Goal: Information Seeking & Learning: Learn about a topic

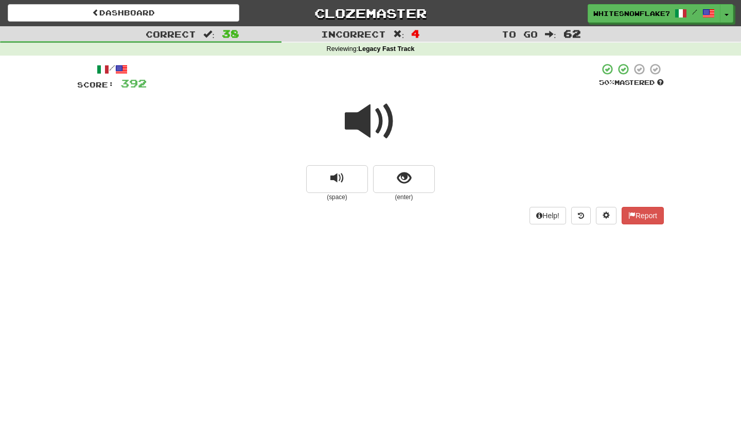
click at [363, 119] on span at bounding box center [370, 121] width 51 height 51
click at [393, 189] on button "show sentence" at bounding box center [404, 179] width 62 height 28
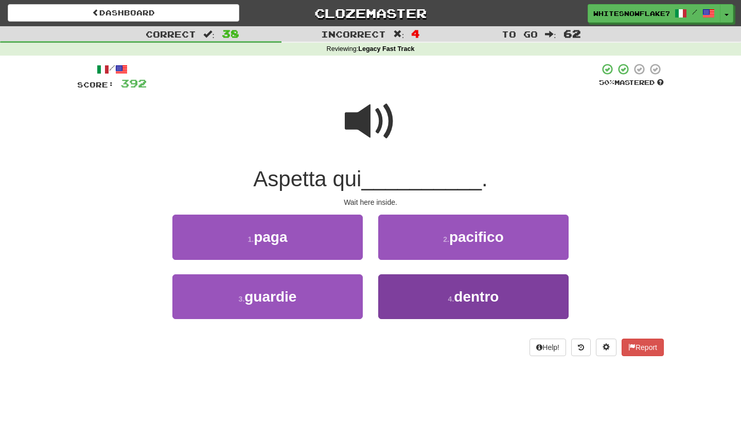
click at [451, 305] on button "4 . dentro" at bounding box center [473, 296] width 190 height 45
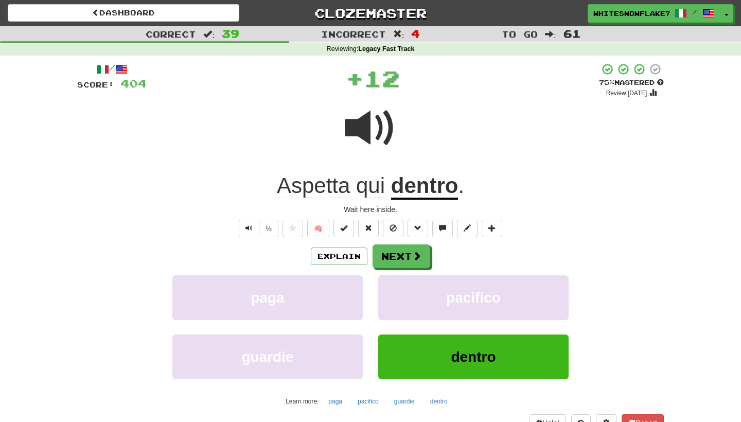
click at [404, 239] on div "/ Score: 404 + 12 75 % Mastered Review: 2025-10-17 Aspetta qui dentro . Wait he…" at bounding box center [370, 255] width 586 height 385
click at [407, 256] on button "Next" at bounding box center [402, 257] width 58 height 24
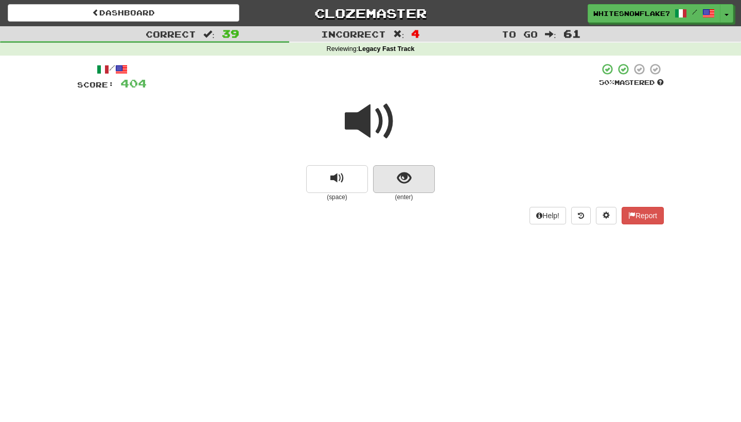
click at [407, 168] on button "show sentence" at bounding box center [404, 179] width 62 height 28
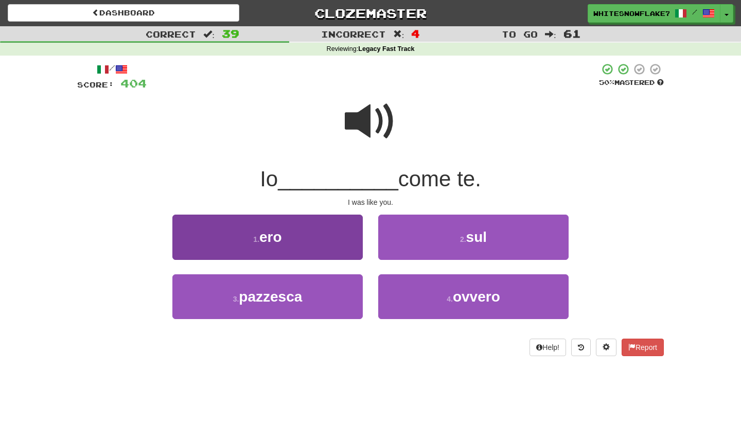
click at [319, 239] on button "1 . ero" at bounding box center [267, 237] width 190 height 45
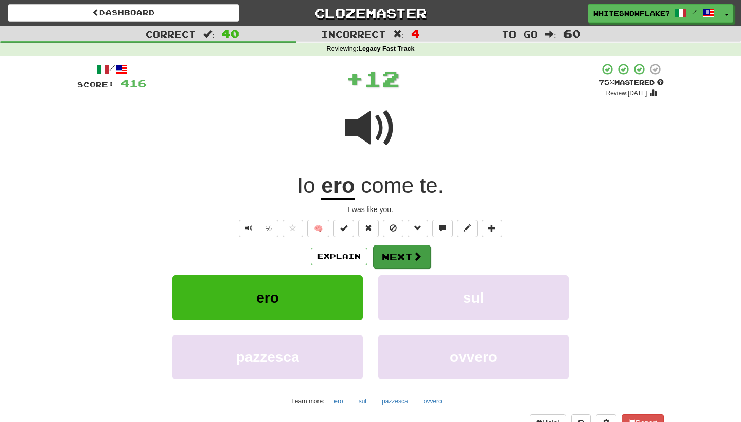
click at [388, 259] on button "Next" at bounding box center [402, 257] width 58 height 24
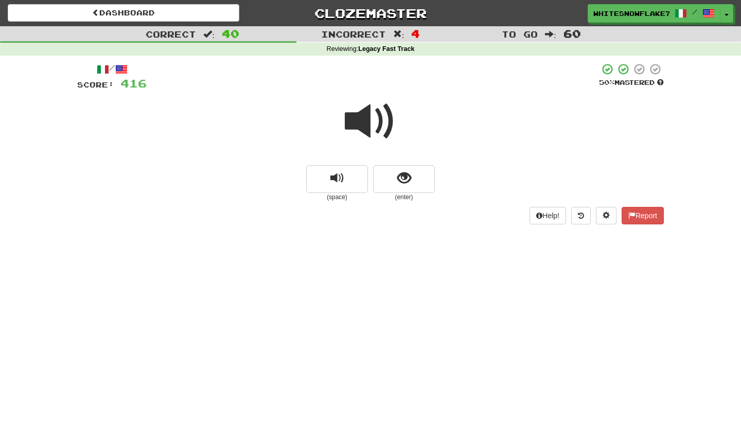
click at [410, 193] on small "(enter)" at bounding box center [404, 197] width 62 height 9
click at [410, 185] on button "show sentence" at bounding box center [404, 179] width 62 height 28
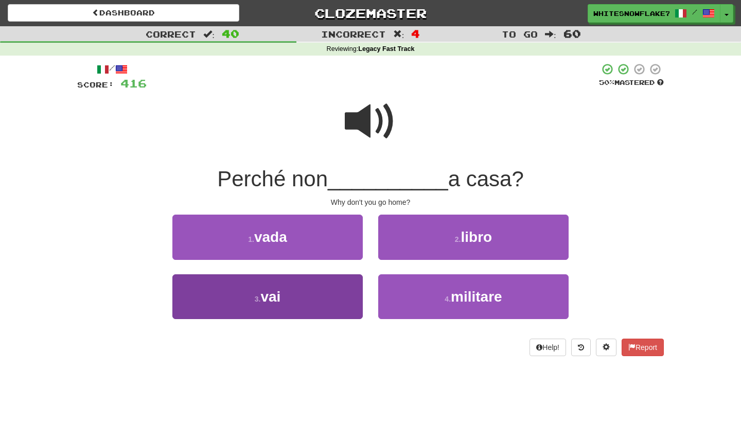
click at [286, 297] on button "3 . vai" at bounding box center [267, 296] width 190 height 45
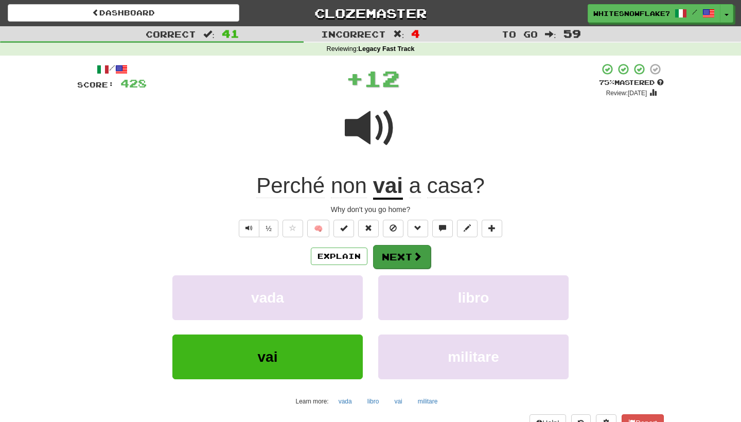
click at [413, 254] on span at bounding box center [417, 256] width 9 height 9
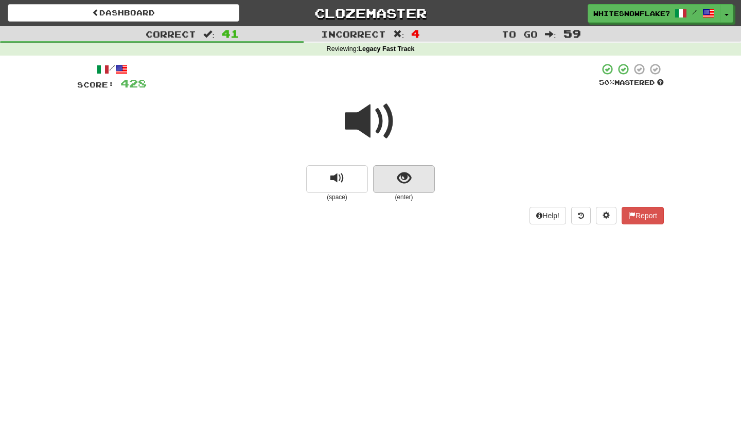
click at [403, 187] on button "show sentence" at bounding box center [404, 179] width 62 height 28
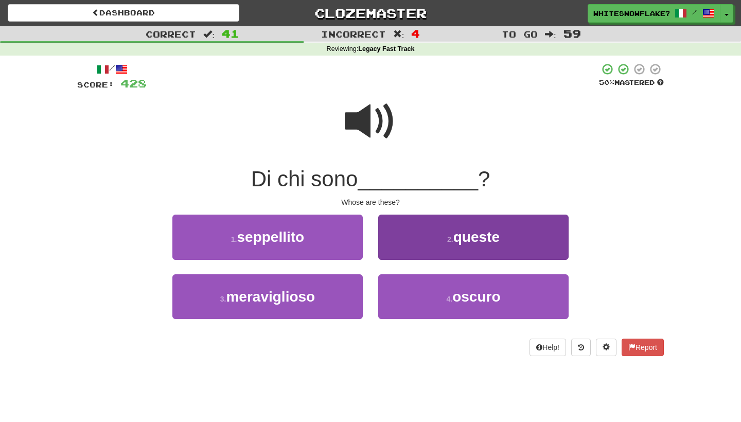
click at [476, 234] on span "queste" at bounding box center [476, 237] width 46 height 16
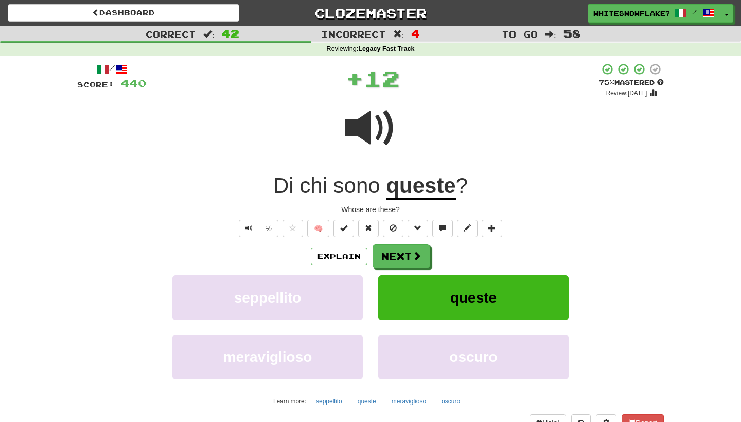
click at [435, 301] on button "queste" at bounding box center [473, 297] width 190 height 45
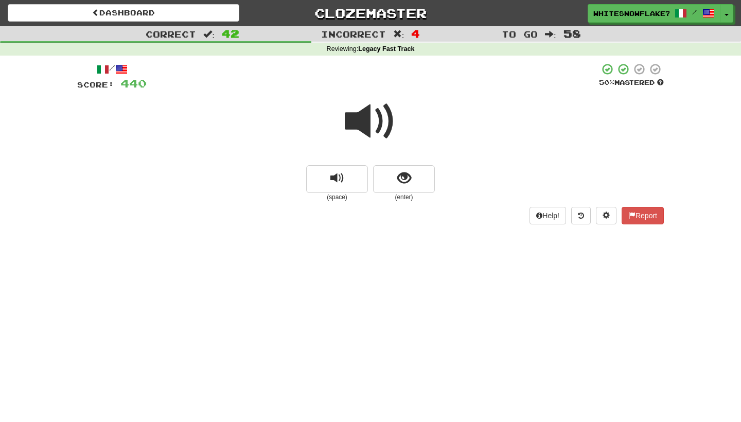
drag, startPoint x: 384, startPoint y: 163, endPoint x: 419, endPoint y: 131, distance: 47.3
click at [419, 131] on div "(space) (enter)" at bounding box center [370, 147] width 586 height 110
click at [414, 181] on button "show sentence" at bounding box center [404, 179] width 62 height 28
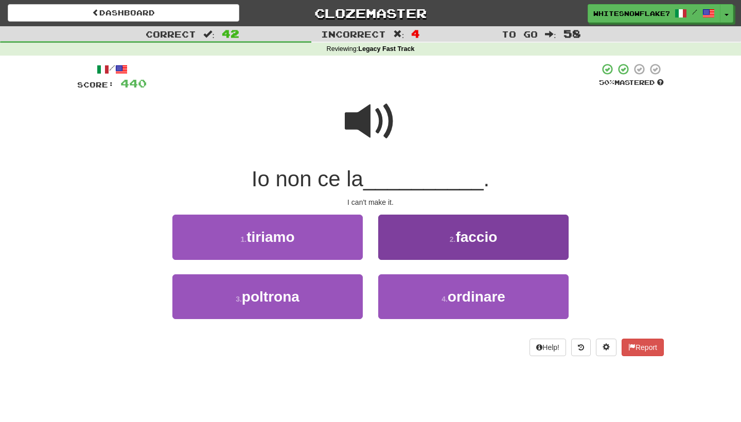
click at [462, 230] on span "faccio" at bounding box center [476, 237] width 42 height 16
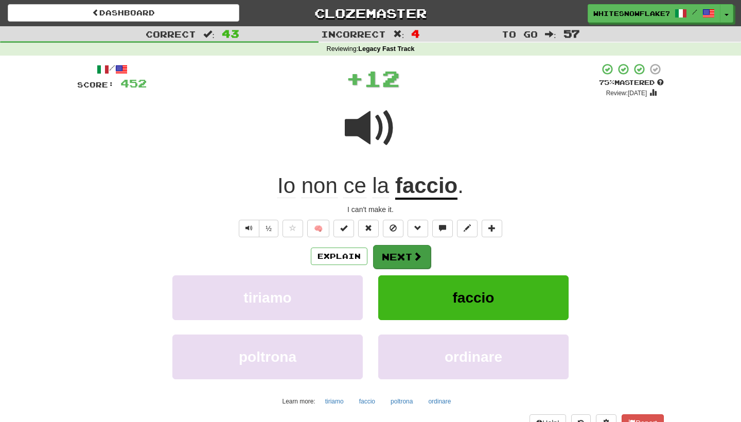
click at [410, 254] on button "Next" at bounding box center [402, 257] width 58 height 24
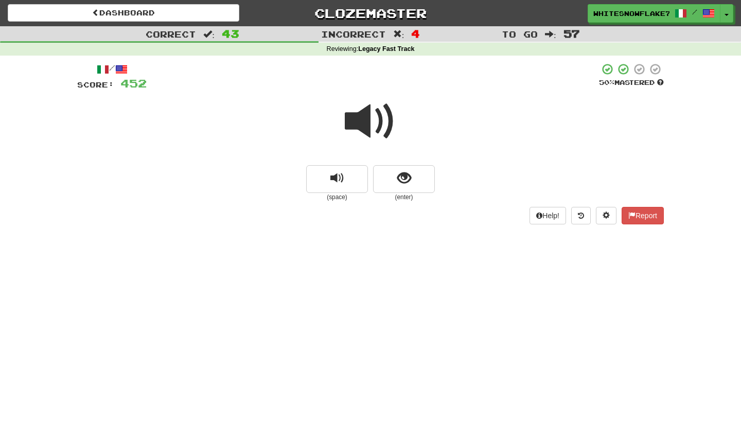
click at [408, 193] on small "(enter)" at bounding box center [404, 197] width 62 height 9
click at [407, 184] on span "show sentence" at bounding box center [404, 178] width 14 height 14
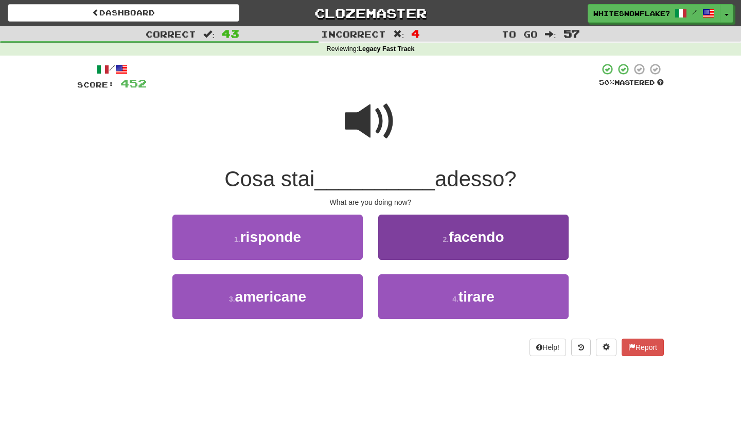
click at [431, 250] on button "2 . facendo" at bounding box center [473, 237] width 190 height 45
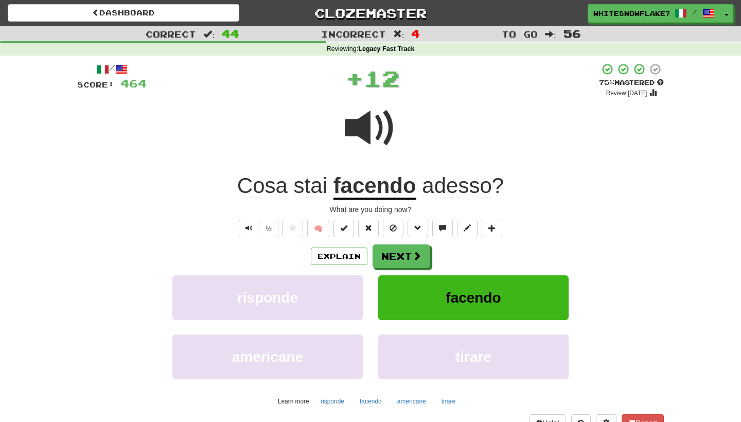
click at [443, 298] on button "facendo" at bounding box center [473, 297] width 190 height 45
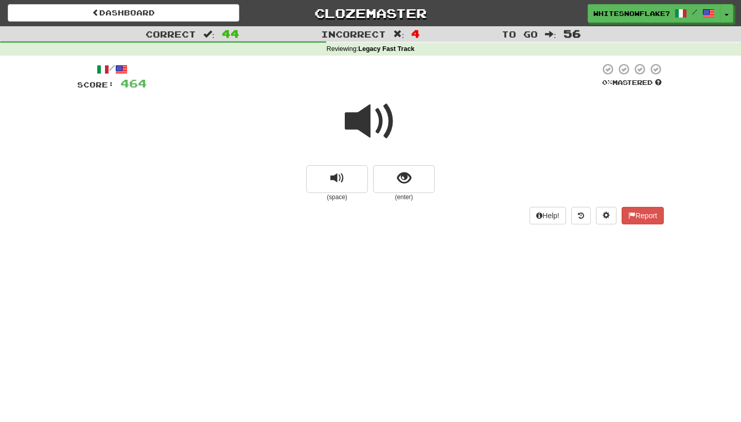
click at [389, 145] on span at bounding box center [370, 121] width 51 height 51
click at [403, 185] on button "show sentence" at bounding box center [404, 179] width 62 height 28
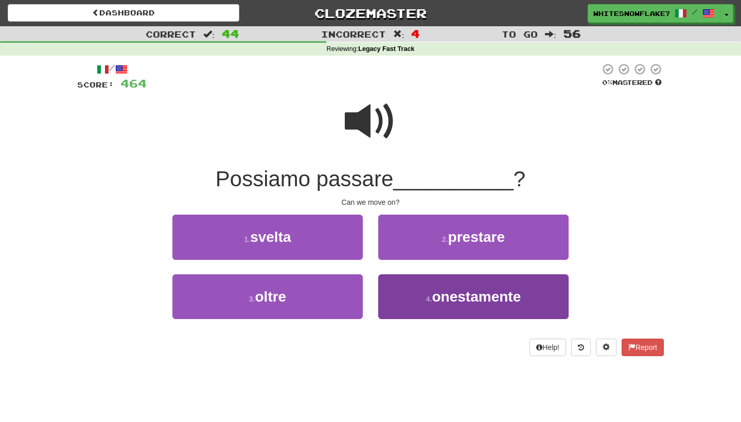
drag, startPoint x: 423, startPoint y: 242, endPoint x: 423, endPoint y: 303, distance: 60.7
click at [423, 303] on div "1 . svelta 2 . prestare 3 . oltre 4 . onestamente" at bounding box center [370, 274] width 602 height 119
click at [423, 303] on button "4 . onestamente" at bounding box center [473, 296] width 190 height 45
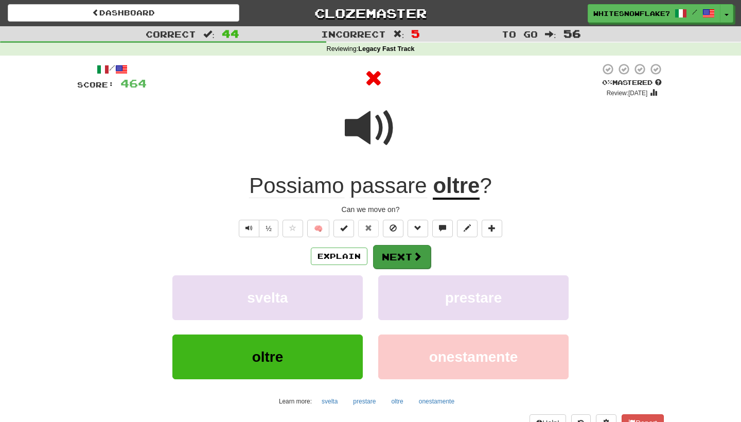
click at [423, 258] on button "Next" at bounding box center [402, 257] width 58 height 24
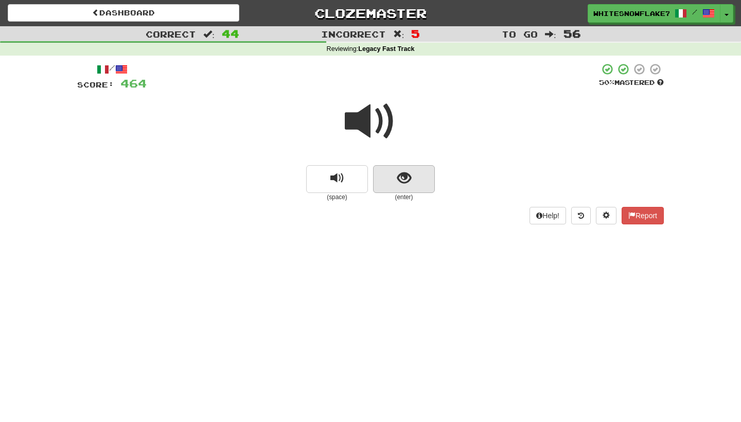
click at [412, 177] on button "show sentence" at bounding box center [404, 179] width 62 height 28
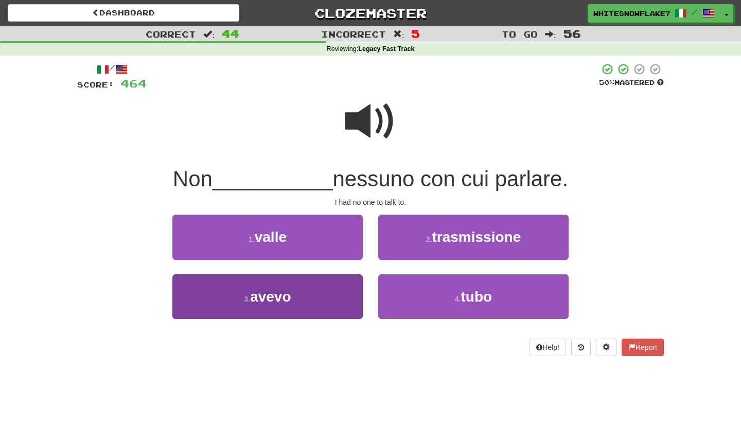
click at [318, 289] on button "3 . avevo" at bounding box center [267, 296] width 190 height 45
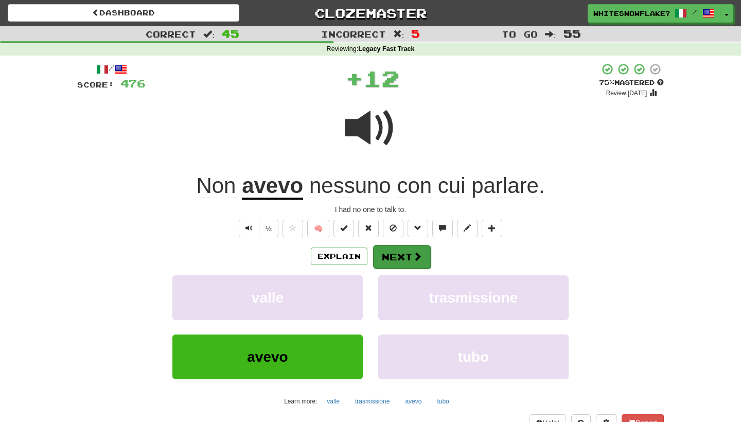
click at [415, 259] on span at bounding box center [417, 256] width 9 height 9
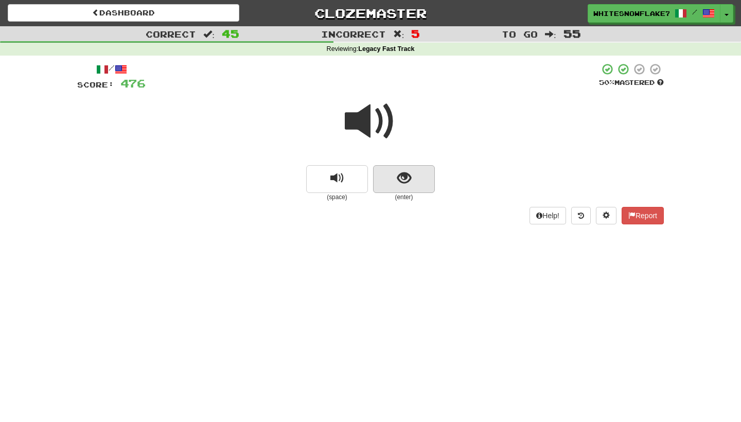
click at [429, 170] on button "show sentence" at bounding box center [404, 179] width 62 height 28
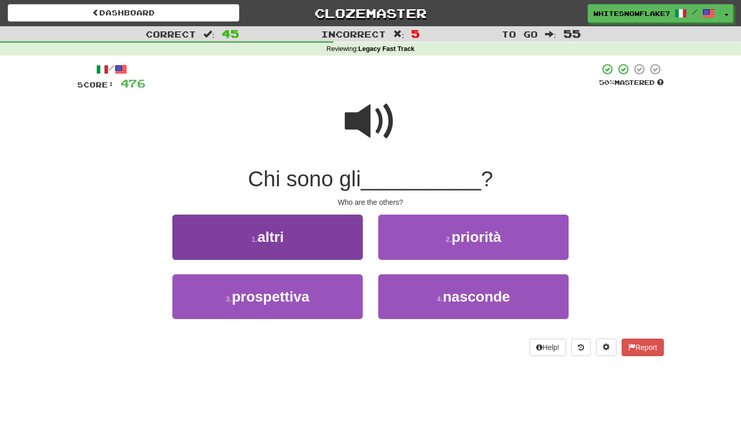
click at [343, 225] on button "1 . altri" at bounding box center [267, 237] width 190 height 45
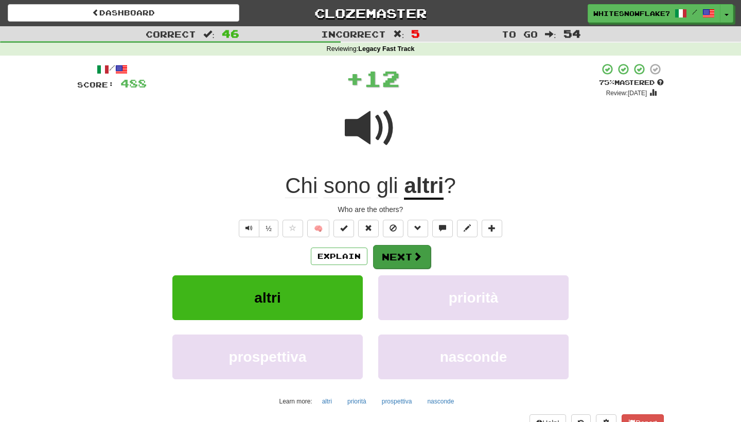
click at [401, 259] on button "Next" at bounding box center [402, 257] width 58 height 24
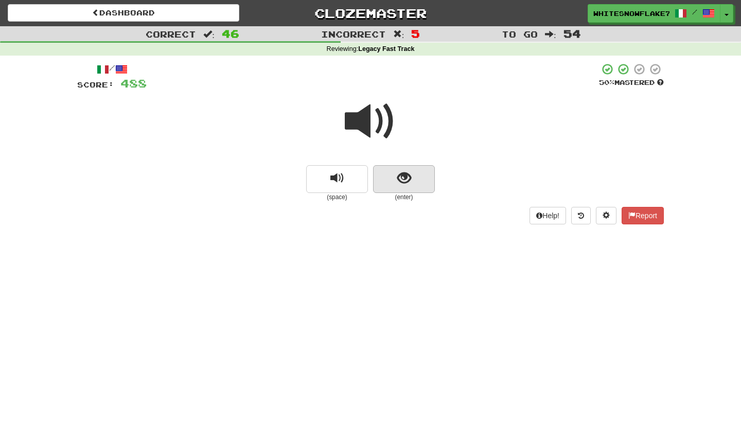
click at [401, 171] on span "show sentence" at bounding box center [404, 178] width 14 height 14
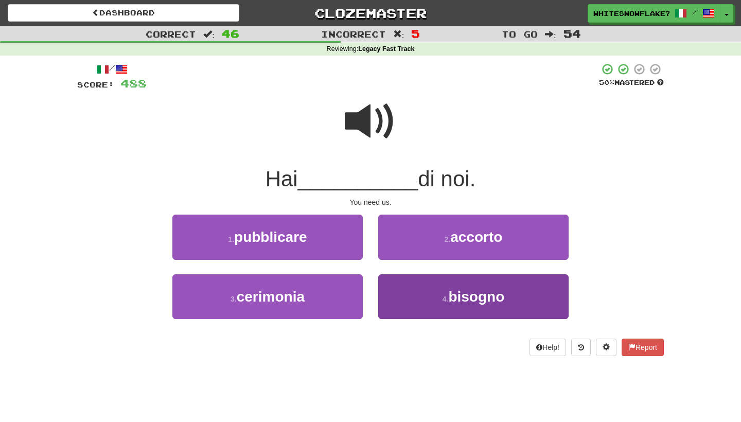
click at [454, 293] on span "bisogno" at bounding box center [476, 297] width 56 height 16
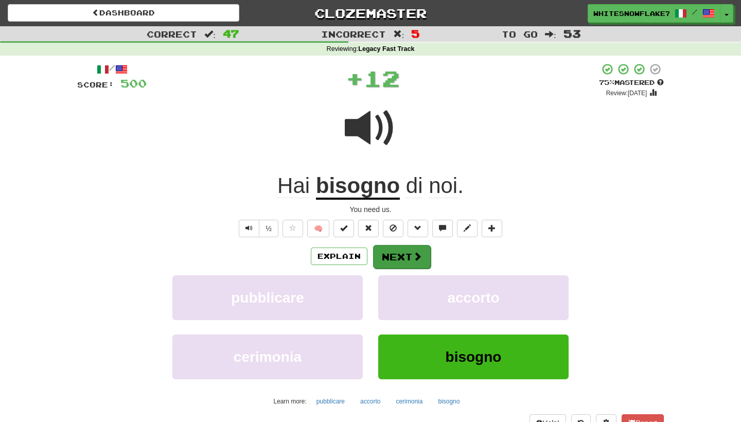
click at [417, 258] on span at bounding box center [417, 256] width 9 height 9
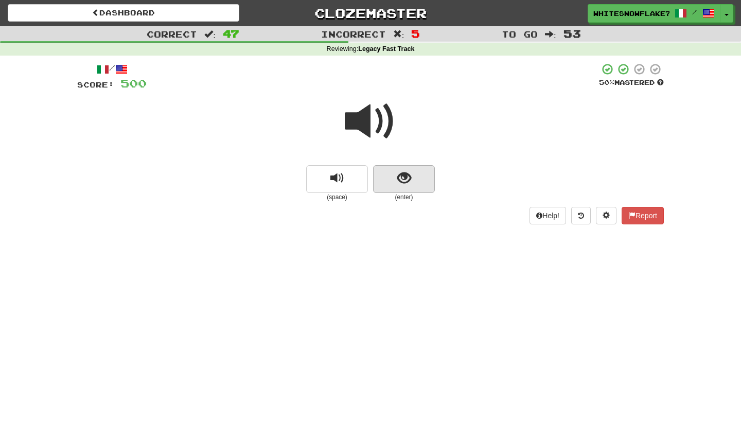
click at [421, 187] on button "show sentence" at bounding box center [404, 179] width 62 height 28
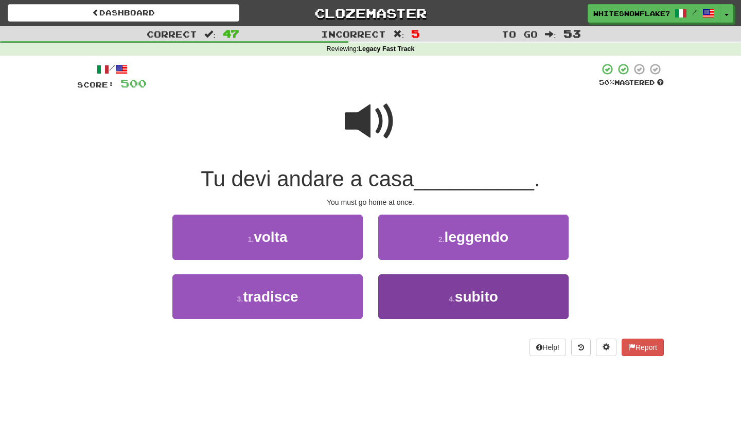
click at [417, 300] on button "4 . subito" at bounding box center [473, 296] width 190 height 45
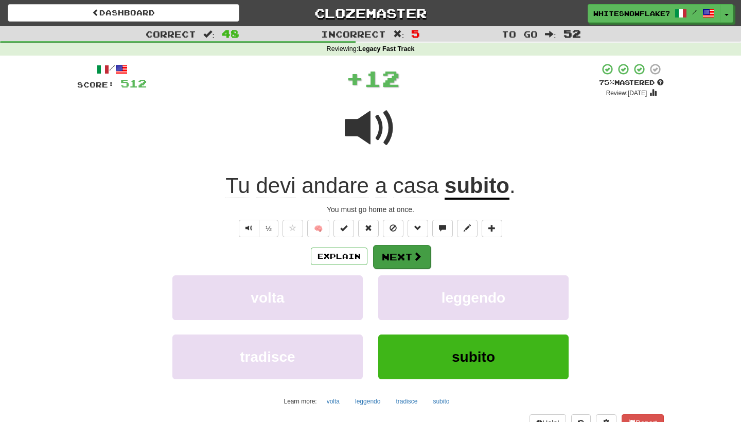
click at [404, 258] on button "Next" at bounding box center [402, 257] width 58 height 24
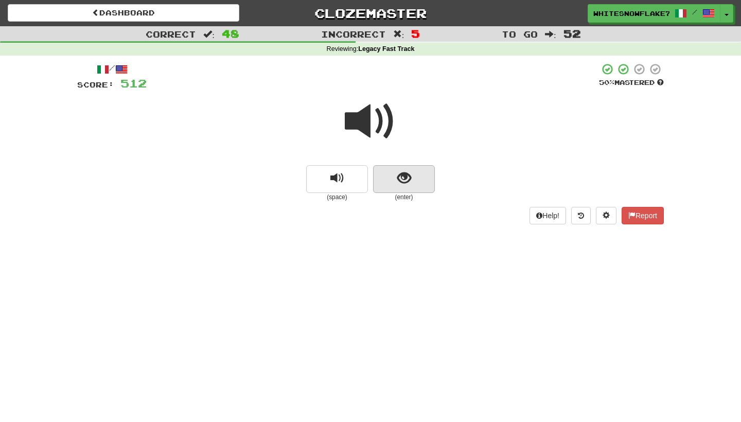
click at [414, 189] on button "show sentence" at bounding box center [404, 179] width 62 height 28
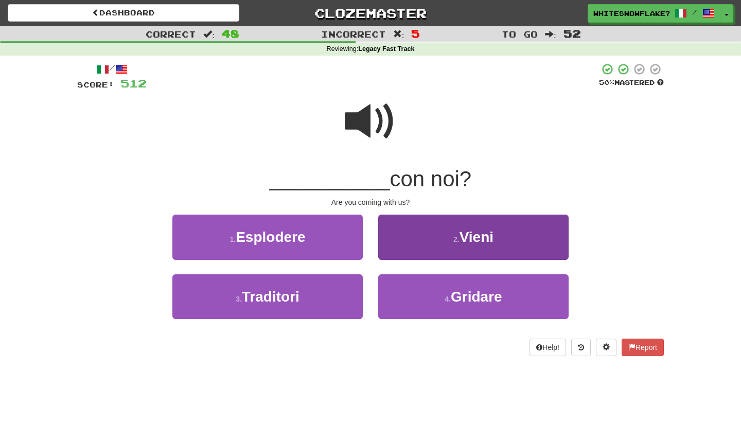
click at [438, 243] on button "2 . Vieni" at bounding box center [473, 237] width 190 height 45
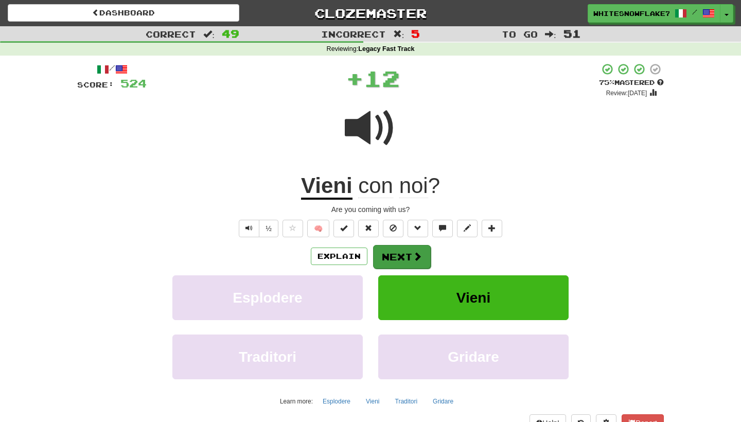
click at [412, 247] on button "Next" at bounding box center [402, 257] width 58 height 24
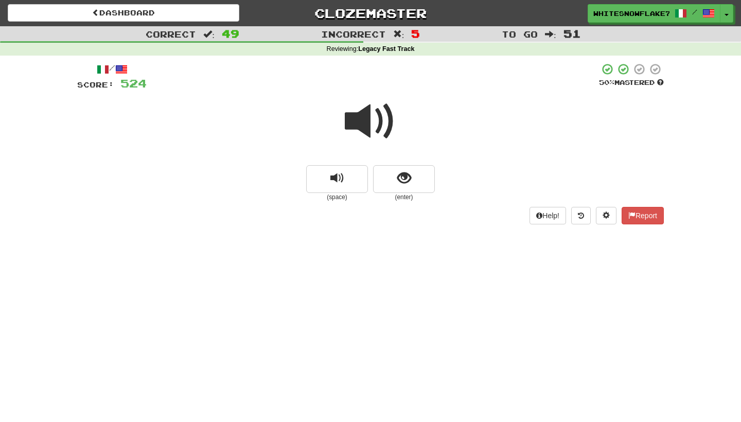
click at [381, 141] on span at bounding box center [370, 121] width 51 height 51
click at [415, 190] on button "show sentence" at bounding box center [404, 179] width 62 height 28
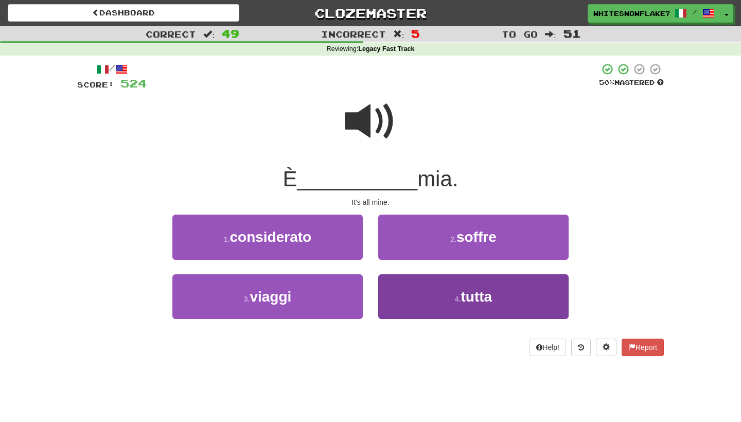
click at [405, 299] on button "4 . tutta" at bounding box center [473, 296] width 190 height 45
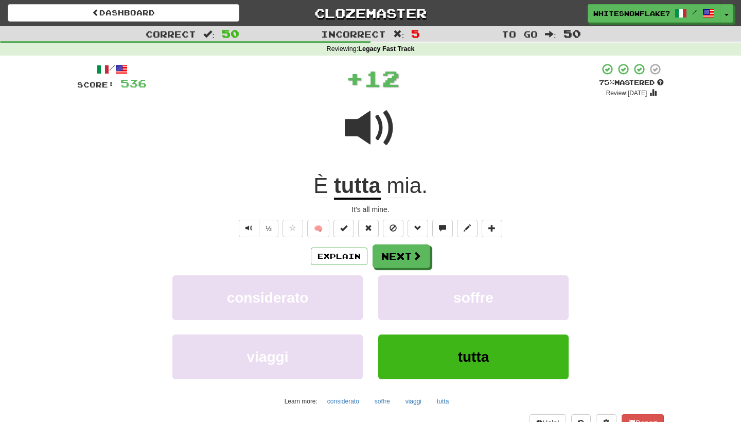
click at [416, 268] on div "Explain Next considerato soffre viaggi tutta Learn more: considerato soffre via…" at bounding box center [370, 326] width 586 height 165
click at [415, 258] on span at bounding box center [417, 256] width 9 height 9
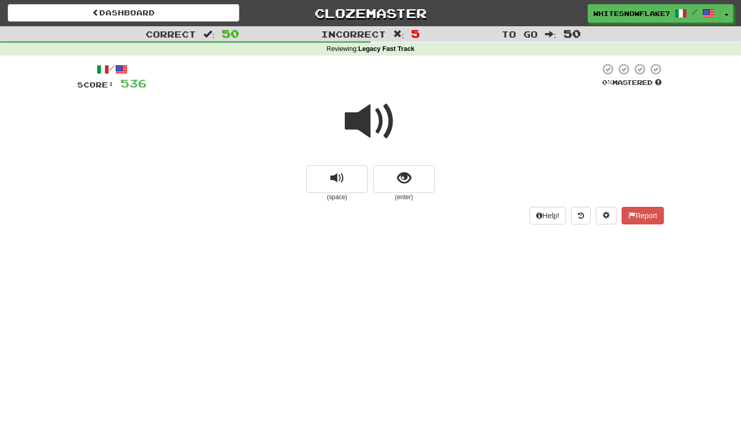
click at [386, 135] on span at bounding box center [370, 121] width 51 height 51
click at [404, 187] on button "show sentence" at bounding box center [404, 179] width 62 height 28
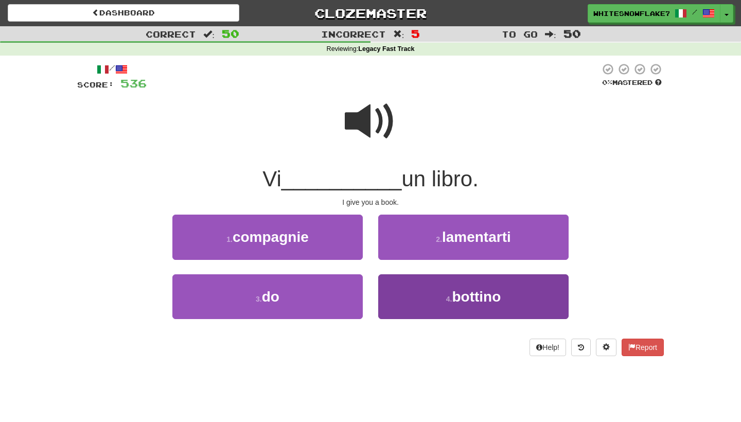
click at [437, 300] on button "4 . bottino" at bounding box center [473, 296] width 190 height 45
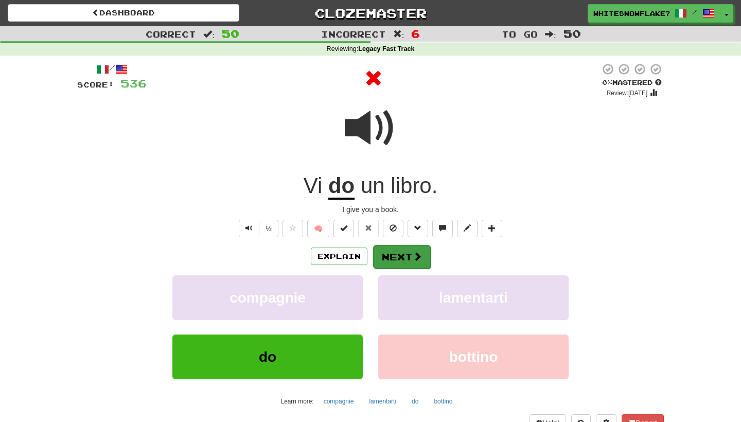
click at [405, 261] on button "Next" at bounding box center [402, 257] width 58 height 24
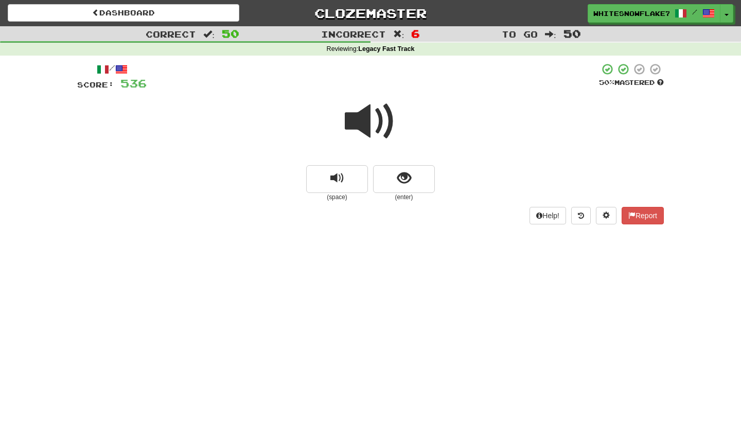
click at [390, 123] on span at bounding box center [370, 121] width 51 height 51
click at [405, 174] on span "show sentence" at bounding box center [404, 178] width 14 height 14
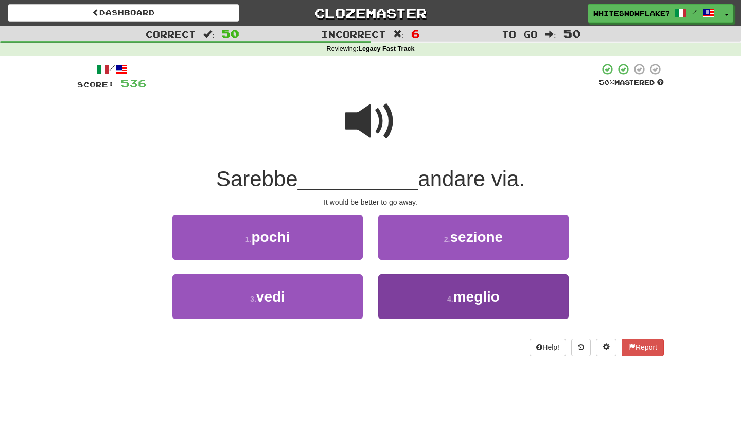
click at [449, 300] on small "4 ." at bounding box center [450, 299] width 6 height 8
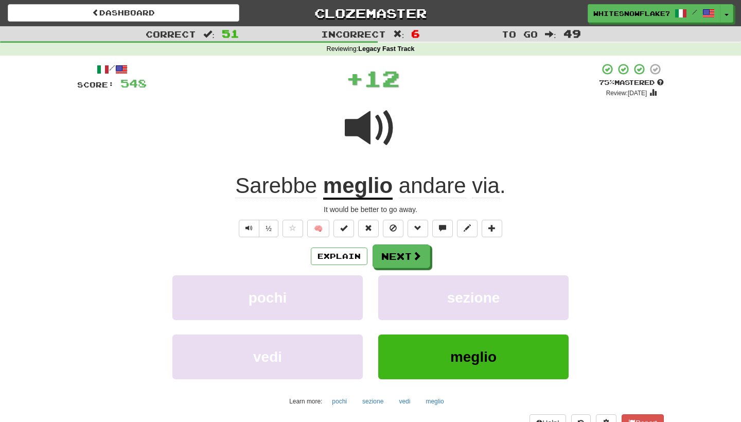
click at [406, 237] on div "/ Score: 548 + 12 75 % Mastered Review: 2025-10-17 Sarebbe meglio andare via . …" at bounding box center [370, 255] width 586 height 385
click at [411, 253] on button "Next" at bounding box center [402, 257] width 58 height 24
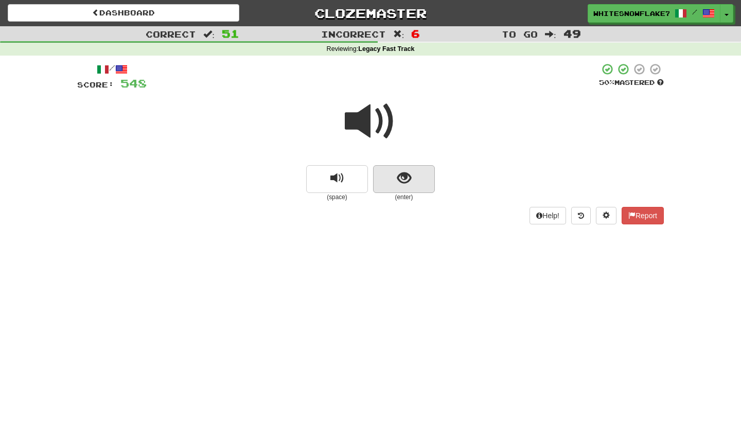
click at [394, 187] on button "show sentence" at bounding box center [404, 179] width 62 height 28
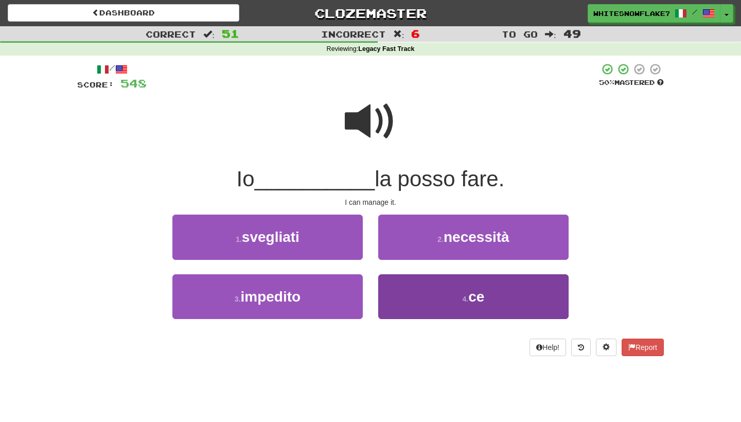
click at [466, 310] on button "4 . ce" at bounding box center [473, 296] width 190 height 45
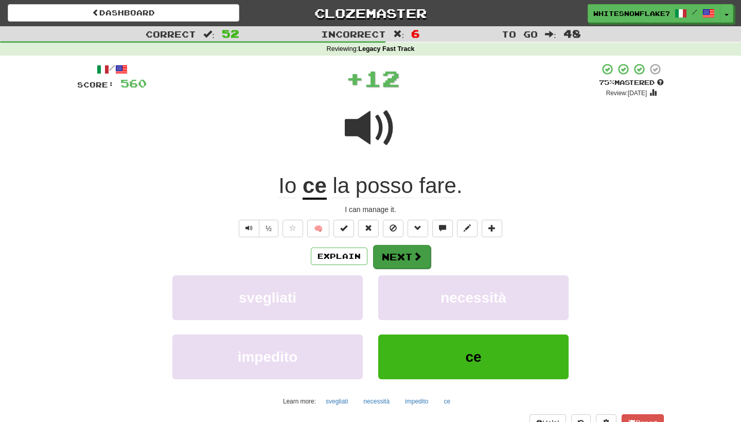
click at [413, 252] on span at bounding box center [417, 256] width 9 height 9
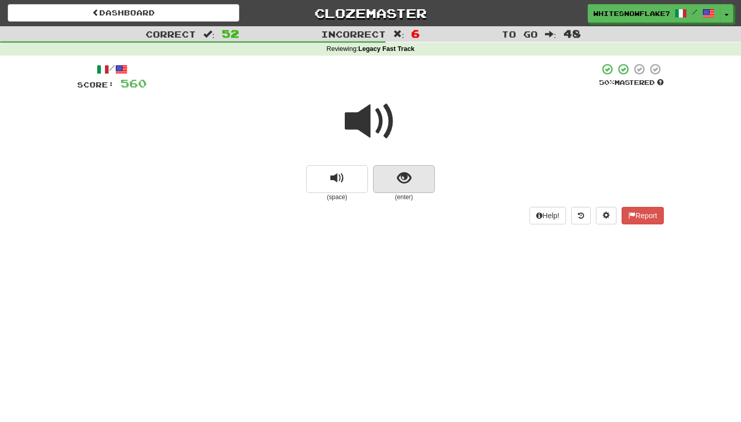
click at [412, 175] on button "show sentence" at bounding box center [404, 179] width 62 height 28
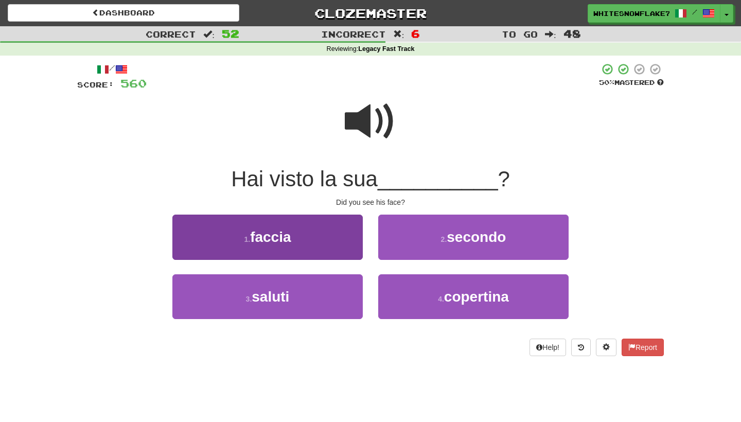
click at [335, 233] on button "1 . faccia" at bounding box center [267, 237] width 190 height 45
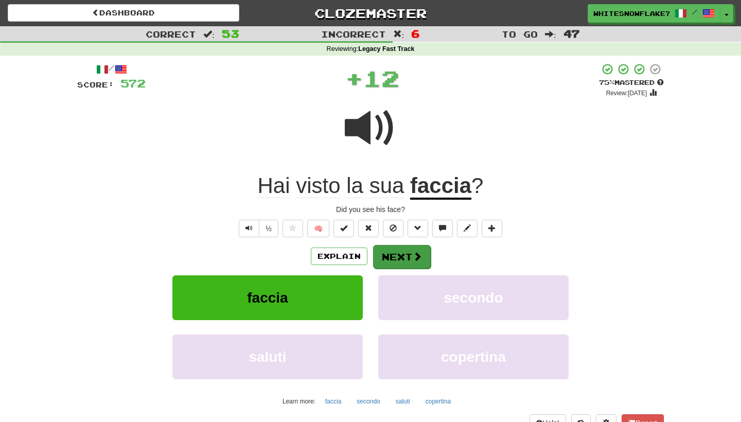
click at [396, 254] on button "Next" at bounding box center [402, 257] width 58 height 24
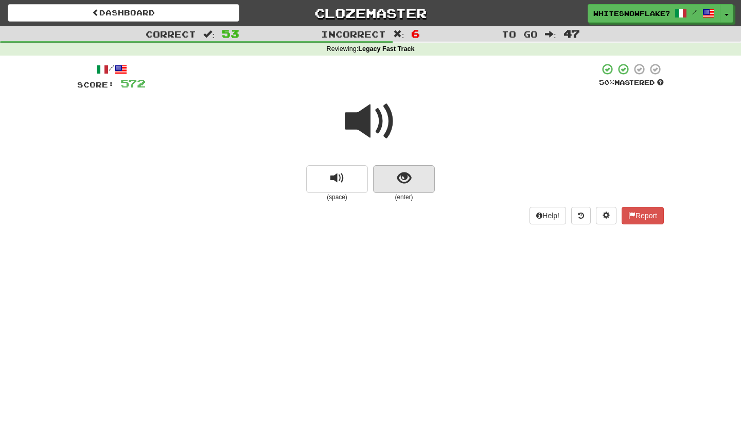
click at [409, 171] on span "show sentence" at bounding box center [404, 178] width 14 height 14
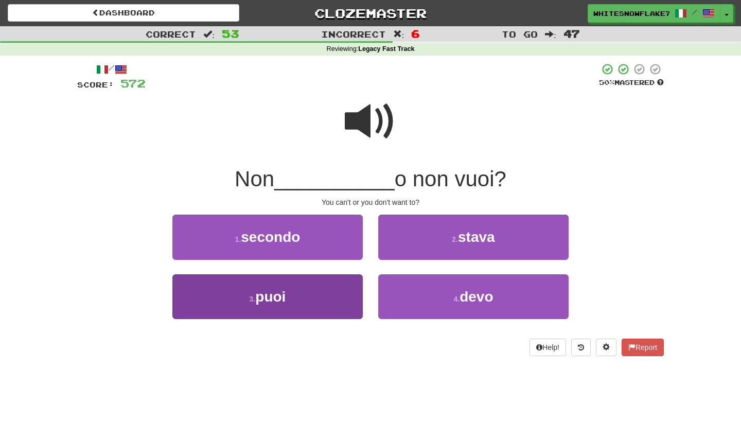
click at [333, 292] on button "3 . puoi" at bounding box center [267, 296] width 190 height 45
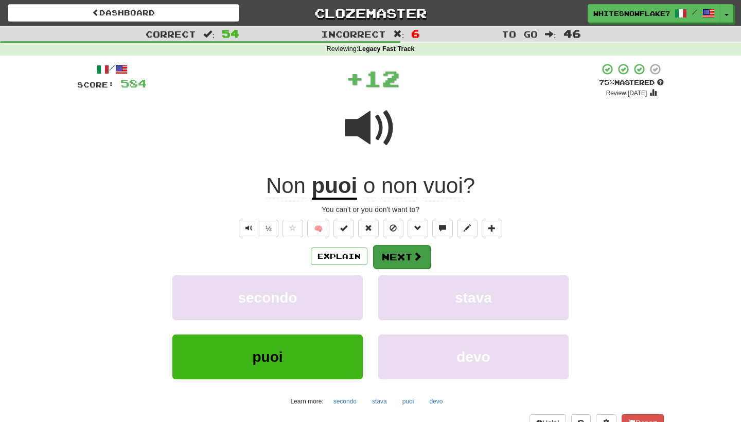
click at [411, 259] on button "Next" at bounding box center [402, 257] width 58 height 24
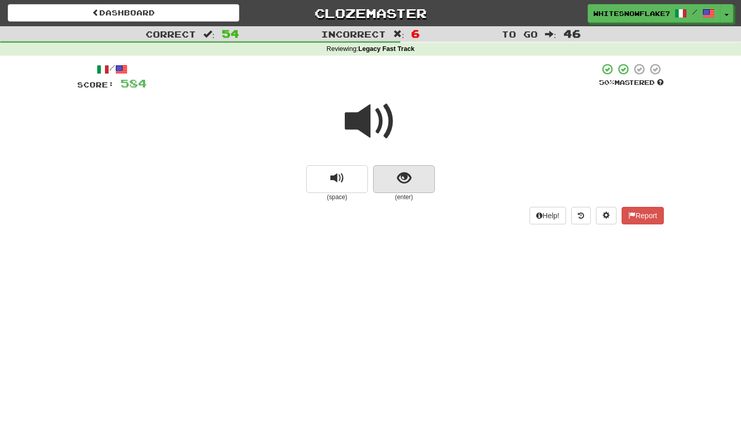
click at [416, 187] on button "show sentence" at bounding box center [404, 179] width 62 height 28
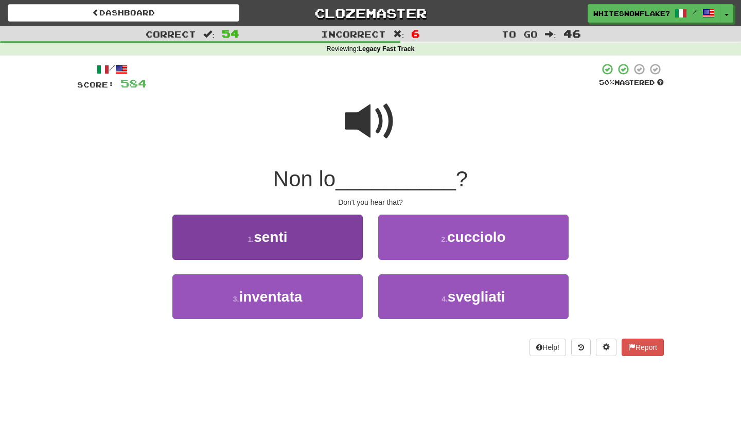
click at [315, 227] on button "1 . senti" at bounding box center [267, 237] width 190 height 45
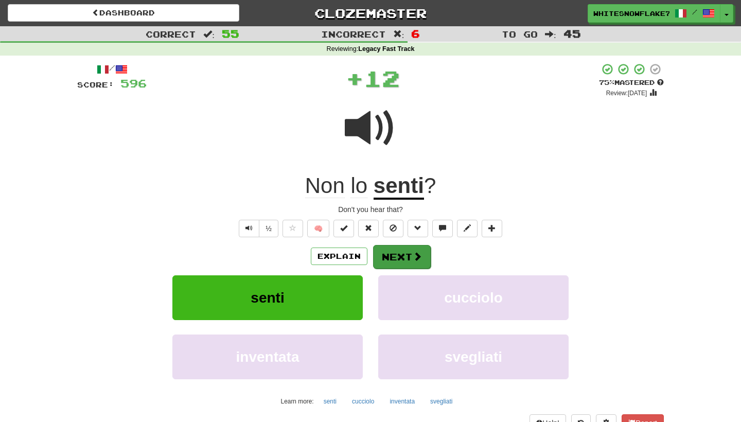
click at [397, 258] on button "Next" at bounding box center [402, 257] width 58 height 24
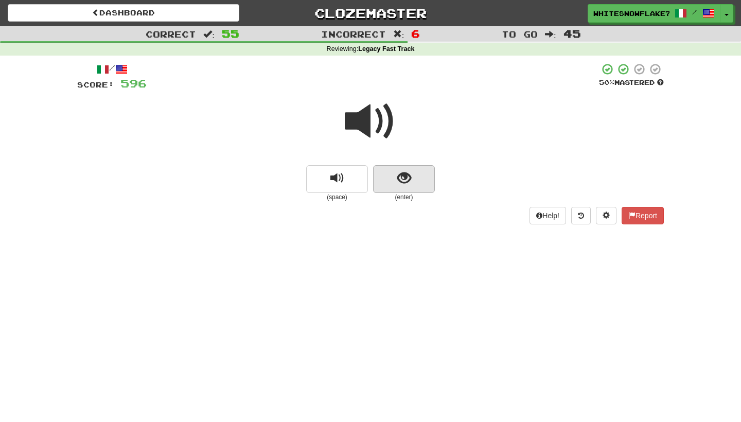
click at [403, 171] on span "show sentence" at bounding box center [404, 178] width 14 height 14
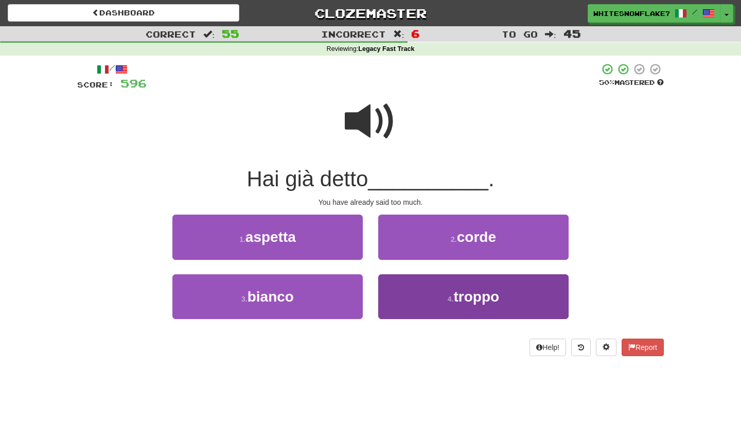
click at [491, 305] on button "4 . troppo" at bounding box center [473, 296] width 190 height 45
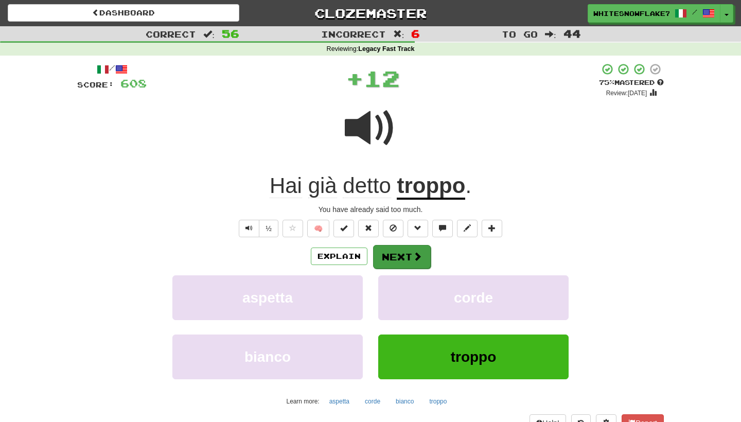
click at [415, 252] on span at bounding box center [417, 256] width 9 height 9
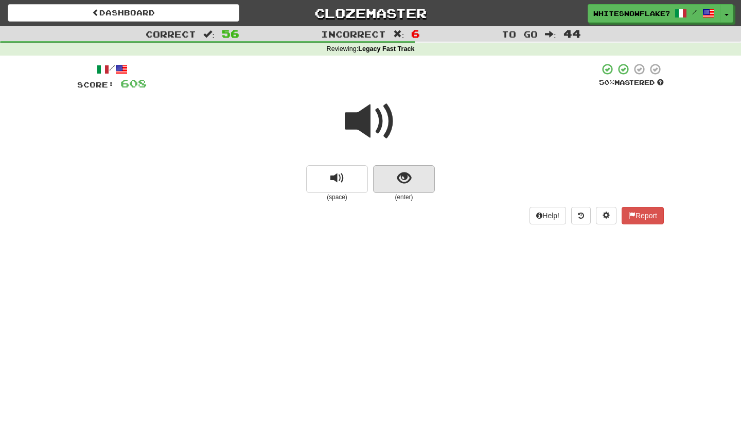
click at [411, 173] on button "show sentence" at bounding box center [404, 179] width 62 height 28
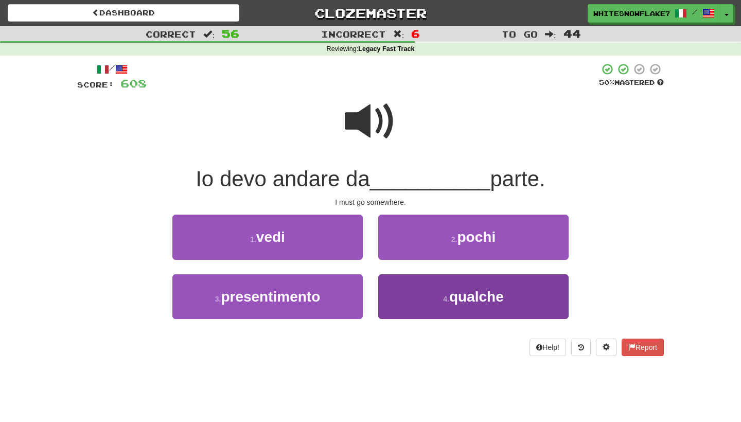
click at [419, 299] on button "4 . qualche" at bounding box center [473, 296] width 190 height 45
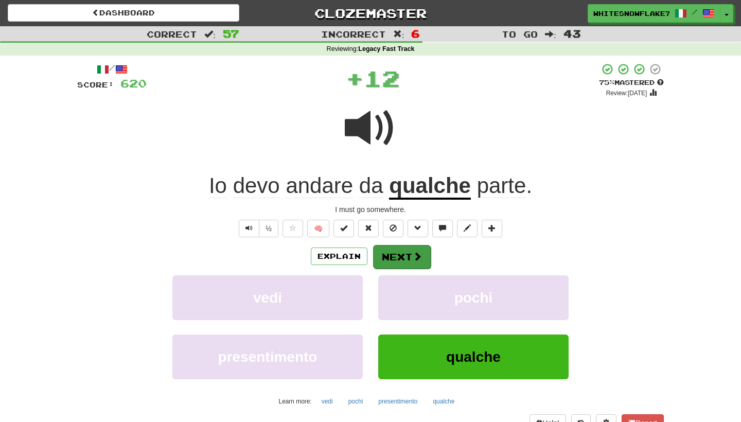
click at [411, 257] on button "Next" at bounding box center [402, 257] width 58 height 24
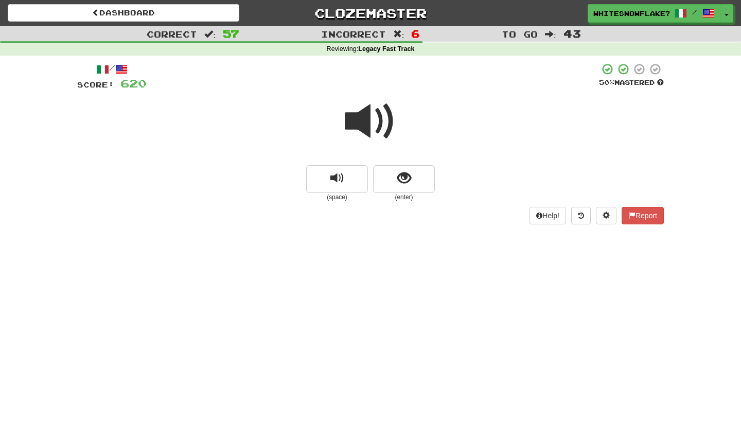
click at [384, 130] on span at bounding box center [370, 121] width 51 height 51
click at [386, 141] on span at bounding box center [370, 121] width 51 height 51
click at [408, 171] on span "show sentence" at bounding box center [404, 178] width 14 height 14
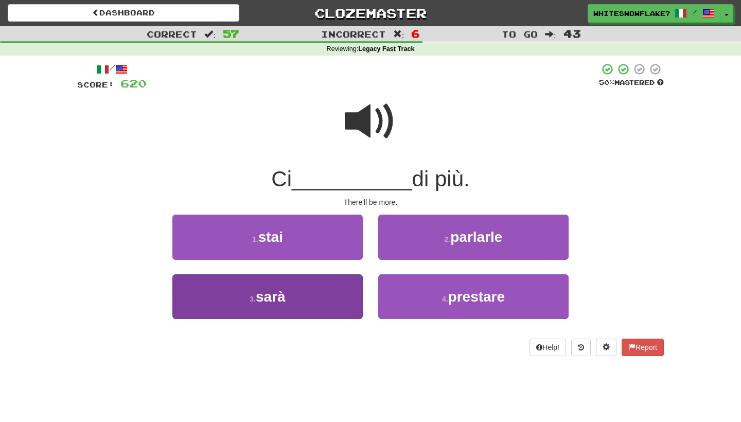
click at [310, 288] on button "3 . sarà" at bounding box center [267, 296] width 190 height 45
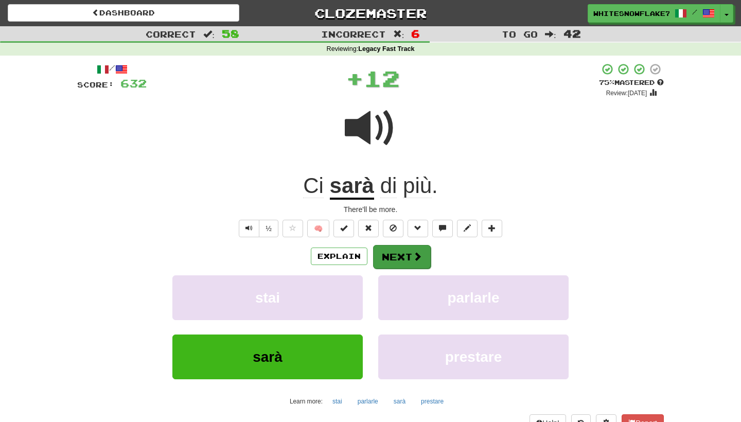
click at [418, 252] on span at bounding box center [417, 256] width 9 height 9
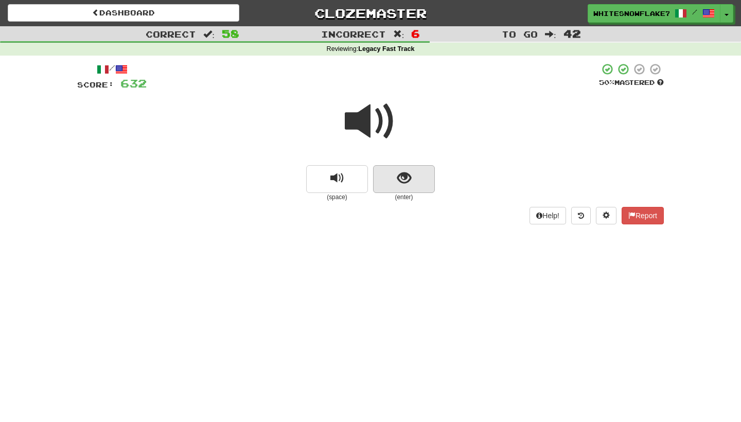
click at [404, 175] on span "show sentence" at bounding box center [404, 178] width 14 height 14
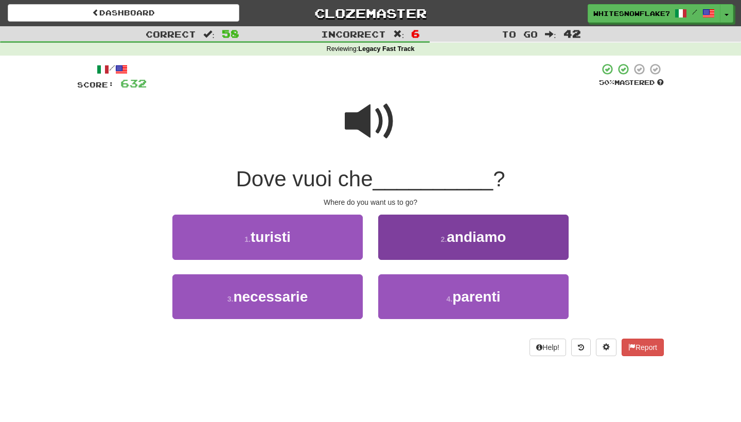
click at [475, 246] on button "2 . andiamo" at bounding box center [473, 237] width 190 height 45
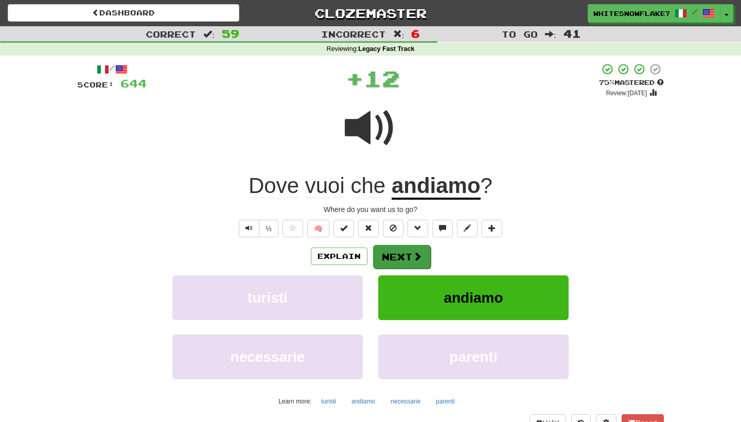
click at [411, 256] on button "Next" at bounding box center [402, 257] width 58 height 24
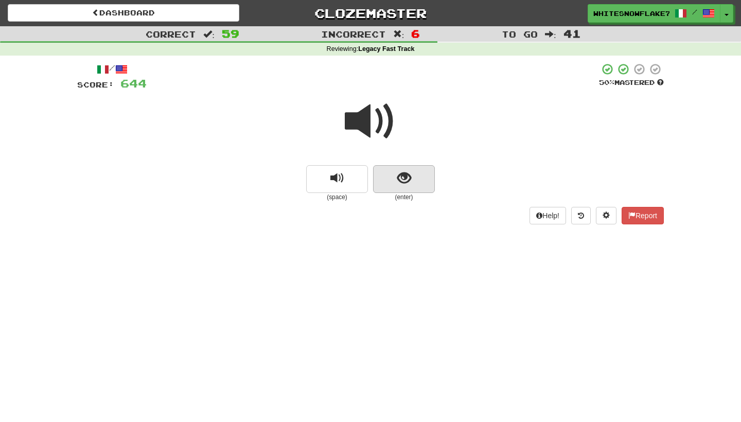
click at [402, 179] on span "show sentence" at bounding box center [404, 178] width 14 height 14
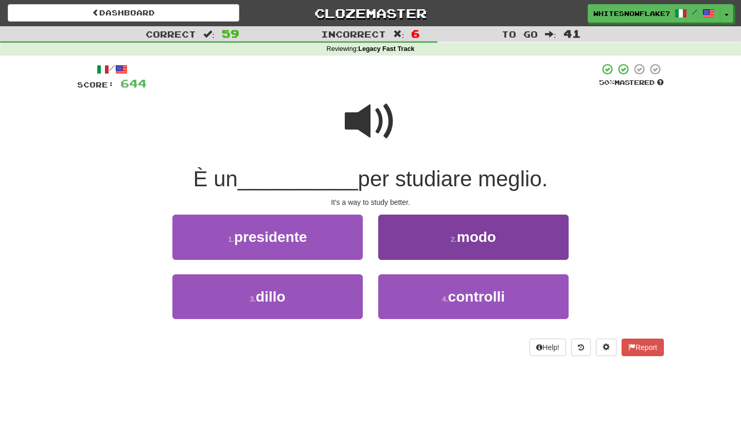
click at [481, 237] on span "modo" at bounding box center [476, 237] width 39 height 16
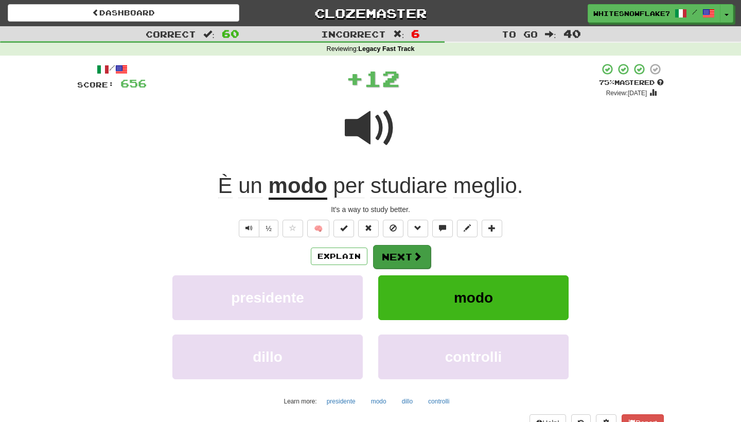
click at [416, 262] on button "Next" at bounding box center [402, 257] width 58 height 24
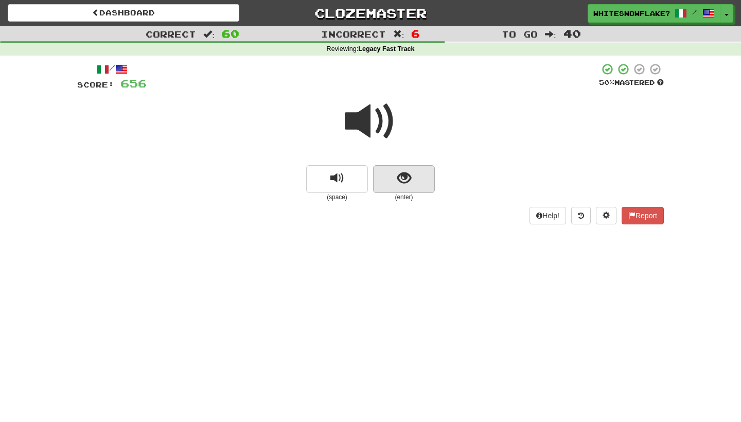
click at [414, 176] on button "show sentence" at bounding box center [404, 179] width 62 height 28
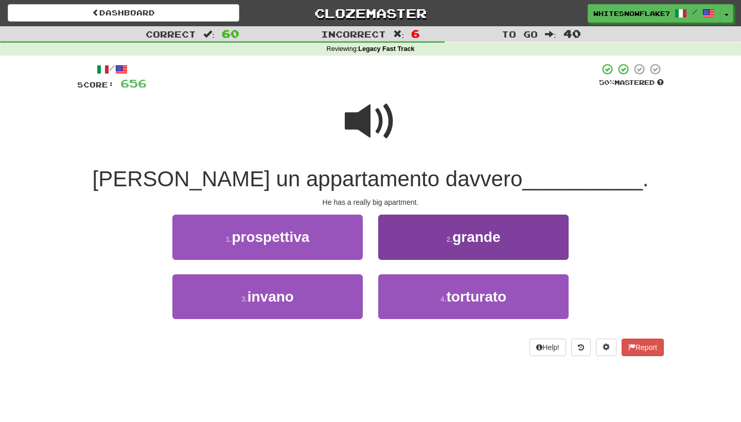
click at [404, 230] on button "2 . grande" at bounding box center [473, 237] width 190 height 45
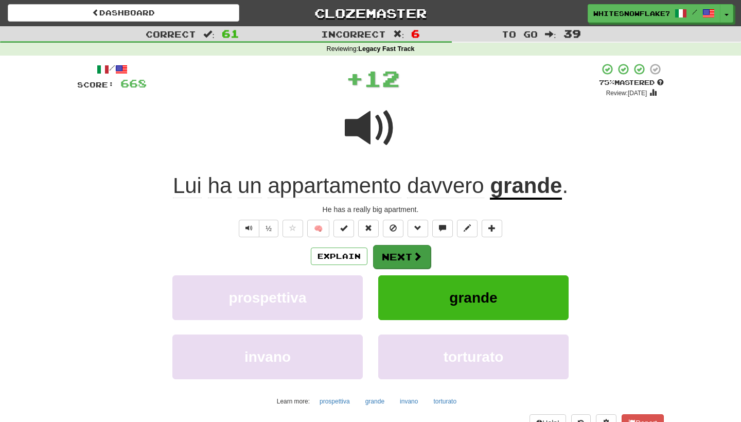
click at [388, 250] on button "Next" at bounding box center [402, 257] width 58 height 24
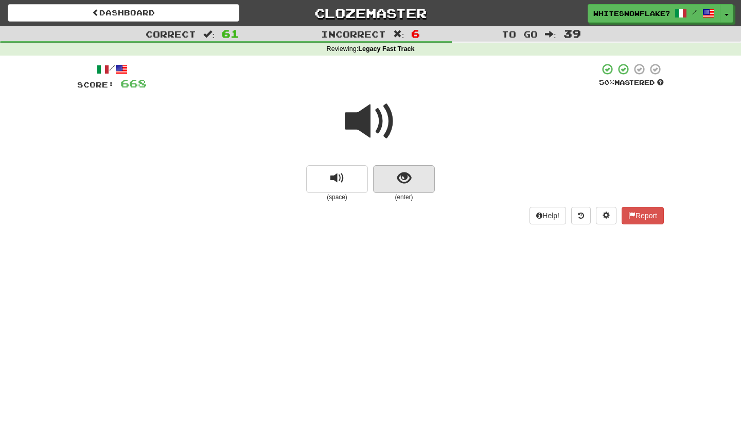
click at [428, 185] on button "show sentence" at bounding box center [404, 179] width 62 height 28
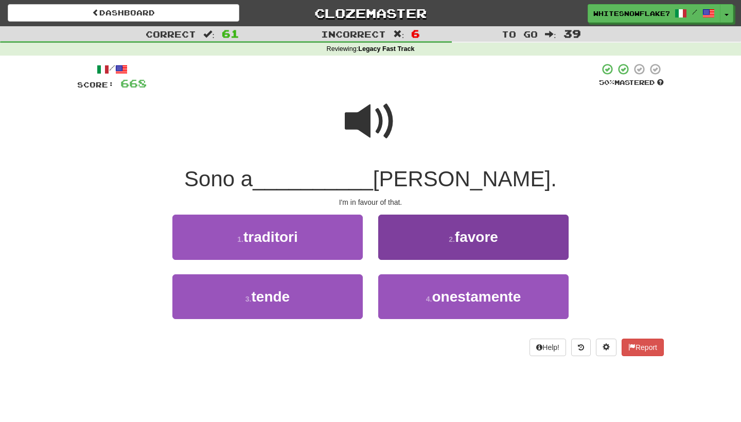
click at [460, 241] on span "favore" at bounding box center [476, 237] width 43 height 16
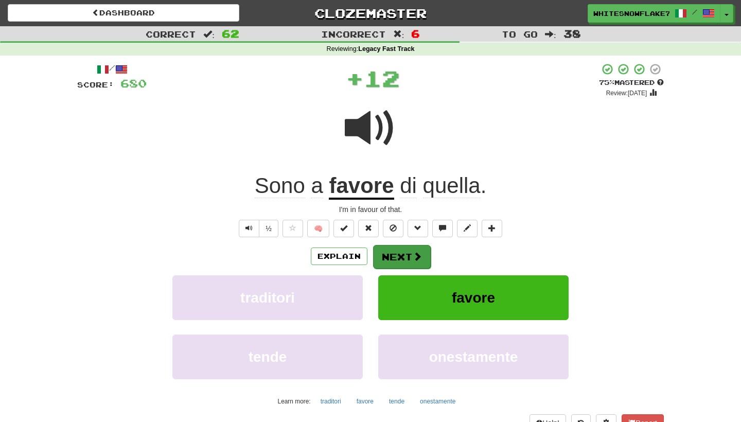
click at [412, 249] on button "Next" at bounding box center [402, 257] width 58 height 24
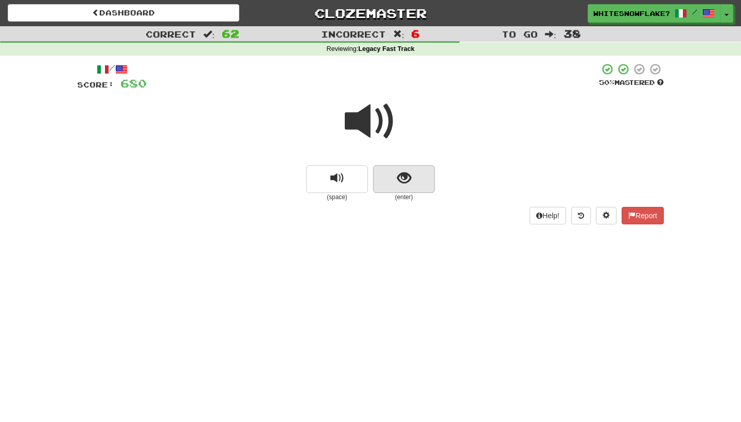
click at [410, 165] on button "show sentence" at bounding box center [404, 179] width 62 height 28
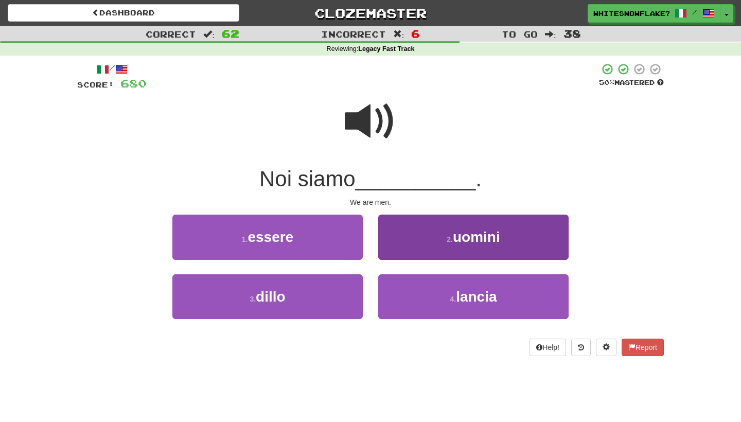
click at [455, 224] on button "2 . uomini" at bounding box center [473, 237] width 190 height 45
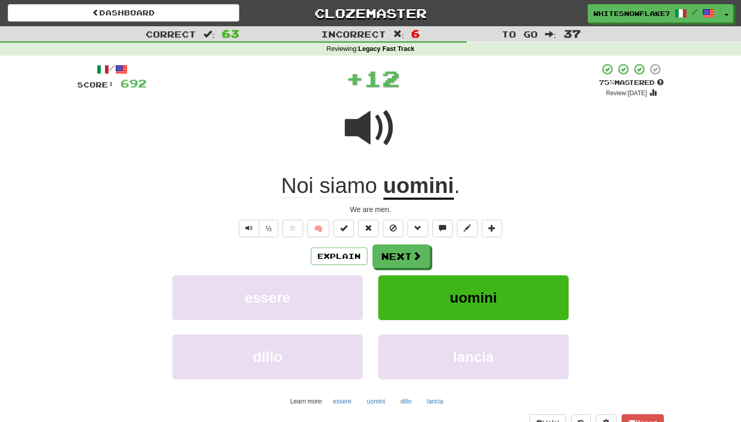
click at [410, 269] on div "Explain Next essere uomini dillo lancia Learn more: essere uomini dillo lancia" at bounding box center [370, 326] width 586 height 165
click at [398, 256] on button "Next" at bounding box center [402, 257] width 58 height 24
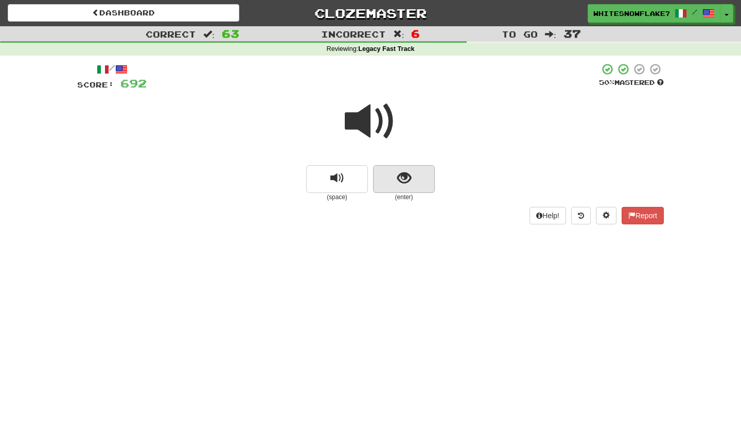
click at [395, 180] on button "show sentence" at bounding box center [404, 179] width 62 height 28
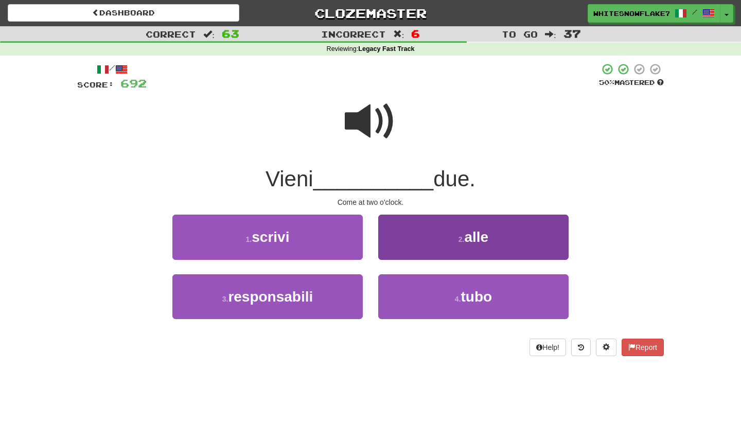
click at [469, 241] on span "alle" at bounding box center [476, 237] width 24 height 16
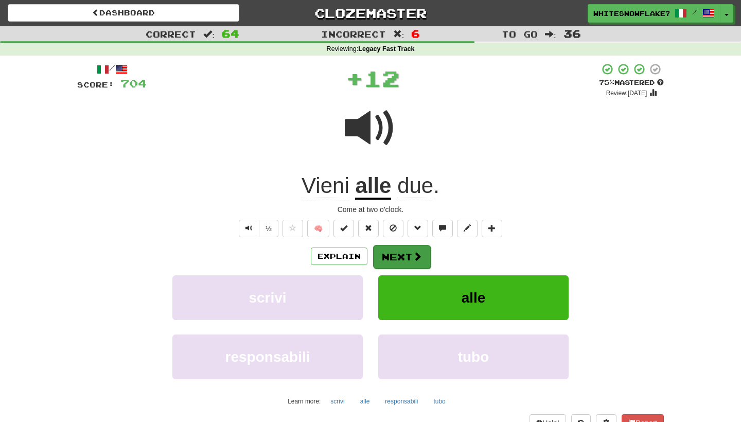
click at [413, 255] on span at bounding box center [417, 256] width 9 height 9
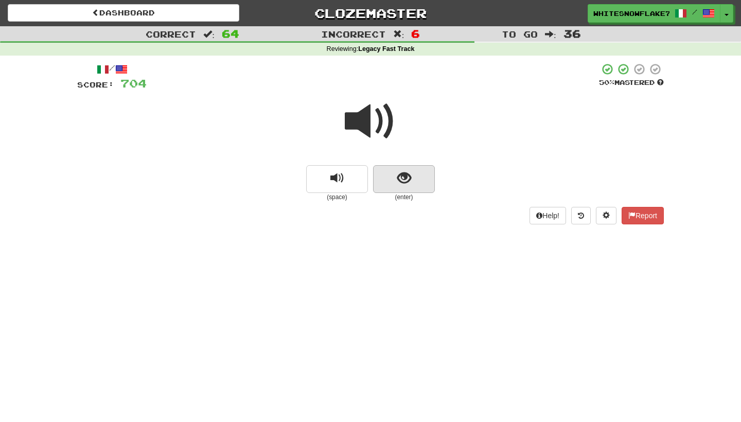
click at [395, 165] on button "show sentence" at bounding box center [404, 179] width 62 height 28
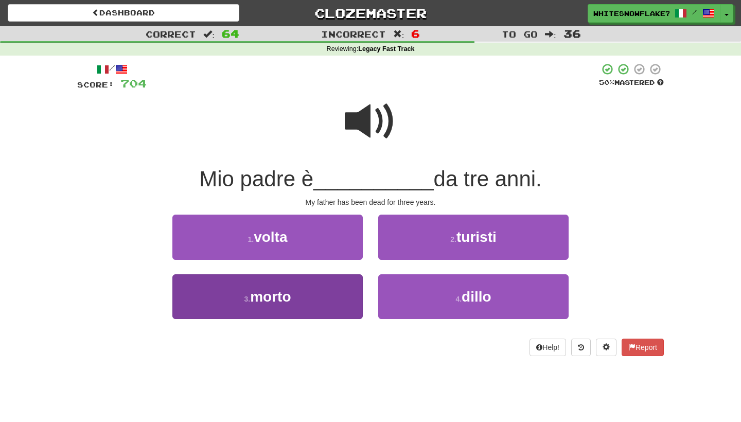
click at [276, 295] on span "morto" at bounding box center [270, 297] width 41 height 16
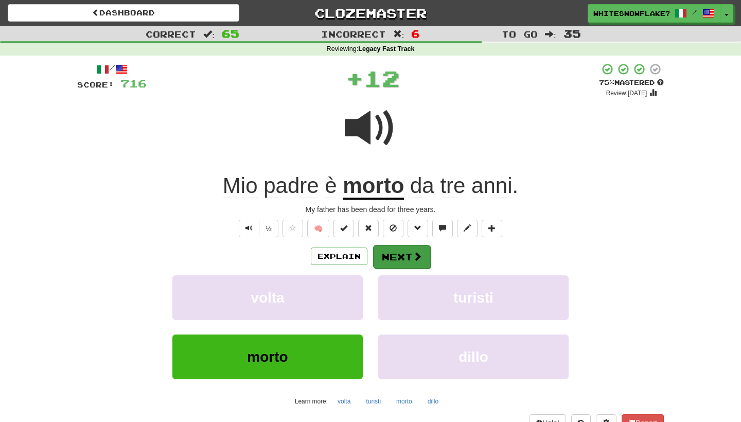
click at [418, 252] on span at bounding box center [417, 256] width 9 height 9
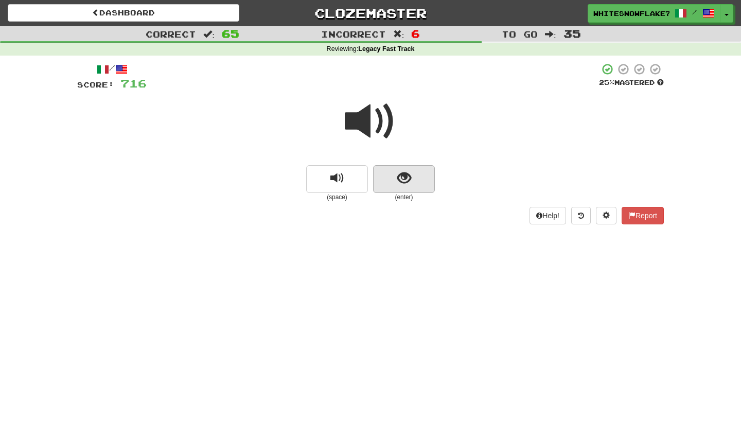
click at [409, 188] on button "show sentence" at bounding box center [404, 179] width 62 height 28
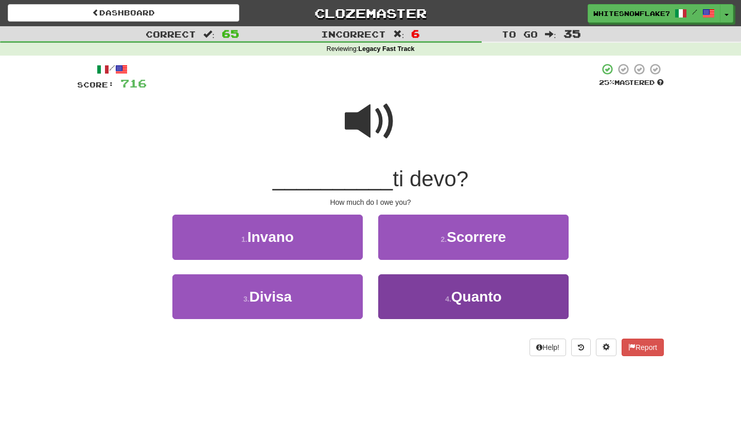
click at [485, 309] on button "4 . Quanto" at bounding box center [473, 296] width 190 height 45
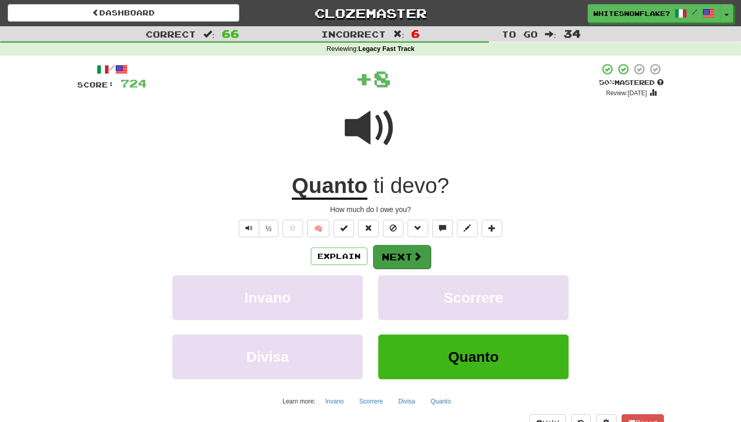
click at [418, 257] on span at bounding box center [417, 256] width 9 height 9
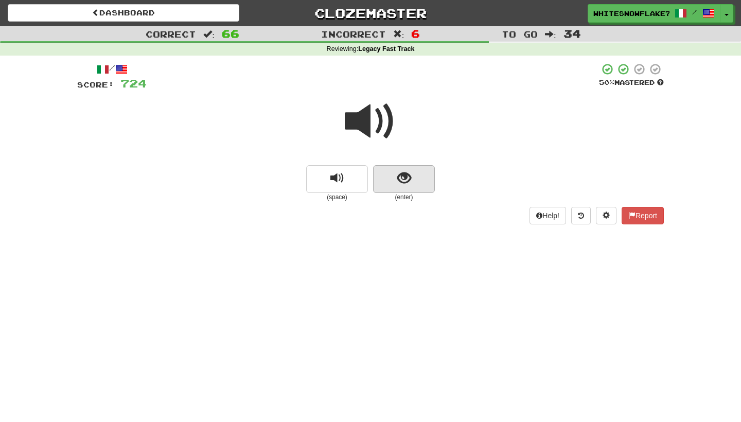
click at [426, 174] on button "show sentence" at bounding box center [404, 179] width 62 height 28
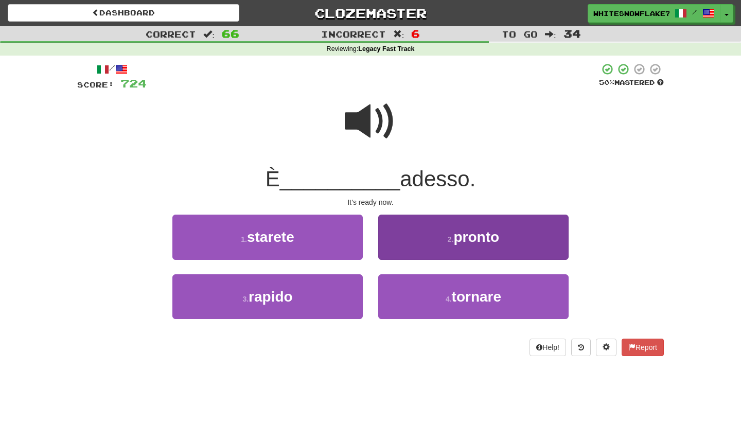
click at [458, 246] on button "2 . pronto" at bounding box center [473, 237] width 190 height 45
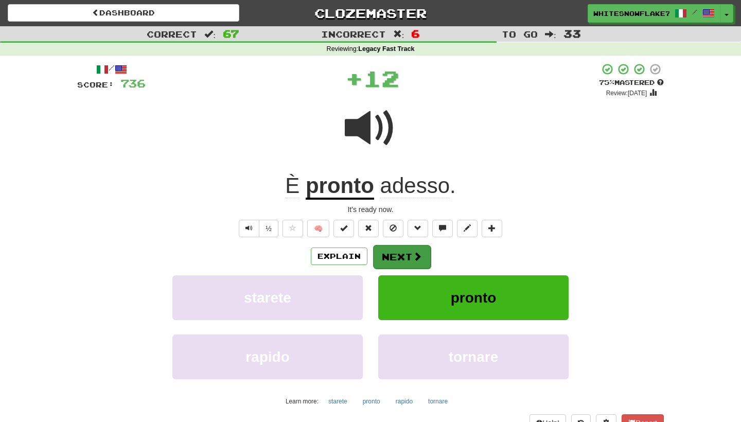
click at [401, 255] on button "Next" at bounding box center [402, 257] width 58 height 24
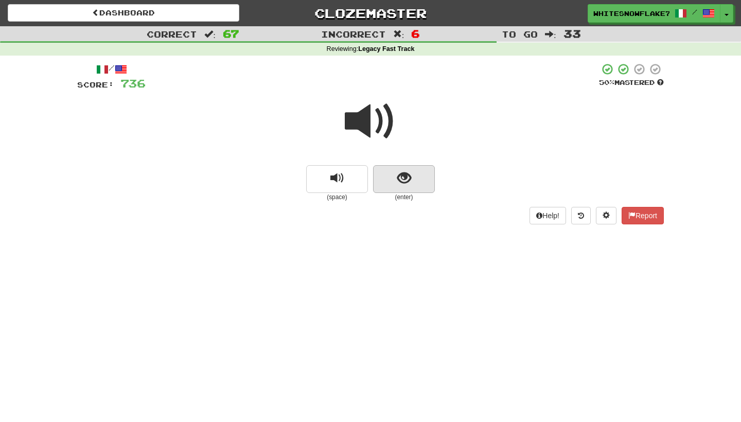
click at [407, 176] on span "show sentence" at bounding box center [404, 178] width 14 height 14
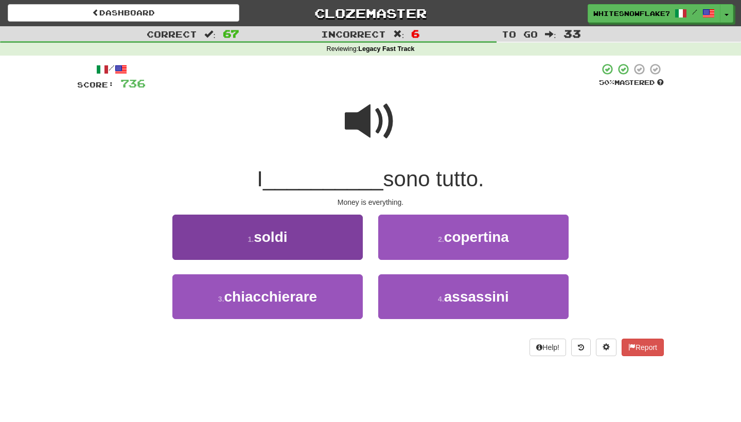
click at [350, 237] on button "1 . soldi" at bounding box center [267, 237] width 190 height 45
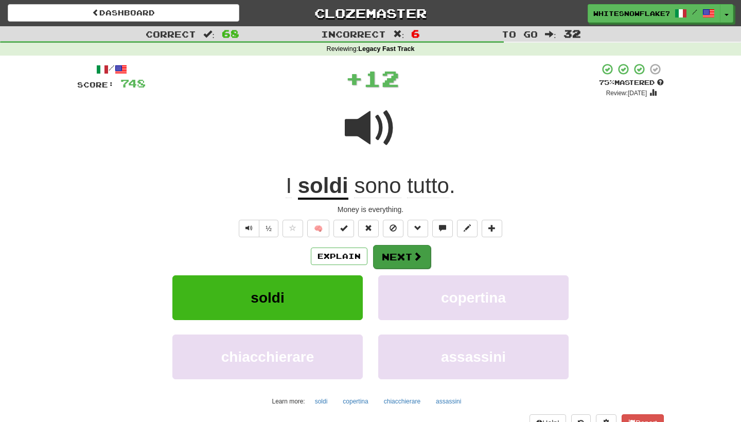
click at [386, 248] on button "Next" at bounding box center [402, 257] width 58 height 24
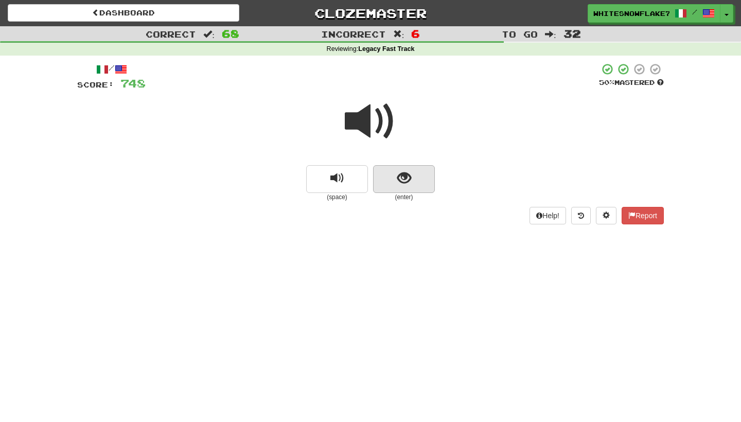
click at [400, 177] on span "show sentence" at bounding box center [404, 178] width 14 height 14
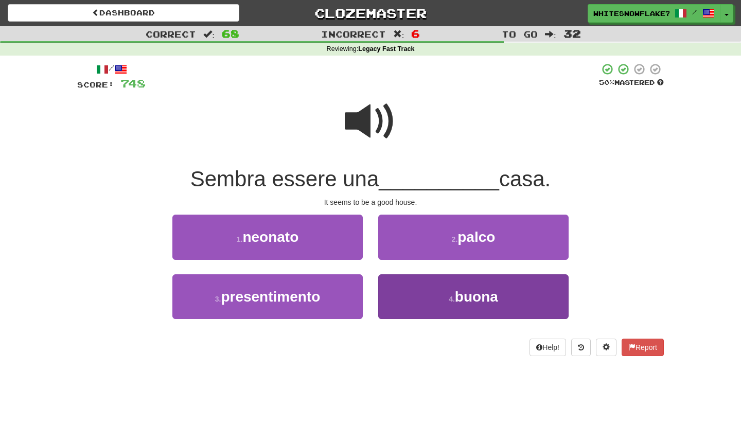
click at [451, 300] on small "4 ." at bounding box center [452, 299] width 6 height 8
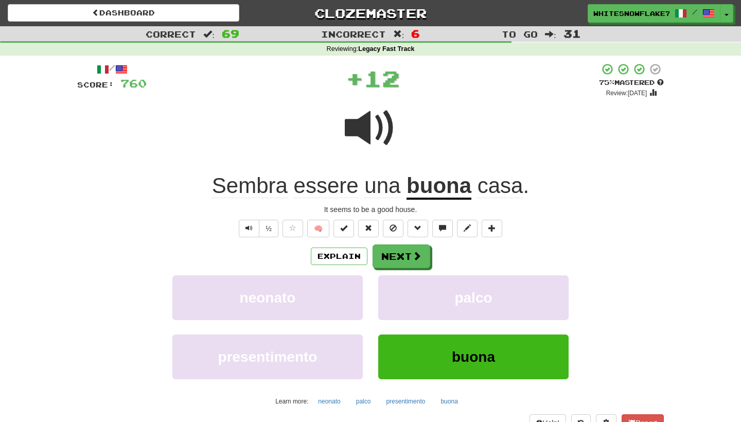
click at [418, 255] on span at bounding box center [416, 255] width 9 height 9
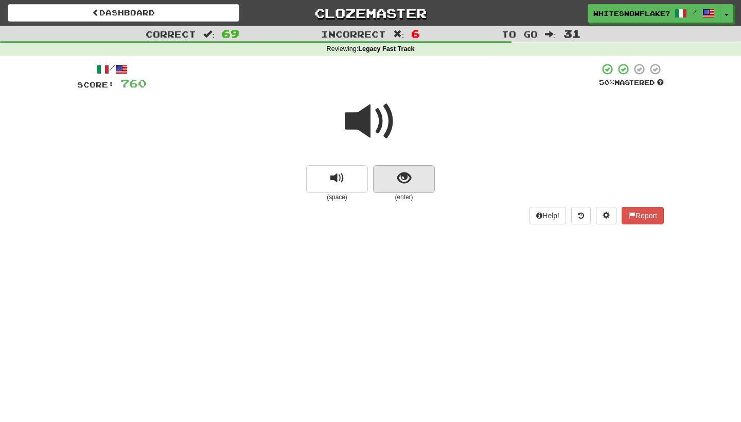
click at [412, 181] on button "show sentence" at bounding box center [404, 179] width 62 height 28
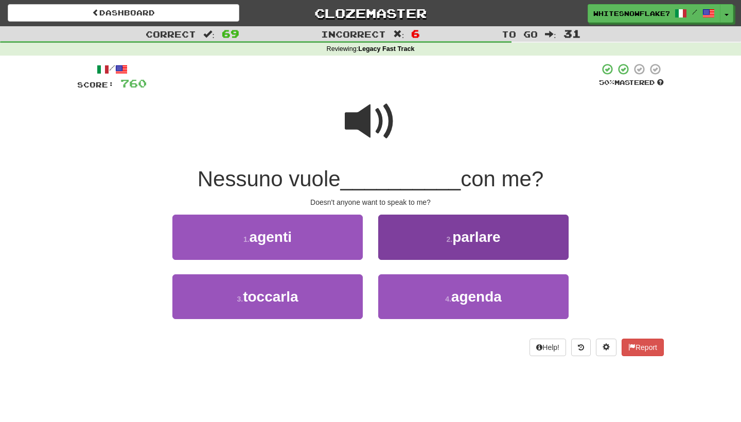
click at [436, 248] on button "2 . parlare" at bounding box center [473, 237] width 190 height 45
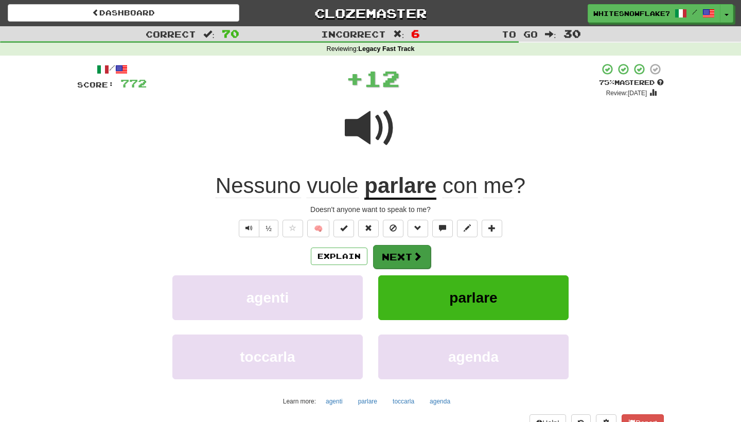
click at [410, 255] on button "Next" at bounding box center [402, 257] width 58 height 24
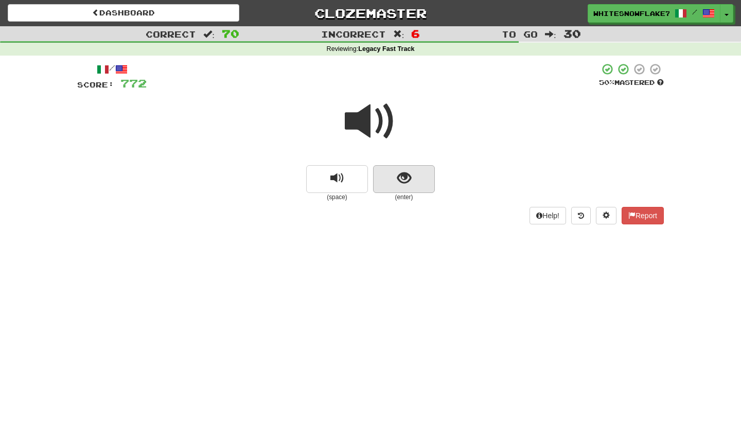
click at [398, 166] on button "show sentence" at bounding box center [404, 179] width 62 height 28
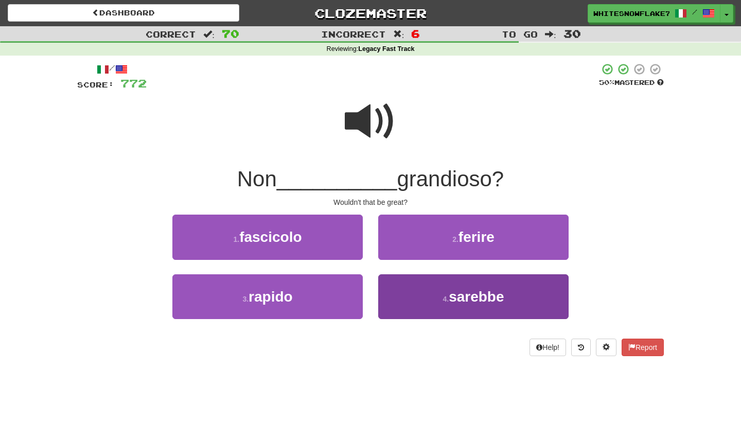
click at [433, 284] on button "4 . sarebbe" at bounding box center [473, 296] width 190 height 45
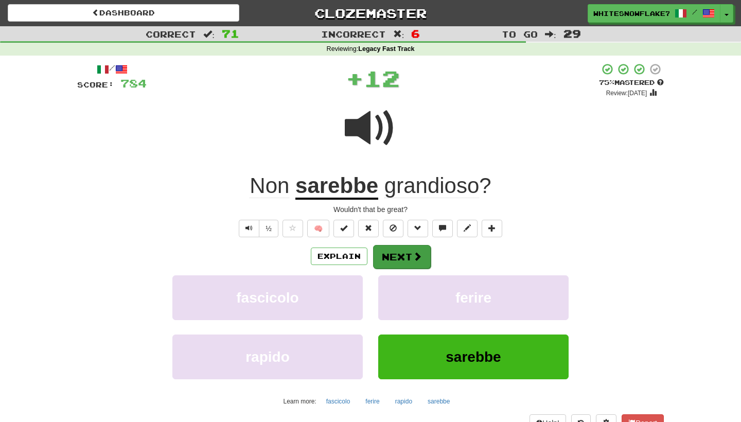
click at [407, 256] on button "Next" at bounding box center [402, 257] width 58 height 24
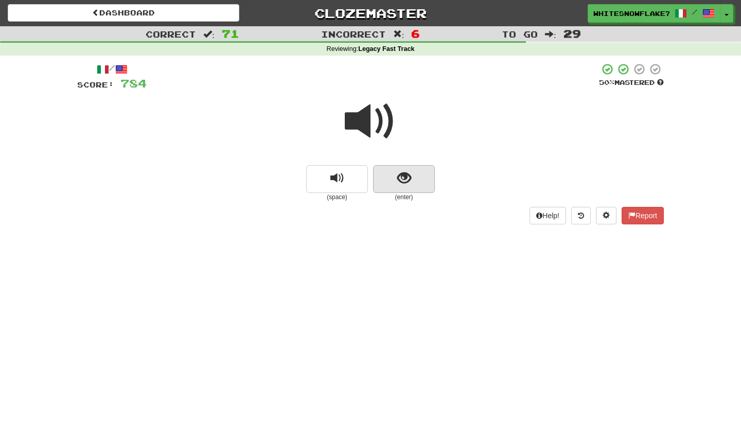
click at [408, 175] on span "show sentence" at bounding box center [404, 178] width 14 height 14
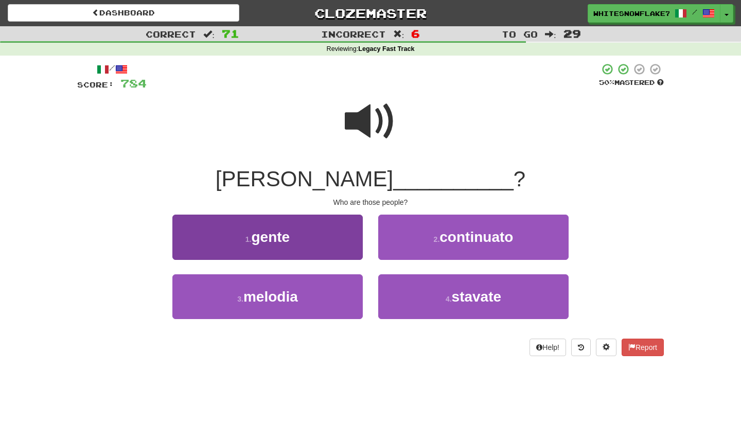
click at [291, 232] on button "1 . gente" at bounding box center [267, 237] width 190 height 45
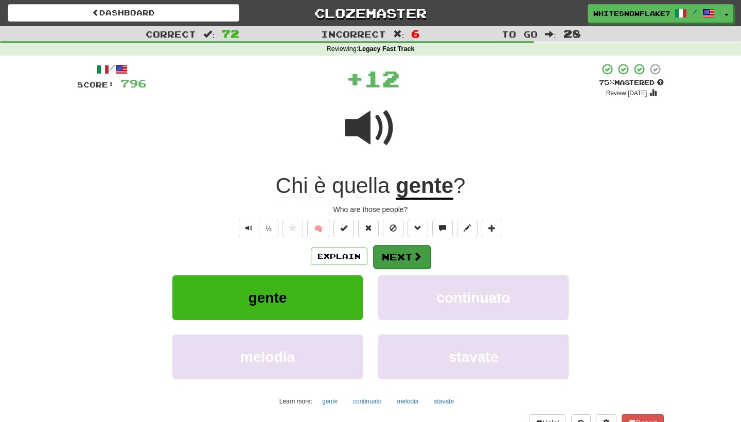
click at [413, 259] on span at bounding box center [417, 256] width 9 height 9
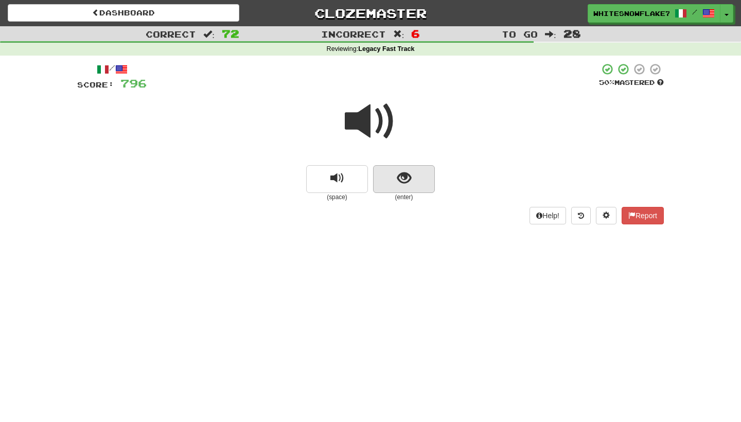
click at [398, 183] on span "show sentence" at bounding box center [404, 178] width 14 height 14
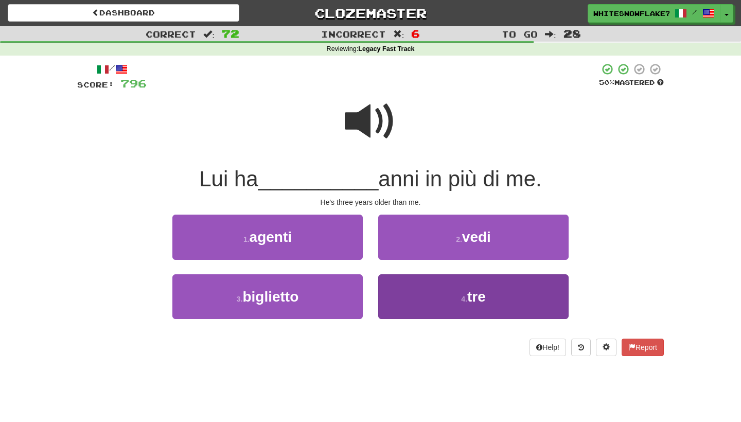
click at [464, 301] on button "4 . tre" at bounding box center [473, 296] width 190 height 45
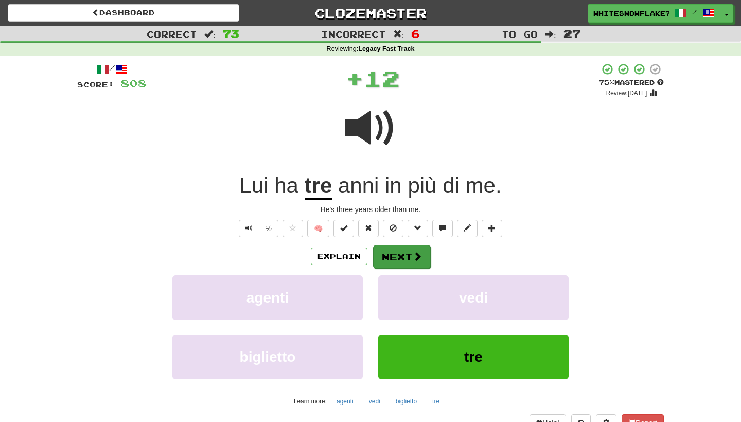
click at [402, 260] on button "Next" at bounding box center [402, 257] width 58 height 24
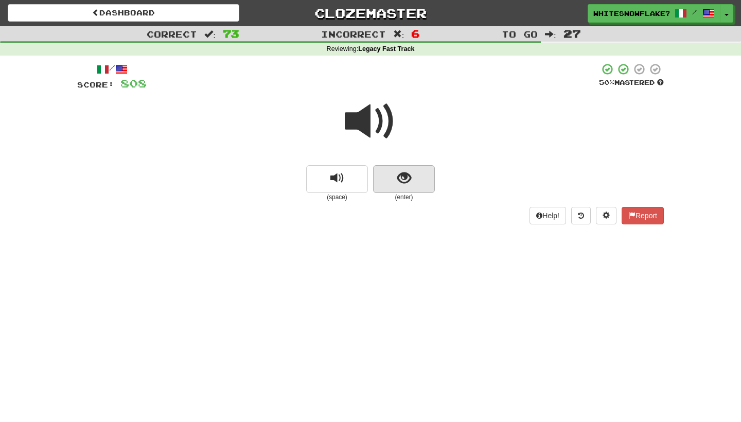
click at [408, 176] on span "show sentence" at bounding box center [404, 178] width 14 height 14
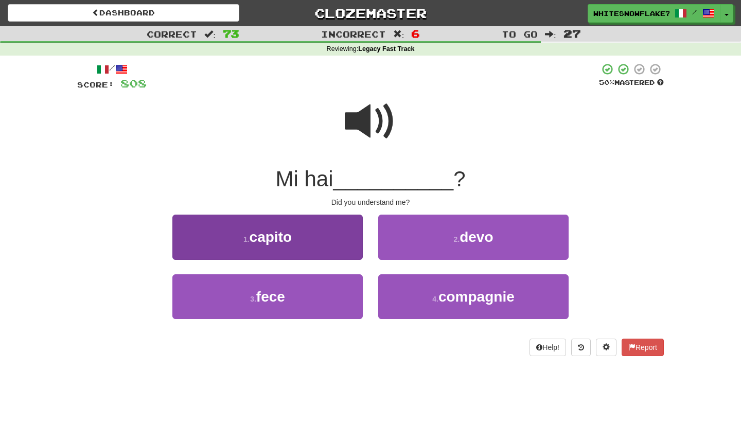
click at [321, 236] on button "1 . capito" at bounding box center [267, 237] width 190 height 45
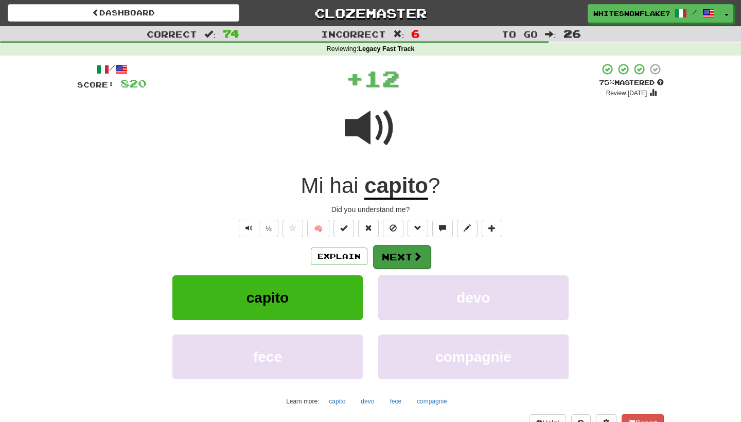
click at [393, 260] on button "Next" at bounding box center [402, 257] width 58 height 24
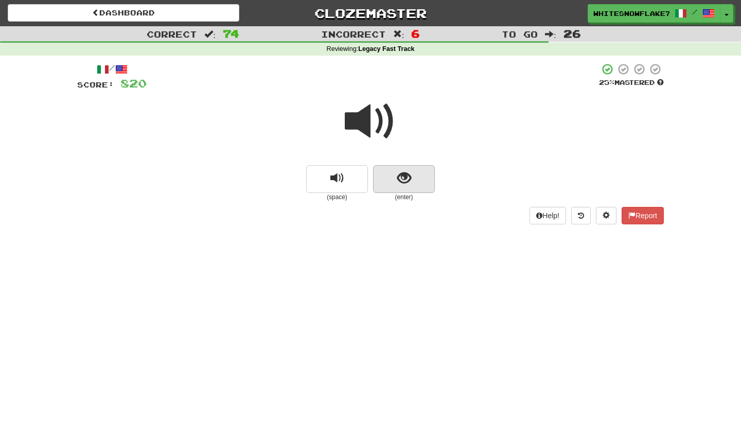
click at [423, 166] on button "show sentence" at bounding box center [404, 179] width 62 height 28
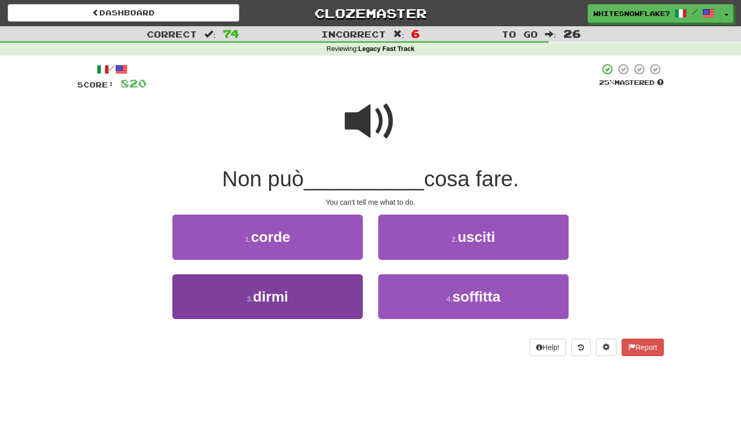
click at [342, 289] on button "3 . dirmi" at bounding box center [267, 296] width 190 height 45
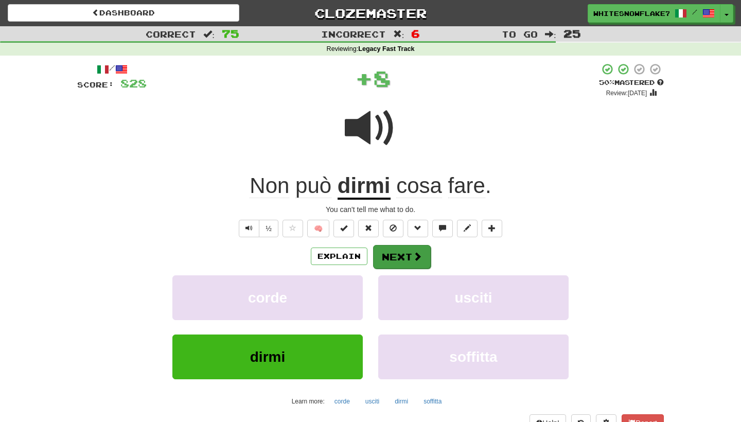
click at [407, 258] on button "Next" at bounding box center [402, 257] width 58 height 24
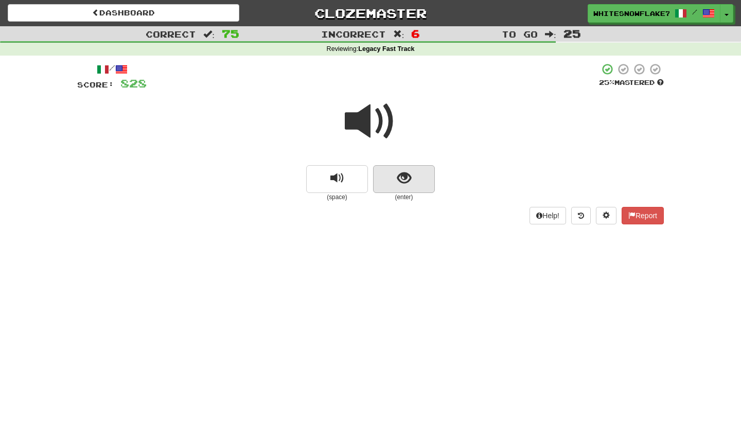
click at [409, 189] on button "show sentence" at bounding box center [404, 179] width 62 height 28
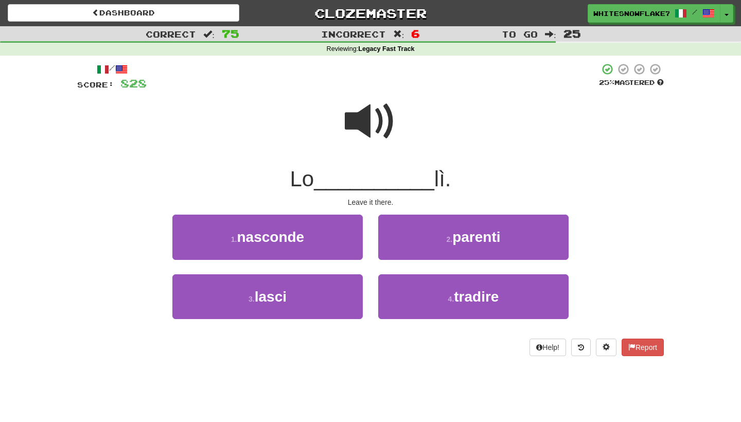
click at [322, 271] on div "1 . nasconde" at bounding box center [268, 244] width 206 height 59
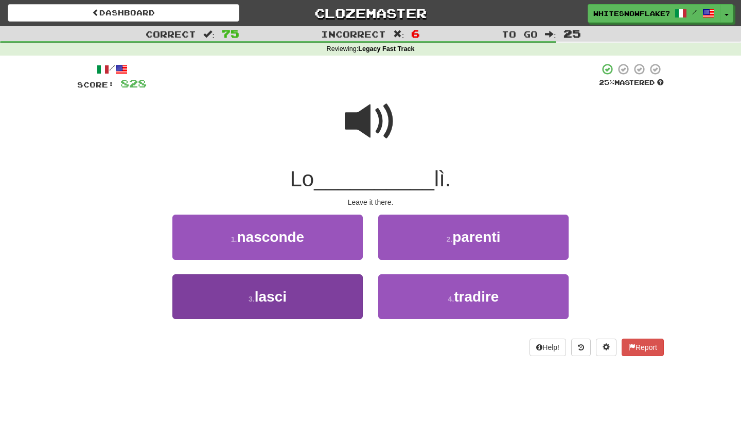
click at [317, 282] on button "3 . lasci" at bounding box center [267, 296] width 190 height 45
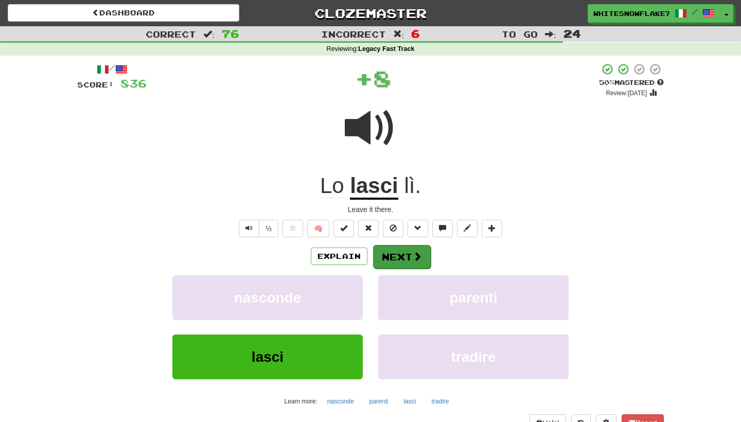
click at [418, 252] on span at bounding box center [417, 256] width 9 height 9
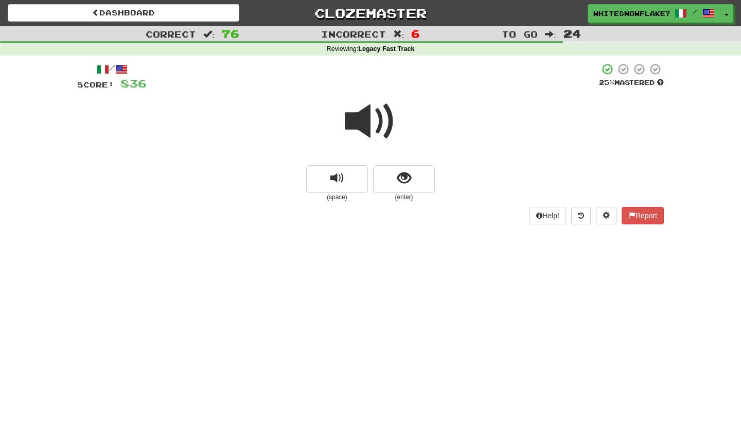
click at [355, 96] on span at bounding box center [370, 121] width 51 height 51
click at [417, 179] on button "show sentence" at bounding box center [404, 179] width 62 height 28
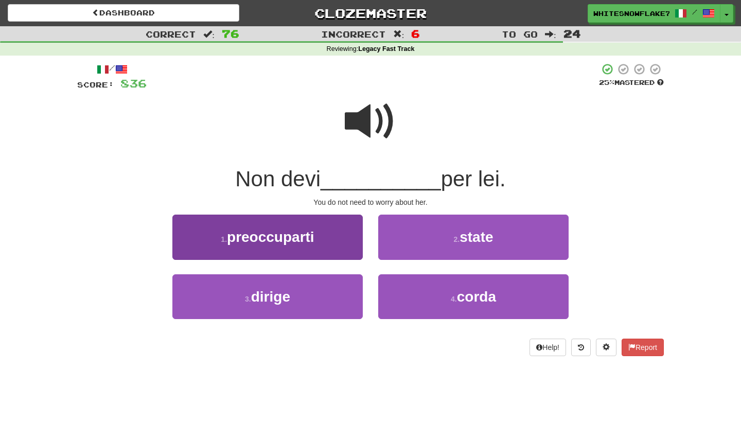
click at [333, 237] on button "1 . preoccuparti" at bounding box center [267, 237] width 190 height 45
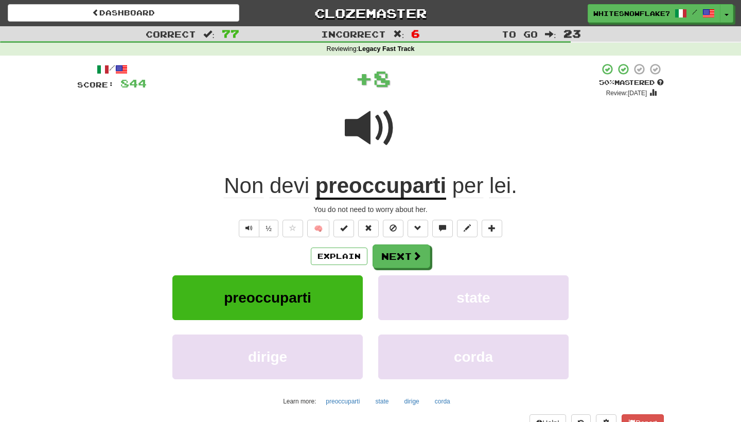
click at [396, 267] on div "Explain Next preoccuparti state dirige corda Learn more: preoccuparti state dir…" at bounding box center [370, 326] width 586 height 165
click at [399, 253] on button "Next" at bounding box center [402, 257] width 58 height 24
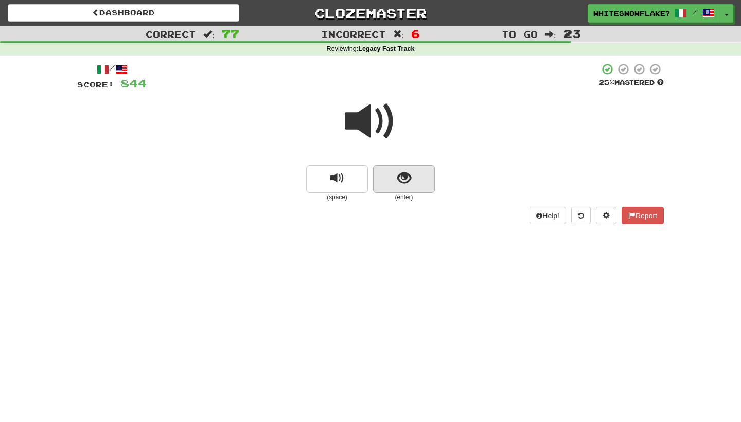
click at [407, 180] on span "show sentence" at bounding box center [404, 178] width 14 height 14
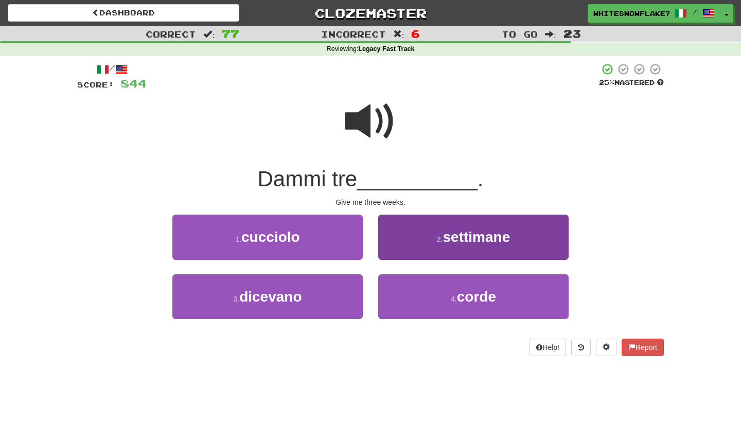
click at [466, 237] on span "settimane" at bounding box center [475, 237] width 67 height 16
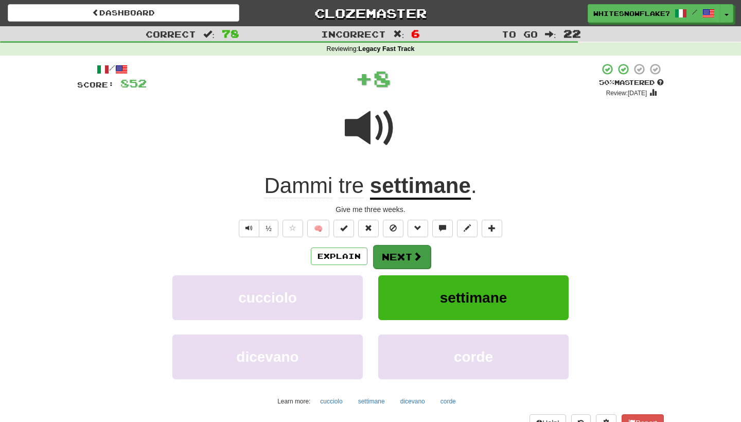
click at [411, 252] on button "Next" at bounding box center [402, 257] width 58 height 24
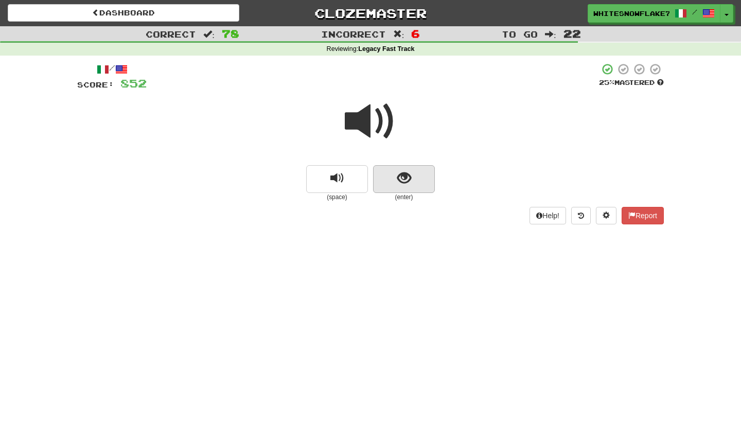
click at [399, 177] on span "show sentence" at bounding box center [404, 178] width 14 height 14
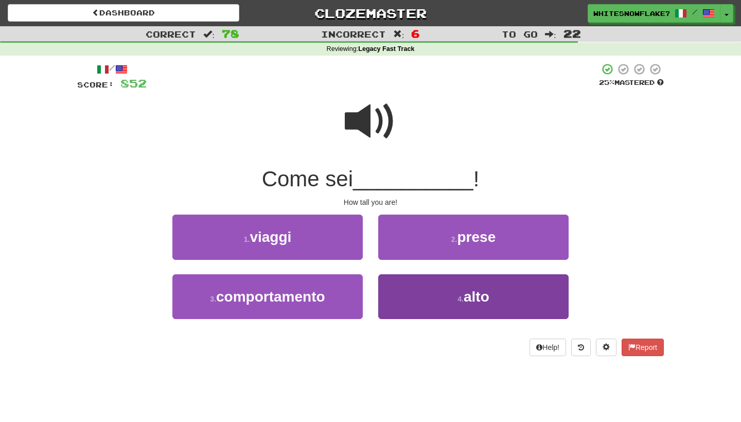
click at [487, 282] on button "4 . alto" at bounding box center [473, 296] width 190 height 45
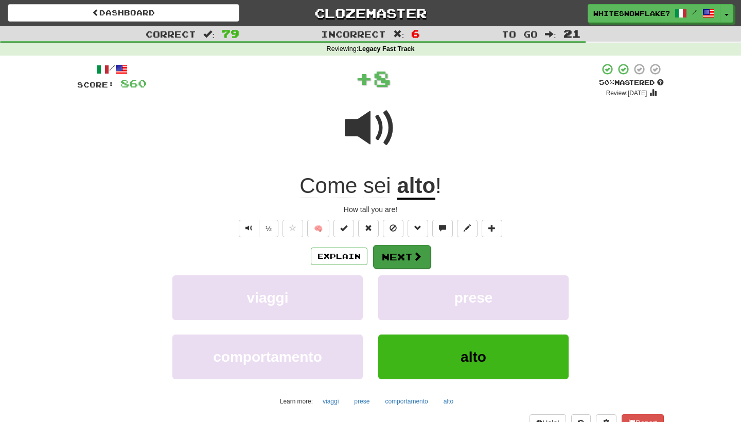
click at [406, 254] on button "Next" at bounding box center [402, 257] width 58 height 24
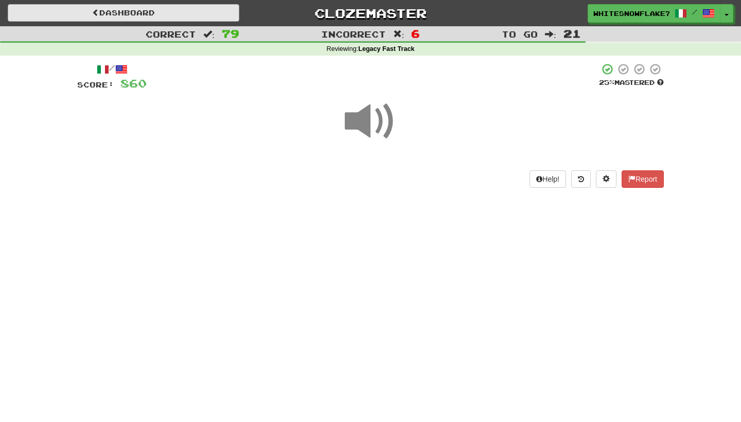
click at [128, 20] on link "Dashboard" at bounding box center [124, 12] width 232 height 17
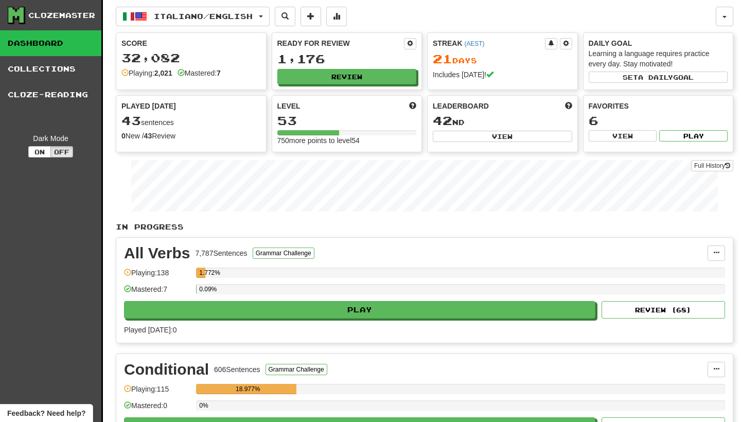
click at [364, 67] on div "Ready for Review 1,176 Review" at bounding box center [347, 61] width 150 height 57
click at [365, 74] on button "Review" at bounding box center [347, 76] width 139 height 15
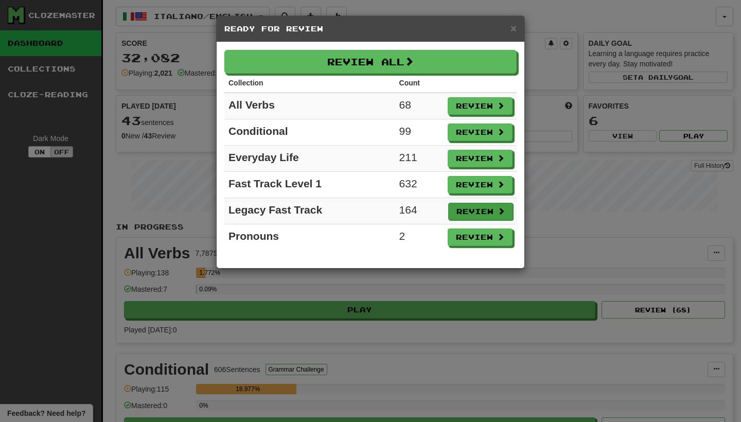
click at [494, 211] on button "Review" at bounding box center [480, 211] width 65 height 17
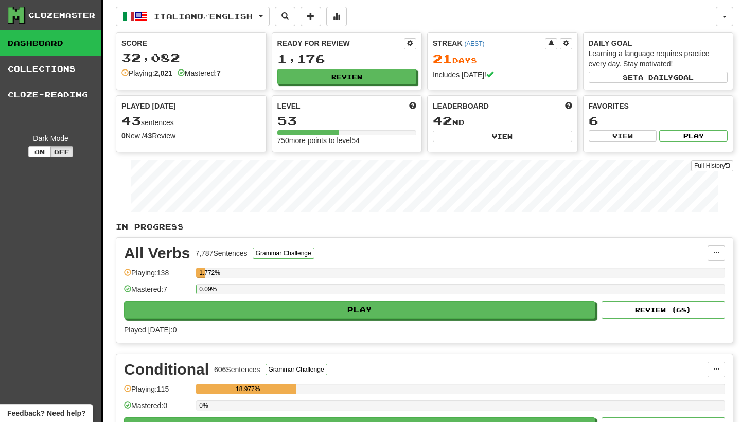
select select "***"
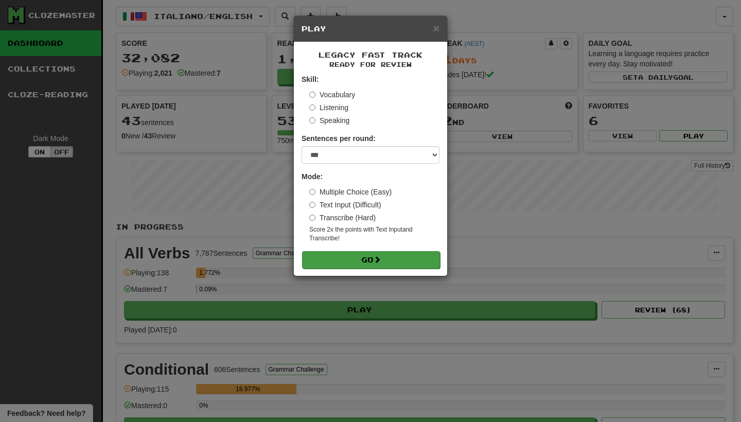
click at [369, 255] on button "Go" at bounding box center [371, 259] width 138 height 17
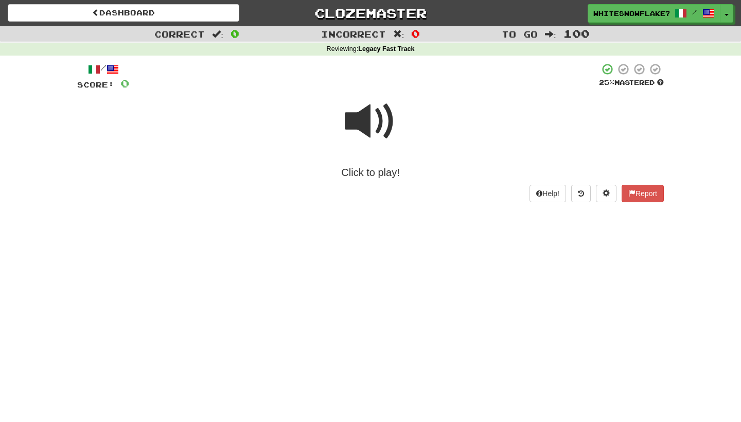
click at [371, 124] on span at bounding box center [370, 121] width 51 height 51
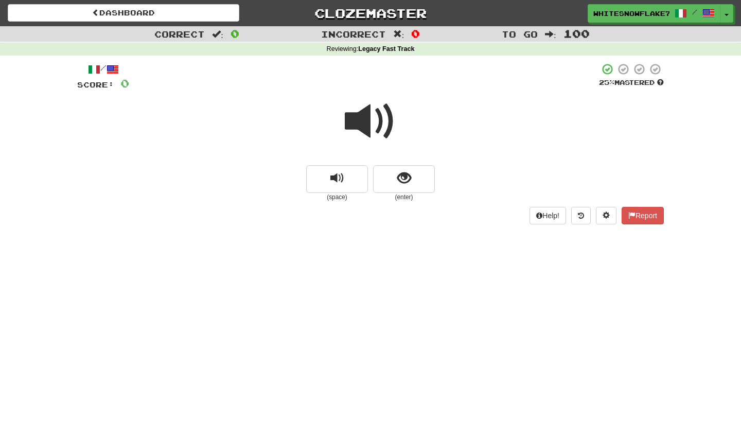
click at [371, 125] on span at bounding box center [370, 121] width 51 height 51
click at [404, 179] on span "show sentence" at bounding box center [404, 178] width 14 height 14
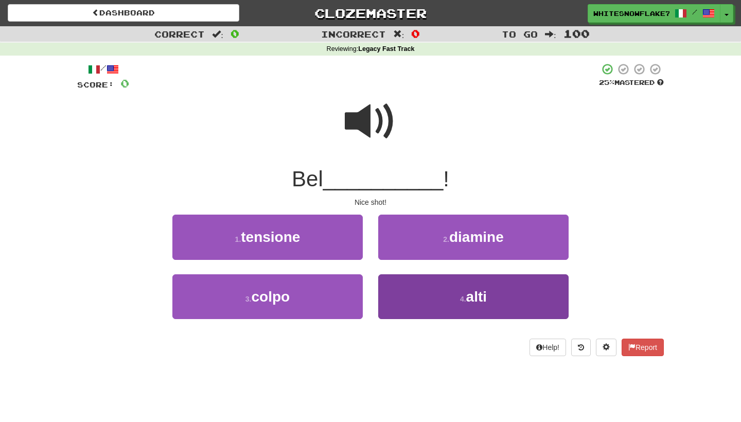
click at [411, 289] on button "4 . alti" at bounding box center [473, 296] width 190 height 45
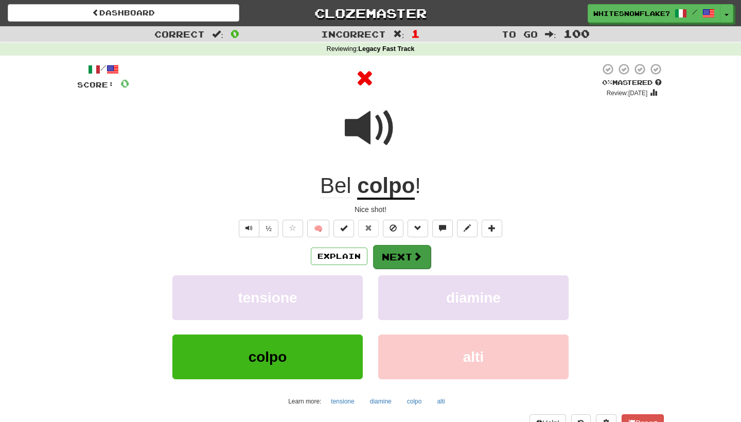
click at [420, 265] on button "Next" at bounding box center [402, 257] width 58 height 24
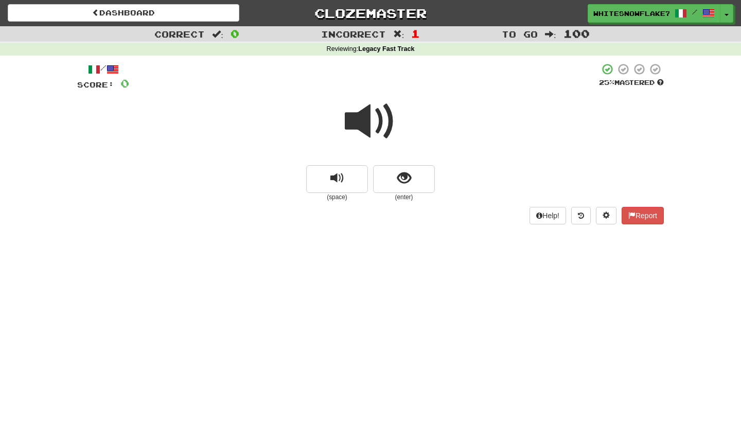
click at [385, 138] on span at bounding box center [370, 121] width 51 height 51
click at [376, 125] on span at bounding box center [370, 121] width 51 height 51
click at [418, 161] on div at bounding box center [370, 129] width 586 height 74
click at [415, 172] on button "show sentence" at bounding box center [404, 179] width 62 height 28
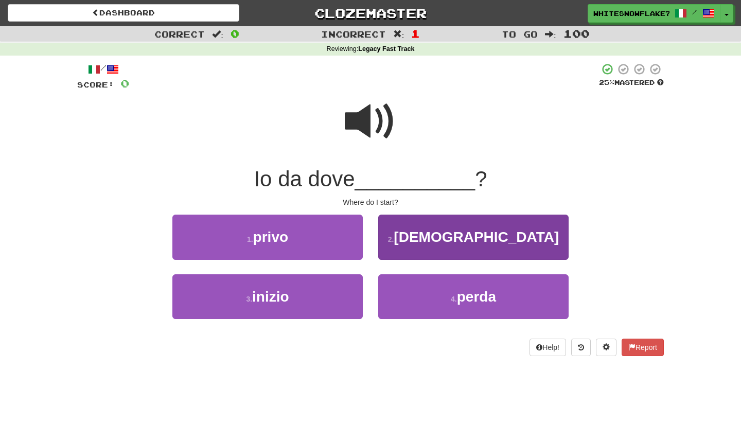
click at [459, 233] on span "pagano" at bounding box center [476, 237] width 165 height 16
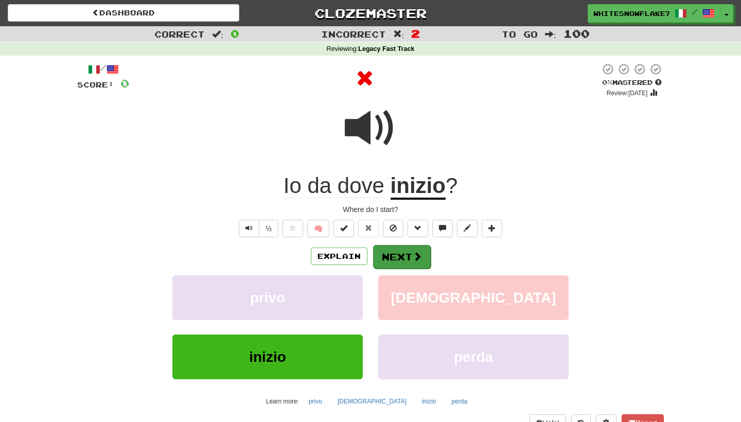
click at [402, 247] on button "Next" at bounding box center [402, 257] width 58 height 24
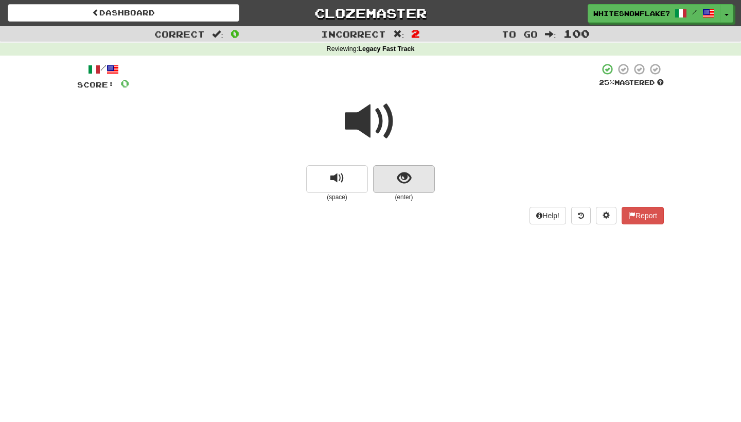
click at [412, 173] on button "show sentence" at bounding box center [404, 179] width 62 height 28
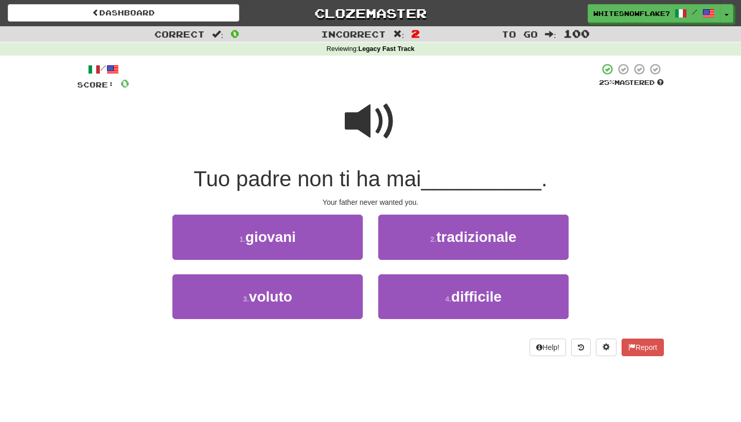
click at [444, 211] on div "/ Score: 0 25 % Mastered Tuo padre non ti ha mai __________ . Your father never…" at bounding box center [370, 209] width 586 height 293
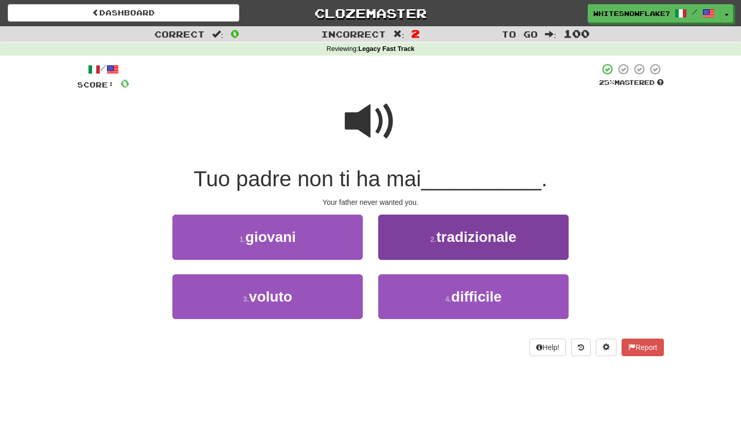
click at [445, 219] on button "2 . tradizionale" at bounding box center [473, 237] width 190 height 45
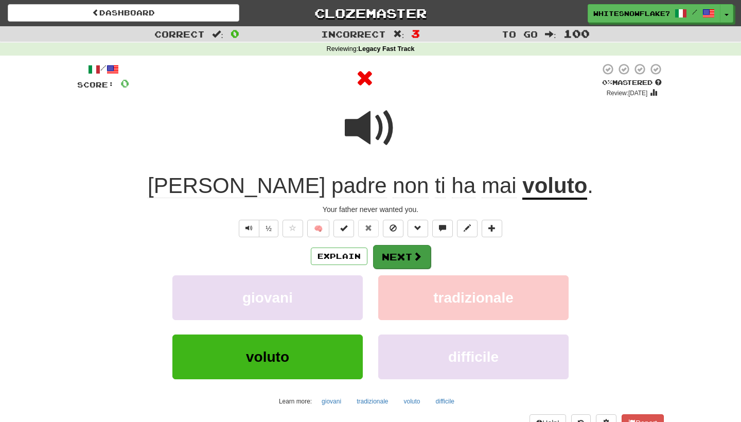
click at [414, 256] on span at bounding box center [417, 256] width 9 height 9
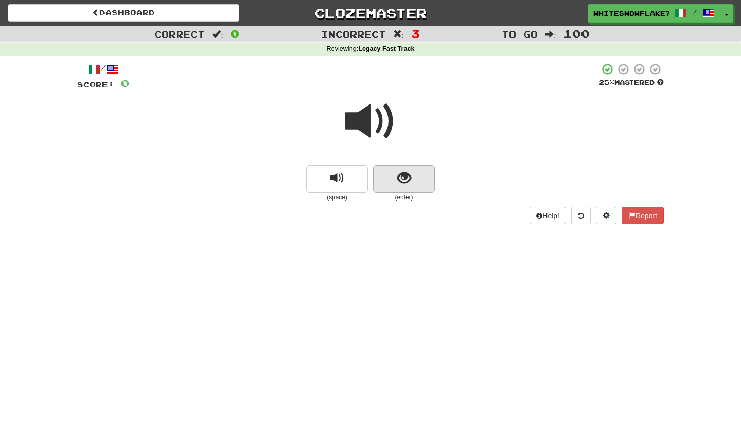
click at [405, 179] on span "show sentence" at bounding box center [404, 178] width 14 height 14
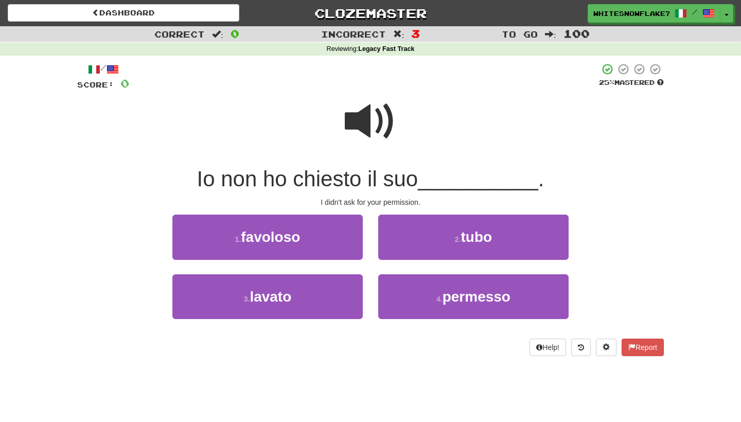
drag, startPoint x: 328, startPoint y: 230, endPoint x: 357, endPoint y: 348, distance: 121.8
click at [357, 348] on div "/ Score: 0 25 % Mastered Io non ho chiesto il suo __________ . I didn't ask for…" at bounding box center [370, 209] width 586 height 293
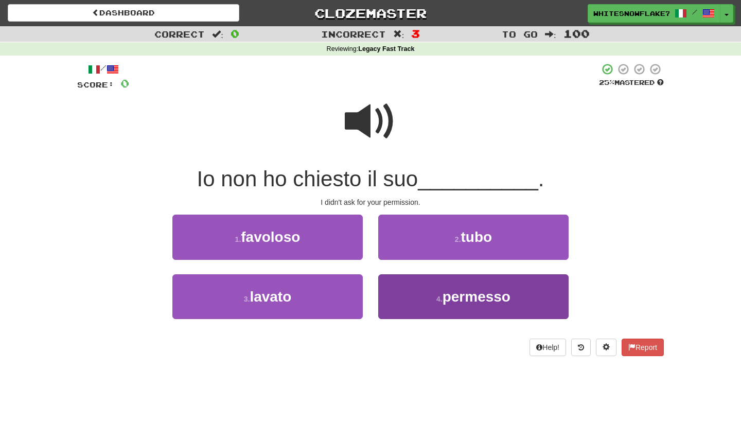
click at [442, 289] on button "4 . permesso" at bounding box center [473, 296] width 190 height 45
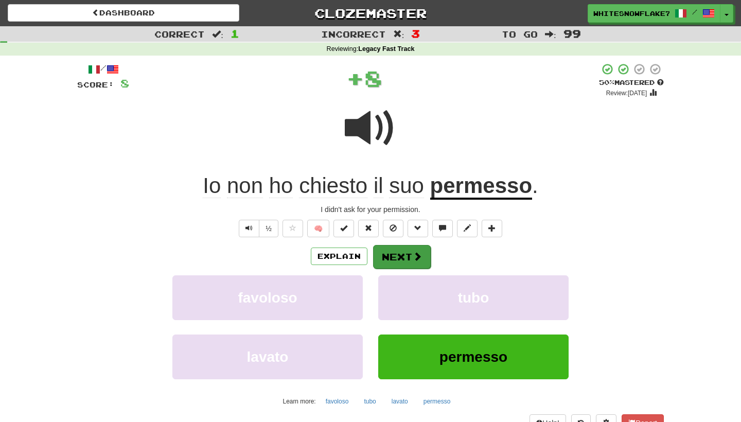
click at [402, 252] on button "Next" at bounding box center [402, 257] width 58 height 24
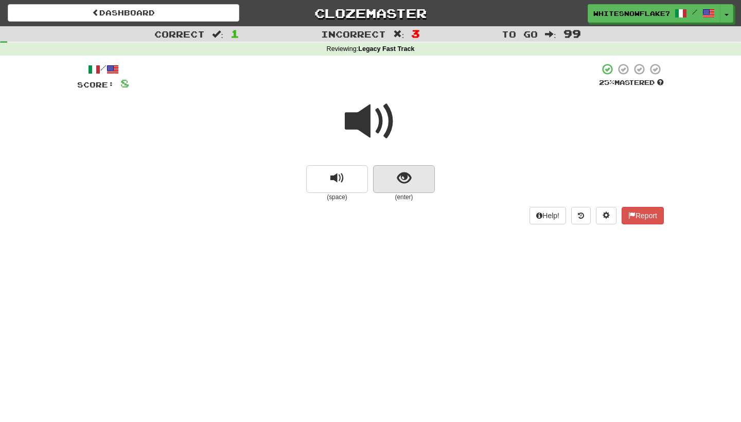
click at [402, 180] on span "show sentence" at bounding box center [404, 178] width 14 height 14
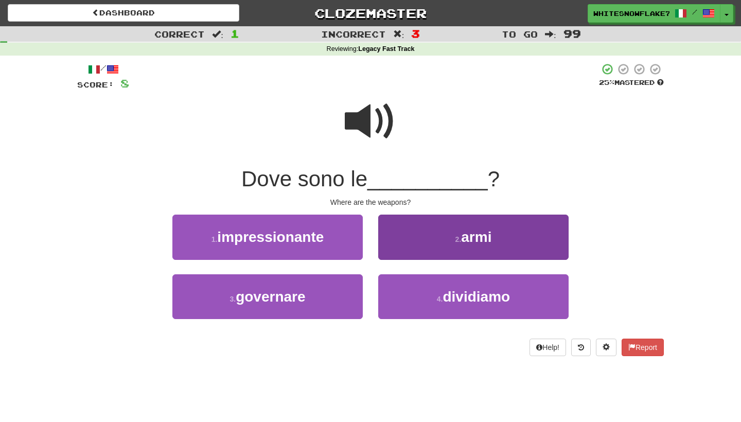
click at [453, 236] on button "2 . armi" at bounding box center [473, 237] width 190 height 45
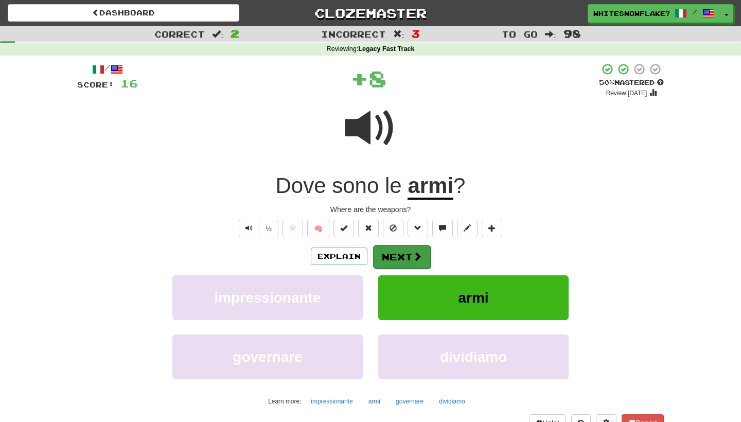
click at [399, 255] on button "Next" at bounding box center [402, 257] width 58 height 24
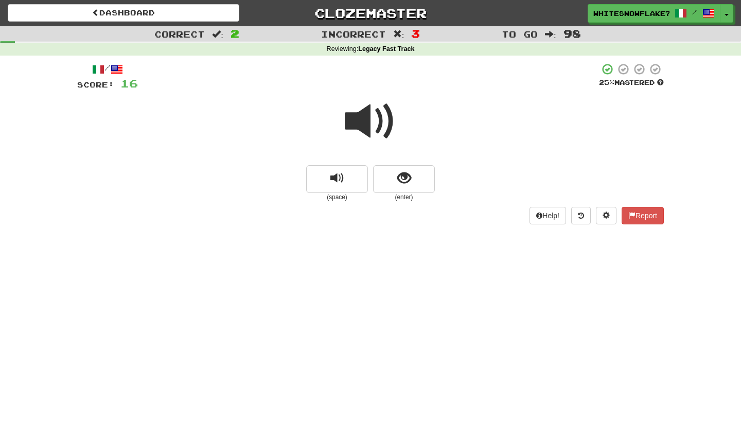
click at [384, 123] on span at bounding box center [370, 121] width 51 height 51
click at [411, 179] on button "show sentence" at bounding box center [404, 179] width 62 height 28
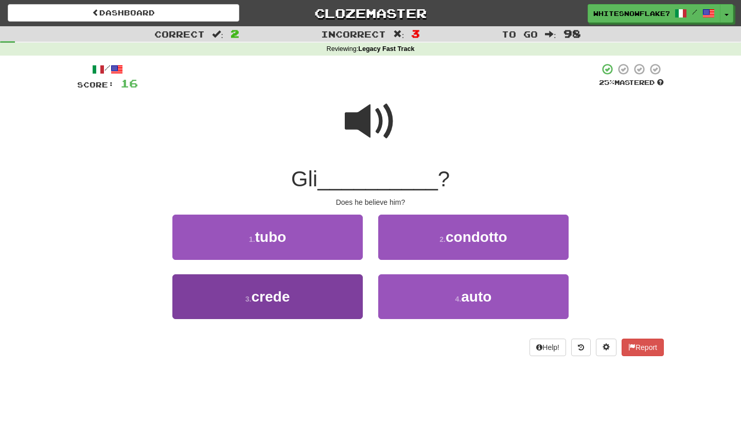
click at [324, 288] on button "3 . crede" at bounding box center [267, 296] width 190 height 45
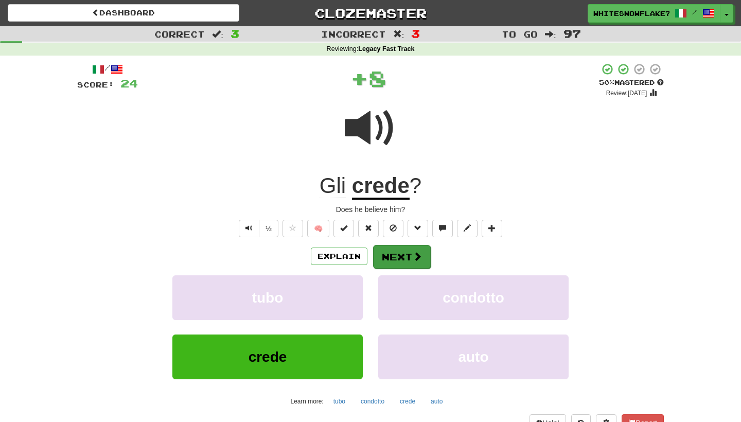
click at [405, 256] on button "Next" at bounding box center [402, 257] width 58 height 24
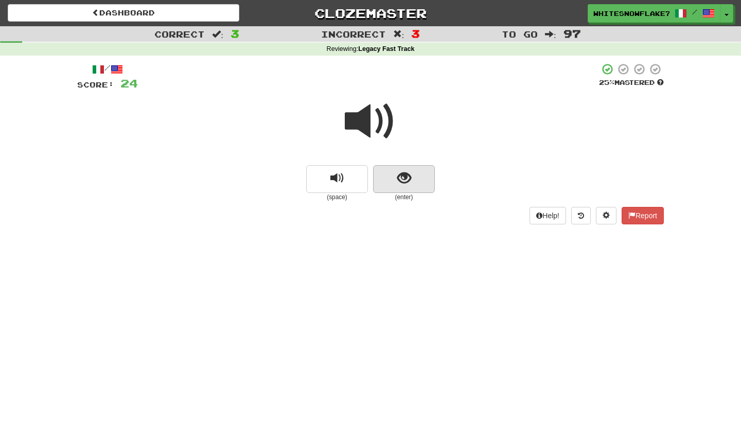
click at [398, 171] on span "show sentence" at bounding box center [404, 178] width 14 height 14
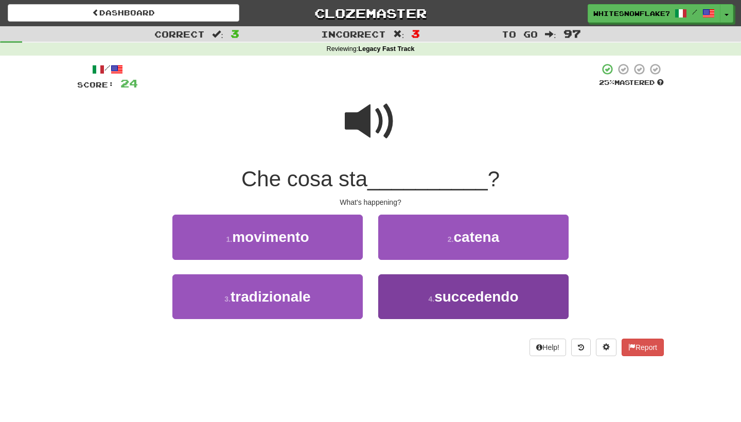
click at [432, 298] on small "4 ." at bounding box center [431, 299] width 6 height 8
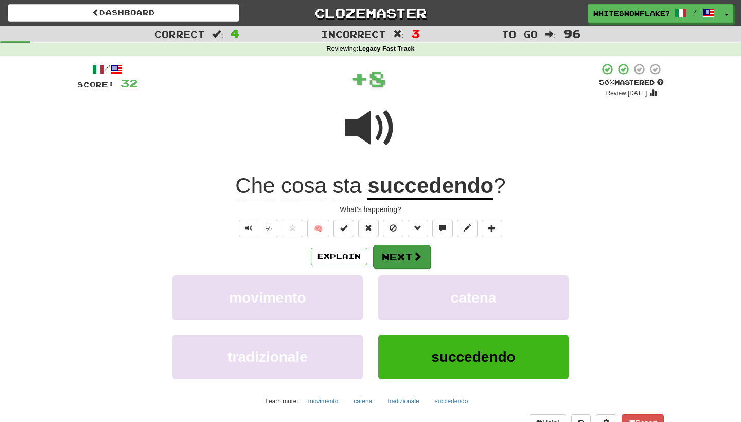
click at [404, 248] on button "Next" at bounding box center [402, 257] width 58 height 24
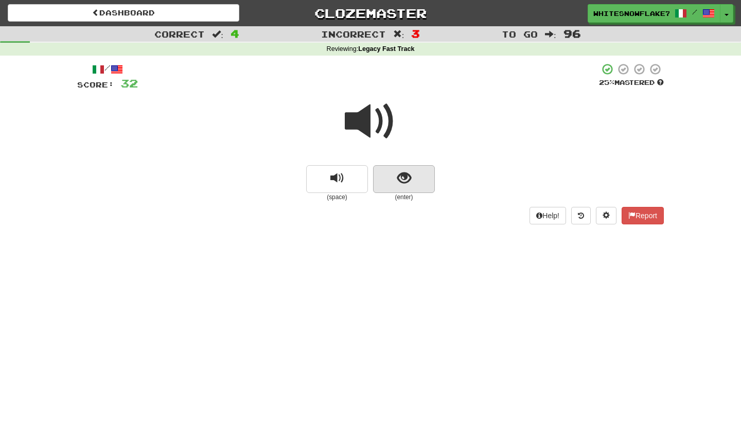
click at [403, 186] on button "show sentence" at bounding box center [404, 179] width 62 height 28
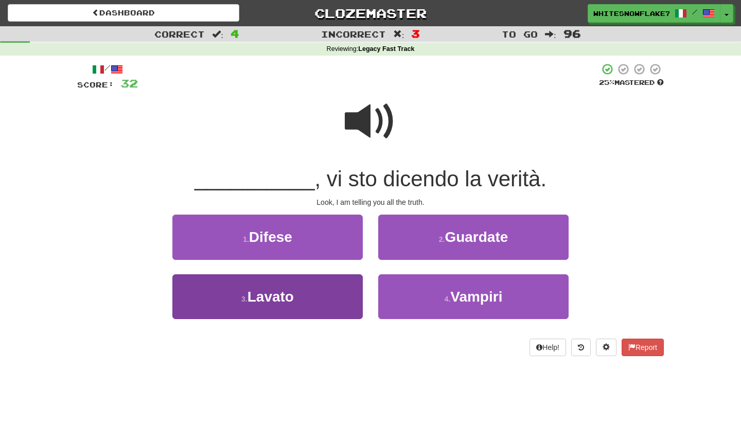
click at [315, 284] on button "3 . Lavato" at bounding box center [267, 296] width 190 height 45
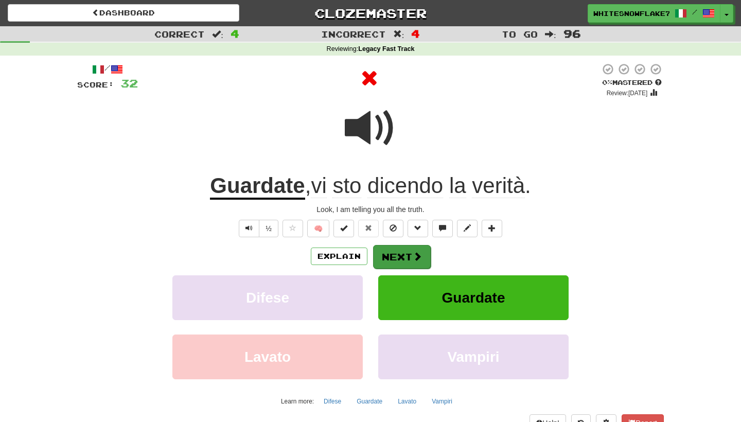
click at [409, 264] on button "Next" at bounding box center [402, 257] width 58 height 24
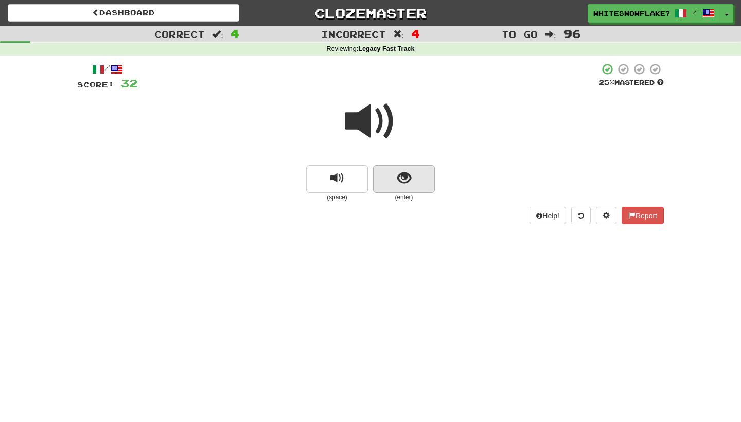
click at [416, 183] on button "show sentence" at bounding box center [404, 179] width 62 height 28
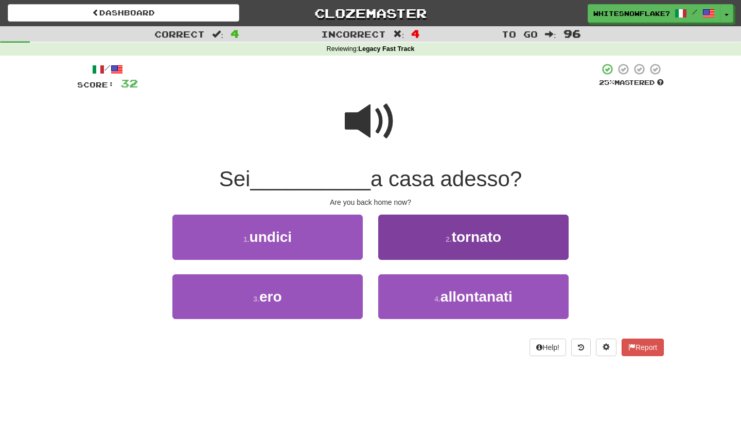
click at [472, 233] on span "tornato" at bounding box center [476, 237] width 49 height 16
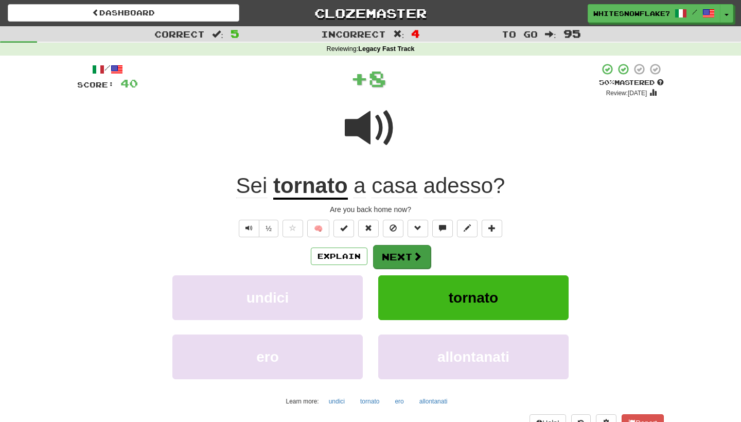
click at [407, 251] on button "Next" at bounding box center [402, 257] width 58 height 24
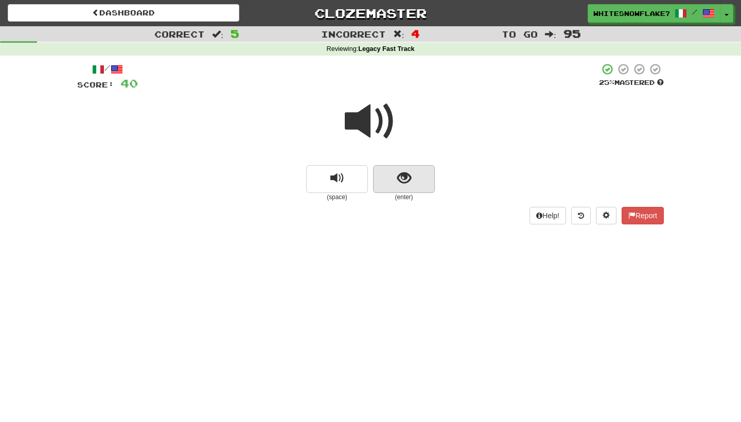
click at [420, 178] on button "show sentence" at bounding box center [404, 179] width 62 height 28
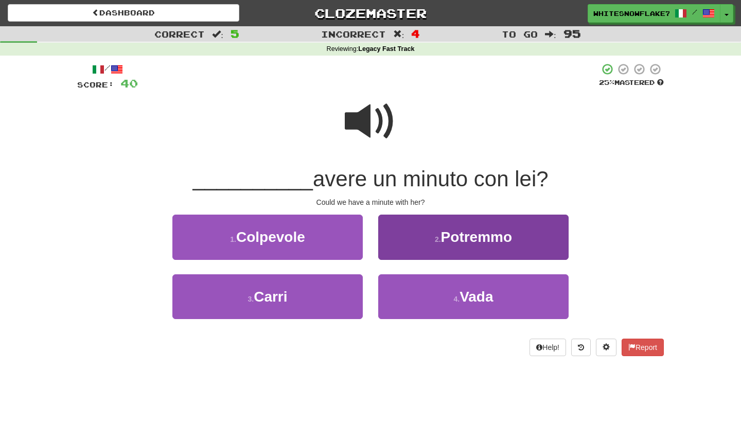
click at [476, 229] on span "Potremmo" at bounding box center [476, 237] width 71 height 16
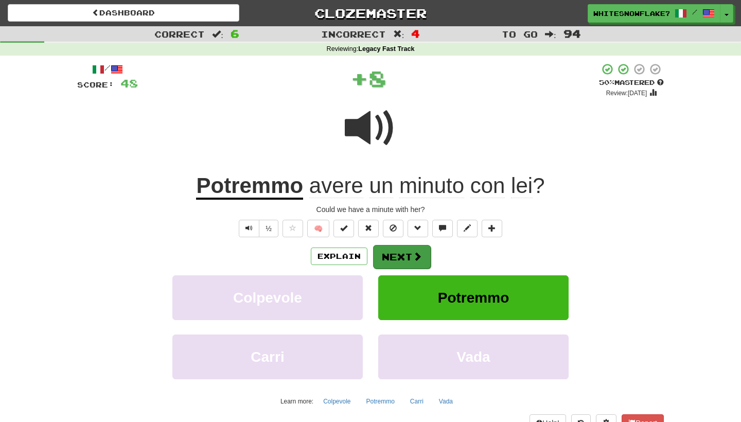
click at [401, 264] on button "Next" at bounding box center [402, 257] width 58 height 24
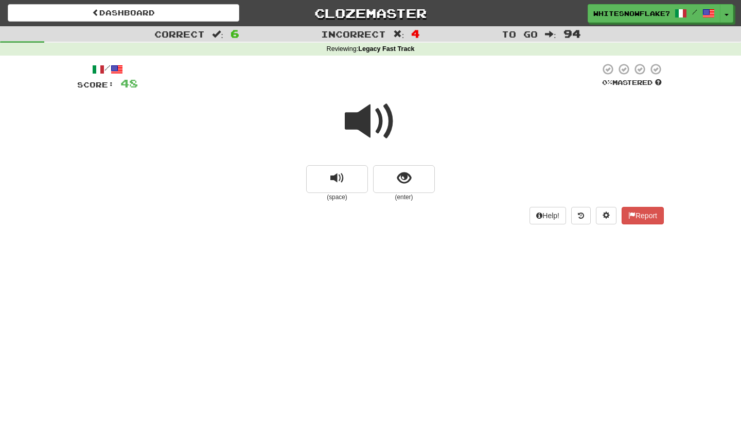
click at [384, 134] on span at bounding box center [370, 121] width 51 height 51
click at [403, 173] on span "show sentence" at bounding box center [404, 178] width 14 height 14
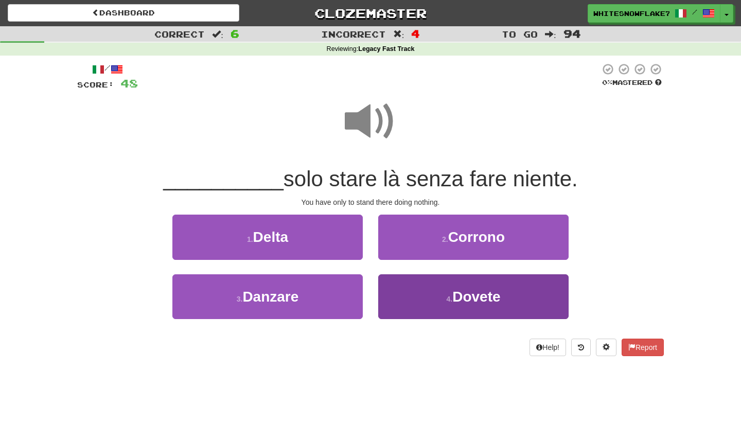
click at [445, 286] on button "4 . Dovete" at bounding box center [473, 296] width 190 height 45
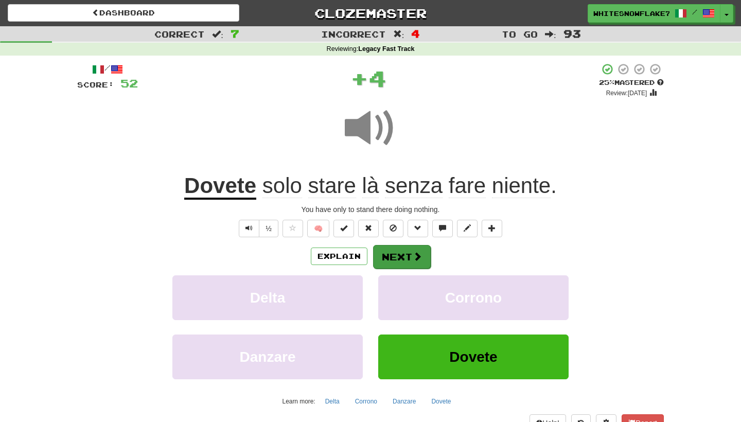
click at [408, 245] on button "Next" at bounding box center [402, 257] width 58 height 24
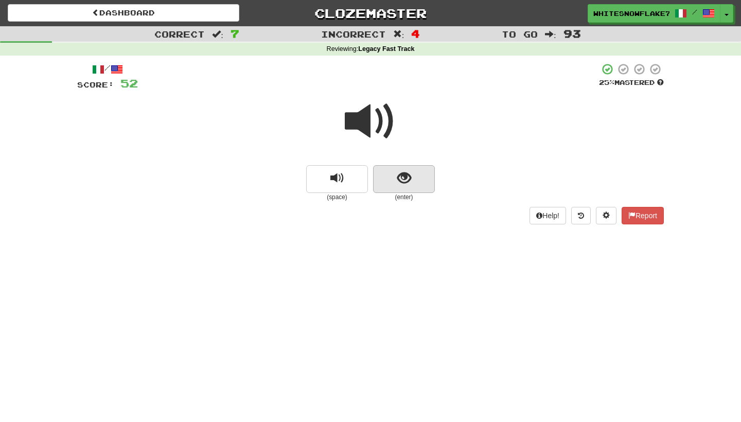
click at [404, 174] on span "show sentence" at bounding box center [404, 178] width 14 height 14
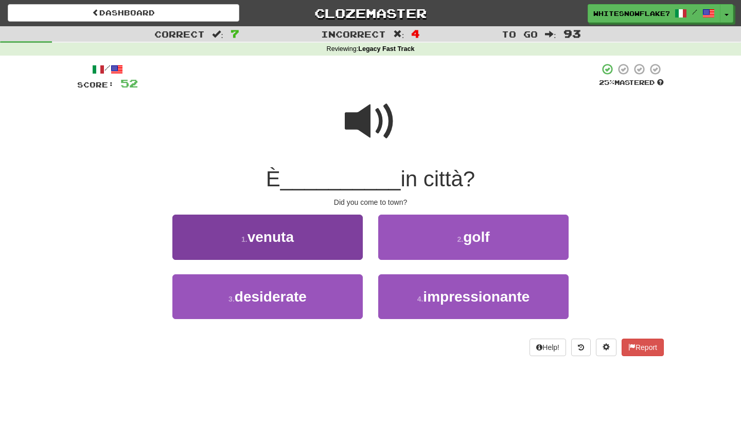
click at [318, 227] on button "1 . venuta" at bounding box center [267, 237] width 190 height 45
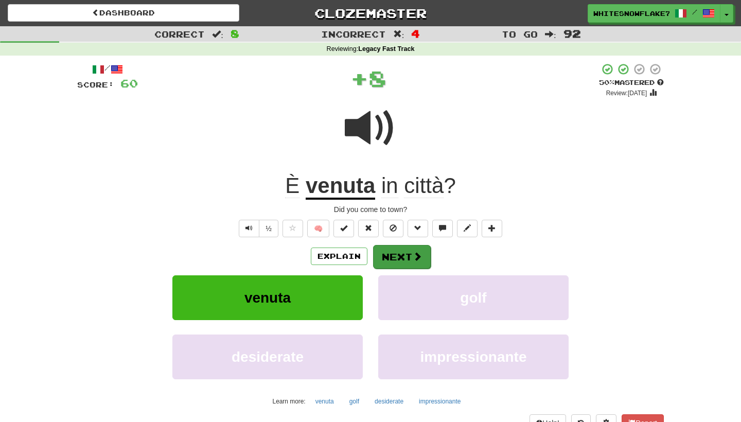
click at [387, 251] on button "Next" at bounding box center [402, 257] width 58 height 24
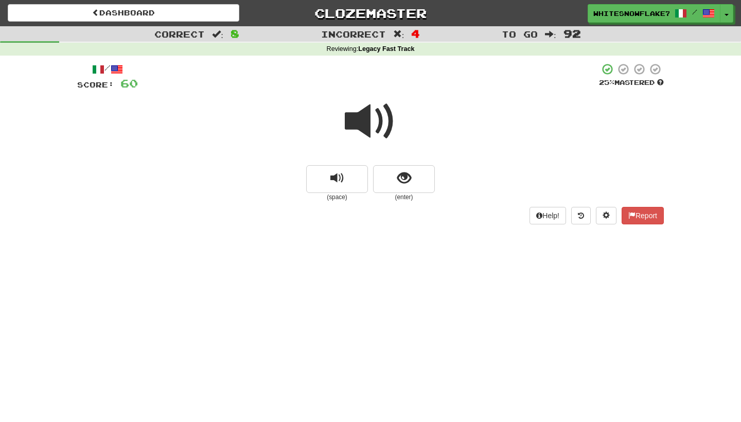
click at [393, 193] on small "(enter)" at bounding box center [404, 197] width 62 height 9
click at [394, 187] on button "show sentence" at bounding box center [404, 179] width 62 height 28
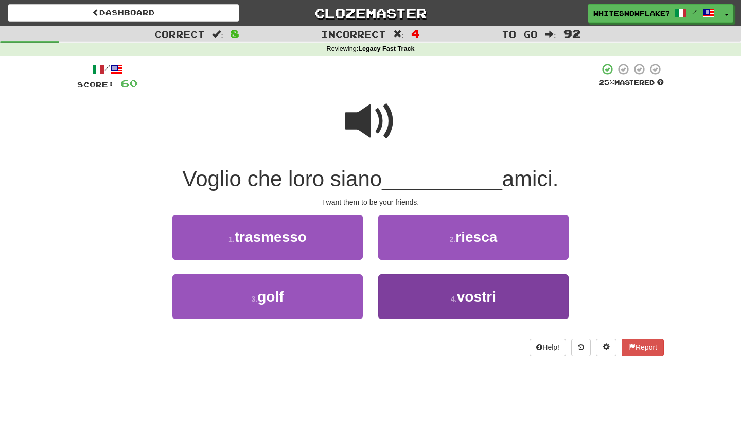
click at [467, 306] on button "4 . vostri" at bounding box center [473, 296] width 190 height 45
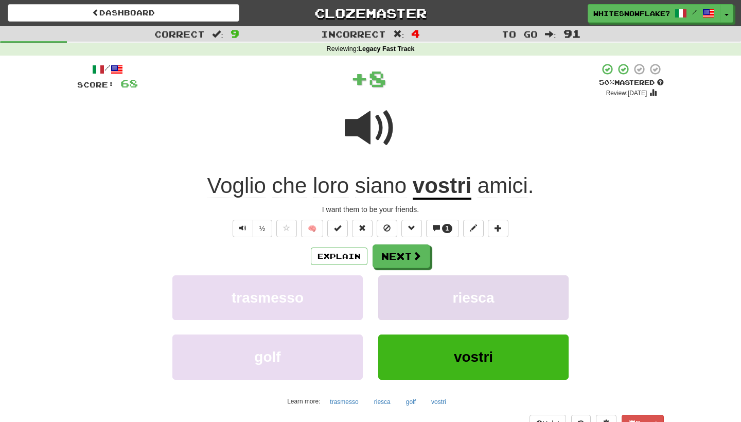
click at [405, 275] on button "riesca" at bounding box center [473, 297] width 190 height 45
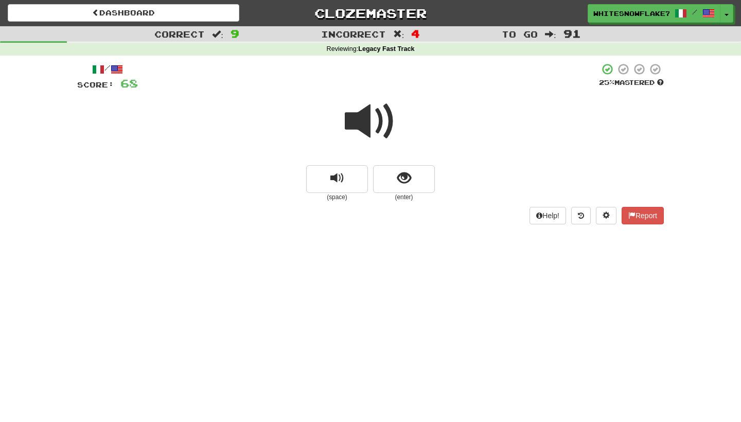
click at [382, 123] on span at bounding box center [370, 121] width 51 height 51
click at [422, 186] on button "show sentence" at bounding box center [404, 179] width 62 height 28
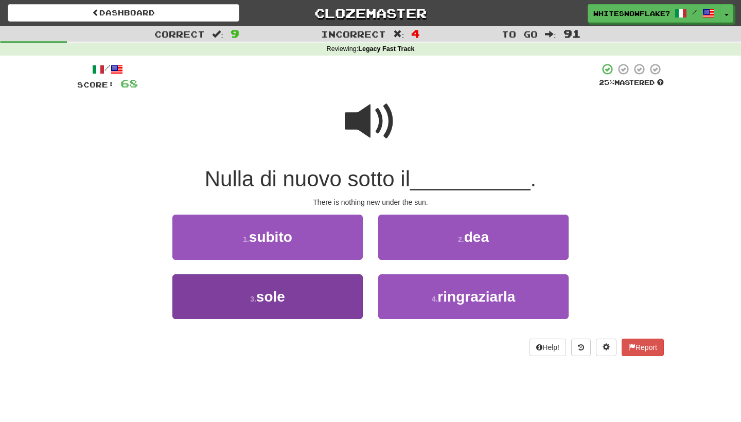
click at [328, 287] on button "3 . sole" at bounding box center [267, 296] width 190 height 45
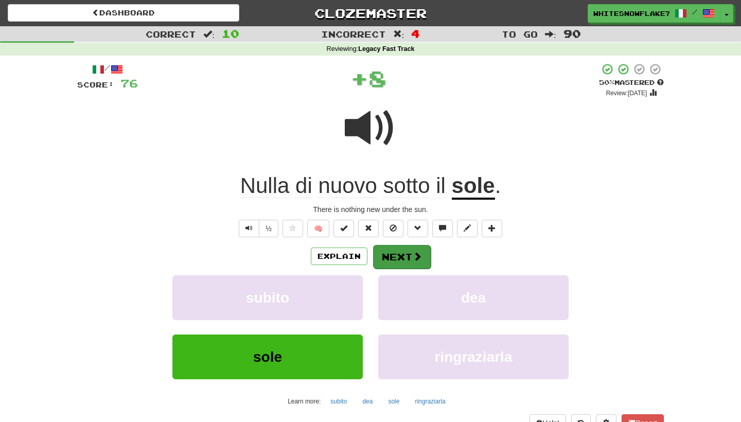
click at [388, 265] on button "Next" at bounding box center [402, 257] width 58 height 24
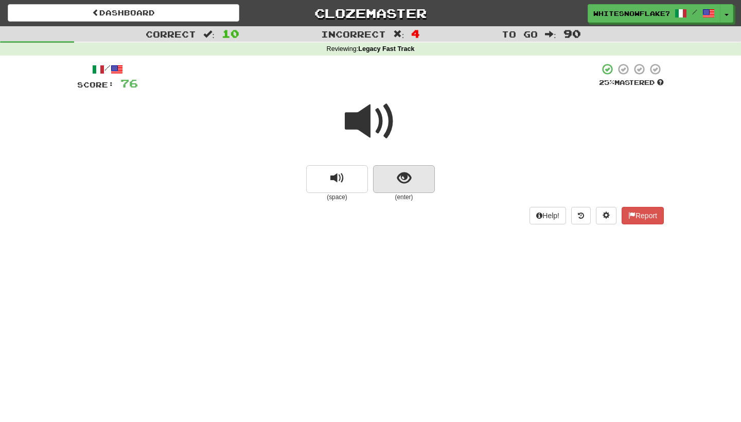
click at [411, 177] on button "show sentence" at bounding box center [404, 179] width 62 height 28
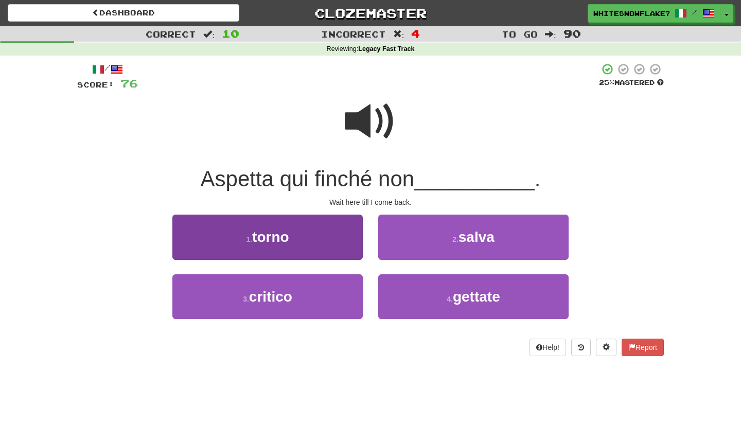
click at [308, 246] on button "1 . torno" at bounding box center [267, 237] width 190 height 45
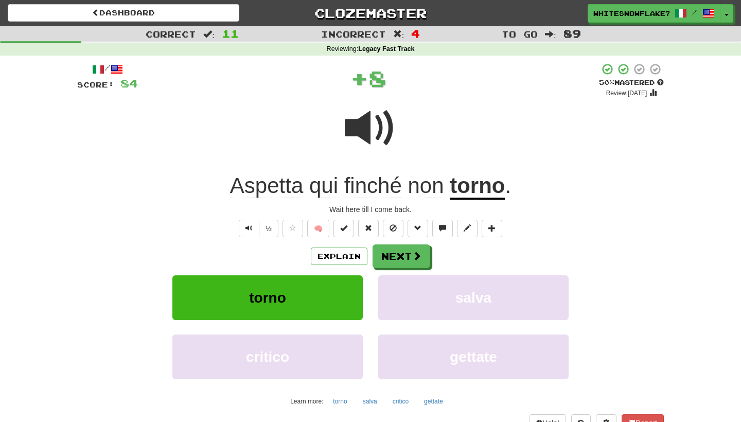
click at [410, 267] on div "Explain Next torno salva critico gettate Learn more: torno salva critico gettate" at bounding box center [370, 326] width 586 height 165
click at [410, 259] on button "Next" at bounding box center [402, 257] width 58 height 24
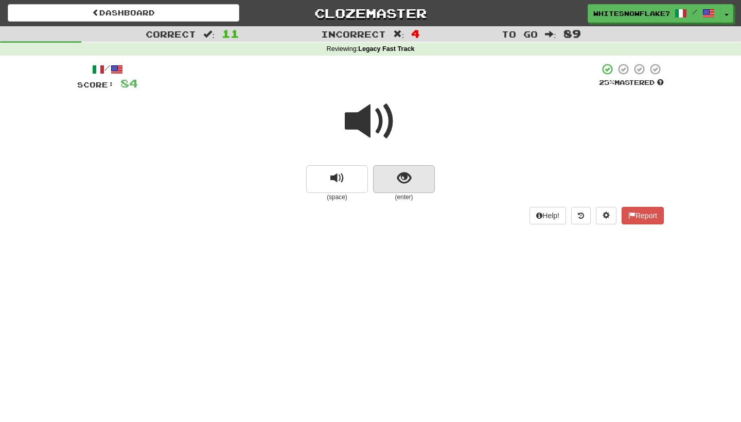
click at [404, 176] on span "show sentence" at bounding box center [404, 178] width 14 height 14
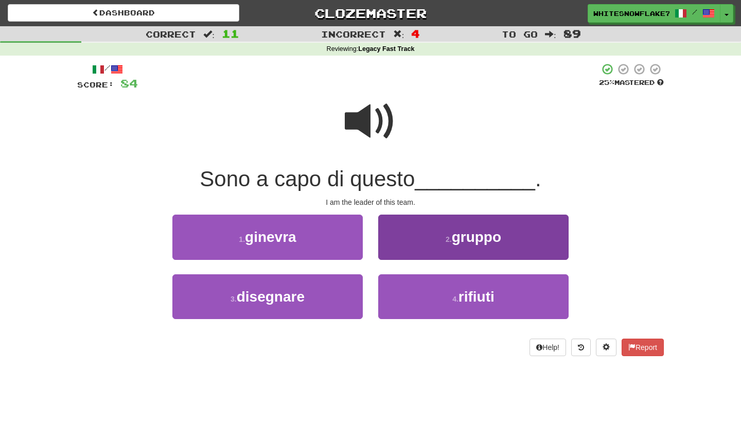
click at [435, 234] on button "2 . gruppo" at bounding box center [473, 237] width 190 height 45
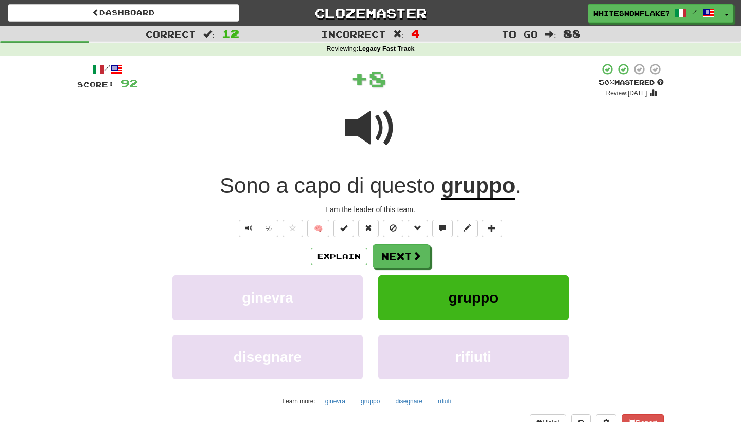
click at [389, 255] on button "Next" at bounding box center [401, 256] width 58 height 24
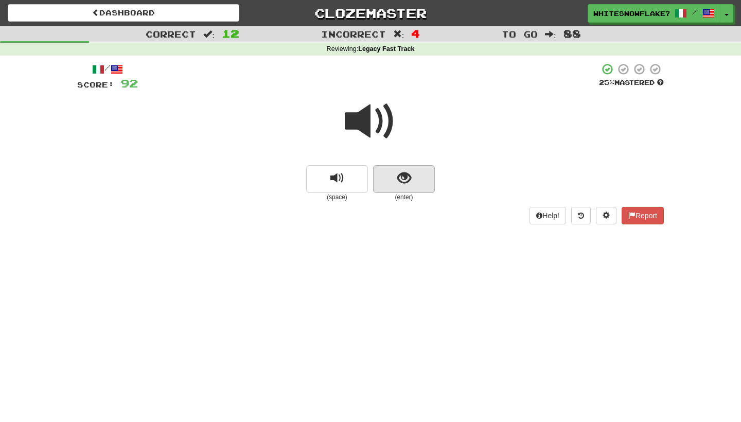
click at [410, 175] on span "show sentence" at bounding box center [404, 178] width 14 height 14
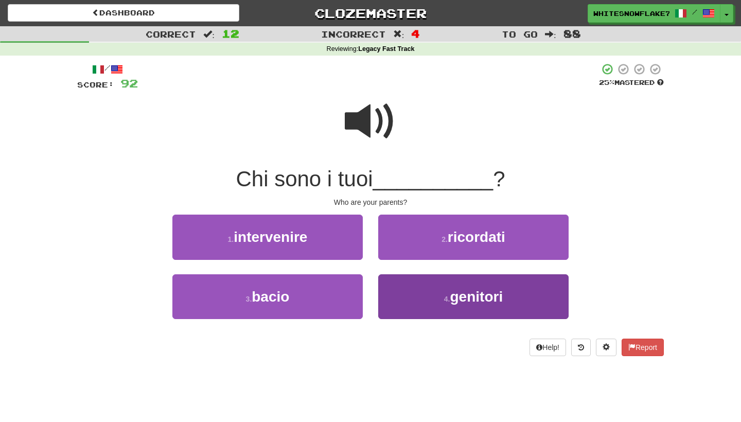
click at [435, 290] on button "4 . genitori" at bounding box center [473, 296] width 190 height 45
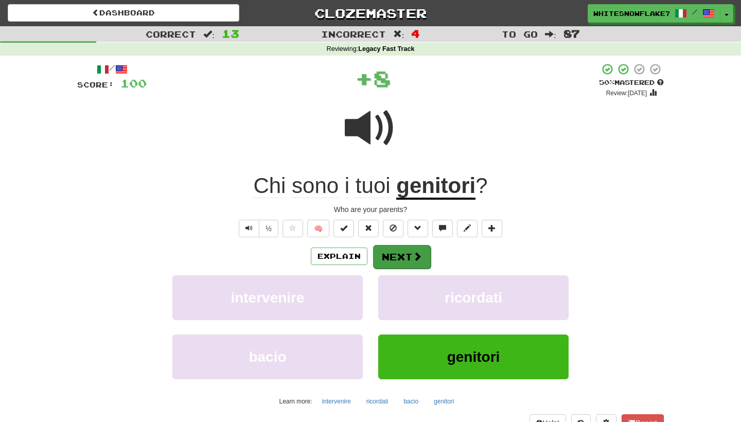
click at [411, 252] on button "Next" at bounding box center [402, 257] width 58 height 24
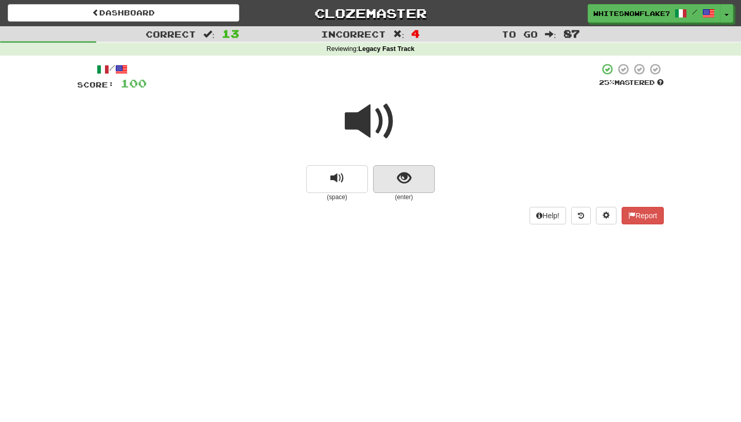
click at [408, 189] on button "show sentence" at bounding box center [404, 179] width 62 height 28
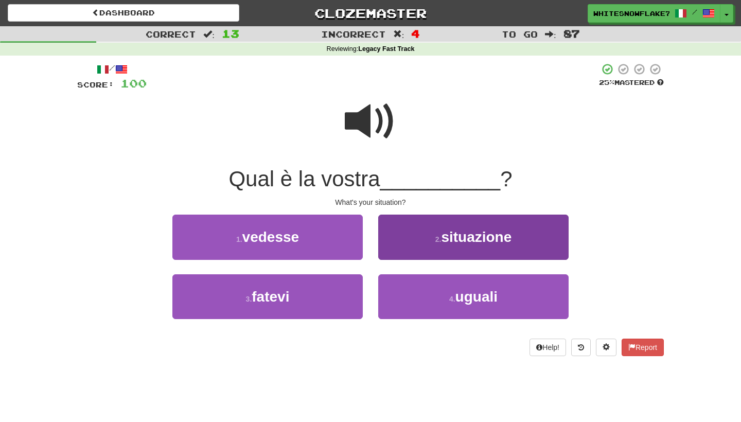
click at [414, 247] on button "2 . situazione" at bounding box center [473, 237] width 190 height 45
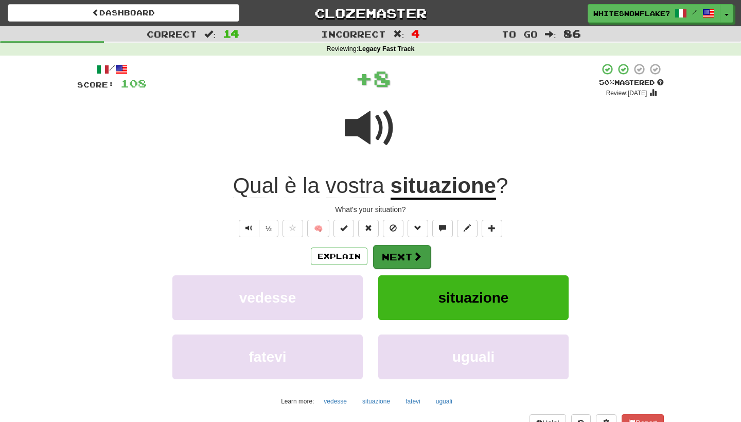
click at [400, 256] on button "Next" at bounding box center [402, 257] width 58 height 24
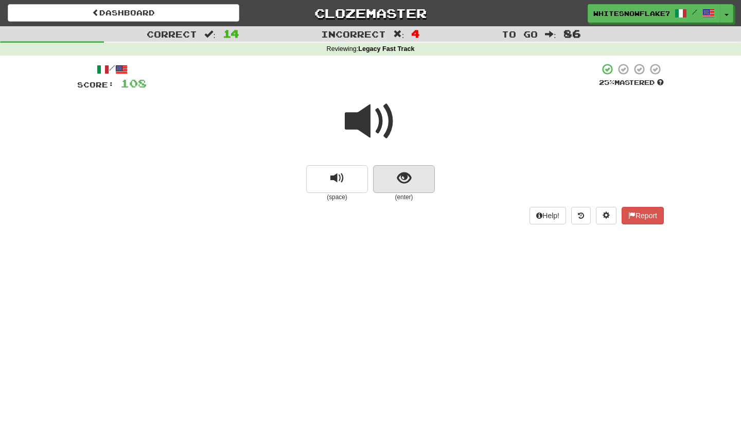
click at [398, 174] on span "show sentence" at bounding box center [404, 178] width 14 height 14
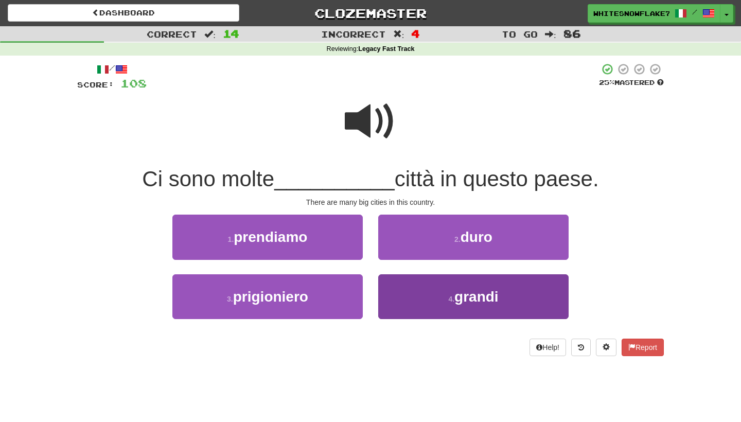
click at [471, 289] on span "grandi" at bounding box center [476, 297] width 44 height 16
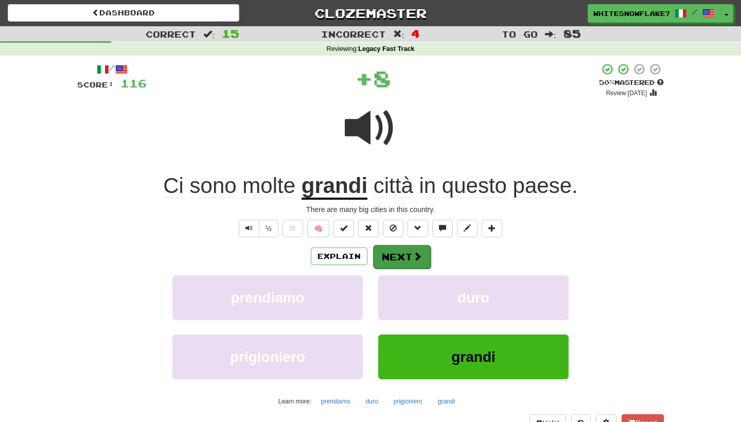
click at [407, 250] on button "Next" at bounding box center [402, 257] width 58 height 24
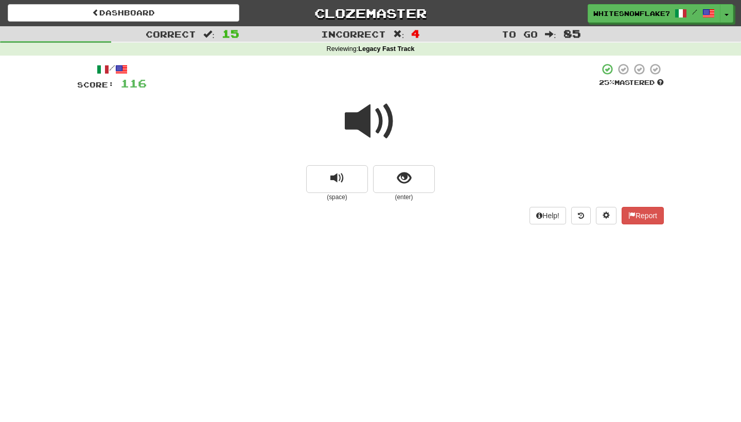
click at [414, 201] on div "/ Score: 116 25 % Mastered (space) (enter) Help! Report" at bounding box center [370, 143] width 586 height 161
click at [411, 188] on button "show sentence" at bounding box center [404, 179] width 62 height 28
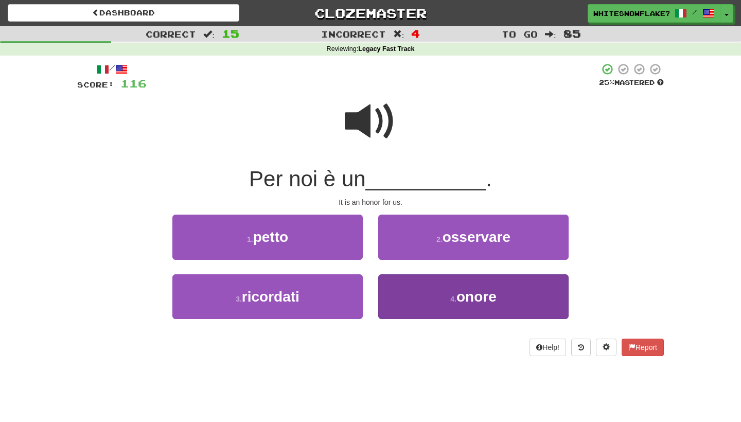
click at [449, 289] on button "4 . onore" at bounding box center [473, 296] width 190 height 45
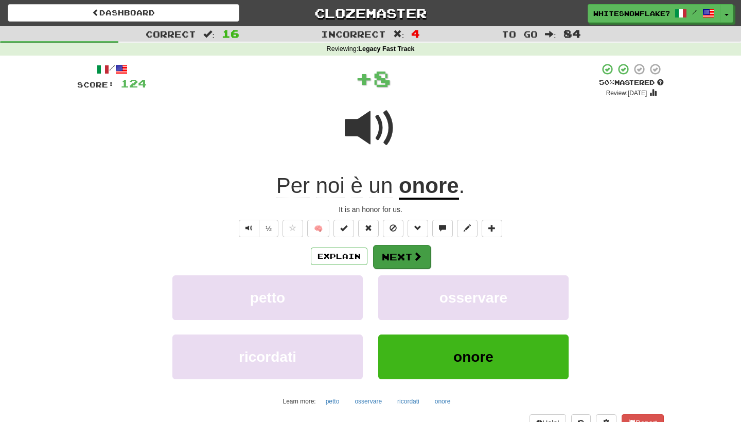
click at [398, 245] on button "Next" at bounding box center [402, 257] width 58 height 24
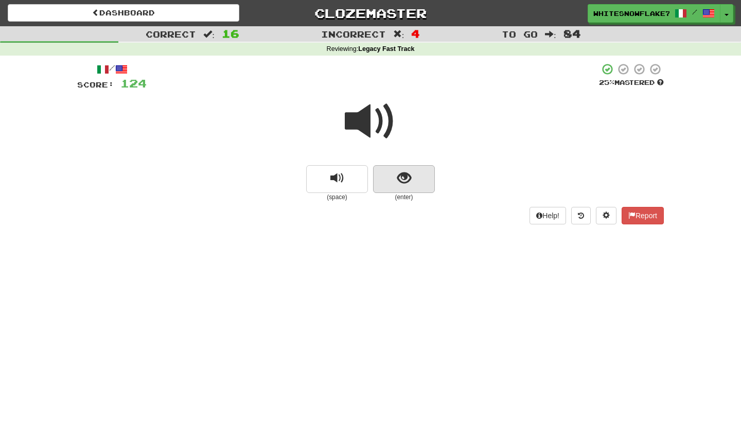
click at [393, 178] on button "show sentence" at bounding box center [404, 179] width 62 height 28
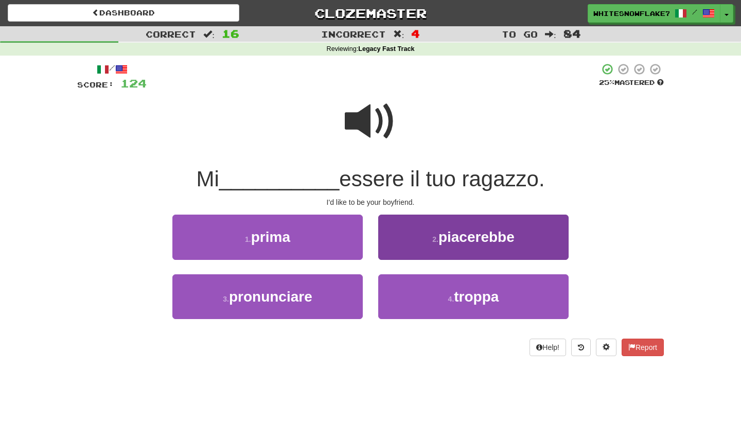
click at [443, 252] on button "2 . piacerebbe" at bounding box center [473, 237] width 190 height 45
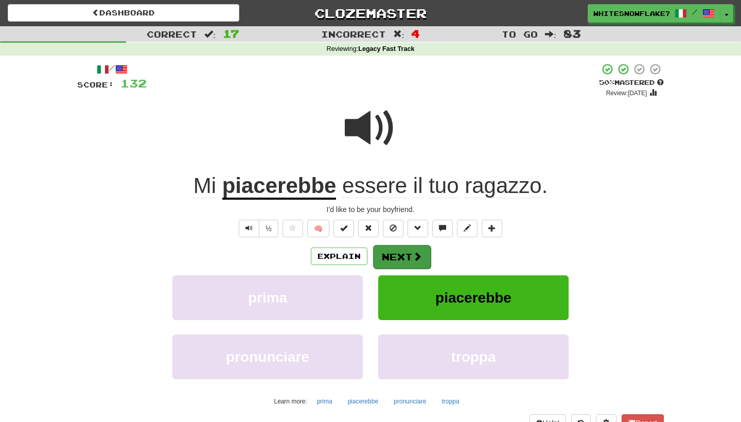
click at [395, 264] on button "Next" at bounding box center [402, 257] width 58 height 24
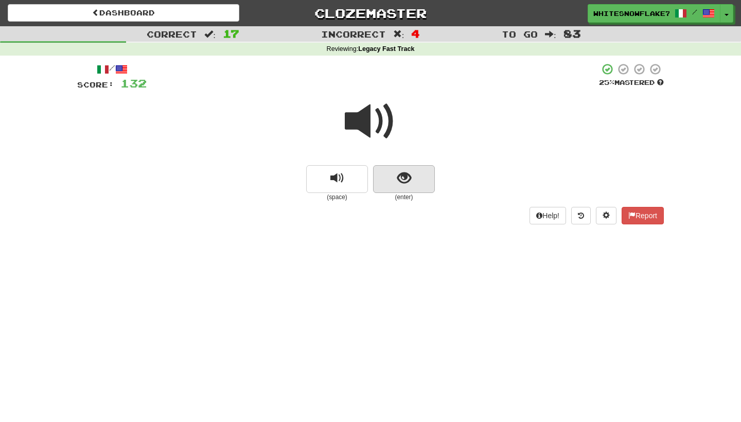
click at [423, 176] on button "show sentence" at bounding box center [404, 179] width 62 height 28
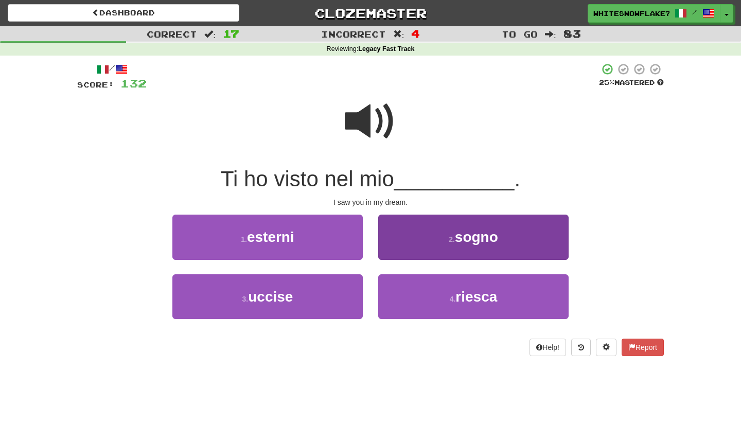
click at [469, 236] on span "sogno" at bounding box center [476, 237] width 43 height 16
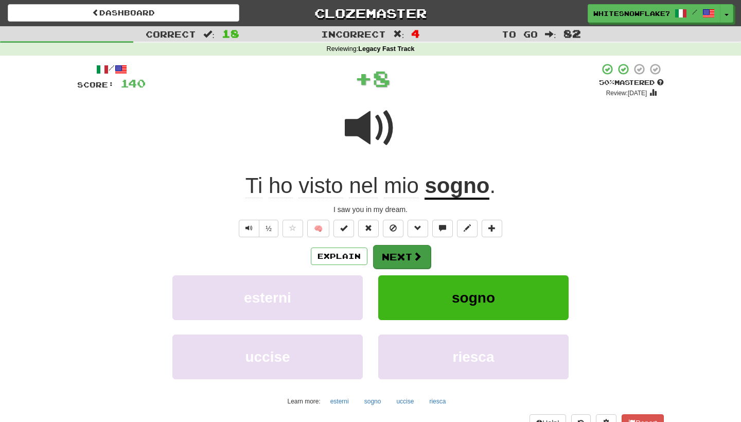
click at [404, 255] on button "Next" at bounding box center [402, 257] width 58 height 24
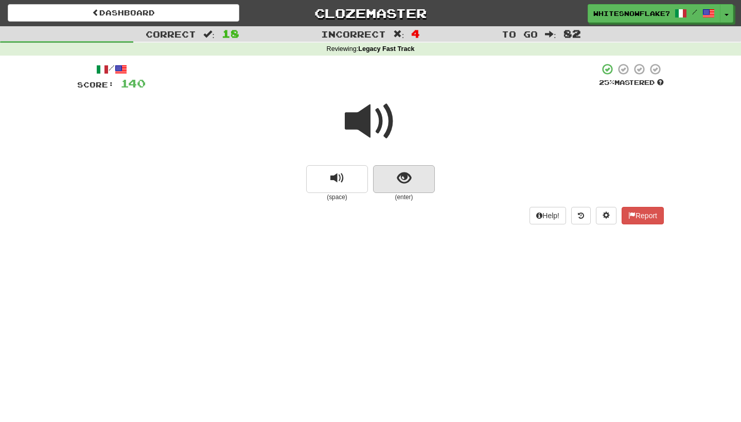
click at [413, 169] on button "show sentence" at bounding box center [404, 179] width 62 height 28
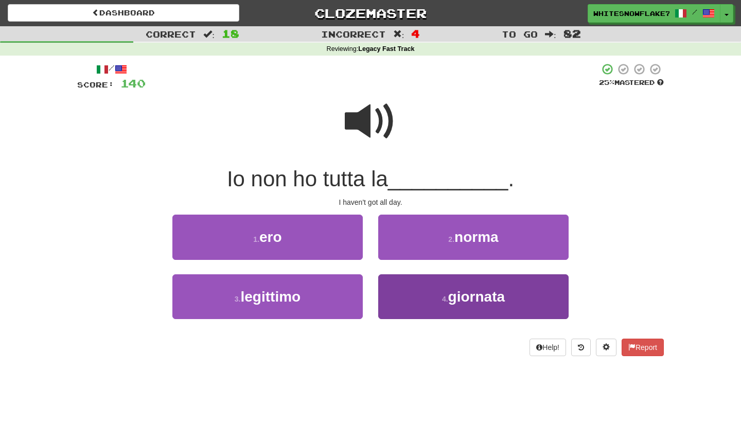
click at [442, 298] on small "4 ." at bounding box center [445, 299] width 6 height 8
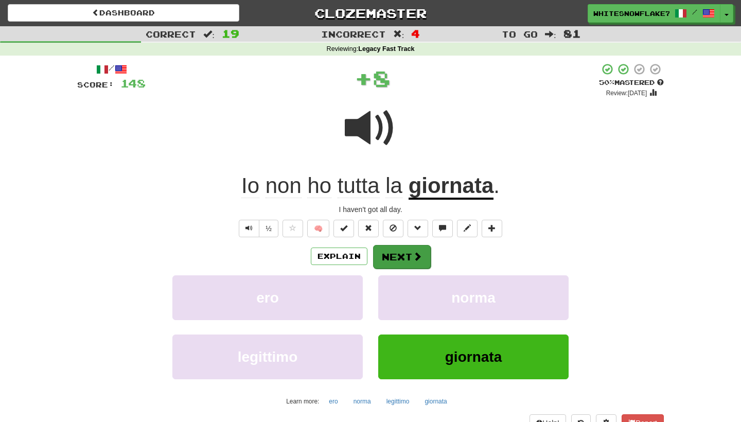
click at [401, 260] on button "Next" at bounding box center [402, 257] width 58 height 24
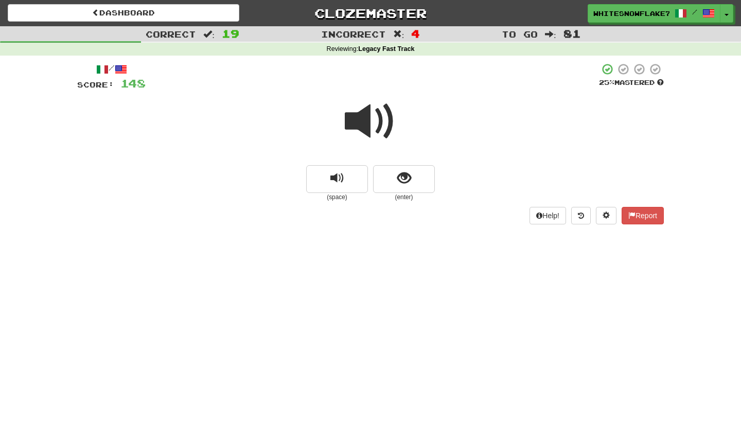
click at [399, 193] on small "(enter)" at bounding box center [404, 197] width 62 height 9
click at [400, 179] on span "show sentence" at bounding box center [404, 178] width 14 height 14
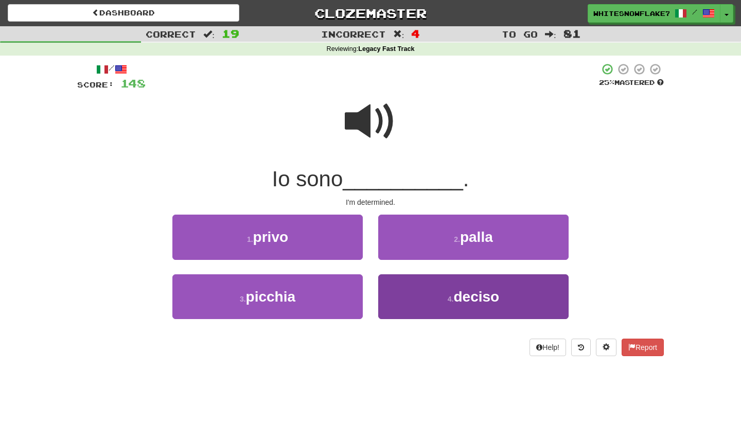
click at [455, 296] on span "deciso" at bounding box center [476, 297] width 46 height 16
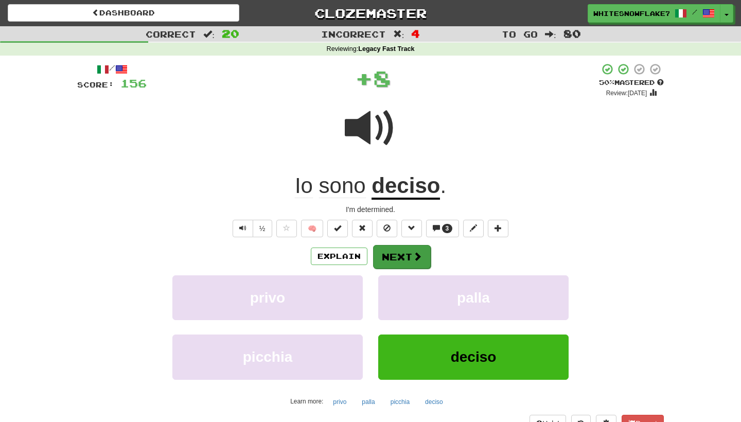
click at [413, 258] on span at bounding box center [417, 256] width 9 height 9
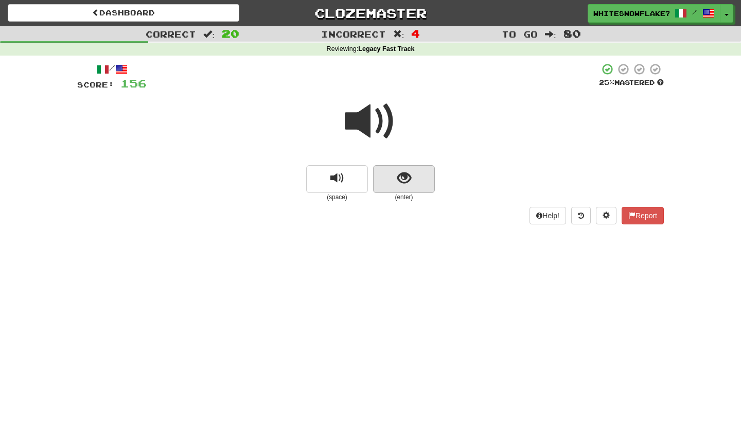
click at [401, 177] on span "show sentence" at bounding box center [404, 178] width 14 height 14
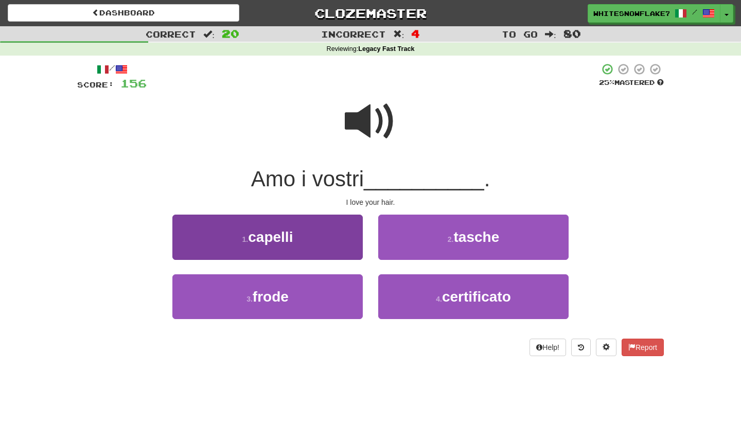
click at [317, 227] on button "1 . capelli" at bounding box center [267, 237] width 190 height 45
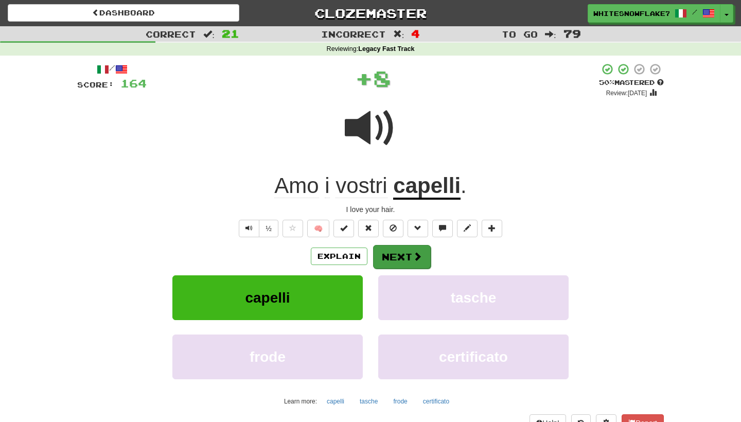
click at [413, 253] on span at bounding box center [417, 256] width 9 height 9
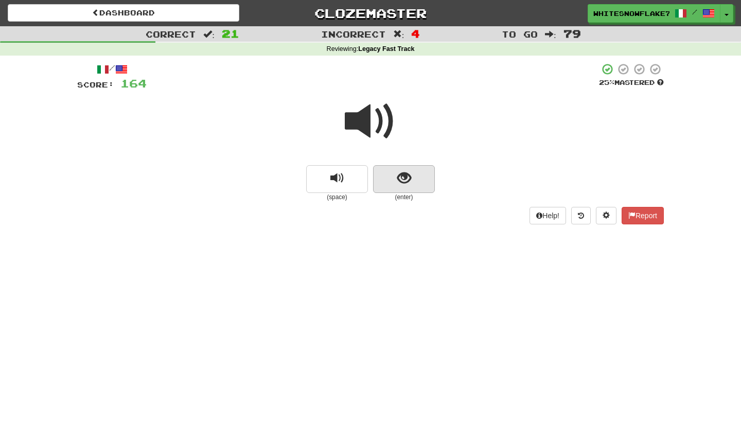
click at [417, 185] on button "show sentence" at bounding box center [404, 179] width 62 height 28
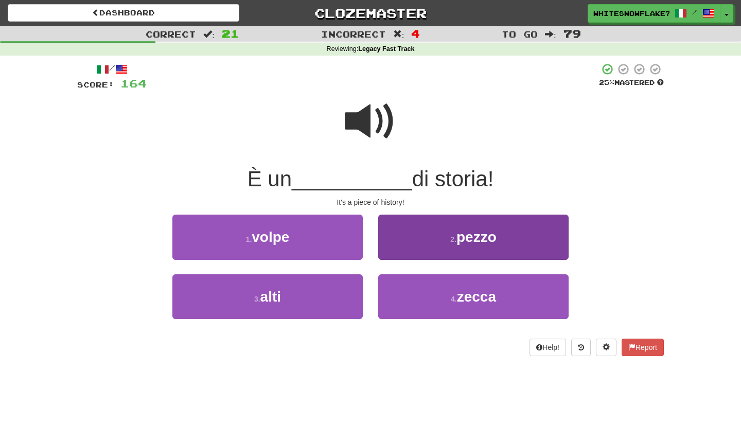
click at [452, 244] on button "2 . pezzo" at bounding box center [473, 237] width 190 height 45
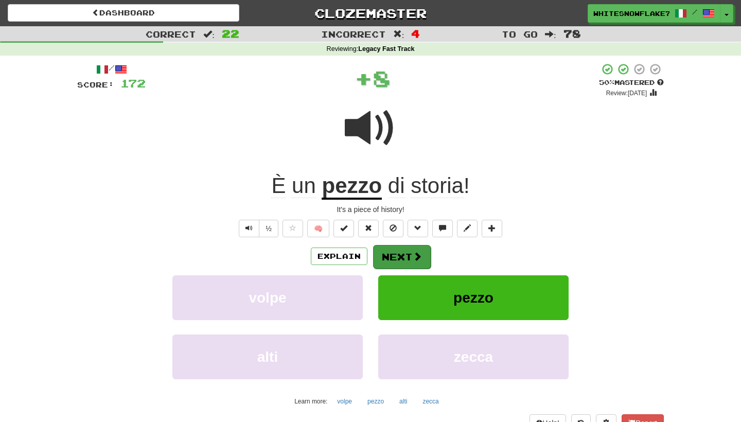
click at [413, 259] on span at bounding box center [417, 256] width 9 height 9
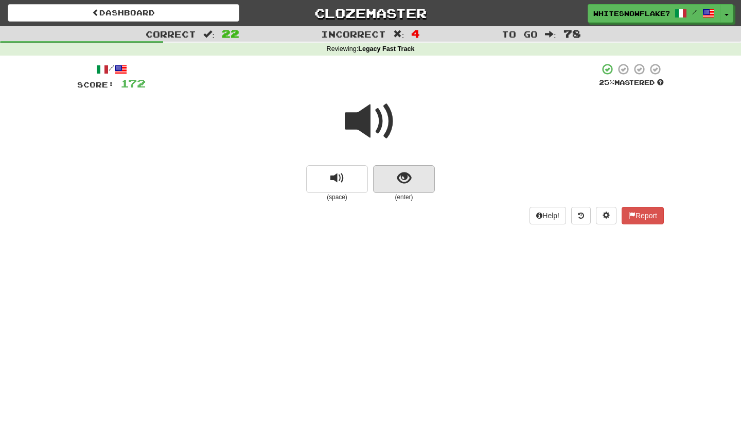
click at [382, 186] on button "show sentence" at bounding box center [404, 179] width 62 height 28
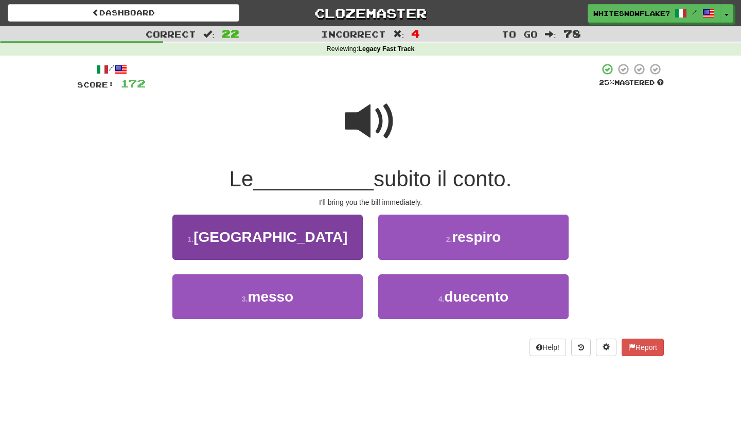
click at [324, 244] on button "1 . porto" at bounding box center [267, 237] width 190 height 45
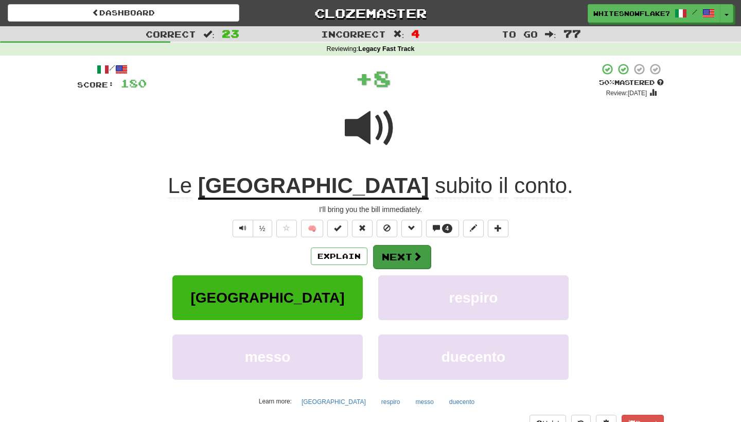
click at [405, 254] on button "Next" at bounding box center [402, 257] width 58 height 24
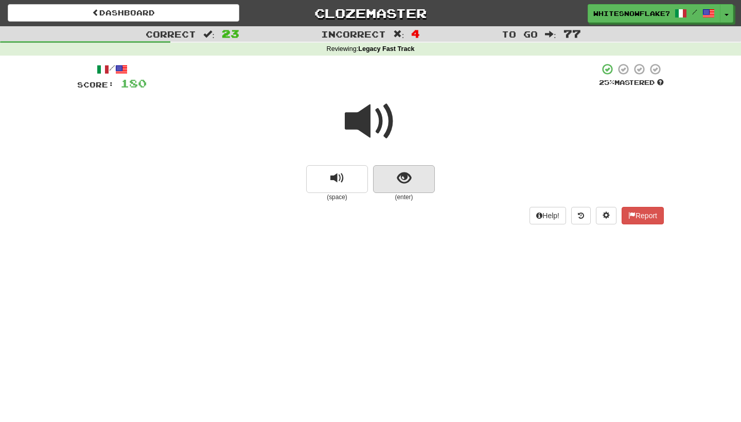
click at [398, 176] on span "show sentence" at bounding box center [404, 178] width 14 height 14
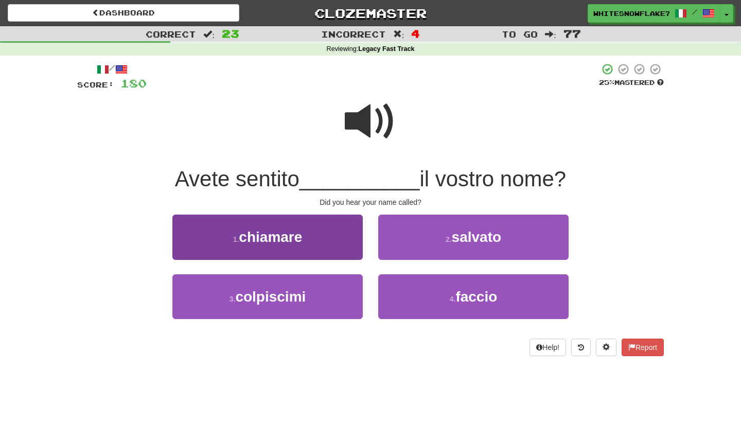
click at [316, 245] on button "1 . chiamare" at bounding box center [267, 237] width 190 height 45
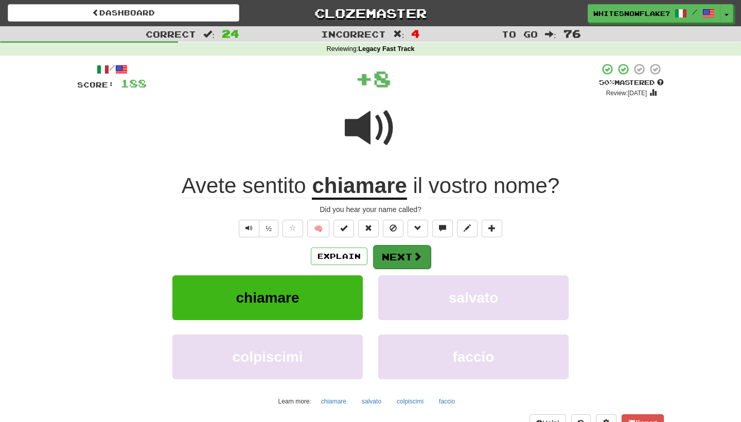
click at [413, 260] on button "Next" at bounding box center [402, 257] width 58 height 24
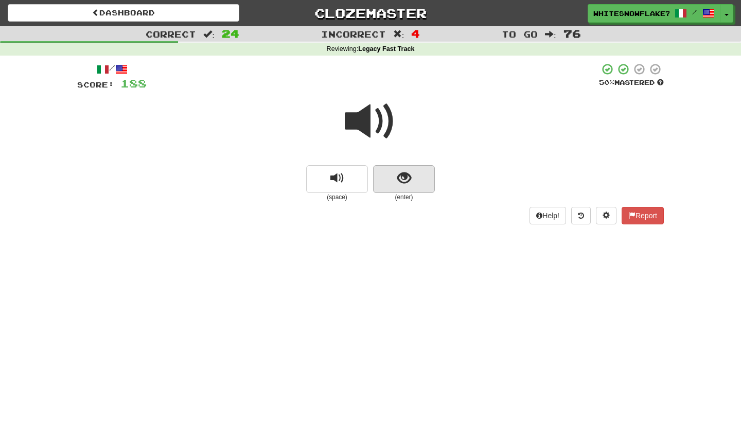
click at [413, 182] on button "show sentence" at bounding box center [404, 179] width 62 height 28
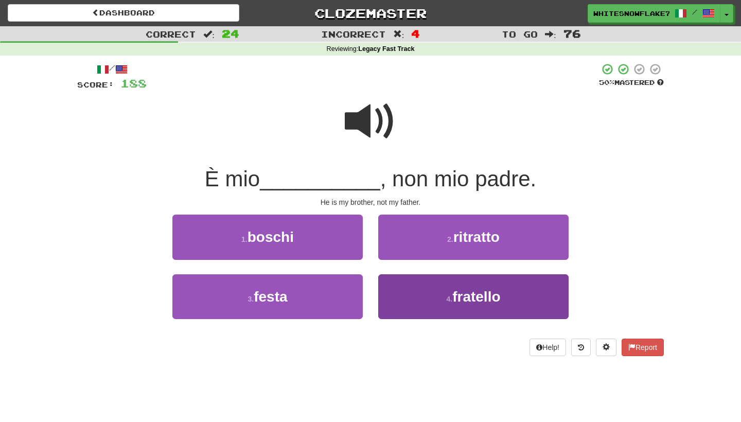
click at [405, 295] on button "4 . fratello" at bounding box center [473, 296] width 190 height 45
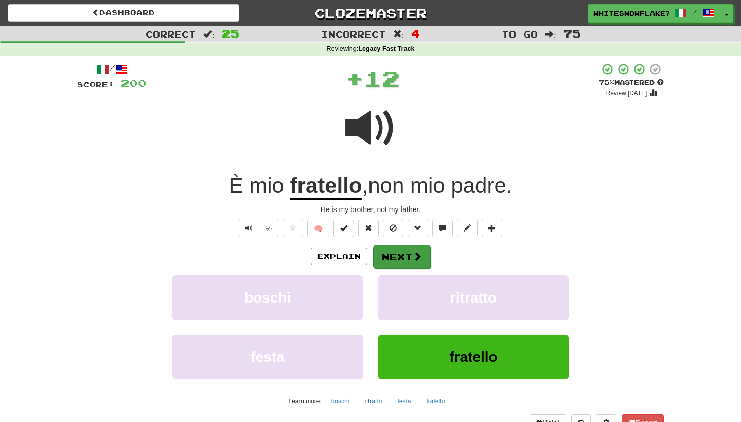
click at [416, 247] on button "Next" at bounding box center [402, 257] width 58 height 24
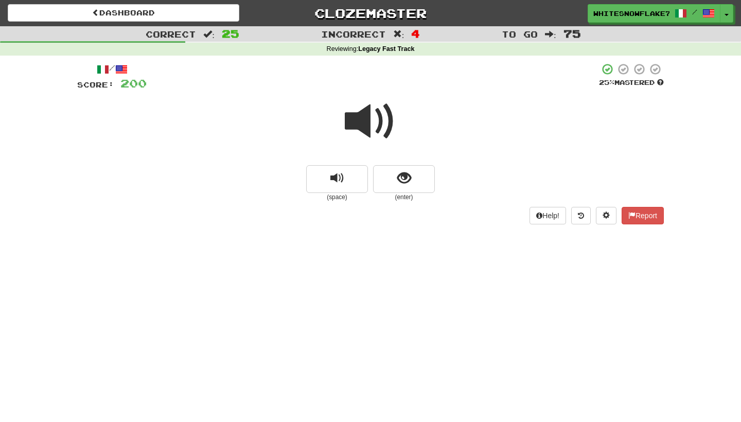
click at [376, 122] on span at bounding box center [370, 121] width 51 height 51
click at [383, 118] on span at bounding box center [370, 121] width 51 height 51
click at [403, 182] on span "show sentence" at bounding box center [404, 178] width 14 height 14
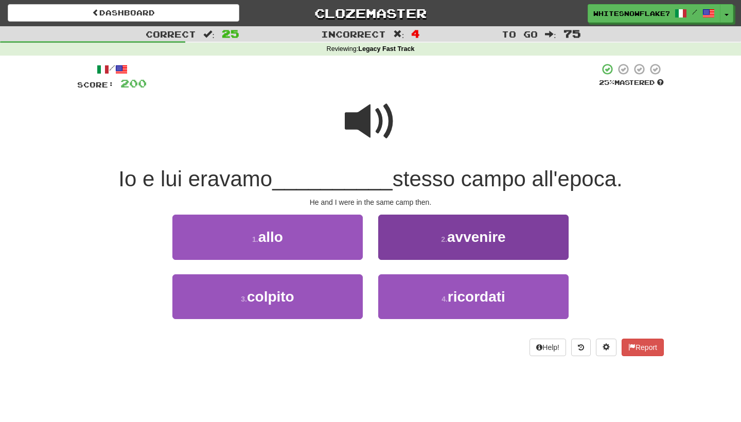
click at [399, 248] on button "2 . avvenire" at bounding box center [473, 237] width 190 height 45
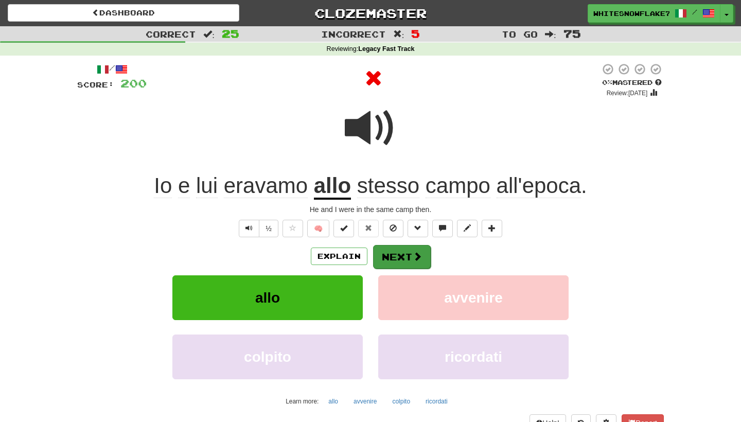
click at [402, 259] on button "Next" at bounding box center [402, 257] width 58 height 24
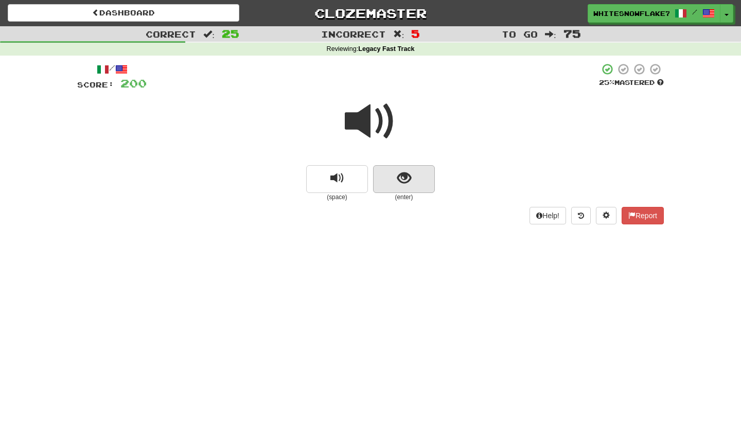
click at [413, 173] on button "show sentence" at bounding box center [404, 179] width 62 height 28
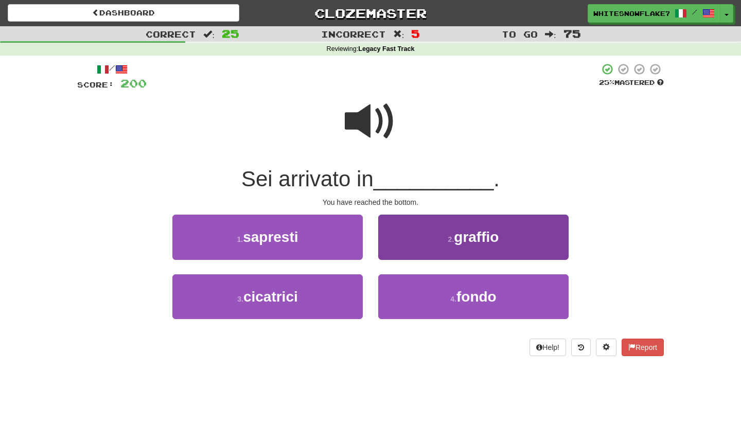
click at [444, 224] on button "2 . graffio" at bounding box center [473, 237] width 190 height 45
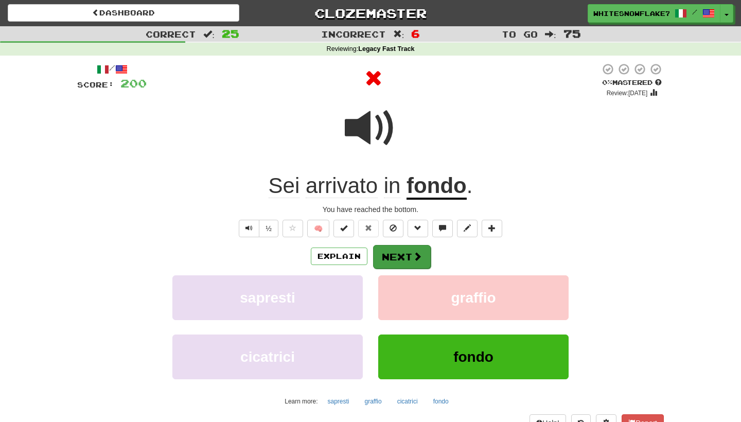
click at [414, 252] on span at bounding box center [417, 256] width 9 height 9
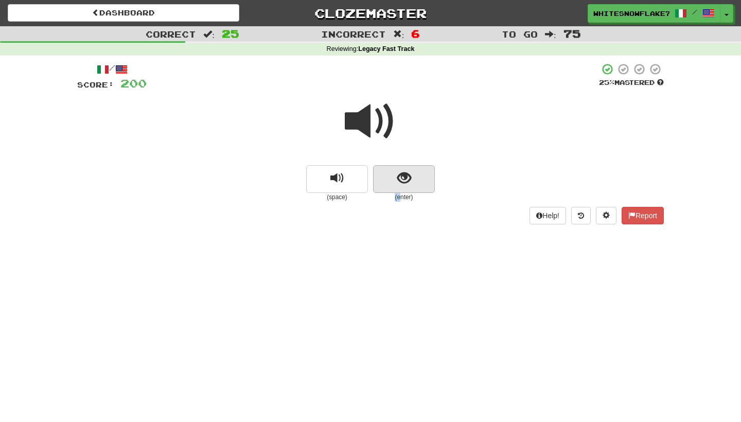
click at [402, 191] on div "(enter)" at bounding box center [404, 183] width 62 height 37
click at [402, 180] on span "show sentence" at bounding box center [404, 178] width 14 height 14
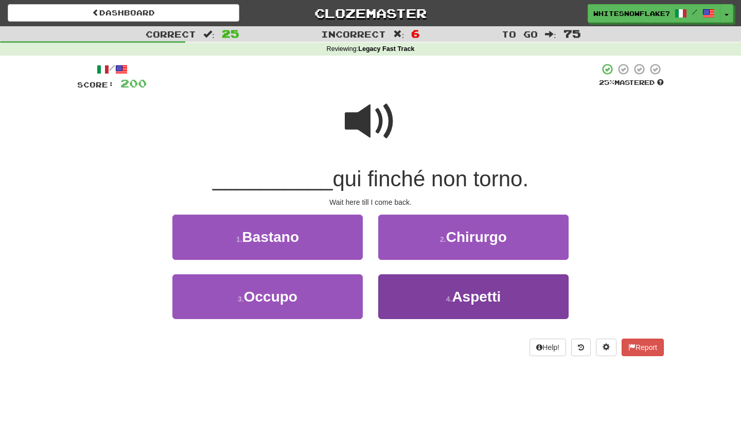
click at [430, 290] on button "4 . Aspetti" at bounding box center [473, 296] width 190 height 45
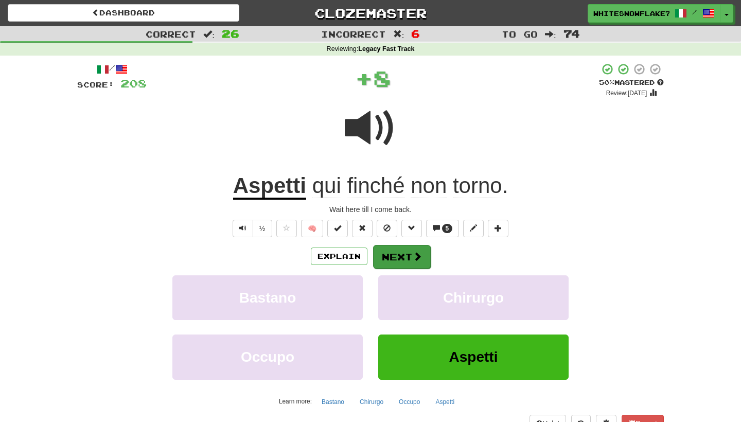
click at [415, 255] on span at bounding box center [417, 256] width 9 height 9
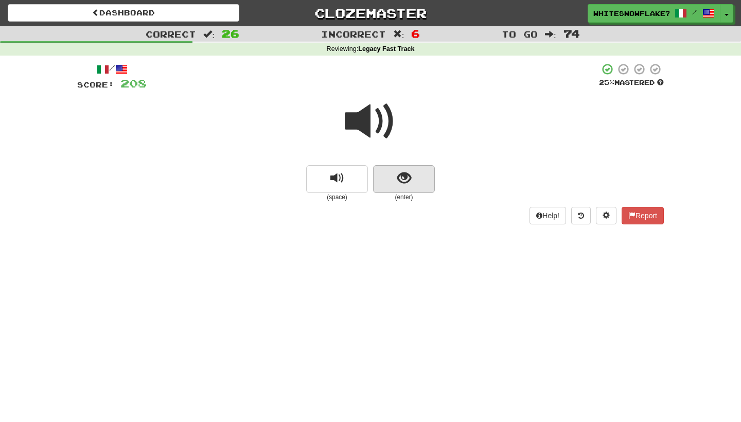
click at [416, 166] on button "show sentence" at bounding box center [404, 179] width 62 height 28
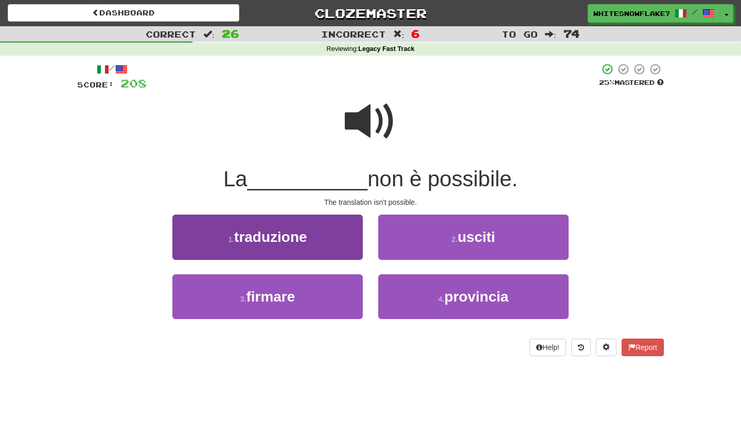
drag, startPoint x: 450, startPoint y: 298, endPoint x: 322, endPoint y: 247, distance: 138.1
click at [322, 247] on div "1 . traduzione 2 . usciti 3 . firmare 4 . provincia" at bounding box center [370, 274] width 602 height 119
click at [322, 243] on button "1 . traduzione" at bounding box center [267, 237] width 190 height 45
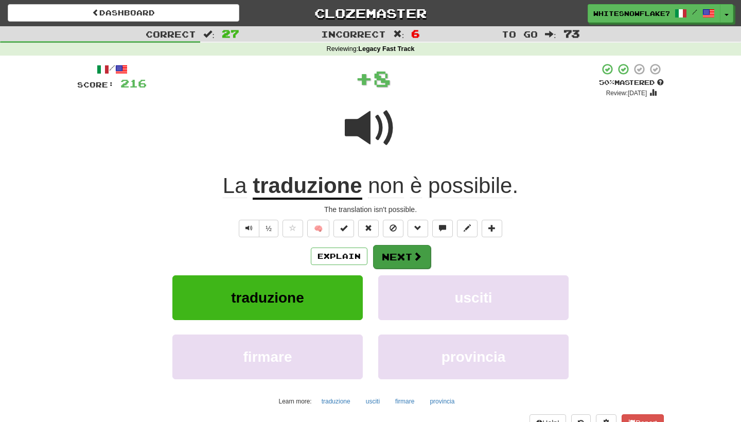
click at [402, 253] on button "Next" at bounding box center [402, 257] width 58 height 24
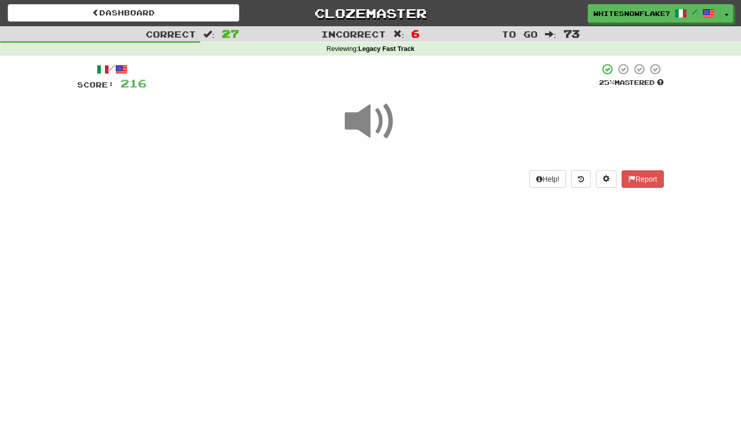
click at [383, 123] on span at bounding box center [370, 121] width 51 height 51
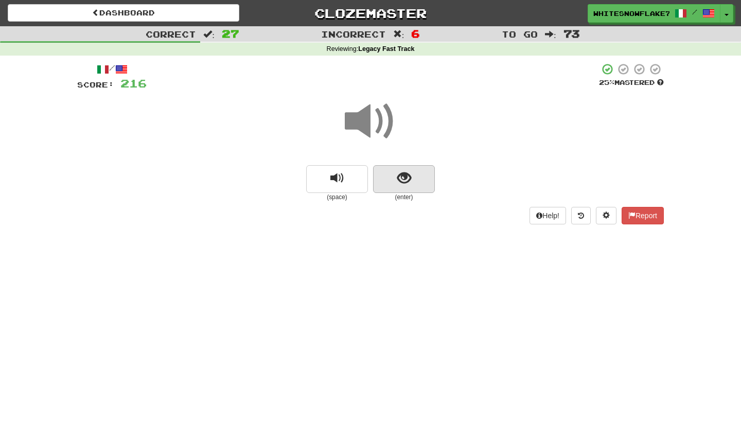
drag, startPoint x: 408, startPoint y: 197, endPoint x: 408, endPoint y: 190, distance: 6.2
click at [408, 197] on small "(enter)" at bounding box center [404, 197] width 62 height 9
click at [408, 183] on span "show sentence" at bounding box center [404, 178] width 14 height 14
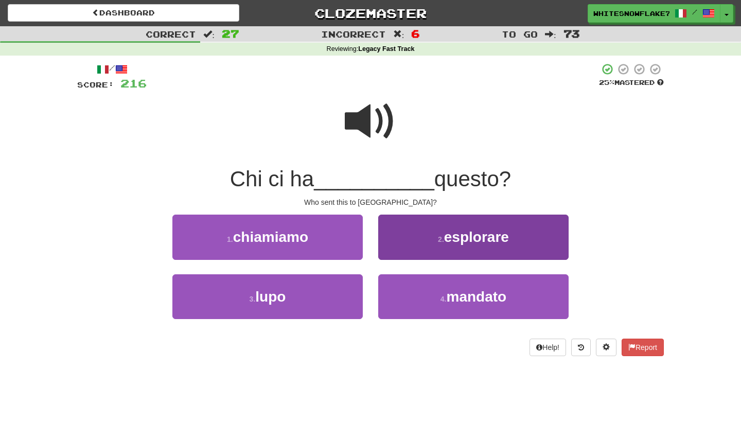
click at [444, 245] on button "2 . esplorare" at bounding box center [473, 237] width 190 height 45
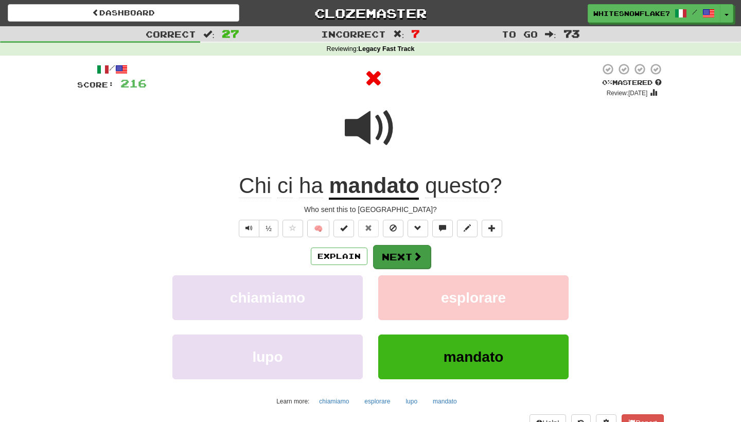
click at [395, 262] on button "Next" at bounding box center [402, 257] width 58 height 24
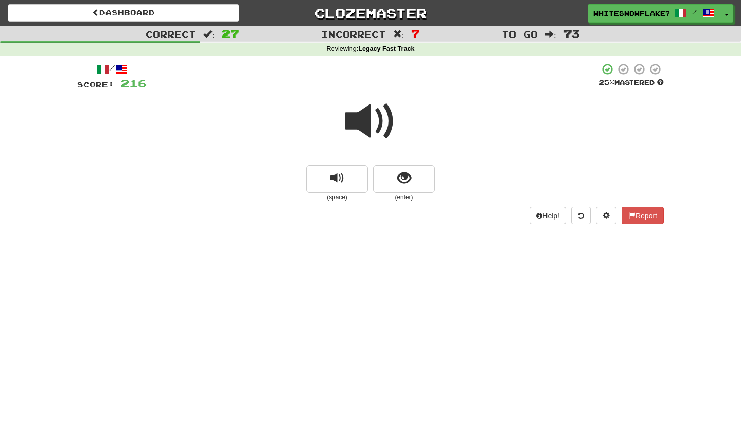
click at [366, 124] on span at bounding box center [370, 121] width 51 height 51
click at [403, 175] on span "show sentence" at bounding box center [404, 178] width 14 height 14
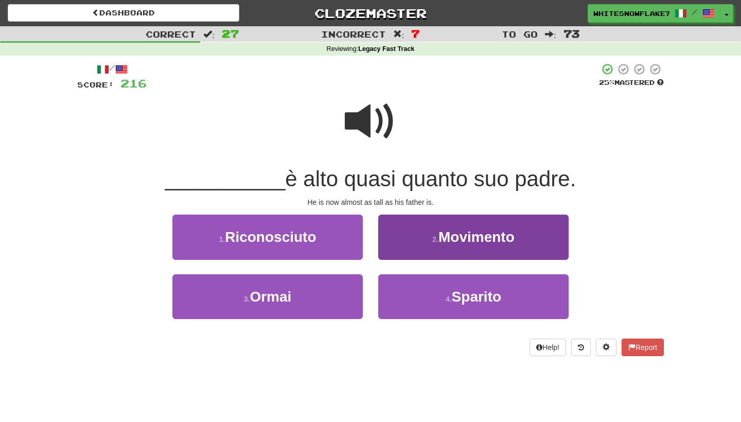
click at [445, 248] on button "2 . Movimento" at bounding box center [473, 237] width 190 height 45
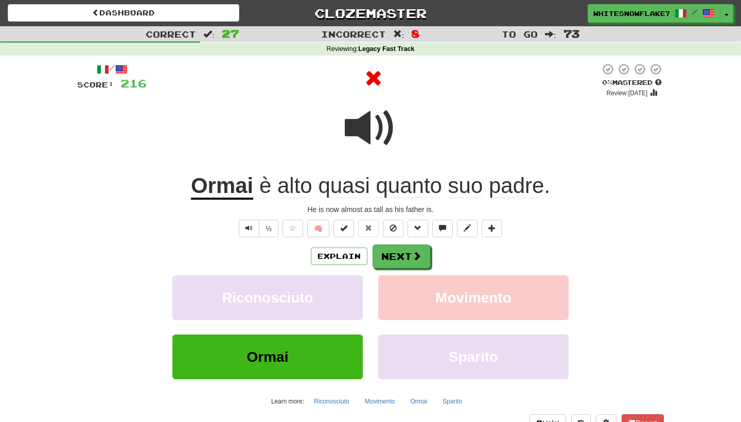
click at [390, 237] on div "/ Score: 216 0 % Mastered Review: 2025-09-17 Ormai è alto quasi quanto suo padr…" at bounding box center [370, 255] width 586 height 385
click at [394, 247] on button "Next" at bounding box center [402, 257] width 58 height 24
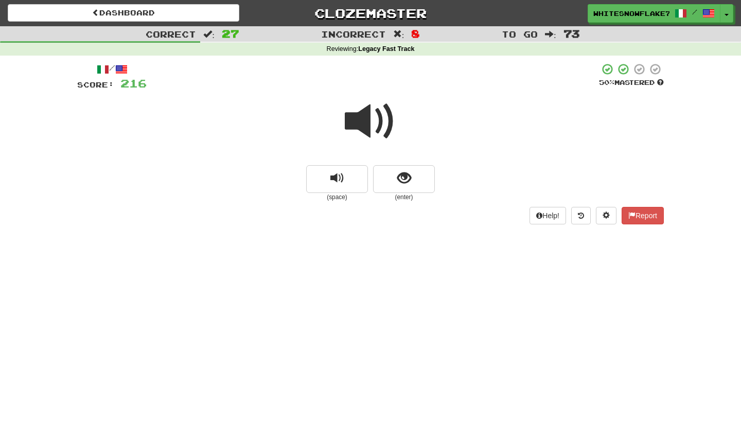
click at [377, 133] on span at bounding box center [370, 121] width 51 height 51
click at [406, 181] on span "show sentence" at bounding box center [404, 178] width 14 height 14
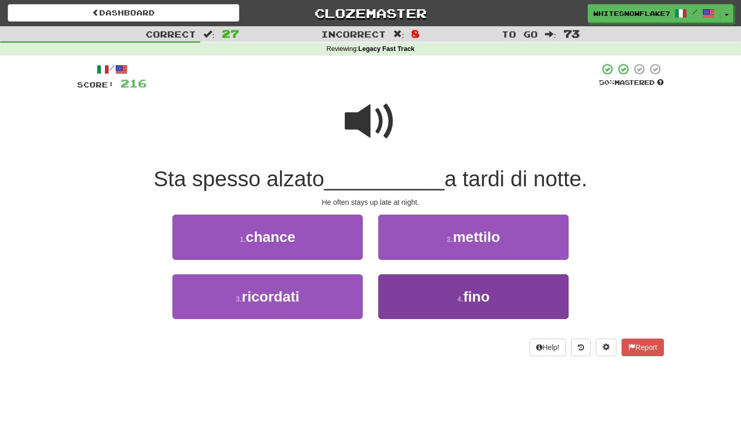
click at [418, 291] on button "4 . fino" at bounding box center [473, 296] width 190 height 45
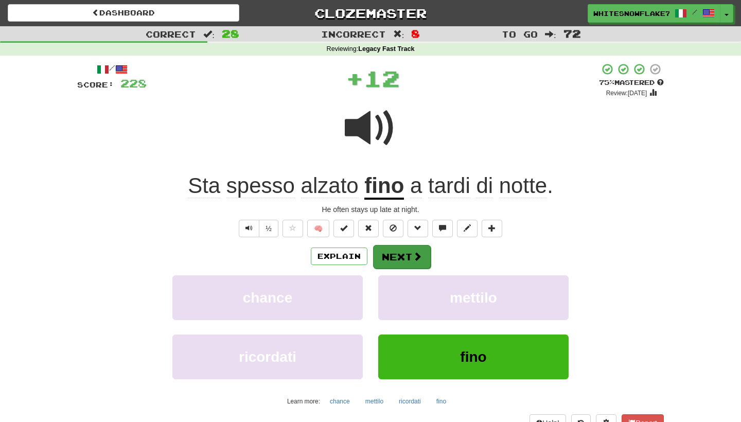
click at [393, 250] on button "Next" at bounding box center [402, 257] width 58 height 24
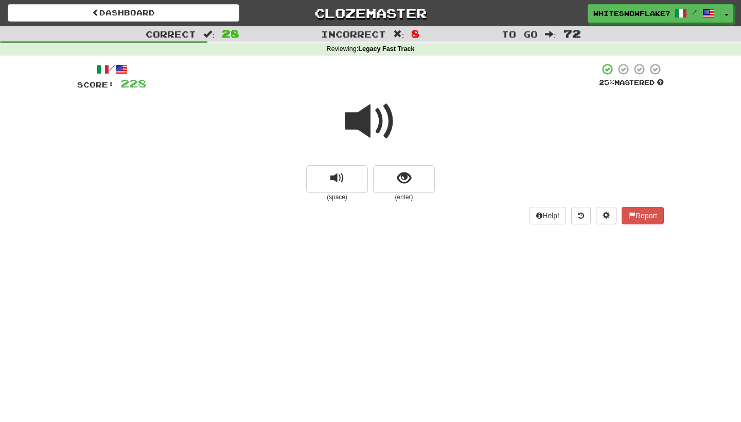
click at [418, 194] on small "(enter)" at bounding box center [404, 197] width 62 height 9
click at [418, 179] on button "show sentence" at bounding box center [404, 179] width 62 height 28
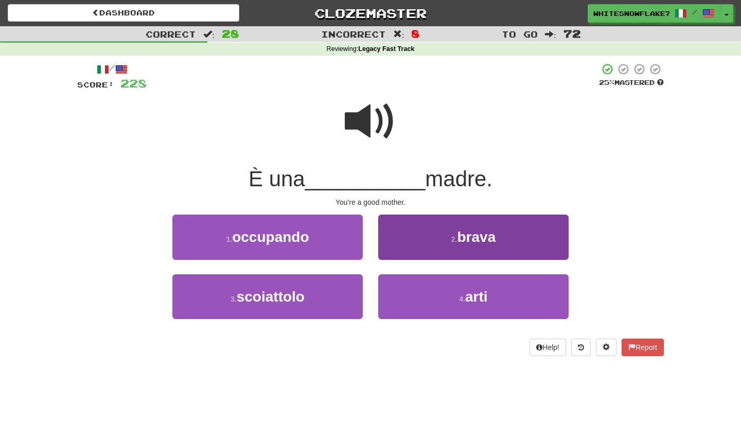
click at [425, 250] on button "2 . brava" at bounding box center [473, 237] width 190 height 45
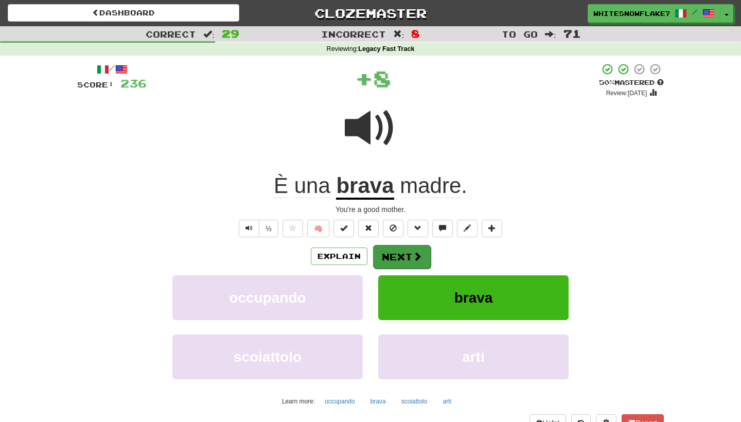
click at [399, 262] on button "Next" at bounding box center [402, 257] width 58 height 24
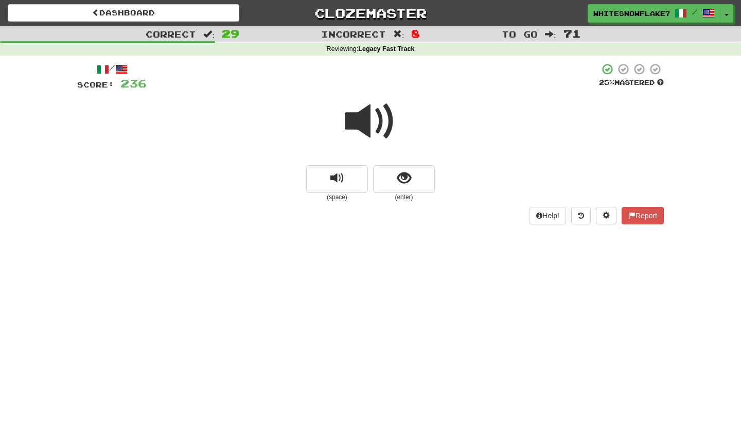
click at [398, 195] on small "(enter)" at bounding box center [404, 197] width 62 height 9
click at [398, 186] on button "show sentence" at bounding box center [404, 179] width 62 height 28
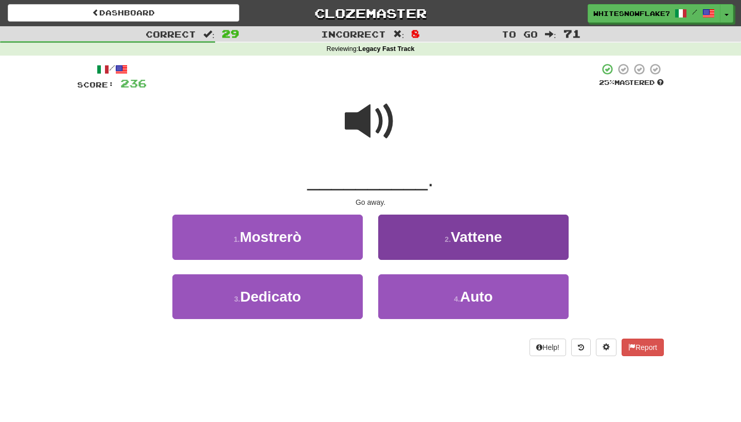
click at [435, 221] on button "2 . Vattene" at bounding box center [473, 237] width 190 height 45
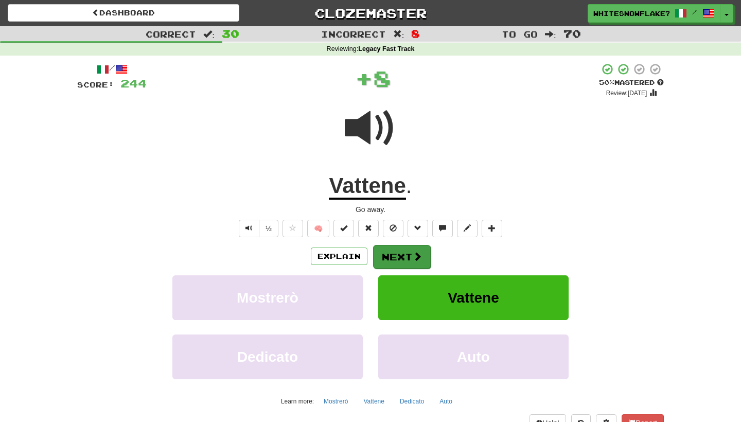
click at [417, 256] on span at bounding box center [417, 256] width 9 height 9
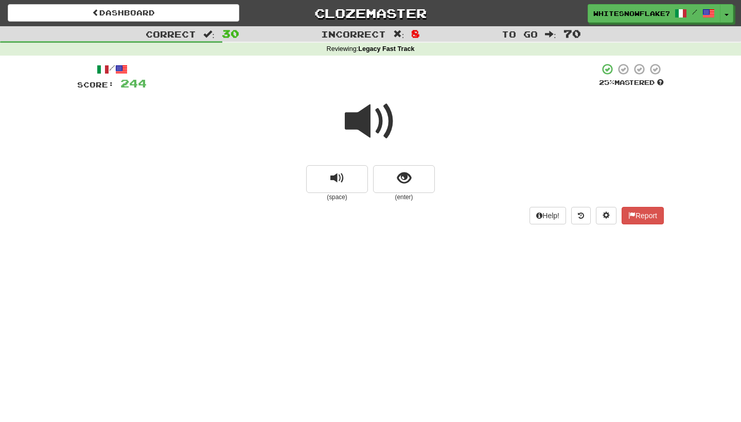
click at [386, 113] on span at bounding box center [370, 121] width 51 height 51
click at [430, 180] on button "show sentence" at bounding box center [404, 179] width 62 height 28
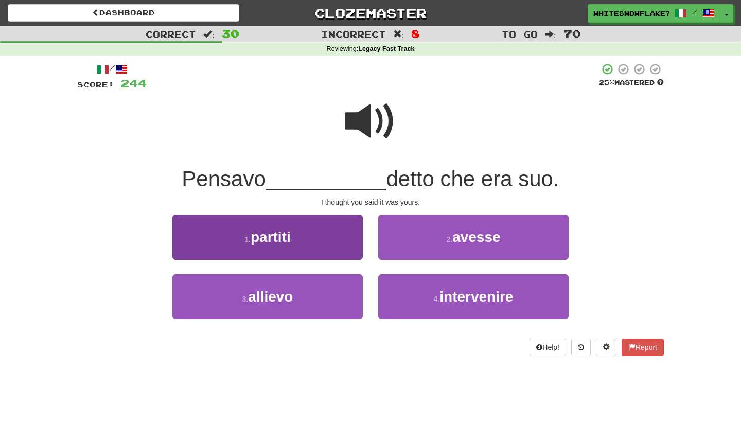
click at [351, 223] on button "1 . partiti" at bounding box center [267, 237] width 190 height 45
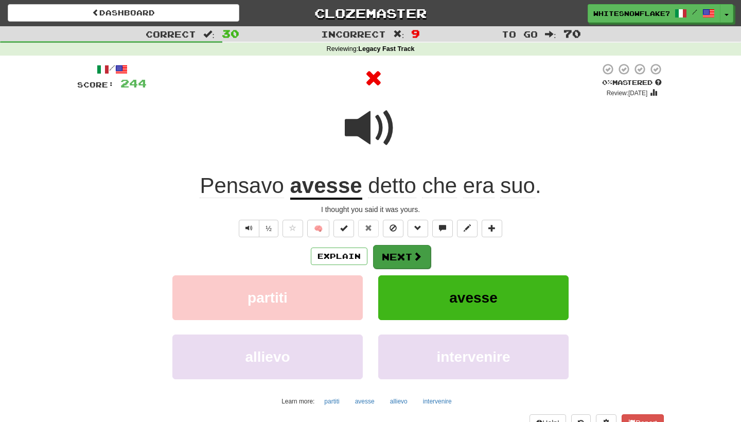
click at [396, 257] on button "Next" at bounding box center [402, 257] width 58 height 24
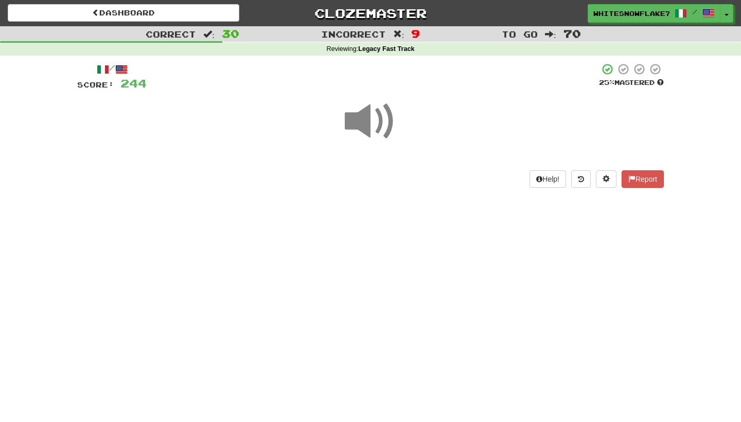
click at [380, 118] on span at bounding box center [370, 121] width 51 height 51
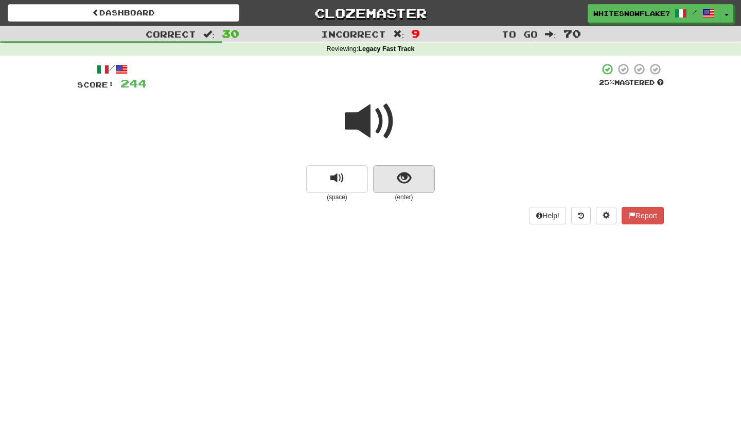
click at [414, 191] on div "(enter)" at bounding box center [404, 183] width 62 height 37
click at [414, 189] on button "show sentence" at bounding box center [404, 179] width 62 height 28
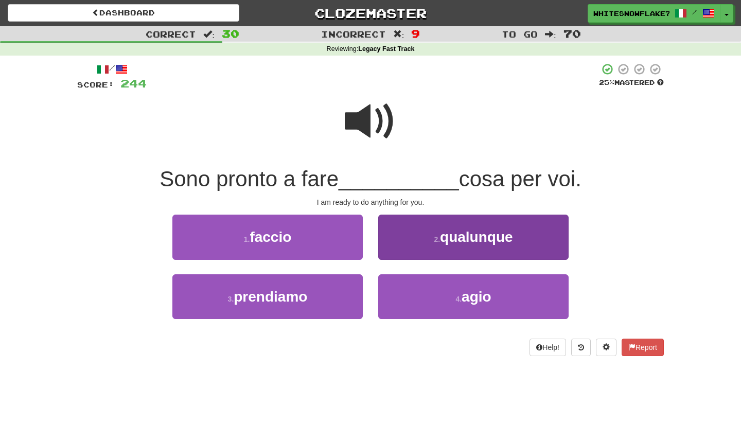
click at [457, 251] on button "2 . qualunque" at bounding box center [473, 237] width 190 height 45
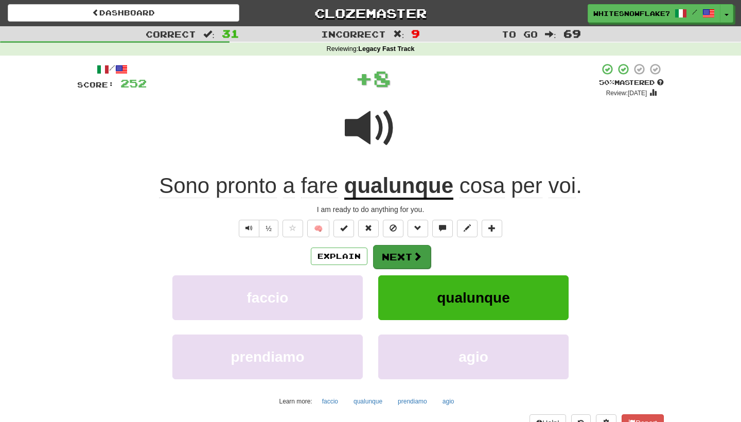
click at [407, 265] on button "Next" at bounding box center [402, 257] width 58 height 24
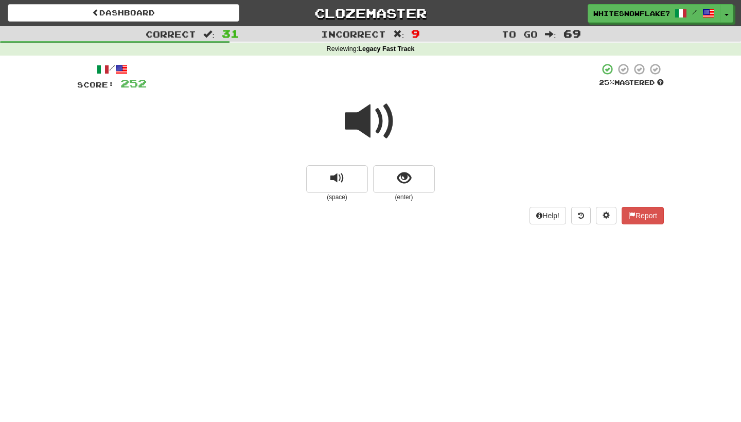
click at [405, 207] on div "Help! Report" at bounding box center [370, 215] width 586 height 17
click at [405, 193] on small "(enter)" at bounding box center [404, 197] width 62 height 9
click at [405, 182] on span "show sentence" at bounding box center [404, 178] width 14 height 14
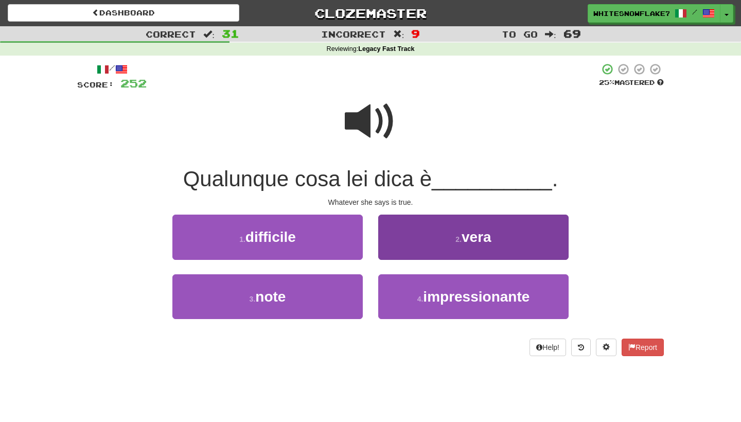
click at [464, 248] on button "2 . vera" at bounding box center [473, 237] width 190 height 45
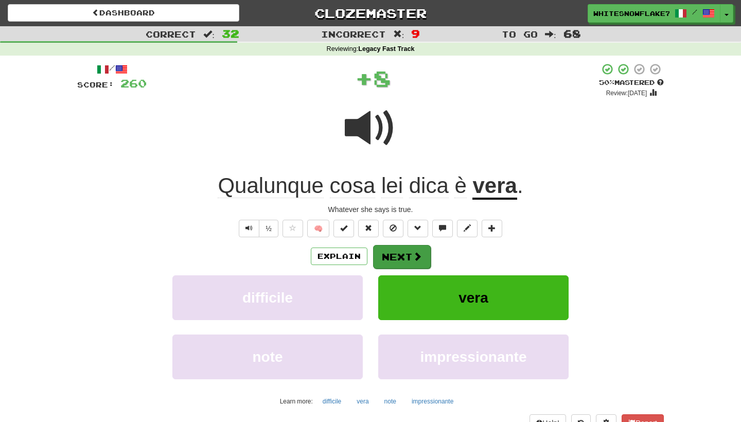
click at [405, 255] on button "Next" at bounding box center [402, 257] width 58 height 24
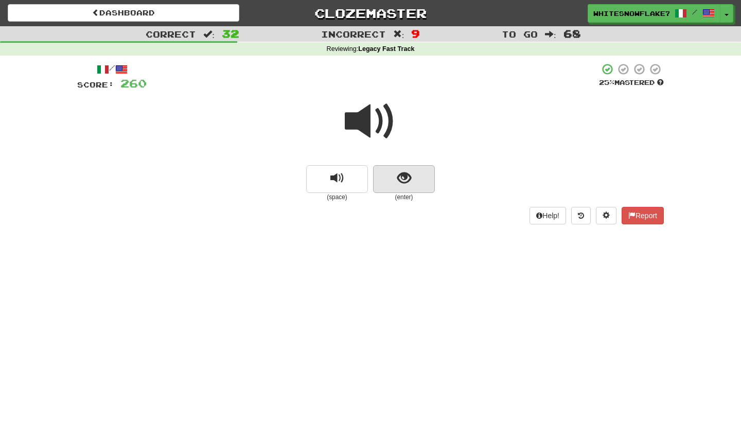
click at [414, 170] on button "show sentence" at bounding box center [404, 179] width 62 height 28
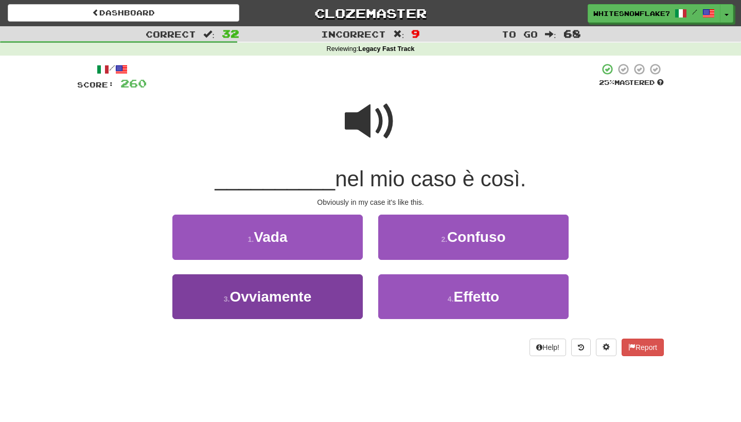
click at [334, 284] on button "3 . Ovviamente" at bounding box center [267, 296] width 190 height 45
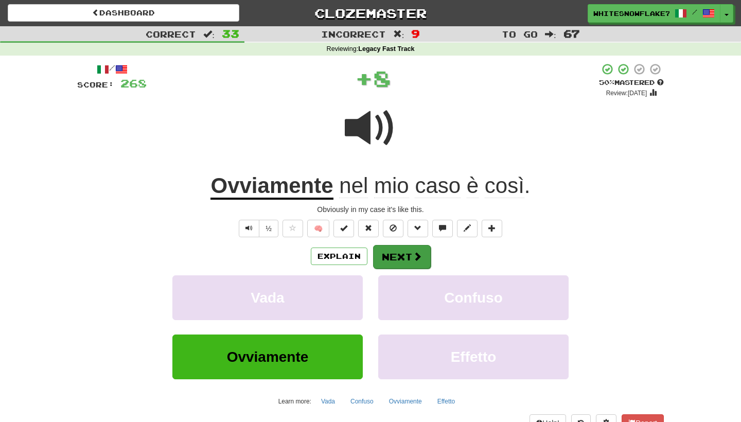
click at [394, 259] on button "Next" at bounding box center [402, 257] width 58 height 24
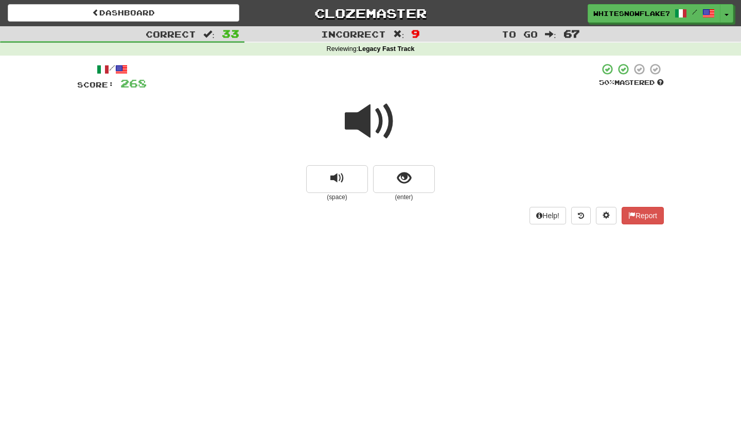
click at [376, 139] on span at bounding box center [370, 121] width 51 height 51
click at [416, 189] on button "show sentence" at bounding box center [404, 179] width 62 height 28
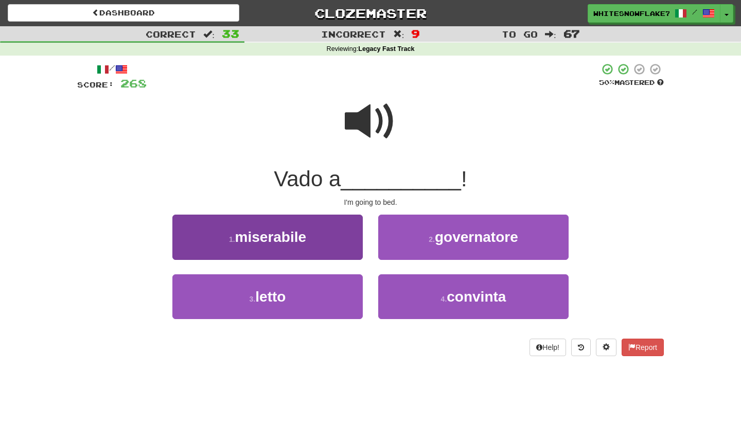
click at [358, 231] on button "1 . miserabile" at bounding box center [267, 237] width 190 height 45
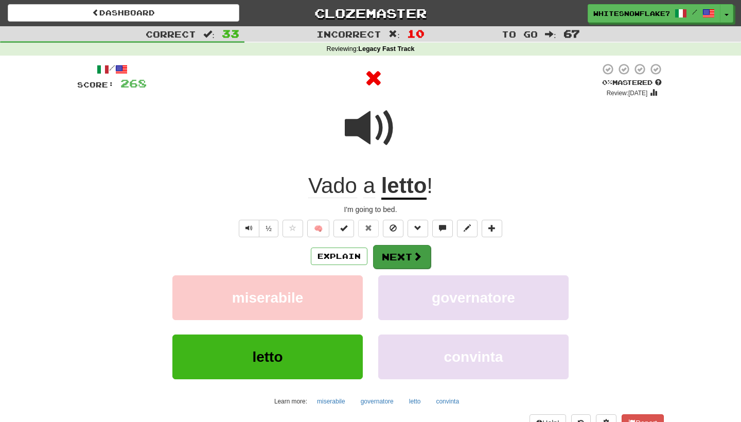
click at [387, 249] on button "Next" at bounding box center [402, 257] width 58 height 24
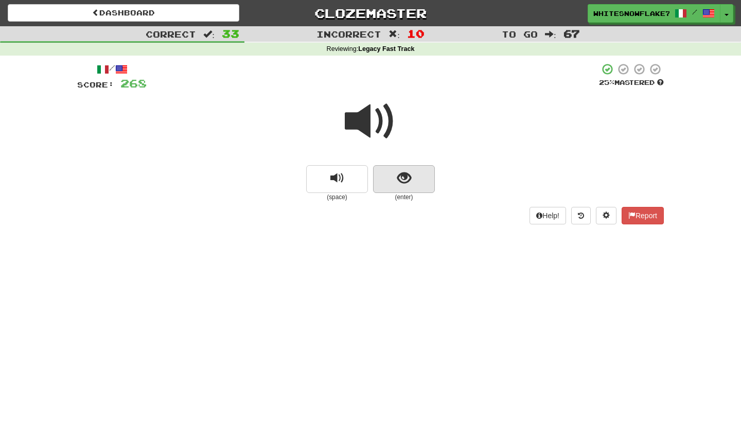
click at [406, 189] on button "show sentence" at bounding box center [404, 179] width 62 height 28
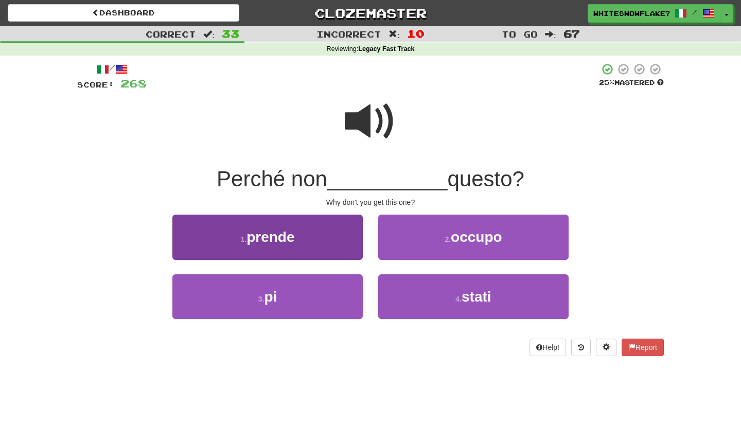
click at [348, 238] on button "1 . prende" at bounding box center [267, 237] width 190 height 45
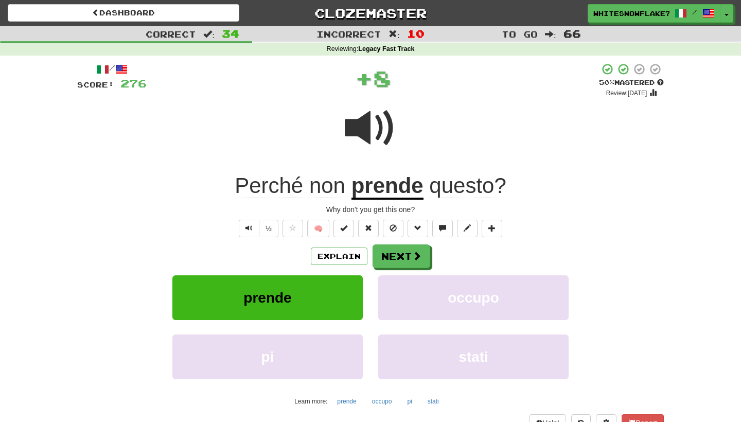
click at [404, 270] on div "Explain Next prende occupo pi stati Learn more: prende occupo pi stati" at bounding box center [370, 326] width 586 height 165
click at [401, 260] on button "Next" at bounding box center [402, 257] width 58 height 24
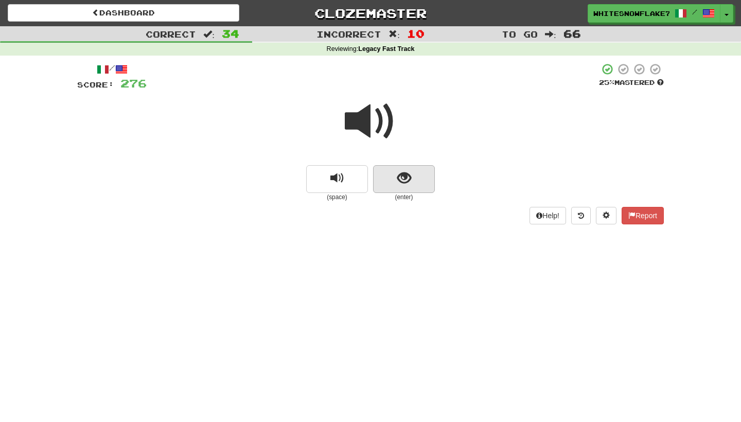
click at [413, 188] on button "show sentence" at bounding box center [404, 179] width 62 height 28
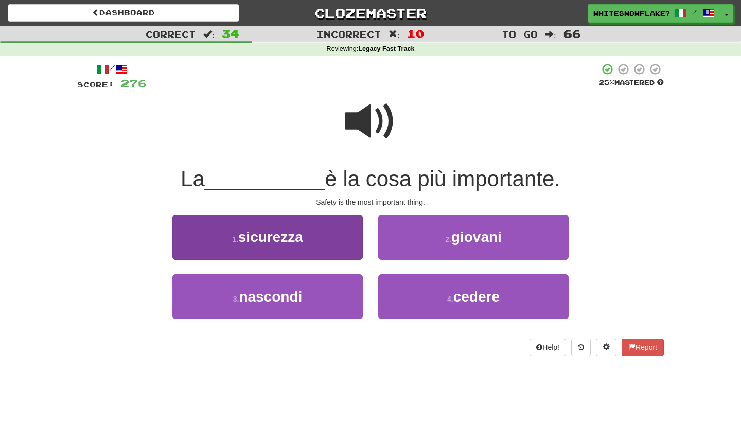
click at [314, 237] on button "1 . sicurezza" at bounding box center [267, 237] width 190 height 45
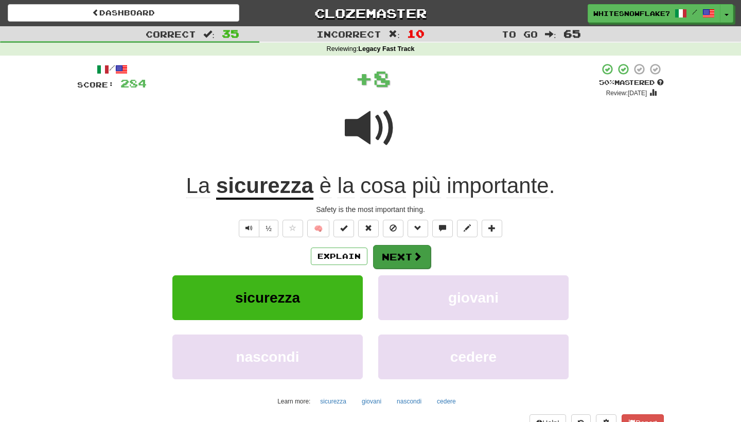
click at [399, 265] on button "Next" at bounding box center [402, 257] width 58 height 24
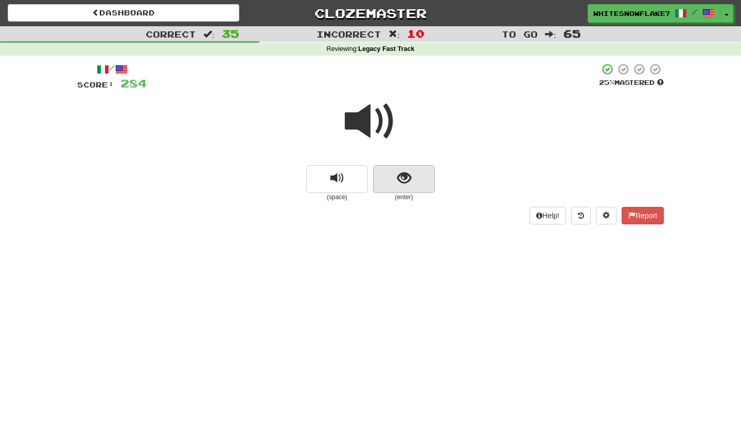
click at [410, 179] on span "show sentence" at bounding box center [404, 178] width 14 height 14
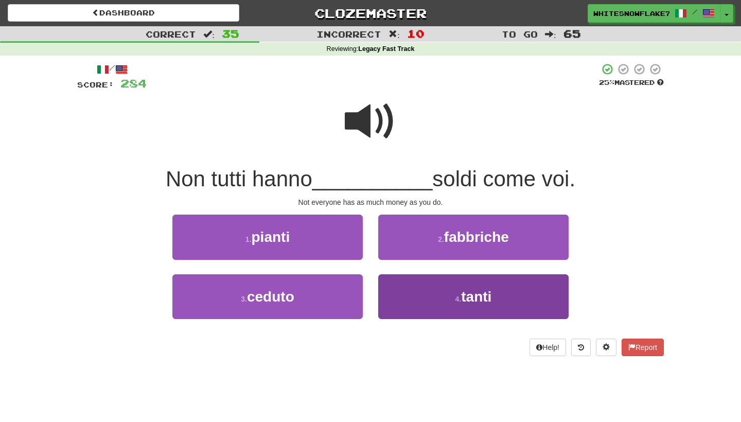
click at [499, 305] on button "4 . tanti" at bounding box center [473, 296] width 190 height 45
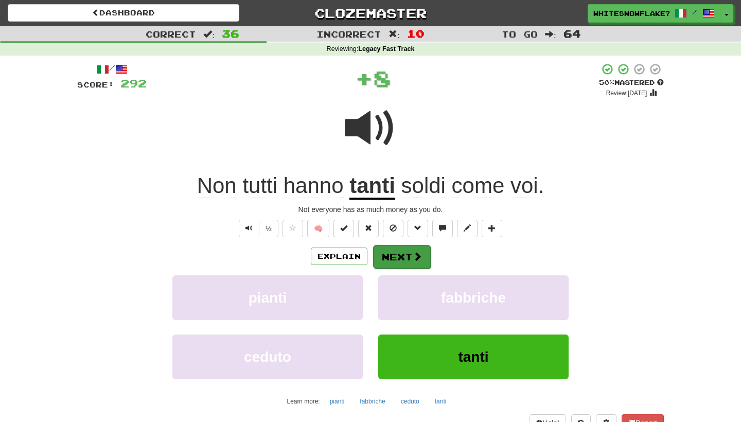
click at [415, 252] on span at bounding box center [417, 256] width 9 height 9
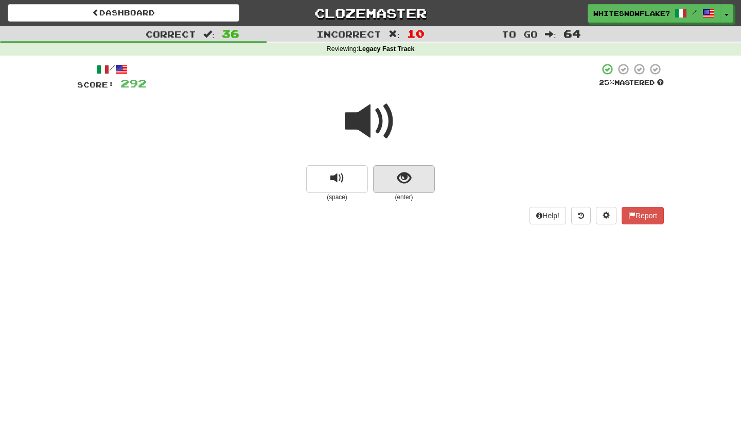
click at [419, 190] on button "show sentence" at bounding box center [404, 179] width 62 height 28
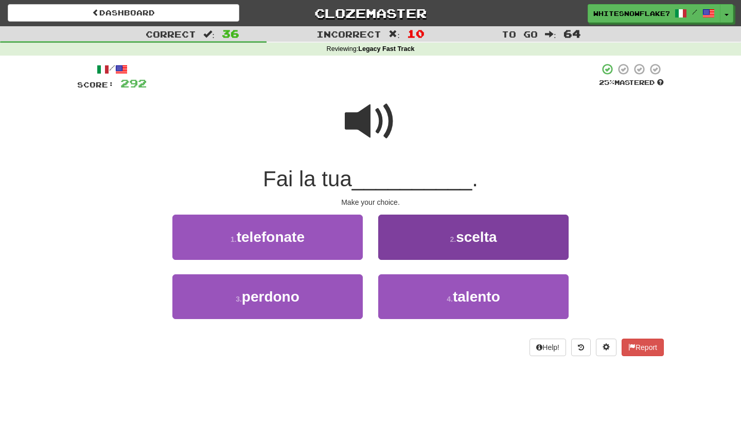
click at [467, 232] on span "scelta" at bounding box center [476, 237] width 41 height 16
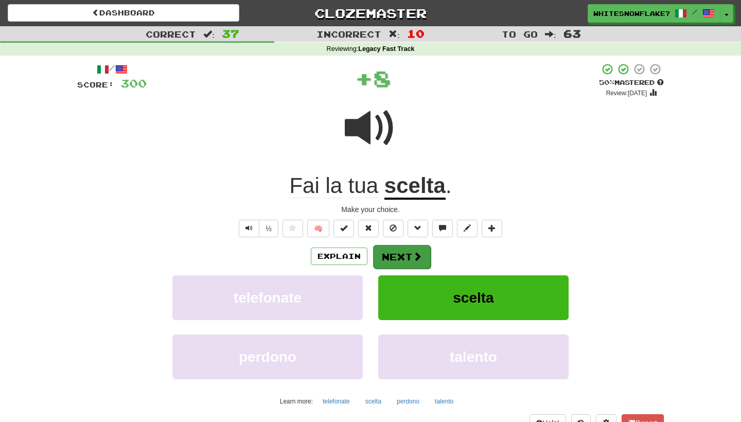
click at [400, 256] on button "Next" at bounding box center [402, 257] width 58 height 24
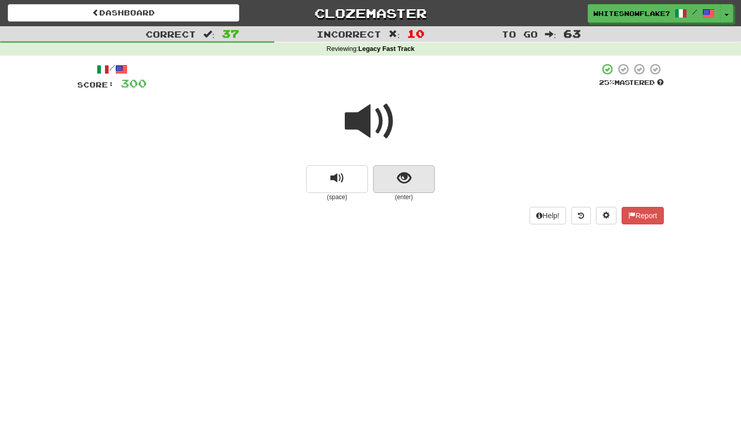
click at [397, 189] on button "show sentence" at bounding box center [404, 179] width 62 height 28
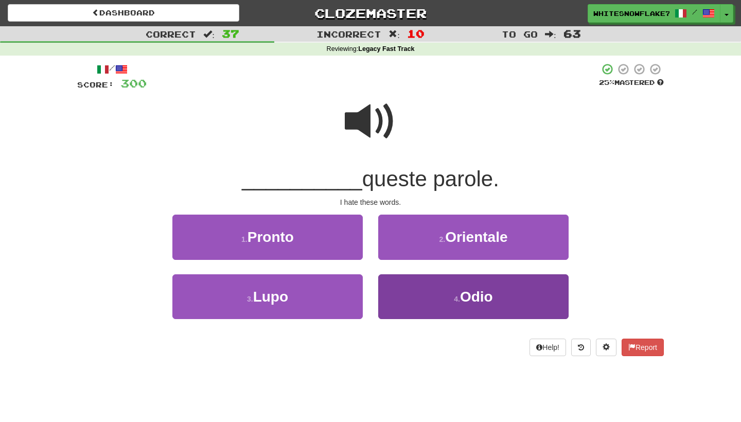
click at [417, 308] on button "4 . Odio" at bounding box center [473, 296] width 190 height 45
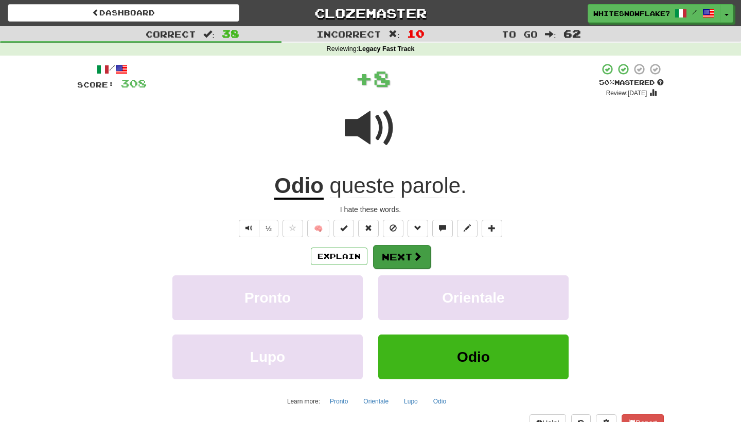
click at [396, 248] on button "Next" at bounding box center [402, 257] width 58 height 24
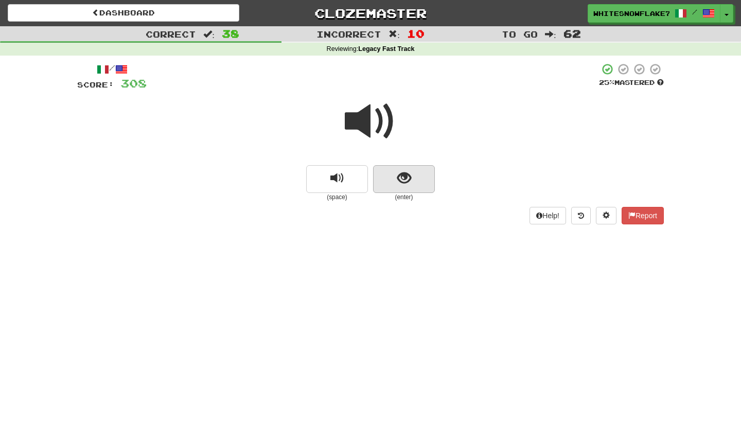
click at [400, 177] on span "show sentence" at bounding box center [404, 178] width 14 height 14
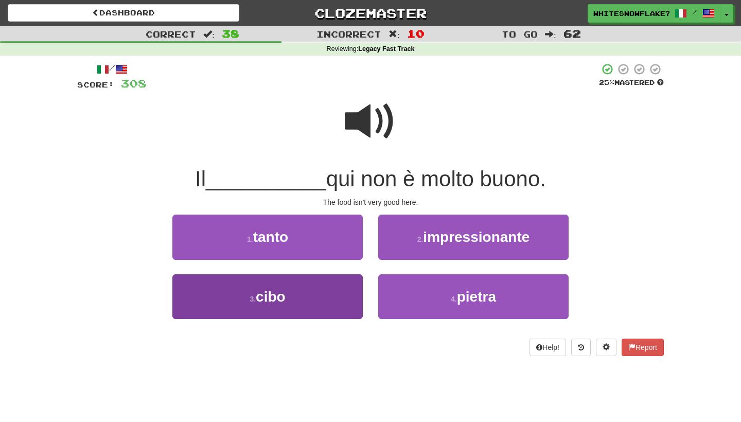
click at [303, 289] on button "3 . cibo" at bounding box center [267, 296] width 190 height 45
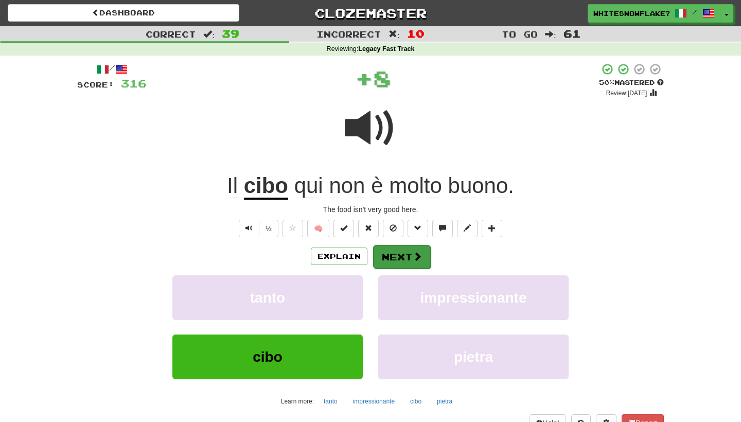
click at [385, 258] on button "Next" at bounding box center [402, 257] width 58 height 24
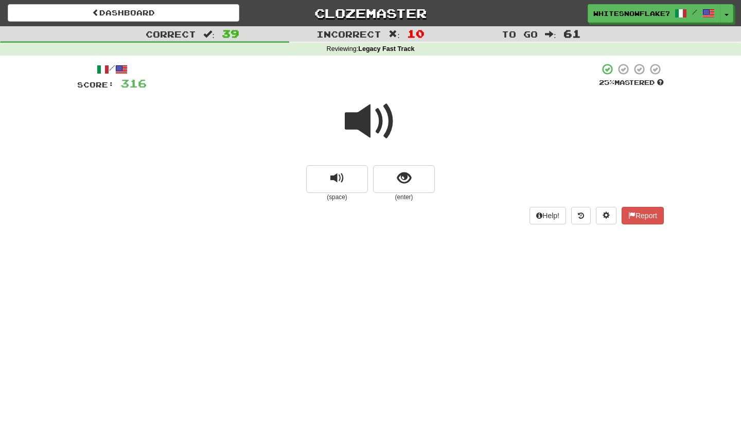
click at [391, 168] on button "show sentence" at bounding box center [404, 179] width 62 height 28
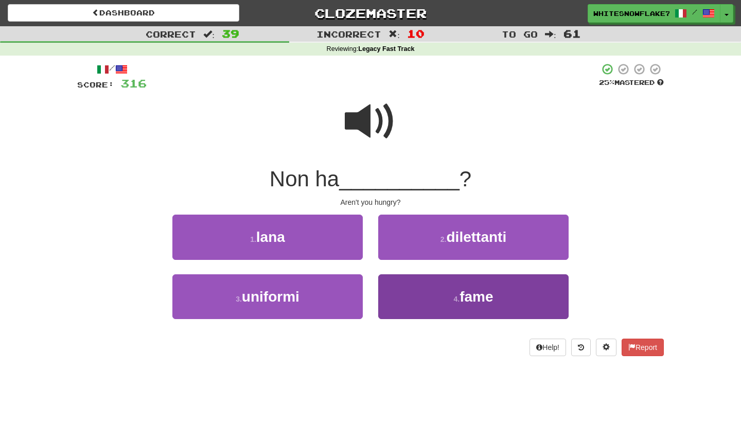
click at [443, 310] on button "4 . fame" at bounding box center [473, 296] width 190 height 45
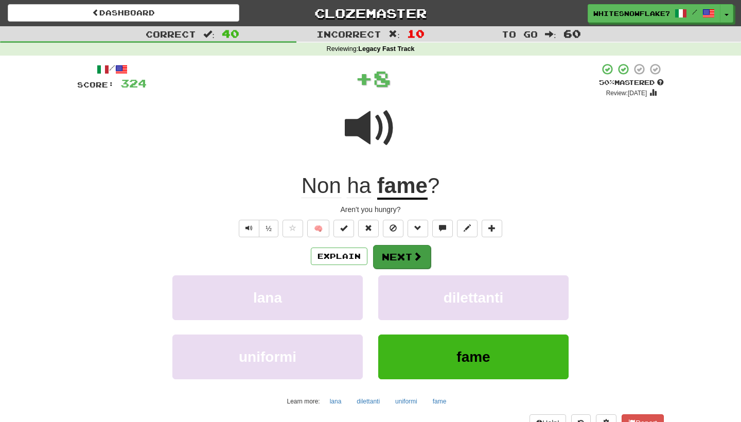
click at [409, 250] on button "Next" at bounding box center [402, 257] width 58 height 24
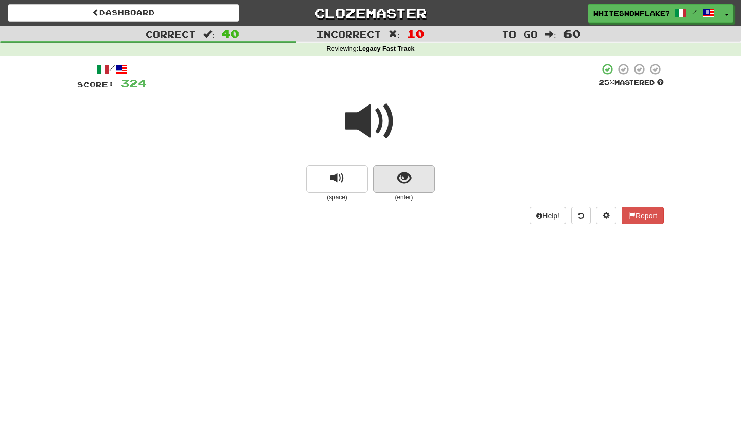
click at [403, 188] on button "show sentence" at bounding box center [404, 179] width 62 height 28
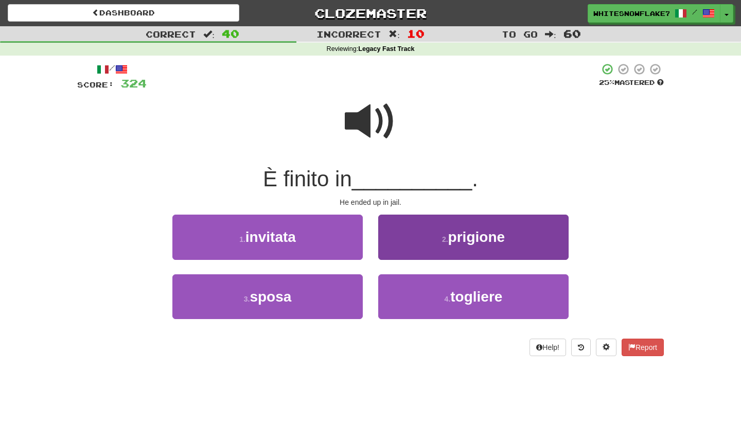
click at [431, 233] on button "2 . prigione" at bounding box center [473, 237] width 190 height 45
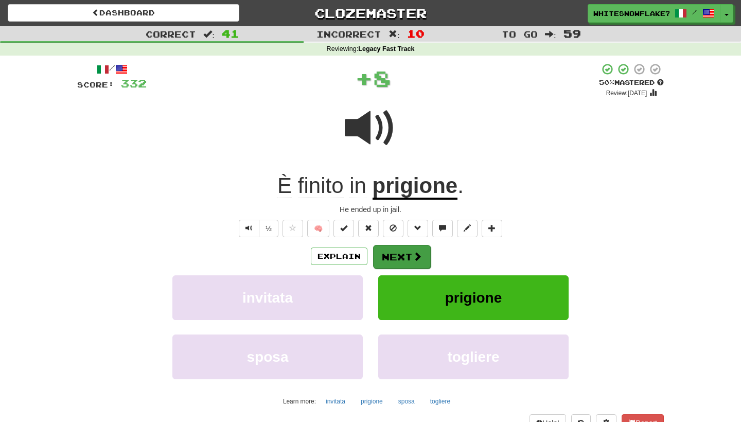
click at [402, 248] on button "Next" at bounding box center [402, 257] width 58 height 24
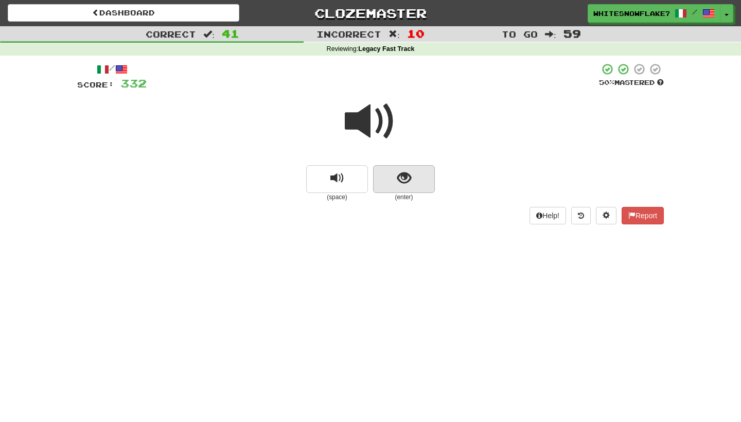
click at [408, 178] on span "show sentence" at bounding box center [404, 178] width 14 height 14
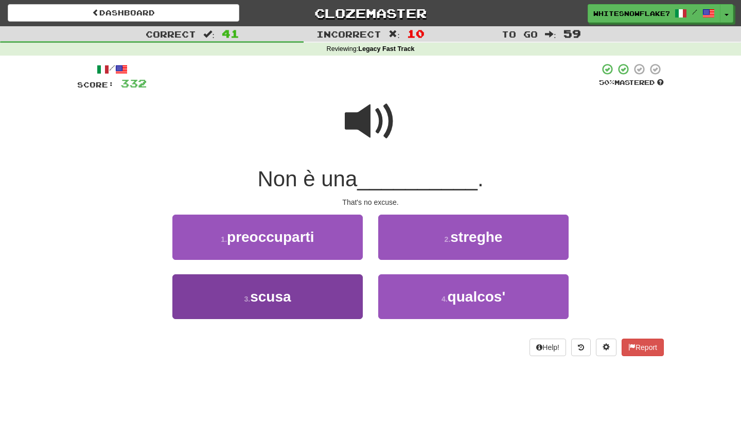
click at [317, 275] on button "3 . scusa" at bounding box center [267, 296] width 190 height 45
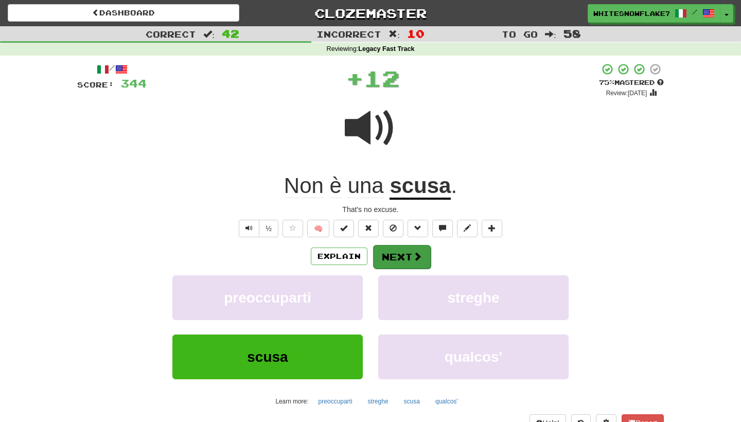
click at [396, 249] on button "Next" at bounding box center [402, 257] width 58 height 24
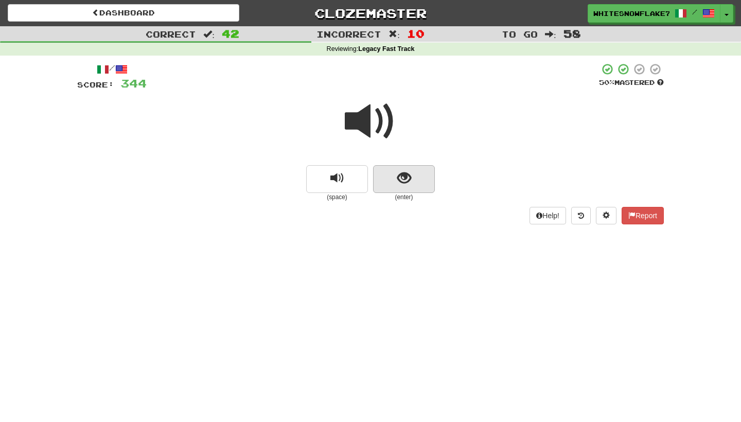
click at [411, 180] on span "show sentence" at bounding box center [404, 178] width 14 height 14
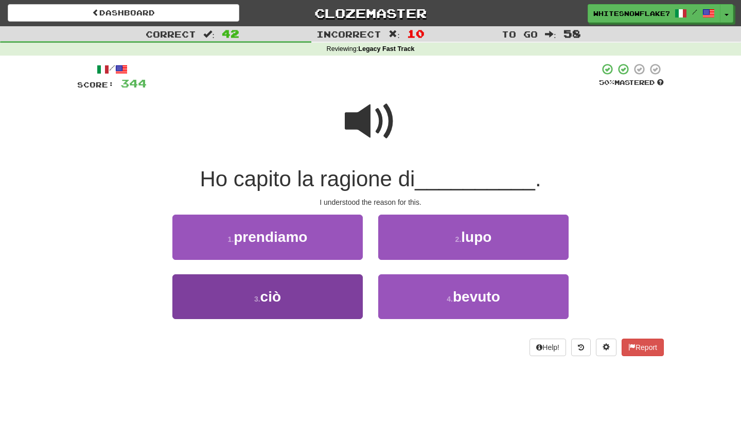
click at [276, 294] on span "ciò" at bounding box center [270, 297] width 21 height 16
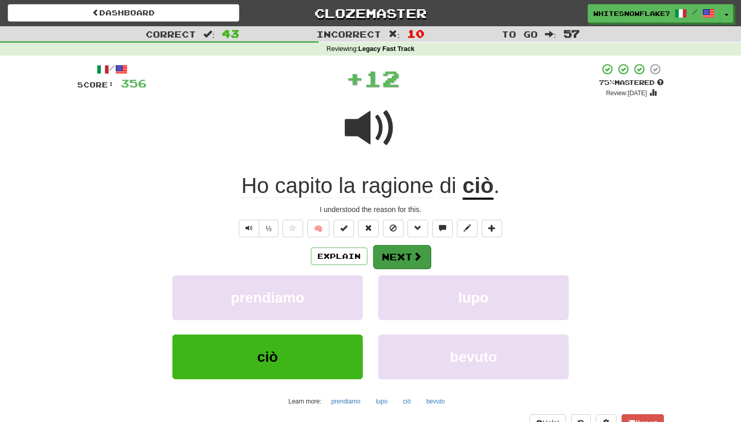
click at [410, 264] on button "Next" at bounding box center [402, 257] width 58 height 24
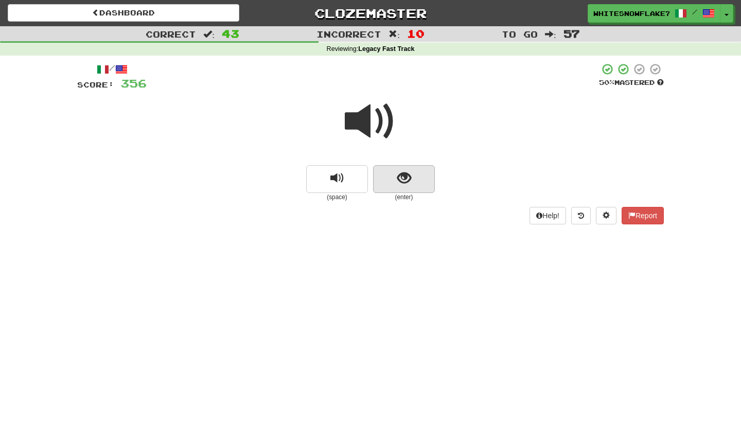
click at [406, 179] on span "show sentence" at bounding box center [404, 178] width 14 height 14
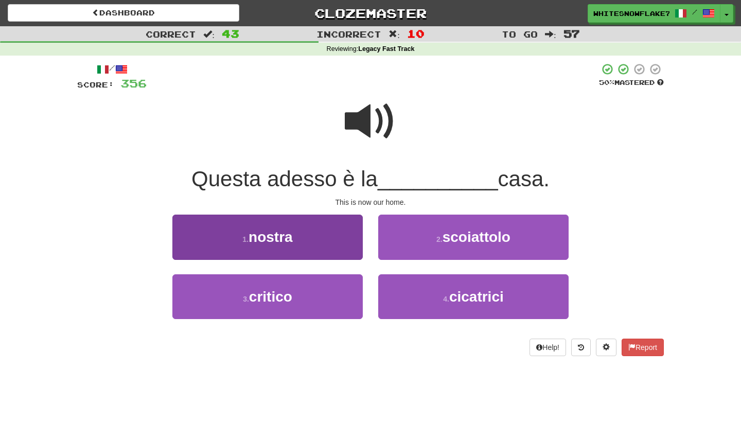
click at [294, 241] on button "1 . nostra" at bounding box center [267, 237] width 190 height 45
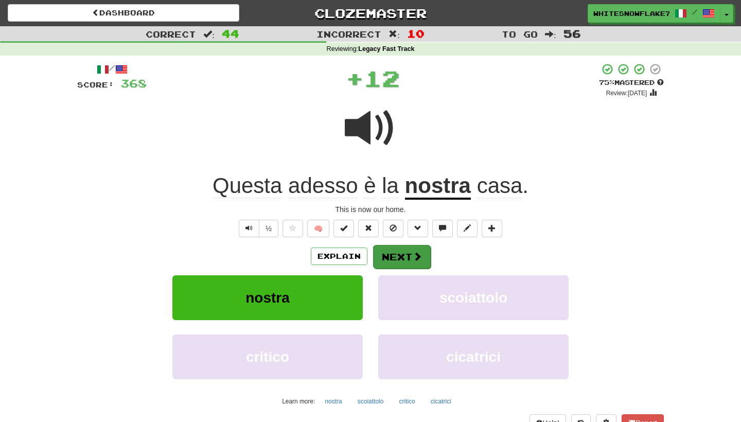
click at [406, 257] on button "Next" at bounding box center [402, 257] width 58 height 24
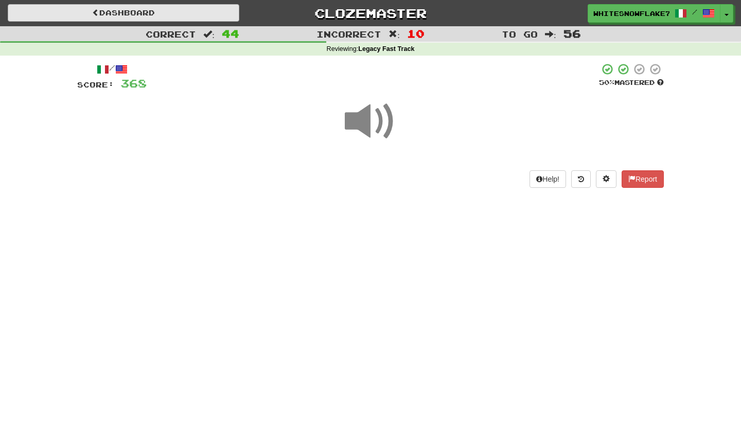
click at [140, 11] on link "Dashboard" at bounding box center [124, 12] width 232 height 17
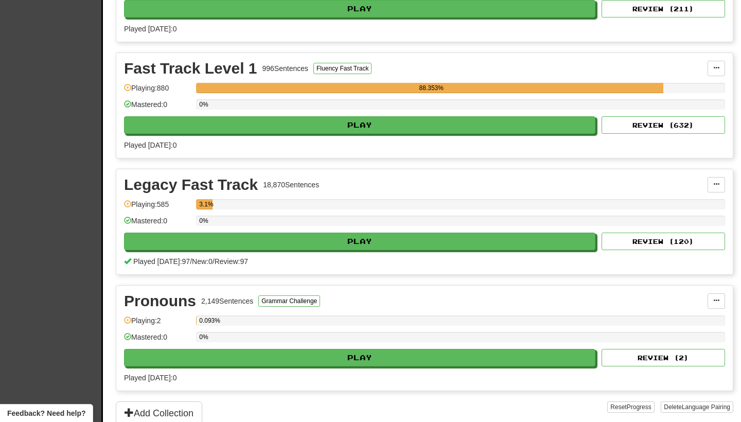
scroll to position [542, 0]
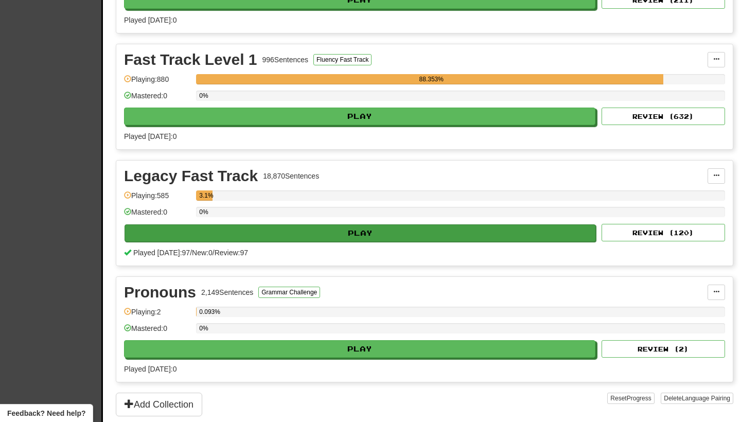
click at [356, 233] on button "Play" at bounding box center [359, 232] width 471 height 17
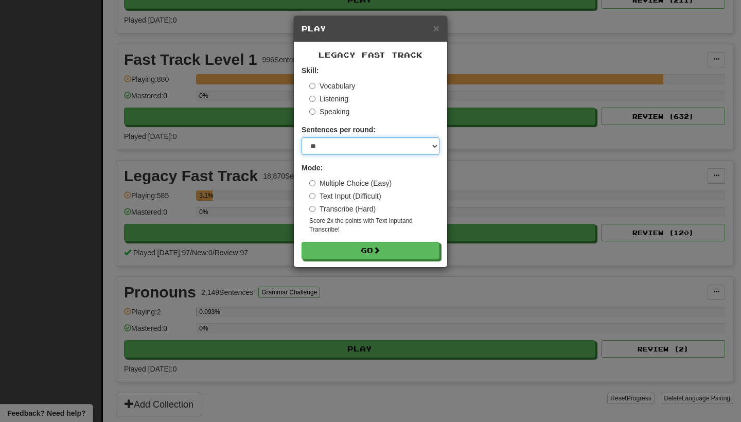
select select "**"
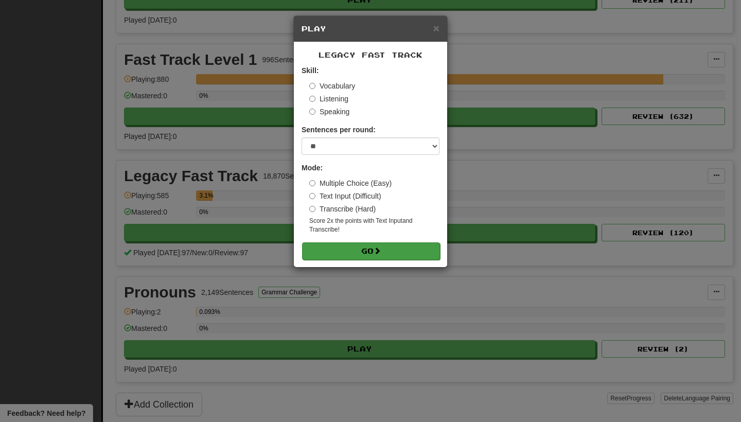
click at [372, 248] on button "Go" at bounding box center [371, 250] width 138 height 17
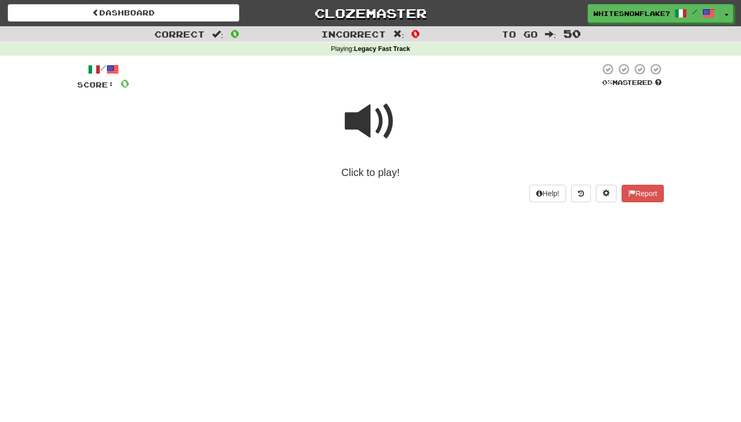
click at [369, 102] on span at bounding box center [370, 121] width 51 height 51
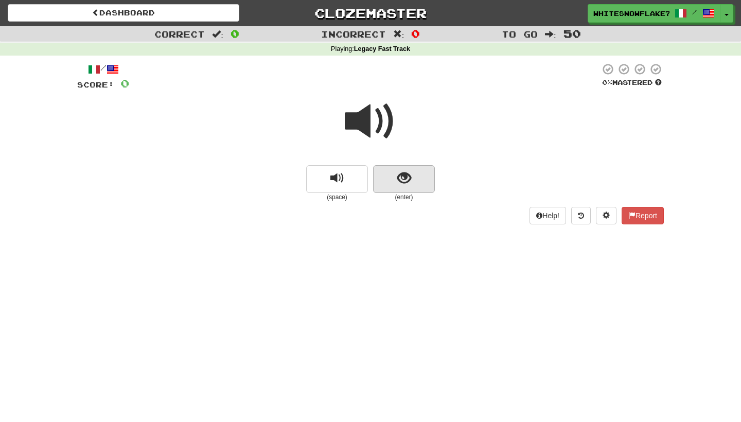
click at [399, 172] on span "show sentence" at bounding box center [404, 178] width 14 height 14
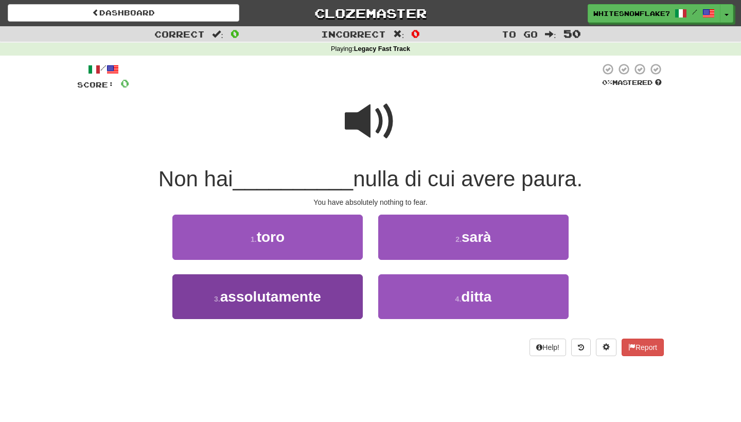
click at [302, 295] on span "assolutamente" at bounding box center [270, 297] width 101 height 16
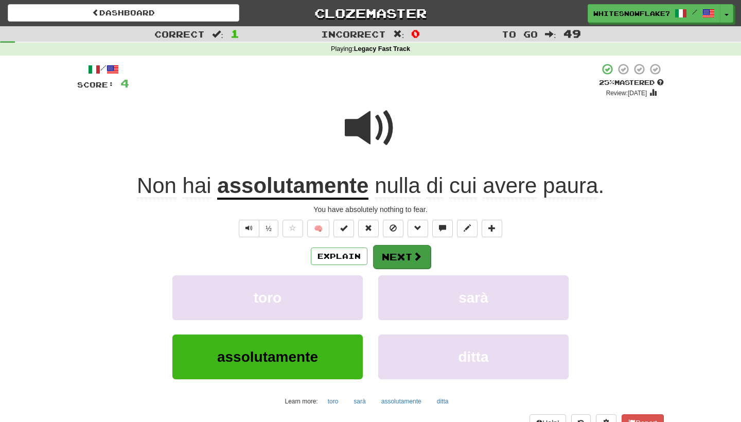
click at [404, 253] on button "Next" at bounding box center [402, 257] width 58 height 24
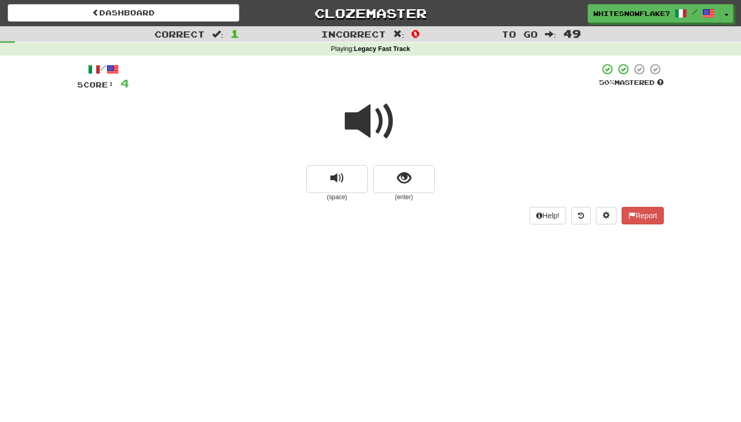
click at [369, 118] on span at bounding box center [370, 121] width 51 height 51
click at [424, 188] on button "show sentence" at bounding box center [404, 179] width 62 height 28
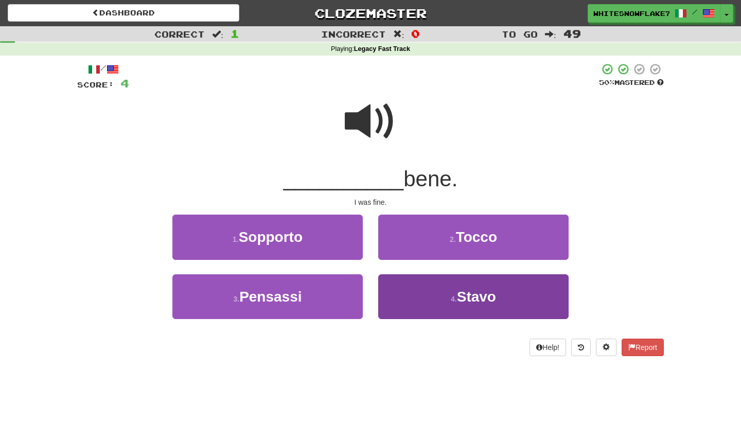
click at [452, 296] on small "4 ." at bounding box center [454, 299] width 6 height 8
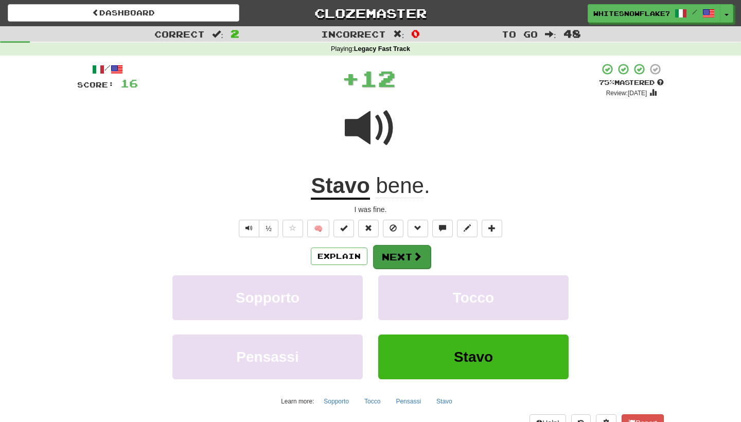
click at [400, 248] on button "Next" at bounding box center [402, 257] width 58 height 24
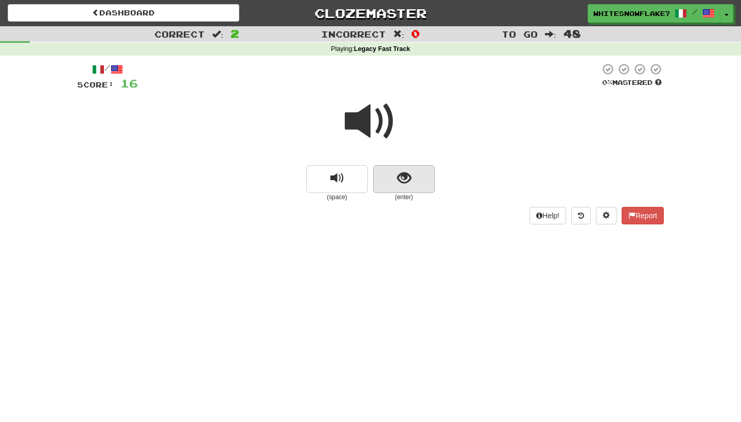
click at [420, 183] on button "show sentence" at bounding box center [404, 179] width 62 height 28
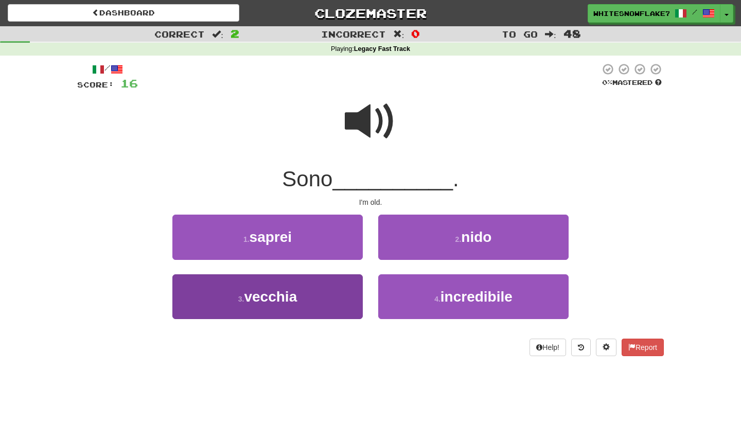
click at [319, 310] on button "3 . vecchia" at bounding box center [267, 296] width 190 height 45
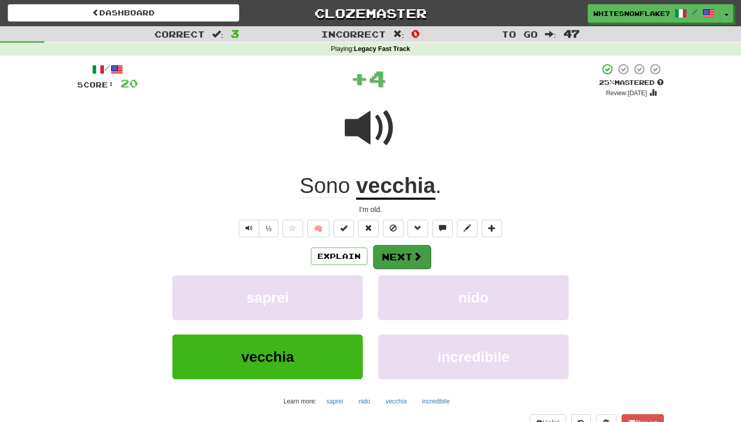
click at [408, 257] on button "Next" at bounding box center [402, 257] width 58 height 24
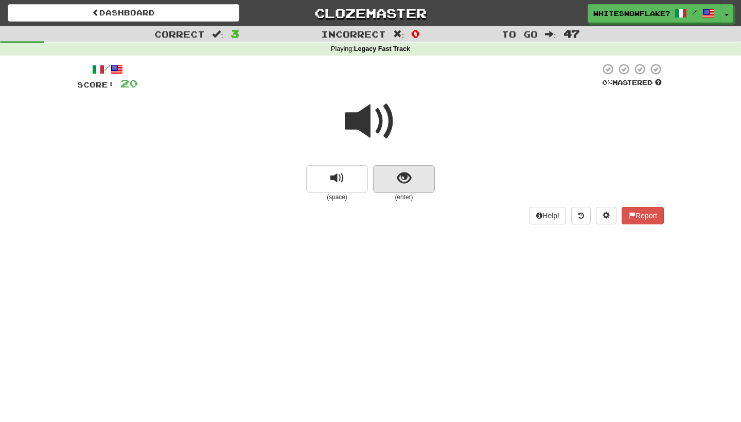
click at [422, 173] on button "show sentence" at bounding box center [404, 179] width 62 height 28
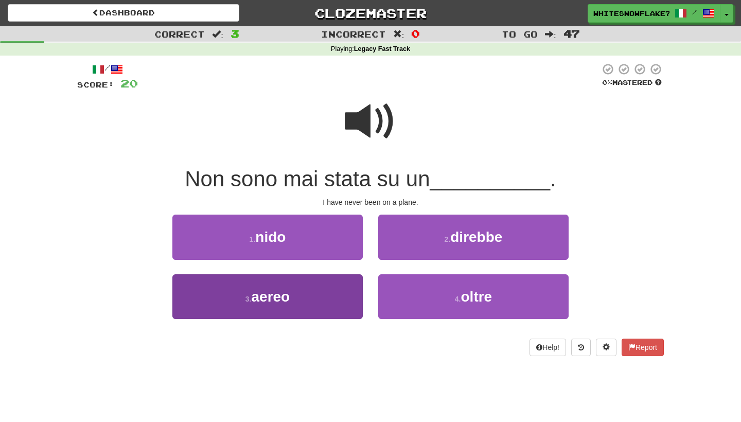
click at [294, 282] on button "3 . aereo" at bounding box center [267, 296] width 190 height 45
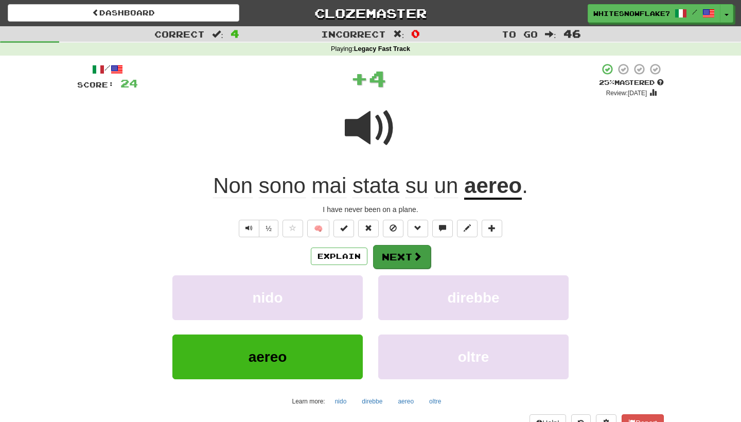
click at [398, 255] on button "Next" at bounding box center [402, 257] width 58 height 24
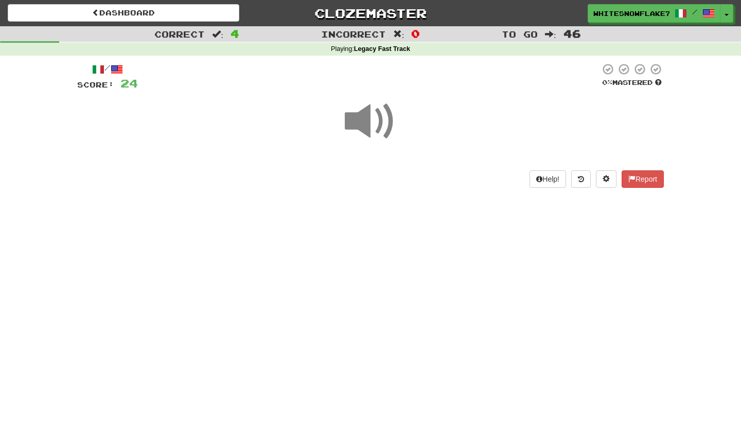
click at [357, 120] on span at bounding box center [370, 121] width 51 height 51
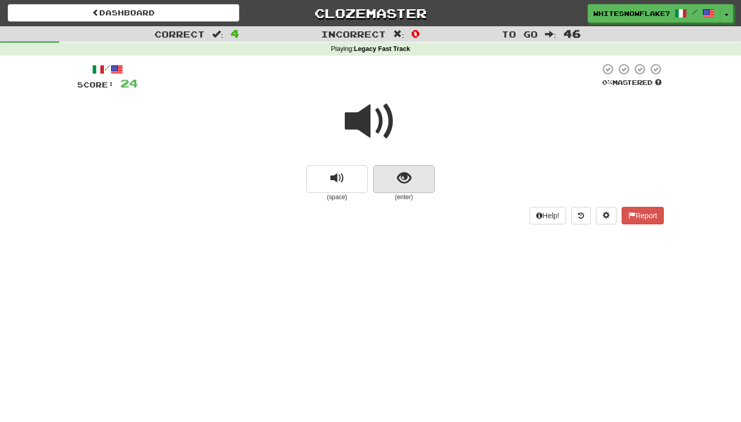
click at [417, 173] on button "show sentence" at bounding box center [404, 179] width 62 height 28
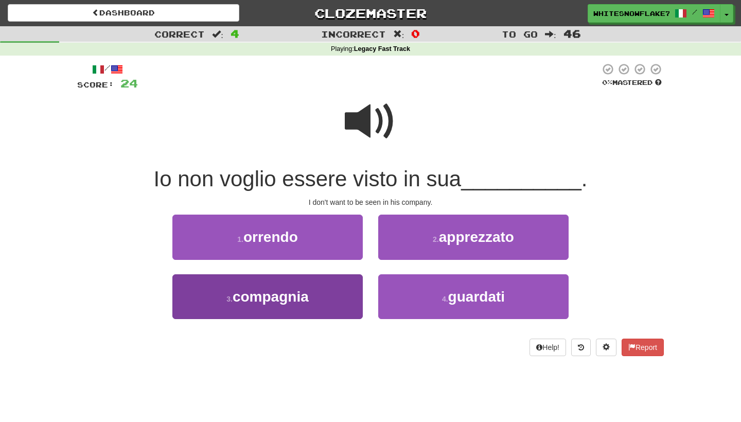
click at [345, 295] on button "3 . compagnia" at bounding box center [267, 296] width 190 height 45
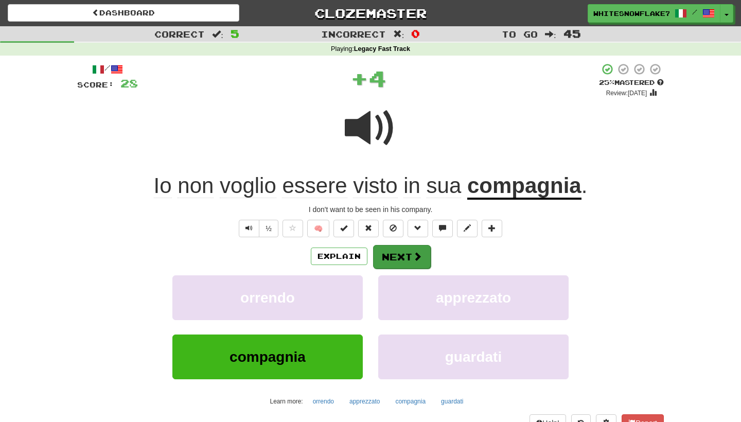
click at [425, 261] on button "Next" at bounding box center [402, 257] width 58 height 24
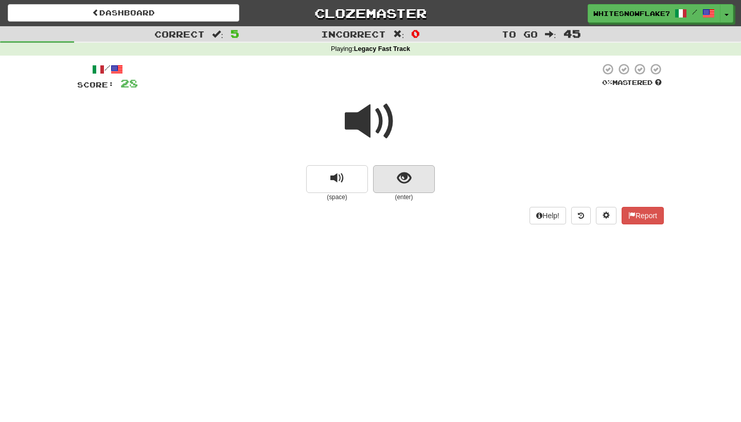
click at [402, 165] on button "show sentence" at bounding box center [404, 179] width 62 height 28
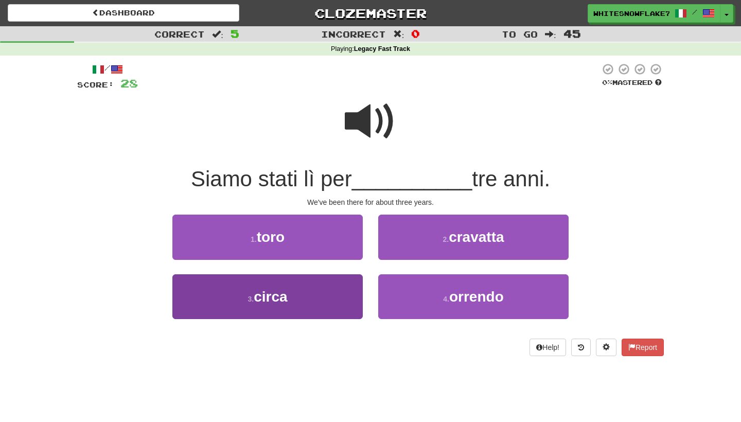
click at [353, 288] on button "3 . circa" at bounding box center [267, 296] width 190 height 45
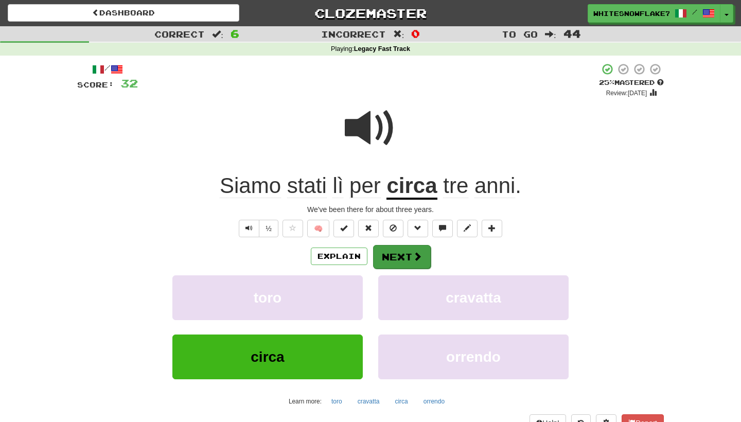
click at [412, 262] on button "Next" at bounding box center [402, 257] width 58 height 24
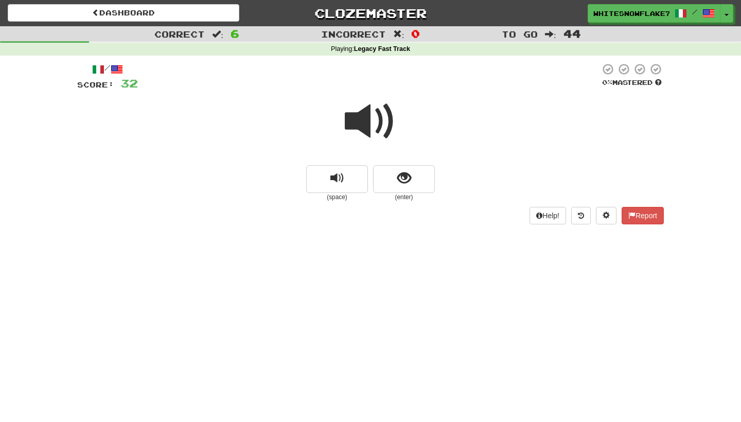
click at [400, 226] on div "/ Score: 32 0 % Mastered (space) (enter) Help! Report" at bounding box center [370, 147] width 586 height 183
click at [399, 182] on span "show sentence" at bounding box center [404, 178] width 14 height 14
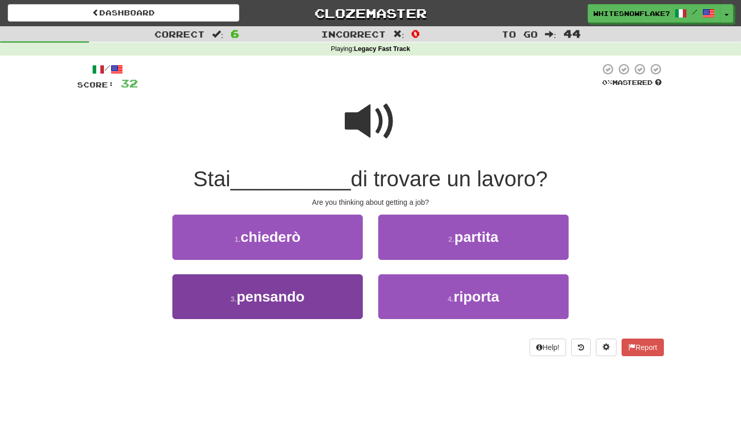
click at [331, 295] on button "3 . pensando" at bounding box center [267, 296] width 190 height 45
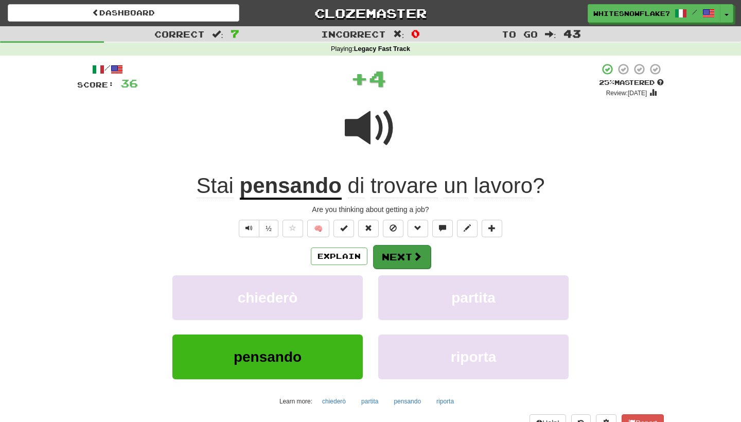
click at [411, 256] on button "Next" at bounding box center [402, 257] width 58 height 24
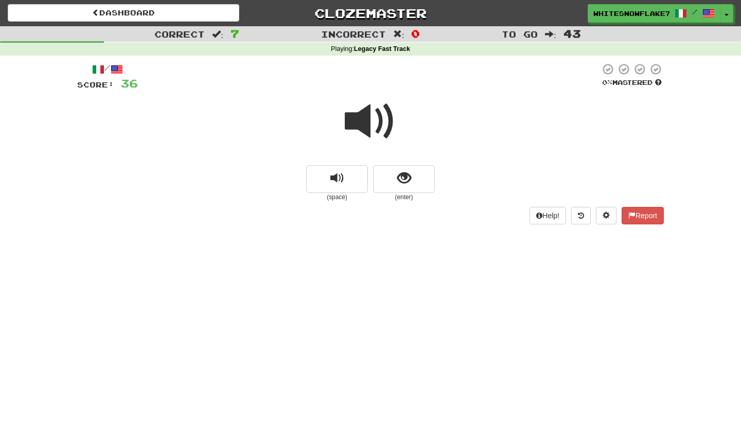
click at [424, 193] on small "(enter)" at bounding box center [404, 197] width 62 height 9
click at [424, 190] on button "show sentence" at bounding box center [404, 179] width 62 height 28
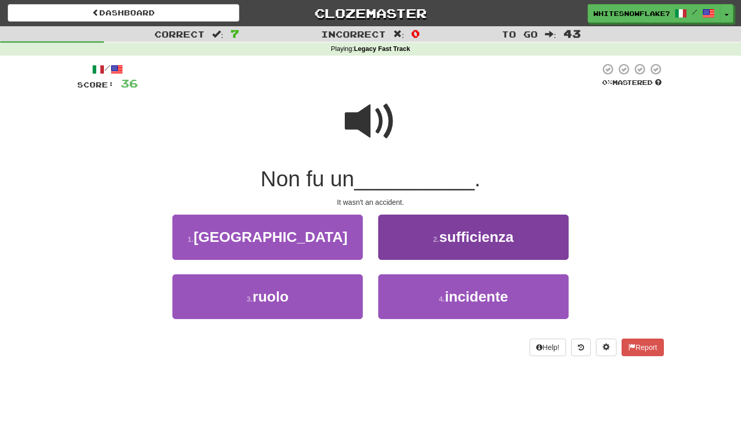
click at [441, 237] on span "sufficienza" at bounding box center [476, 237] width 75 height 16
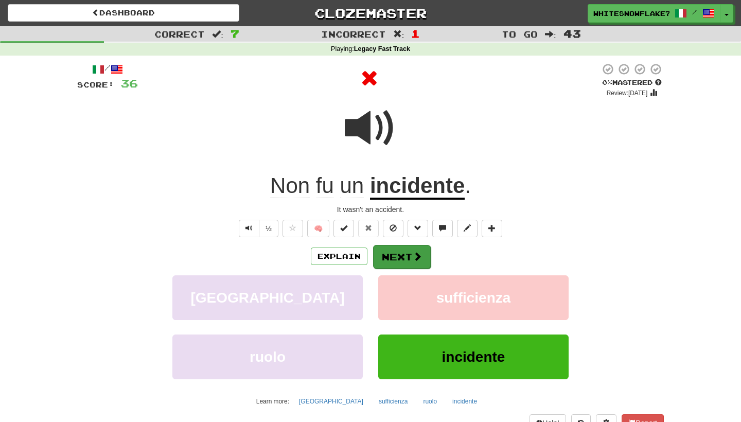
click at [389, 249] on button "Next" at bounding box center [402, 257] width 58 height 24
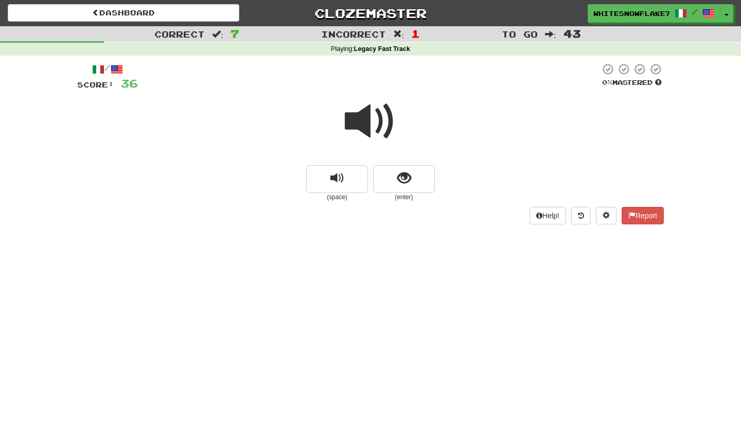
click at [379, 119] on span at bounding box center [370, 121] width 51 height 51
click at [390, 172] on button "show sentence" at bounding box center [404, 179] width 62 height 28
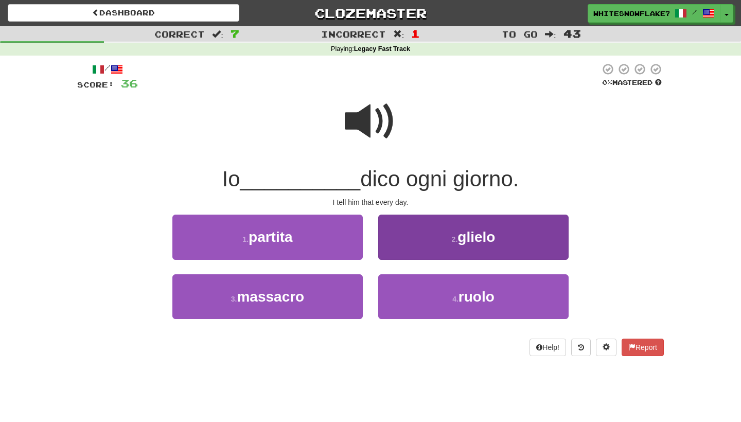
click at [430, 230] on button "2 . glielo" at bounding box center [473, 237] width 190 height 45
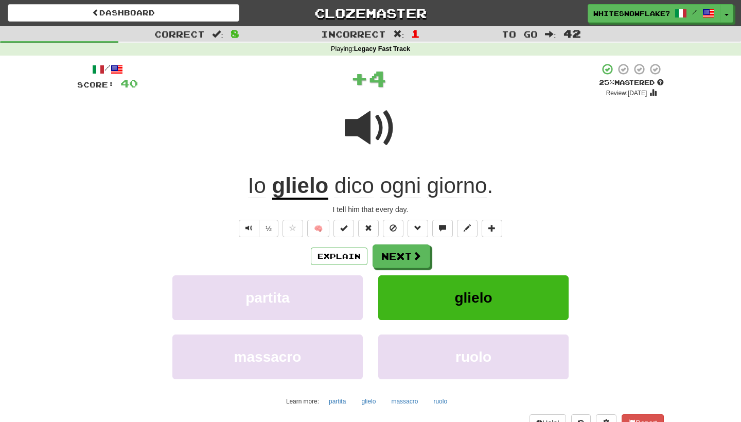
click at [304, 179] on u "glielo" at bounding box center [300, 186] width 57 height 26
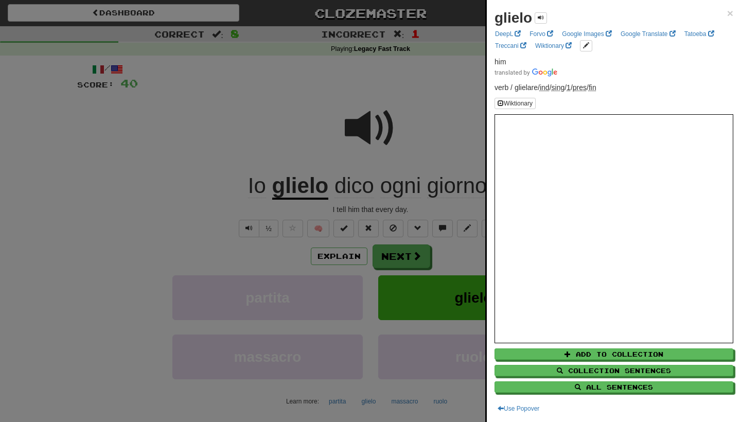
click at [189, 184] on div at bounding box center [370, 211] width 741 height 422
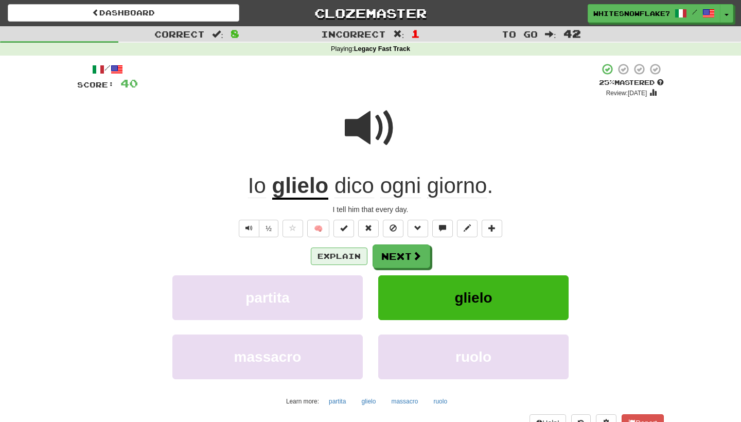
click at [342, 247] on button "Explain" at bounding box center [339, 255] width 57 height 17
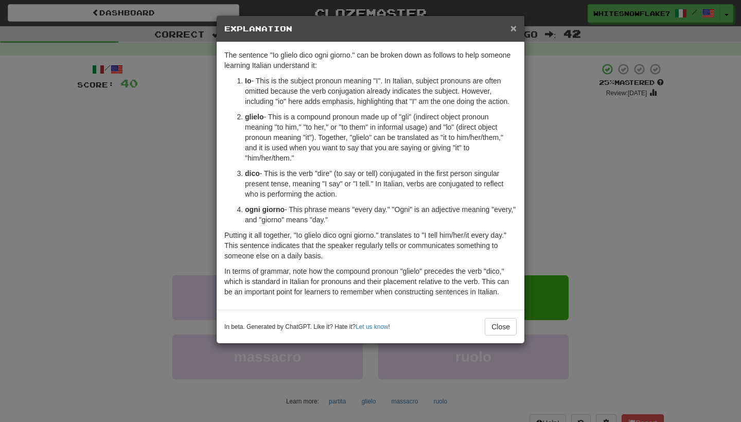
click at [511, 26] on span "×" at bounding box center [513, 28] width 6 height 12
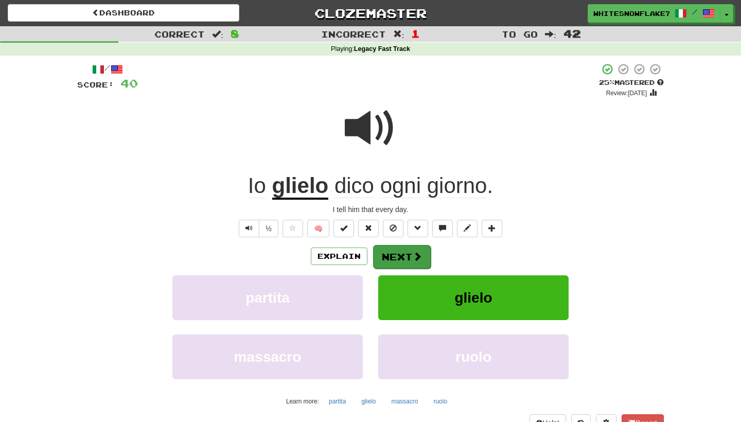
click at [400, 251] on button "Next" at bounding box center [402, 257] width 58 height 24
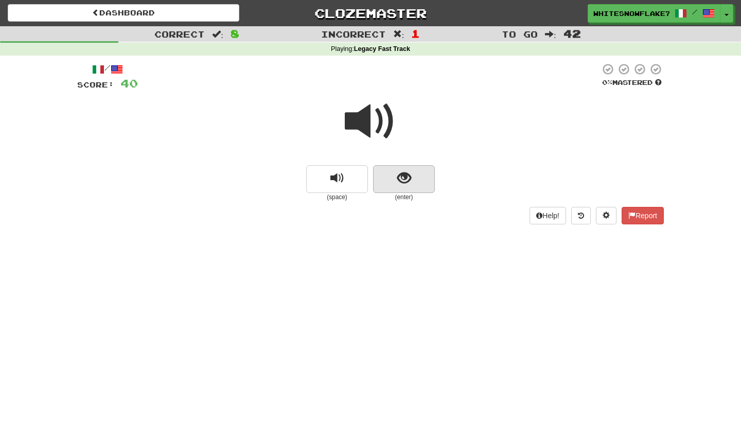
click at [411, 171] on button "show sentence" at bounding box center [404, 179] width 62 height 28
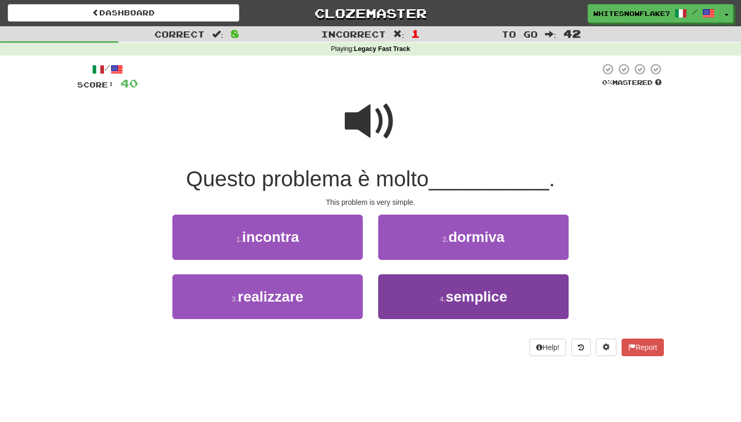
click at [467, 296] on span "semplice" at bounding box center [477, 297] width 62 height 16
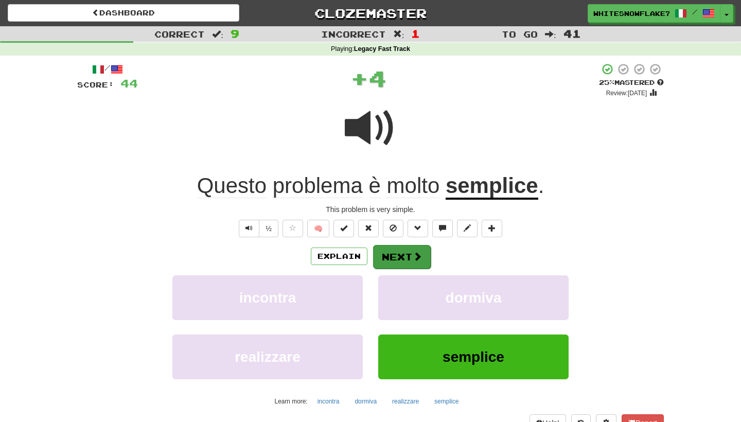
click at [400, 250] on button "Next" at bounding box center [402, 257] width 58 height 24
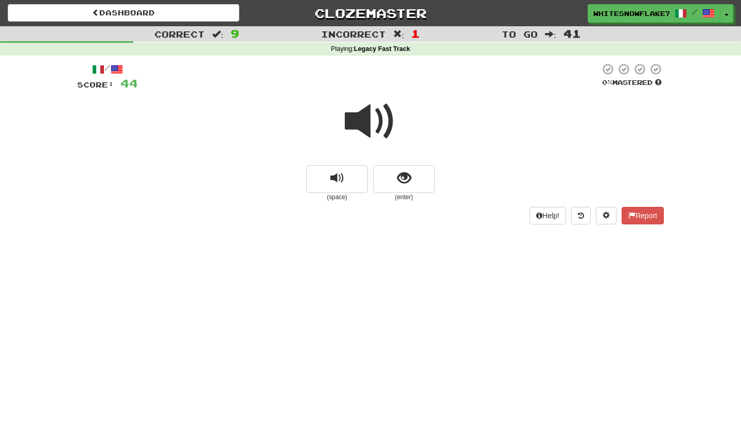
click at [363, 120] on span at bounding box center [370, 121] width 51 height 51
click at [365, 103] on span at bounding box center [370, 121] width 51 height 51
click at [424, 184] on button "show sentence" at bounding box center [404, 179] width 62 height 28
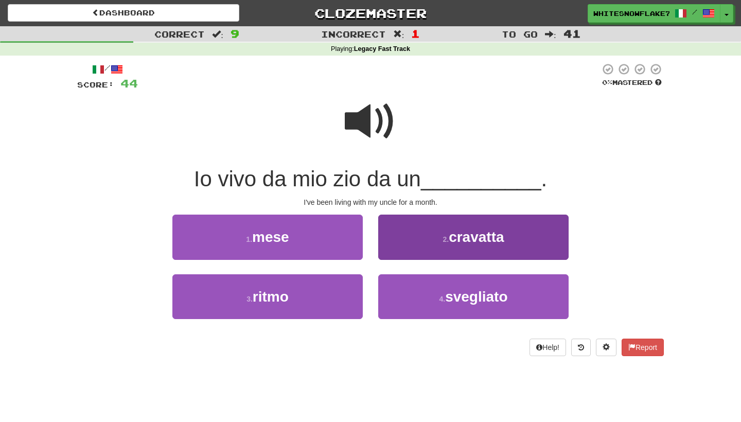
click at [471, 246] on button "2 . cravatta" at bounding box center [473, 237] width 190 height 45
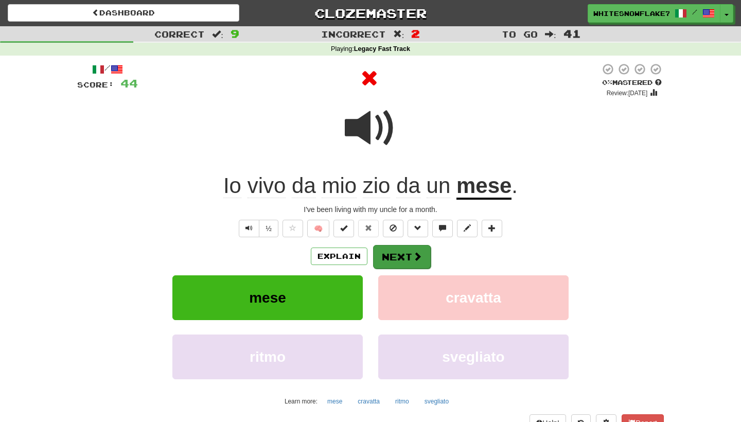
click at [422, 251] on button "Next" at bounding box center [402, 257] width 58 height 24
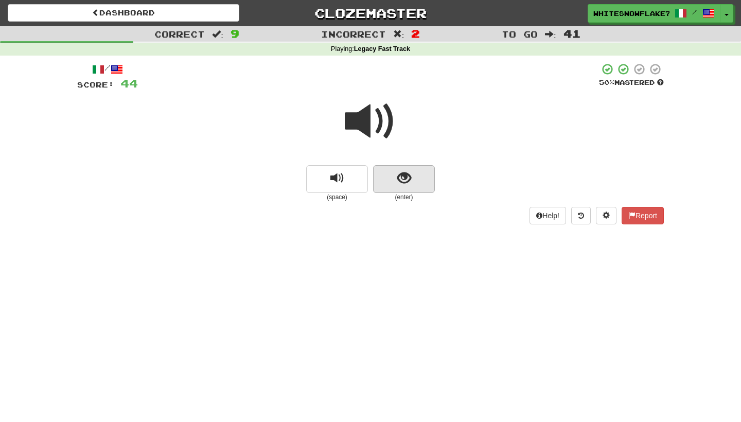
click at [400, 172] on span "show sentence" at bounding box center [404, 178] width 14 height 14
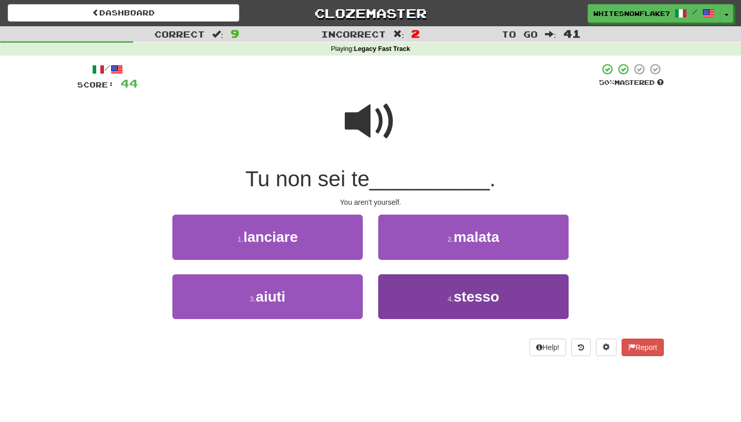
click at [435, 292] on button "4 . stesso" at bounding box center [473, 296] width 190 height 45
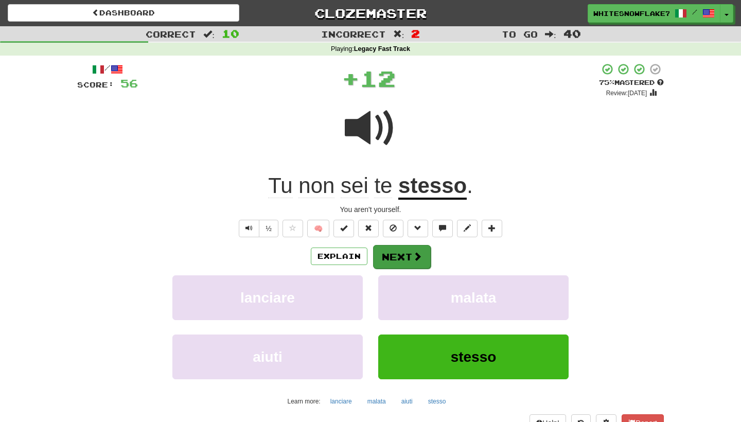
click at [403, 245] on button "Next" at bounding box center [402, 257] width 58 height 24
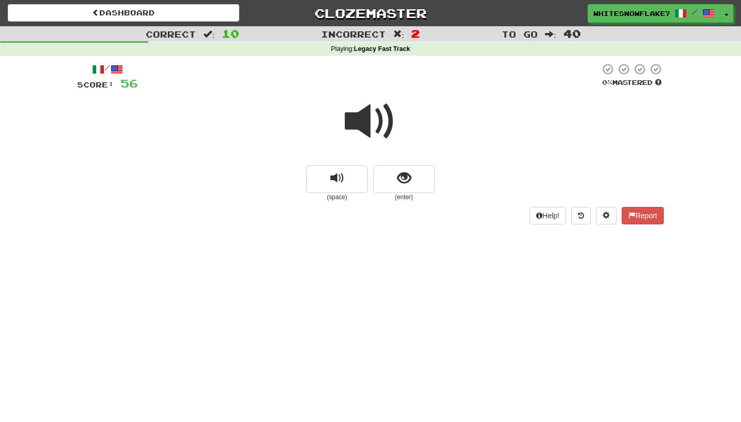
click at [373, 140] on span at bounding box center [370, 121] width 51 height 51
click at [402, 175] on span "show sentence" at bounding box center [404, 178] width 14 height 14
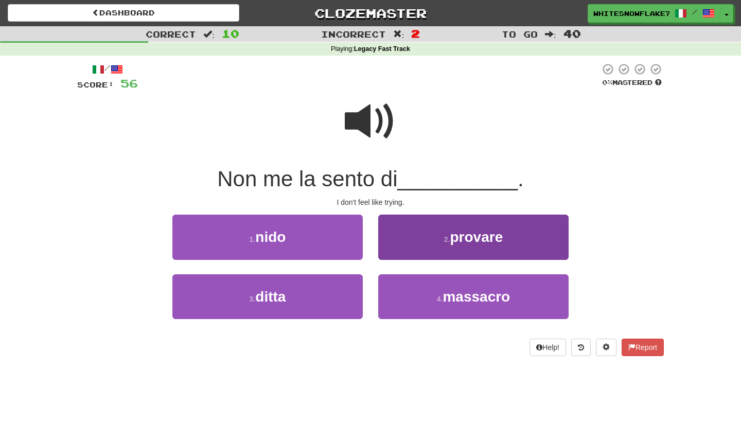
click at [438, 229] on button "2 . provare" at bounding box center [473, 237] width 190 height 45
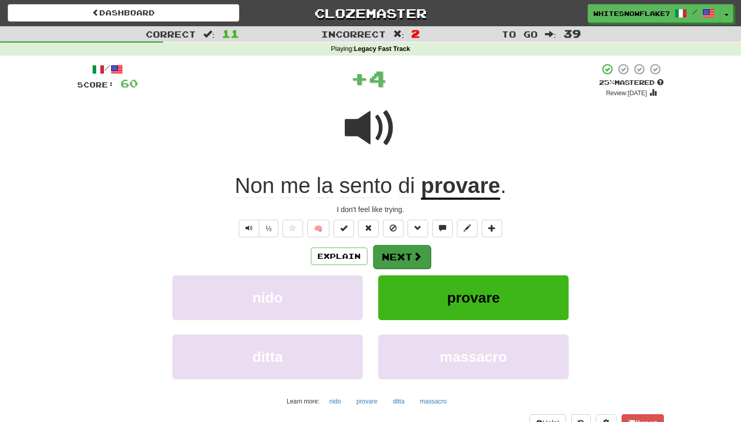
click at [408, 258] on button "Next" at bounding box center [402, 257] width 58 height 24
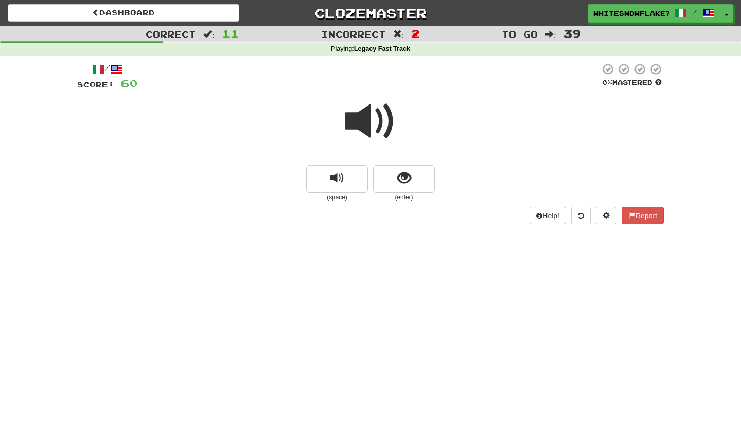
click at [417, 197] on small "(enter)" at bounding box center [404, 197] width 62 height 9
click at [414, 186] on button "show sentence" at bounding box center [404, 179] width 62 height 28
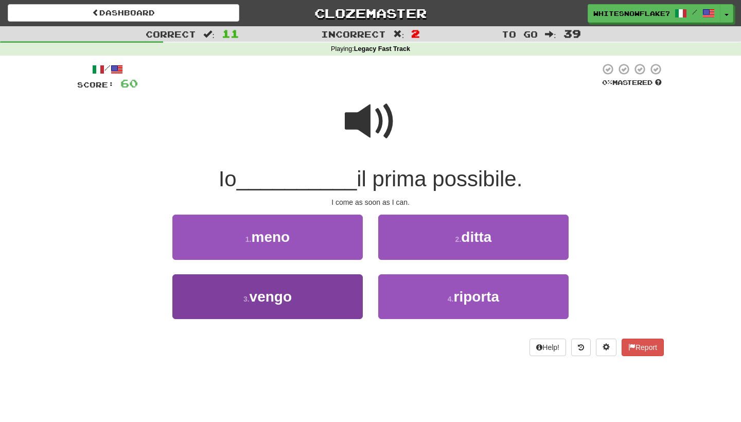
click at [329, 299] on button "3 . vengo" at bounding box center [267, 296] width 190 height 45
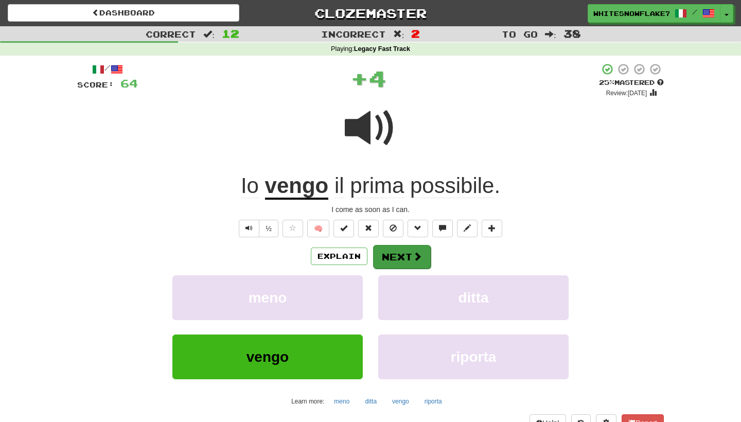
click at [398, 260] on button "Next" at bounding box center [402, 257] width 58 height 24
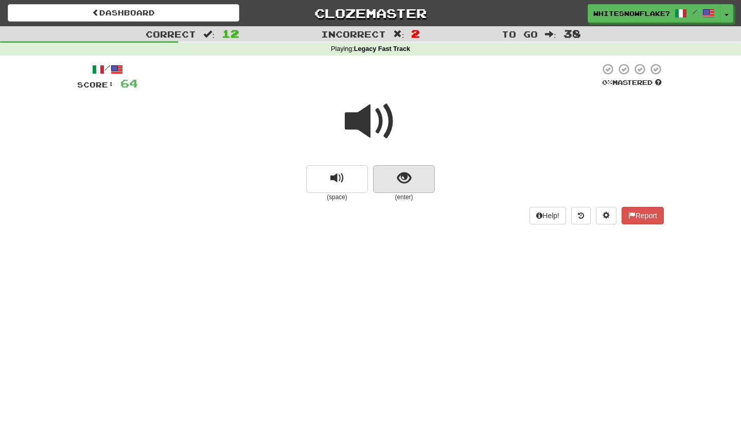
click at [408, 175] on span "show sentence" at bounding box center [404, 178] width 14 height 14
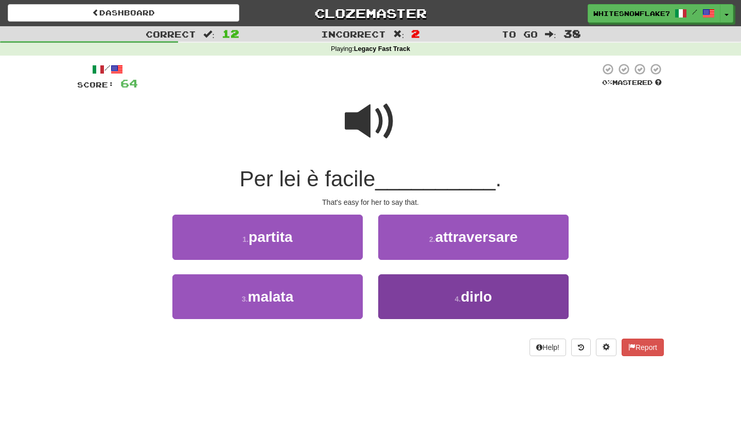
click at [515, 295] on button "4 . dirlo" at bounding box center [473, 296] width 190 height 45
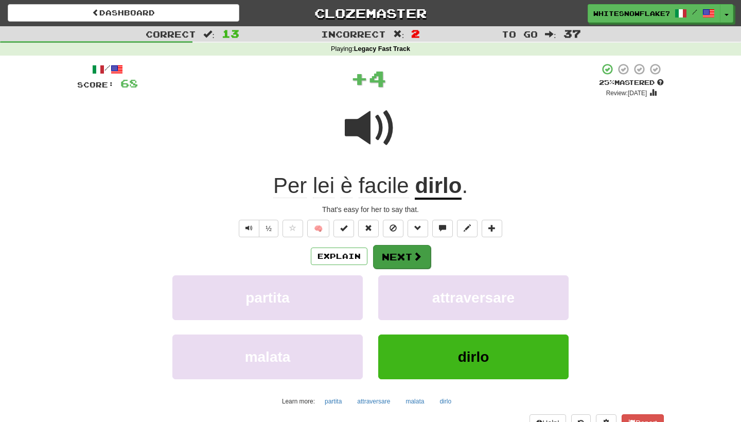
click at [403, 255] on button "Next" at bounding box center [402, 257] width 58 height 24
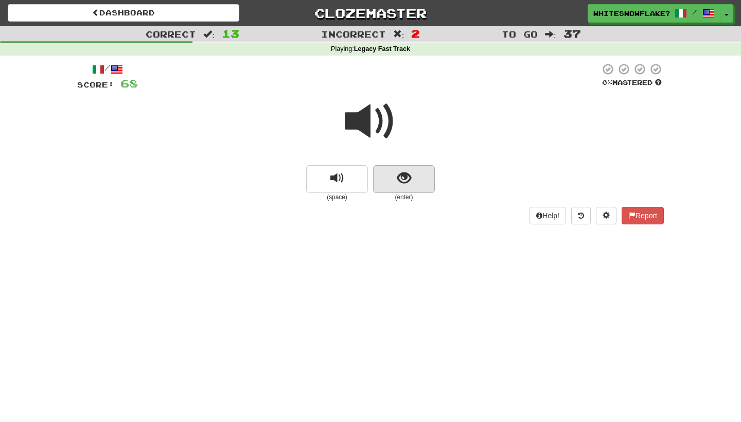
click at [395, 176] on button "show sentence" at bounding box center [404, 179] width 62 height 28
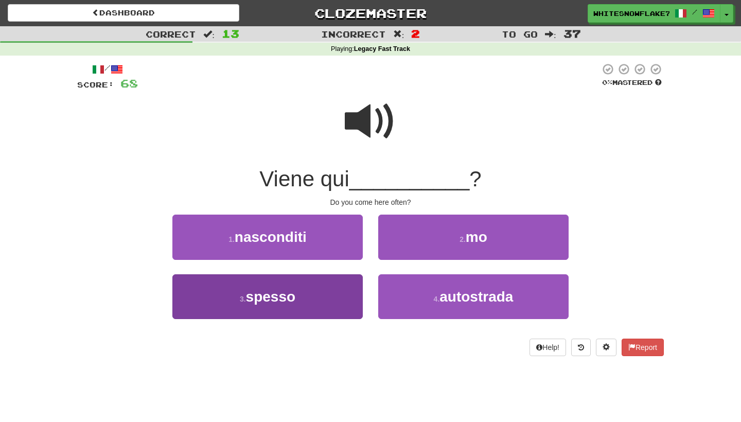
click at [318, 286] on button "3 . spesso" at bounding box center [267, 296] width 190 height 45
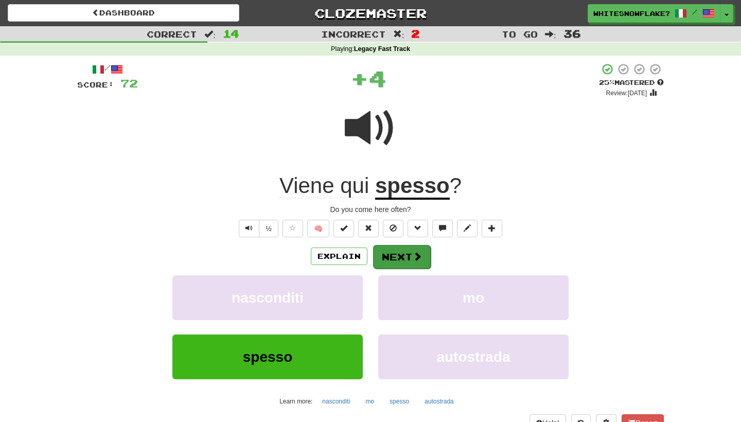
click at [416, 258] on span at bounding box center [417, 256] width 9 height 9
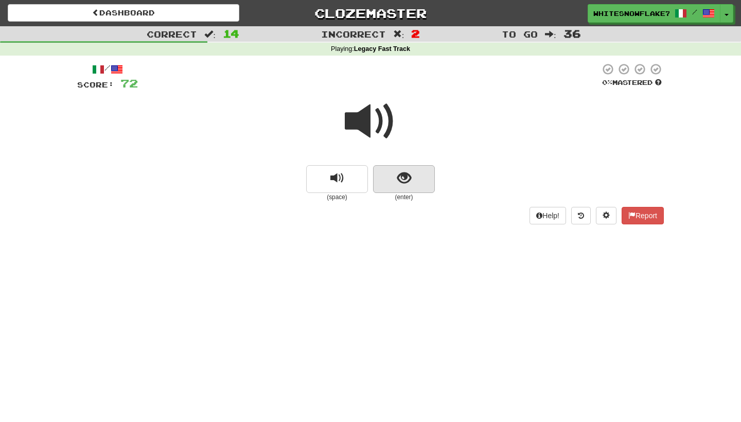
click at [404, 171] on span "show sentence" at bounding box center [404, 178] width 14 height 14
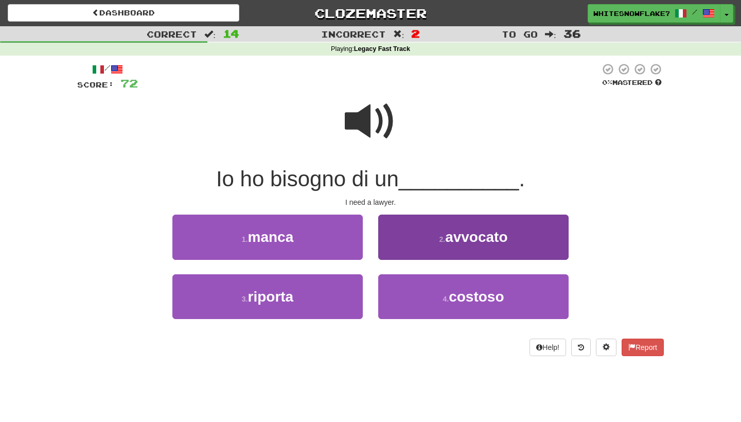
click at [440, 224] on button "2 . avvocato" at bounding box center [473, 237] width 190 height 45
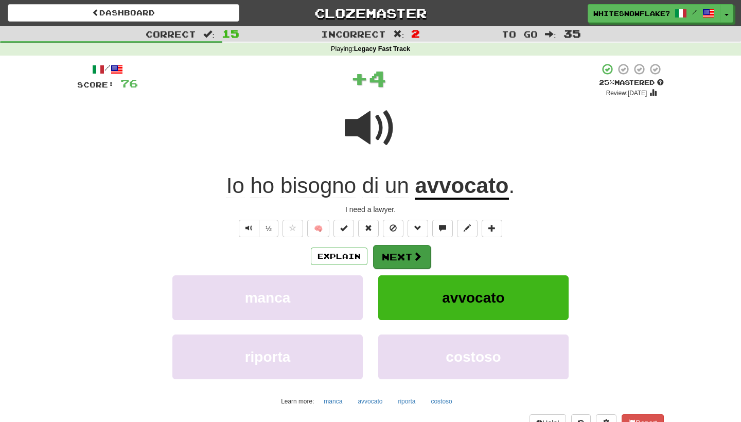
click at [403, 259] on button "Next" at bounding box center [402, 257] width 58 height 24
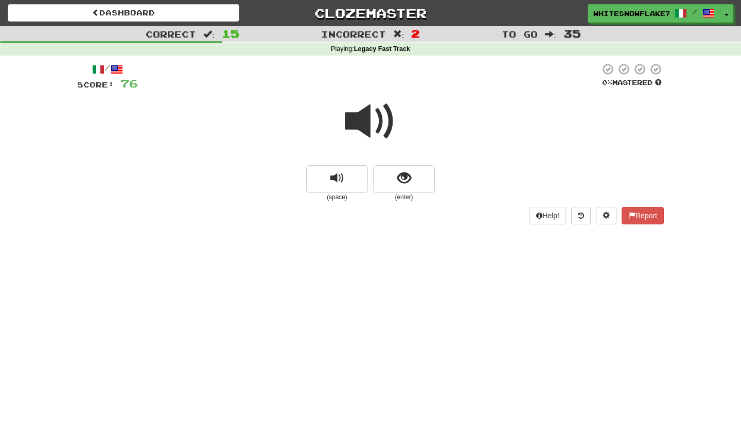
click at [410, 193] on small "(enter)" at bounding box center [404, 197] width 62 height 9
click at [409, 188] on button "show sentence" at bounding box center [404, 179] width 62 height 28
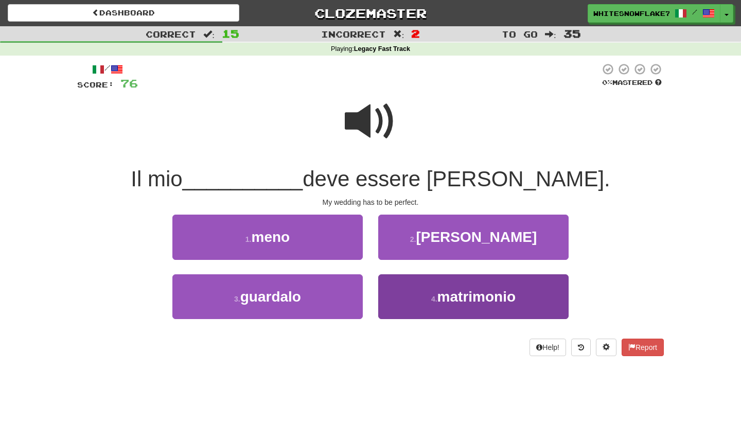
click at [465, 294] on span "matrimonio" at bounding box center [476, 297] width 78 height 16
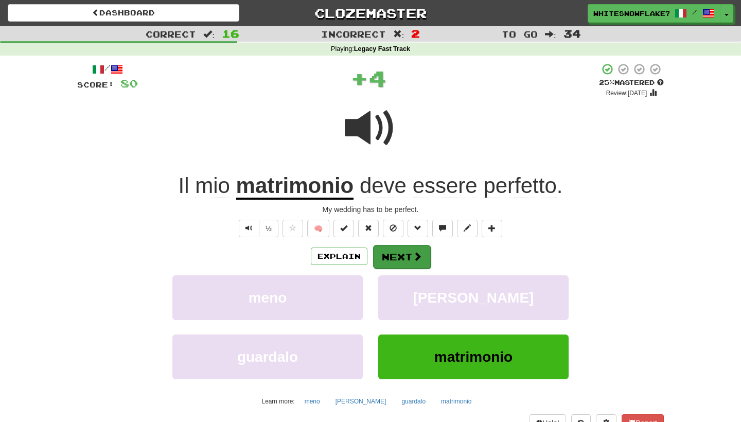
click at [401, 260] on button "Next" at bounding box center [402, 257] width 58 height 24
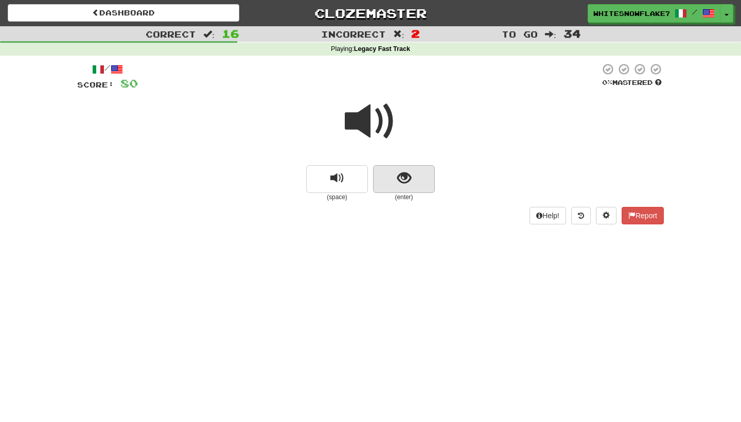
click at [400, 177] on span "show sentence" at bounding box center [404, 178] width 14 height 14
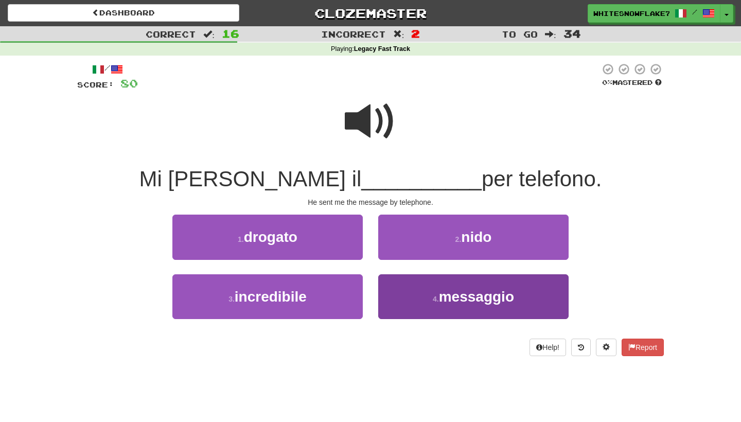
click at [467, 295] on span "messaggio" at bounding box center [476, 297] width 75 height 16
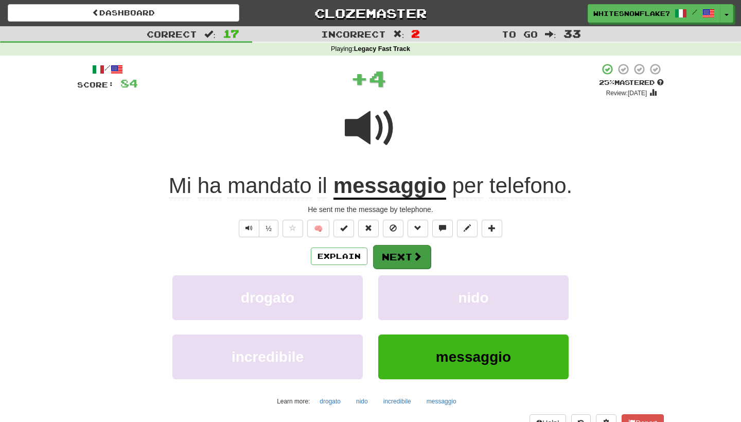
click at [423, 256] on button "Next" at bounding box center [402, 257] width 58 height 24
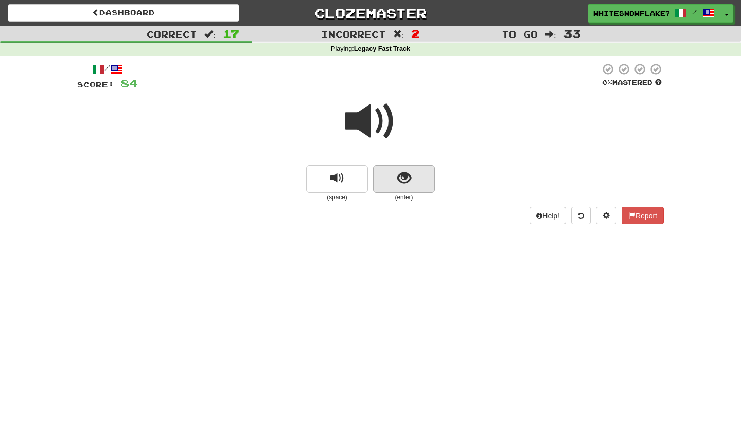
click at [392, 178] on button "show sentence" at bounding box center [404, 179] width 62 height 28
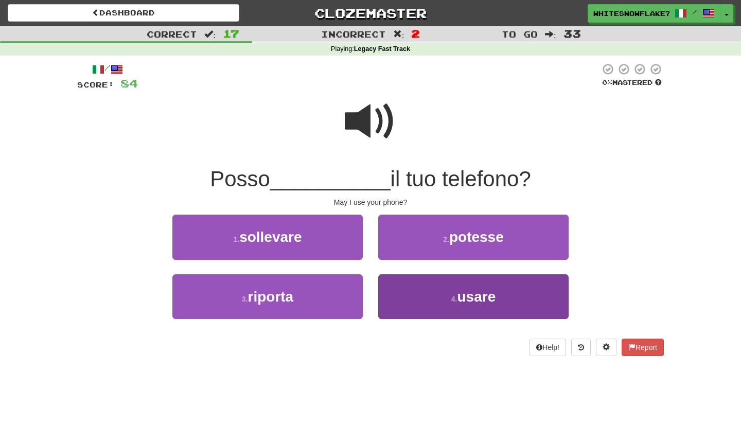
click at [489, 286] on button "4 . usare" at bounding box center [473, 296] width 190 height 45
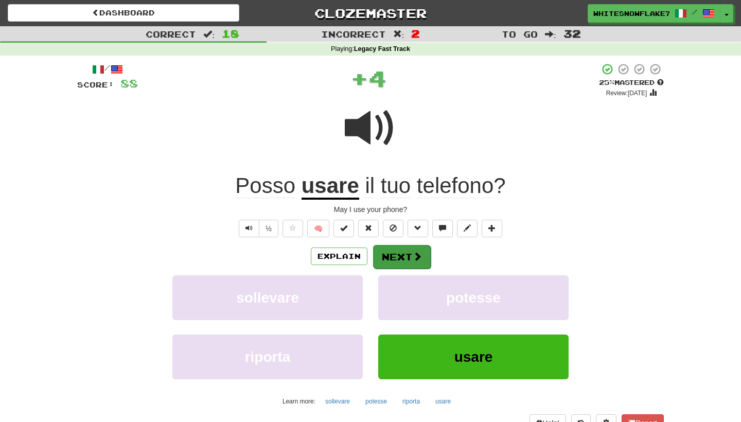
click at [408, 248] on button "Next" at bounding box center [402, 257] width 58 height 24
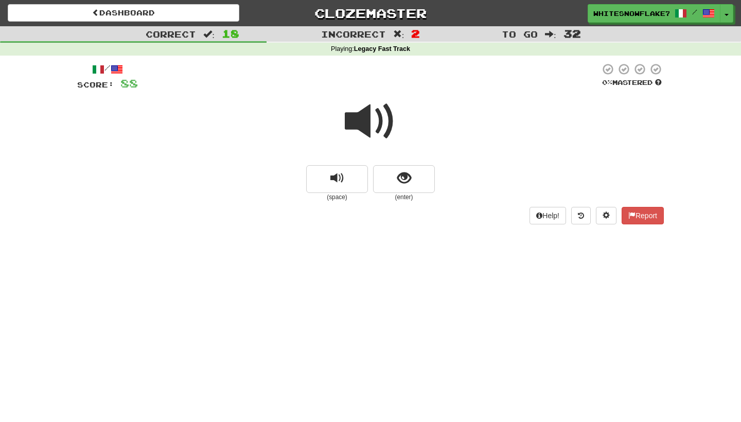
click at [368, 126] on span at bounding box center [370, 121] width 51 height 51
click at [411, 174] on span "show sentence" at bounding box center [404, 178] width 14 height 14
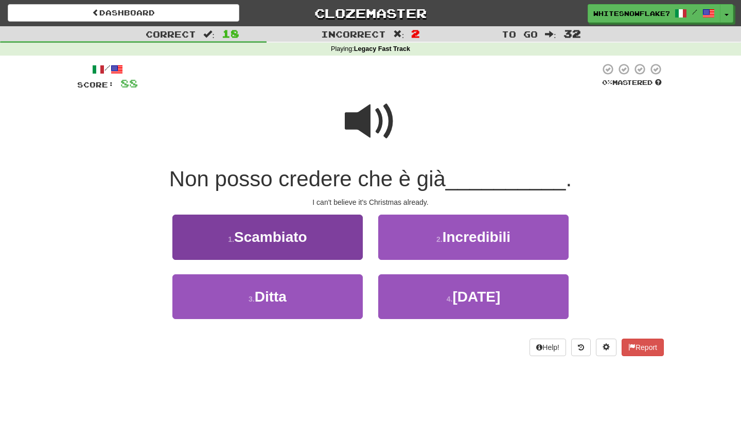
click at [299, 229] on span "Scambiato" at bounding box center [270, 237] width 73 height 16
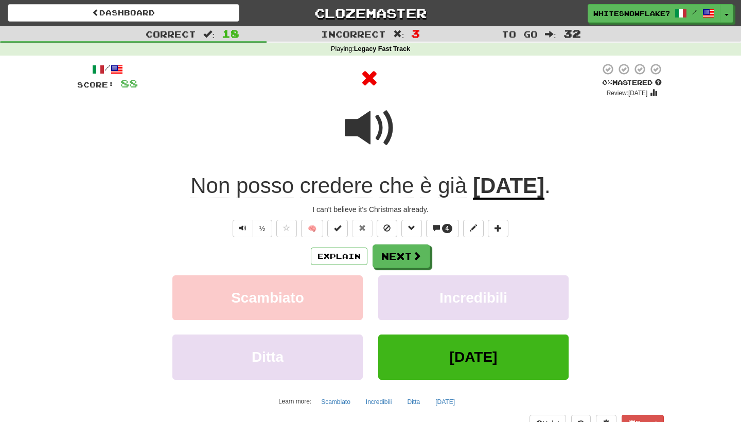
click at [410, 270] on div "Explain Next Scambiato Incredibili Ditta Natale Learn more: Scambiato Incredibi…" at bounding box center [370, 326] width 586 height 165
click at [401, 253] on button "Next" at bounding box center [402, 257] width 58 height 24
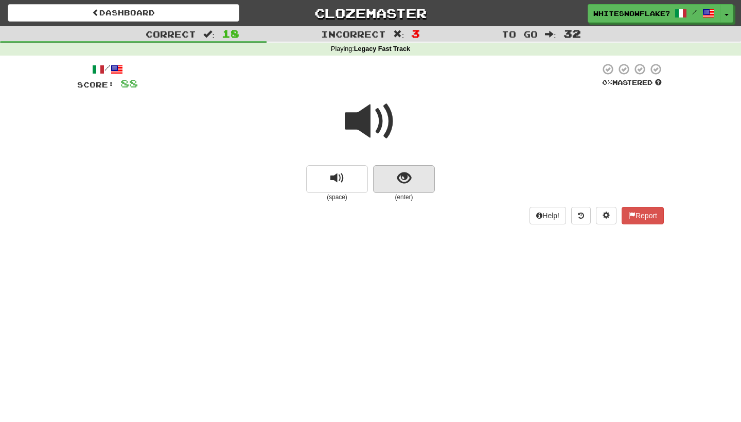
click at [431, 178] on button "show sentence" at bounding box center [404, 179] width 62 height 28
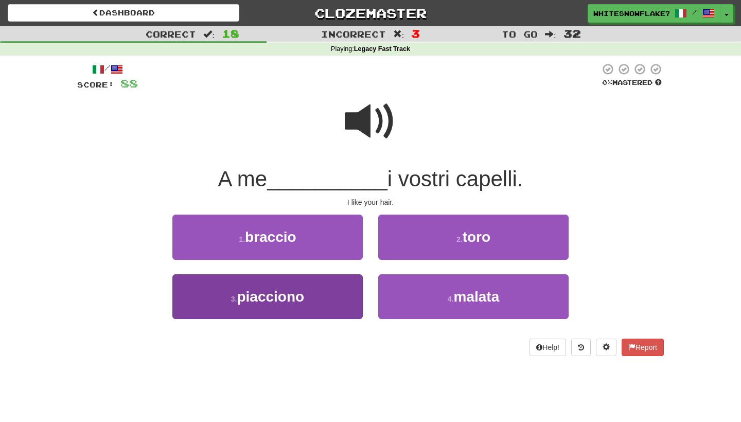
click at [322, 284] on button "3 . piacciono" at bounding box center [267, 296] width 190 height 45
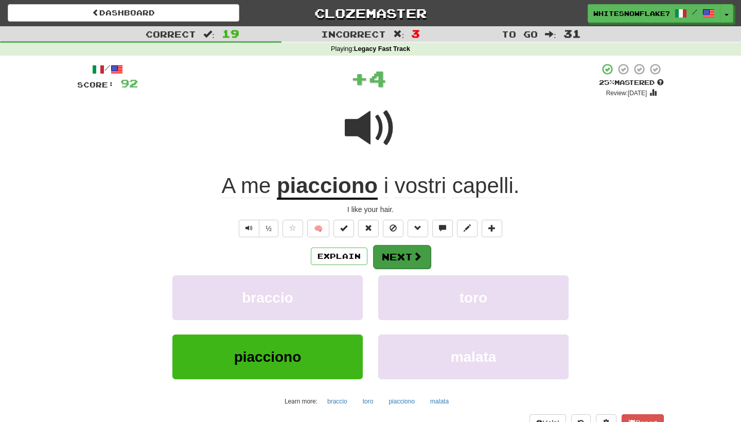
click at [392, 257] on button "Next" at bounding box center [402, 257] width 58 height 24
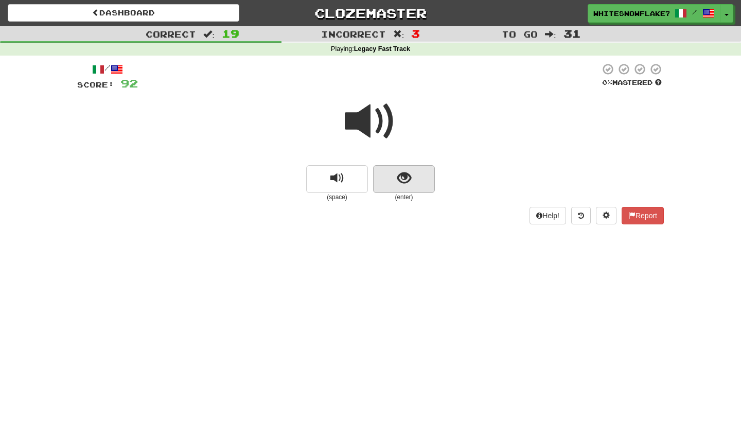
click at [398, 179] on span "show sentence" at bounding box center [404, 178] width 14 height 14
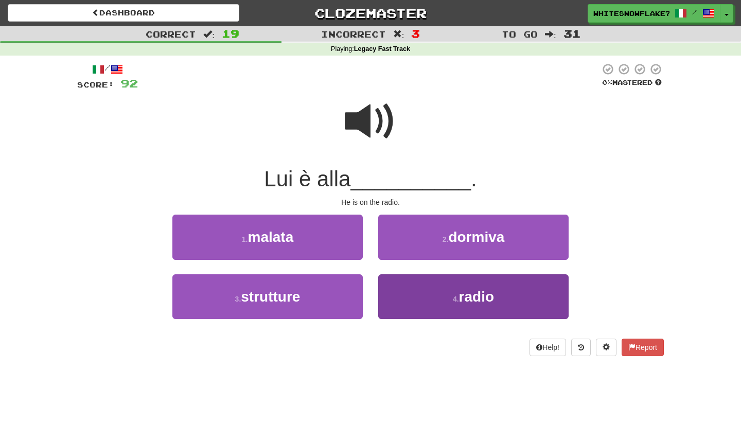
click at [498, 279] on button "4 . radio" at bounding box center [473, 296] width 190 height 45
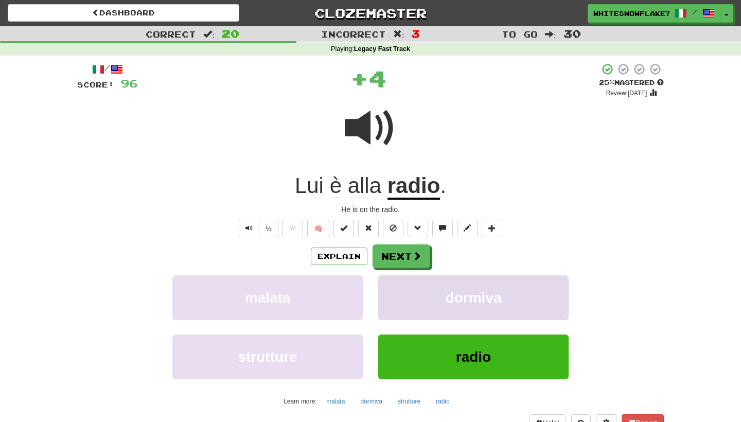
click at [421, 275] on button "dormiva" at bounding box center [473, 297] width 190 height 45
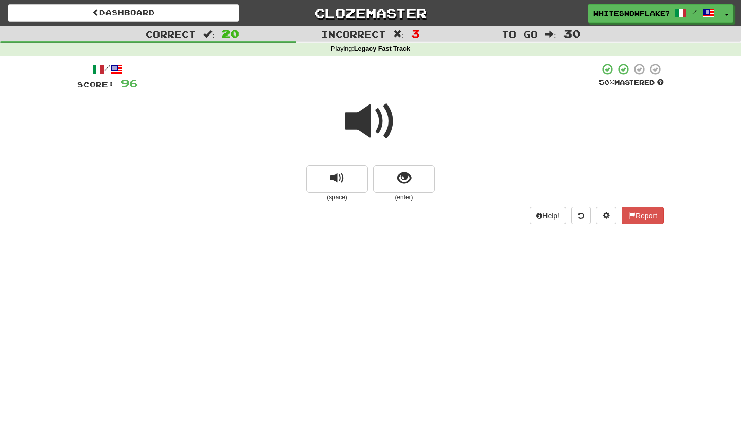
click at [416, 204] on div "/ Score: 96 50 % Mastered (space) (enter) Help! Report" at bounding box center [370, 143] width 586 height 161
click at [411, 183] on span "show sentence" at bounding box center [404, 178] width 14 height 14
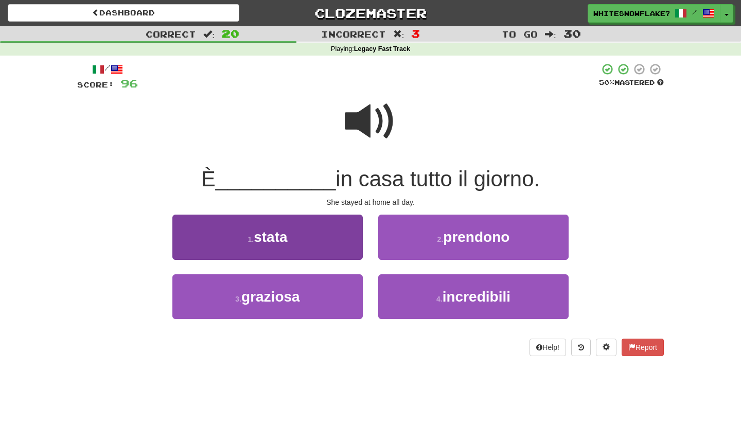
click at [330, 230] on button "1 . stata" at bounding box center [267, 237] width 190 height 45
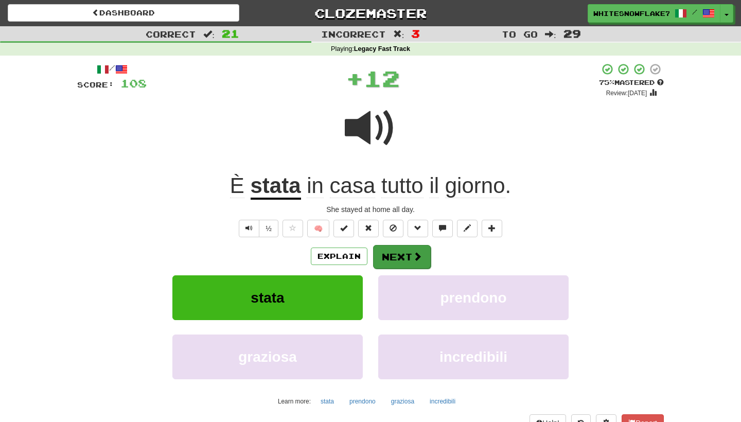
click at [413, 256] on span at bounding box center [417, 256] width 9 height 9
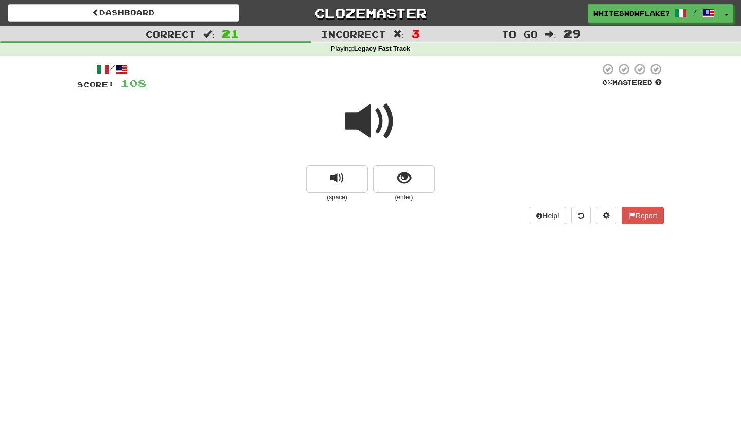
click at [373, 120] on span at bounding box center [370, 121] width 51 height 51
click at [412, 173] on button "show sentence" at bounding box center [404, 179] width 62 height 28
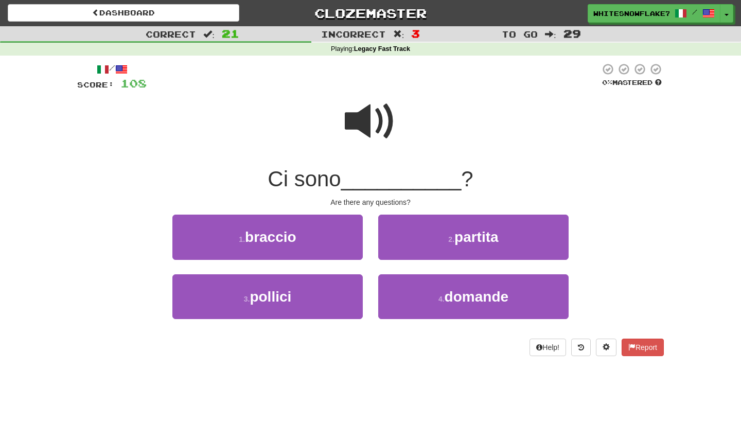
click at [464, 322] on div "4 . domande" at bounding box center [473, 303] width 206 height 59
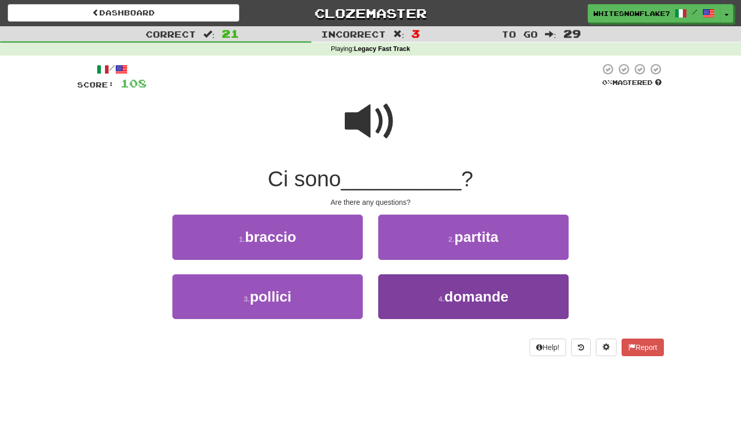
click at [464, 289] on span "domande" at bounding box center [476, 297] width 64 height 16
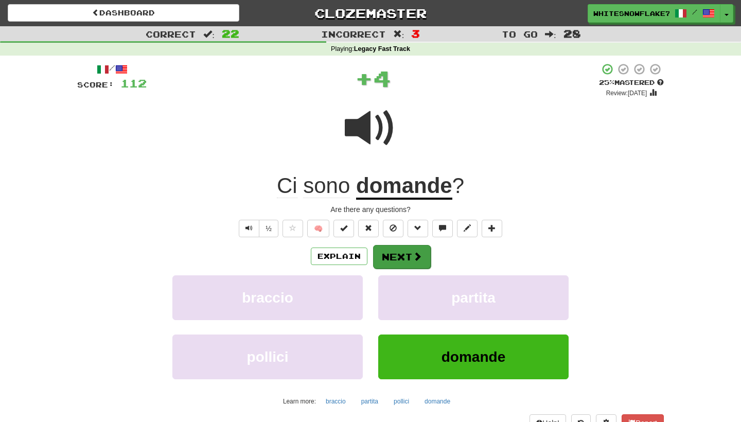
click at [416, 245] on button "Next" at bounding box center [402, 257] width 58 height 24
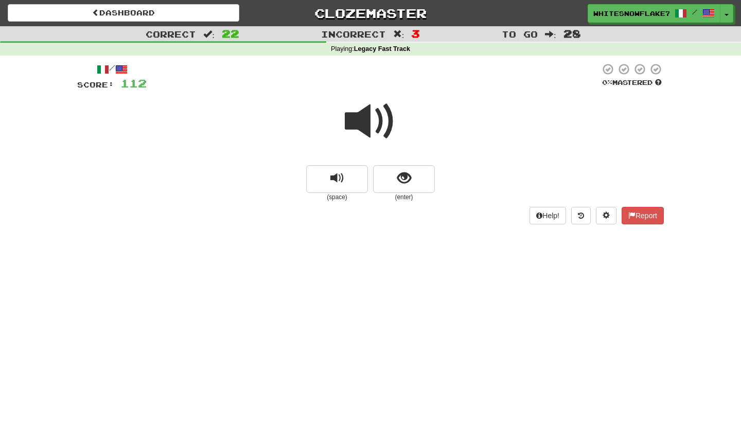
click at [347, 109] on span at bounding box center [370, 121] width 51 height 51
click at [433, 183] on button "show sentence" at bounding box center [404, 179] width 62 height 28
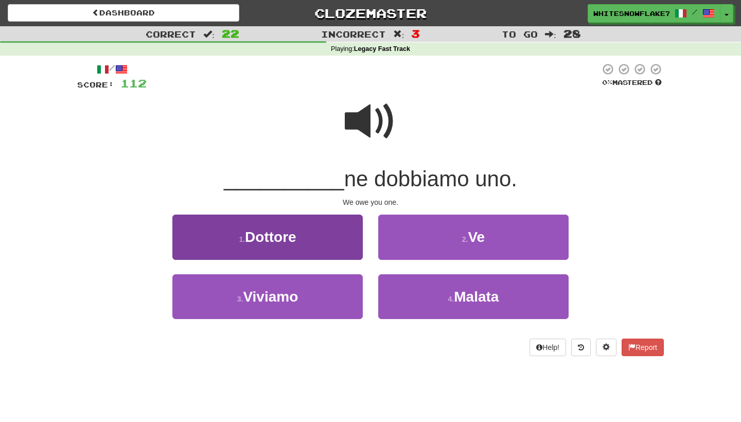
click at [339, 239] on button "1 . Dottore" at bounding box center [267, 237] width 190 height 45
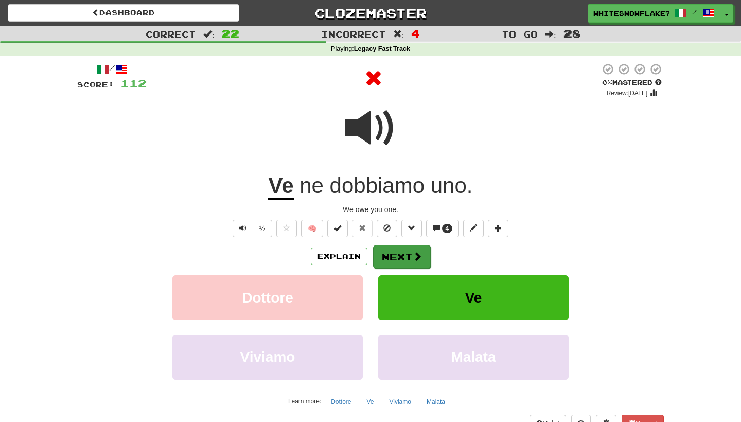
click at [407, 254] on button "Next" at bounding box center [402, 257] width 58 height 24
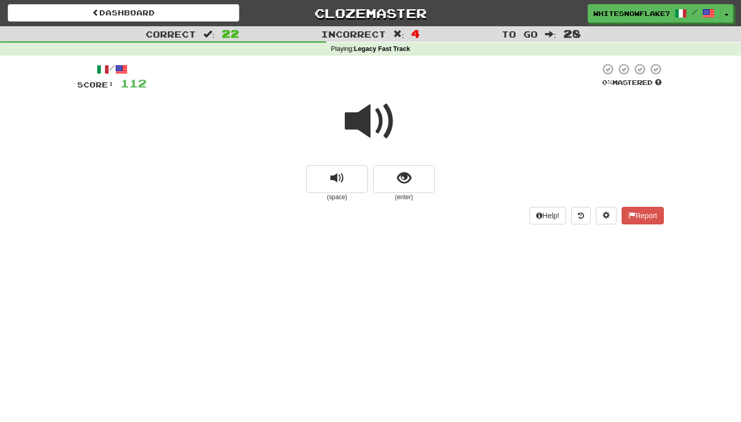
click at [365, 126] on span at bounding box center [370, 121] width 51 height 51
click at [407, 185] on button "show sentence" at bounding box center [404, 179] width 62 height 28
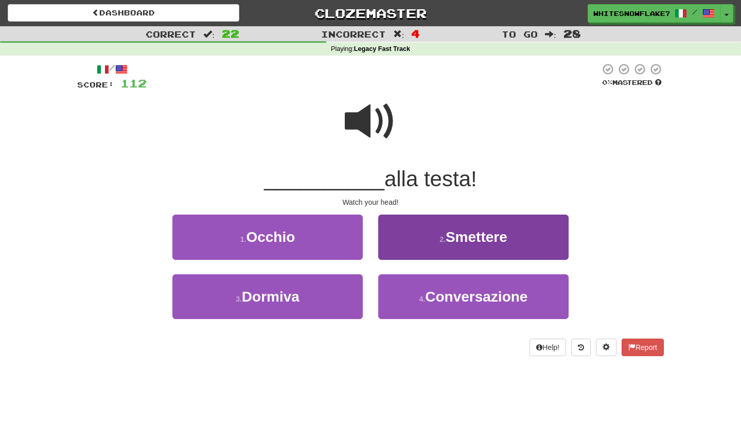
click at [431, 221] on button "2 . Smettere" at bounding box center [473, 237] width 190 height 45
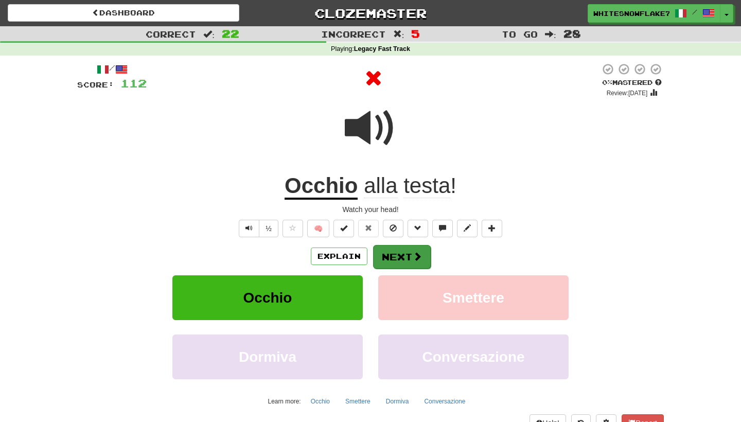
click at [411, 246] on button "Next" at bounding box center [402, 257] width 58 height 24
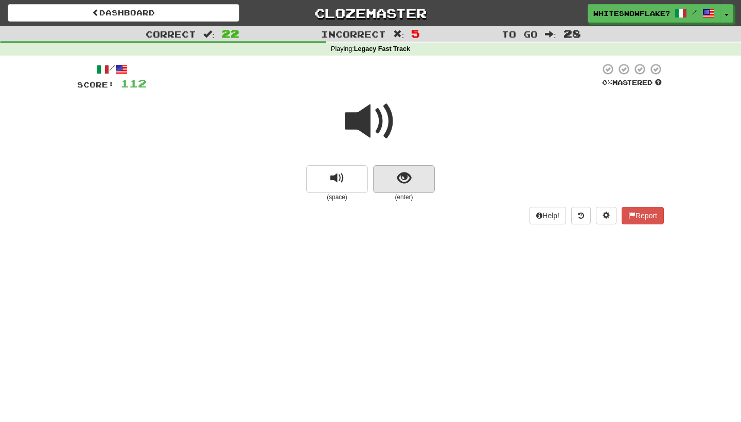
click at [400, 182] on span "show sentence" at bounding box center [404, 178] width 14 height 14
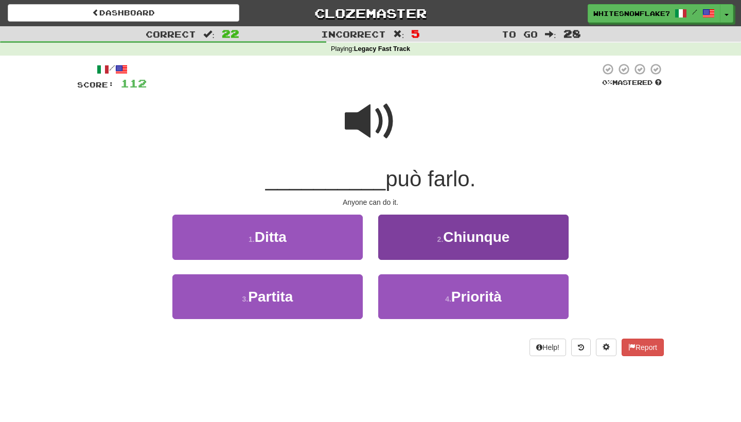
click at [441, 244] on button "2 . Chiunque" at bounding box center [473, 237] width 190 height 45
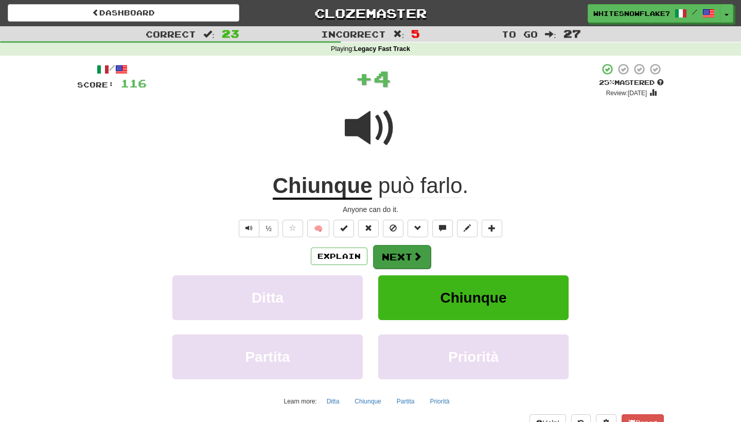
click at [404, 246] on button "Next" at bounding box center [402, 257] width 58 height 24
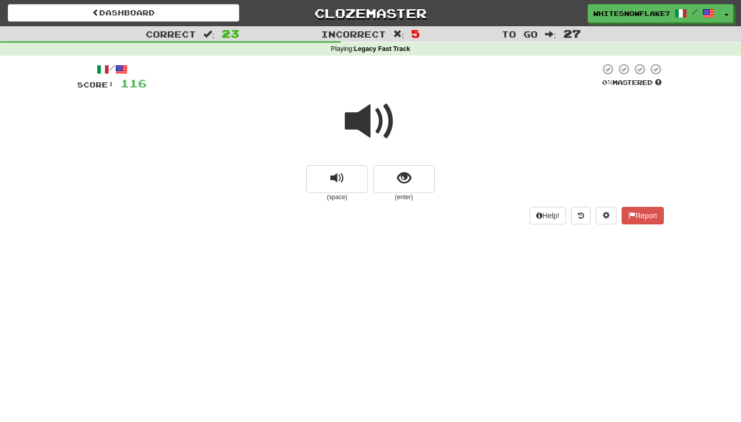
click at [380, 112] on span at bounding box center [370, 121] width 51 height 51
click at [404, 171] on span "show sentence" at bounding box center [404, 178] width 14 height 14
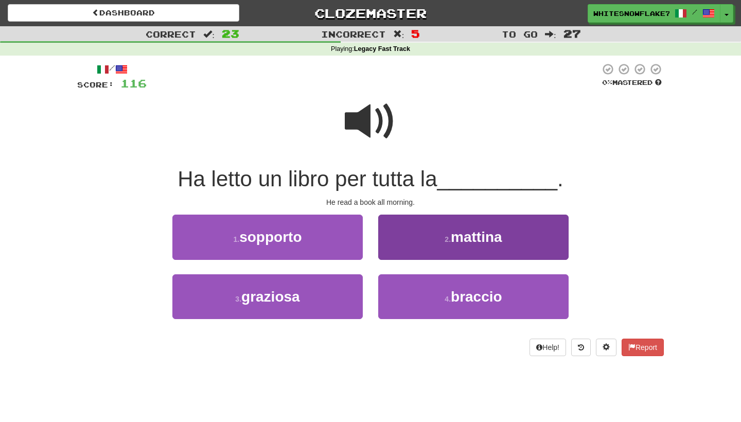
click at [465, 229] on span "mattina" at bounding box center [476, 237] width 51 height 16
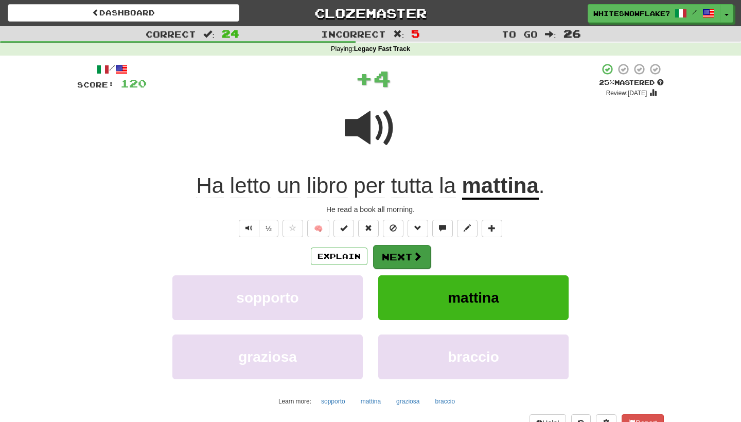
click at [405, 253] on button "Next" at bounding box center [402, 257] width 58 height 24
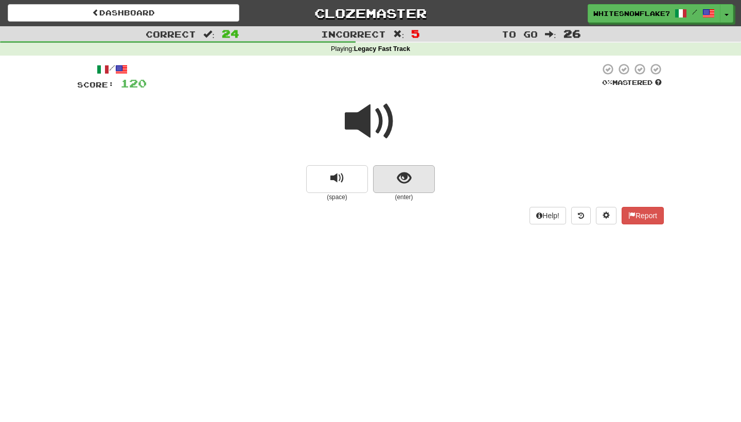
click at [421, 191] on button "show sentence" at bounding box center [404, 179] width 62 height 28
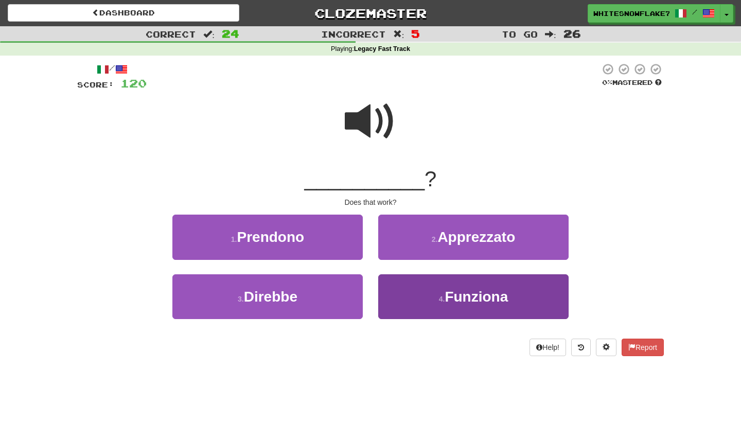
click at [458, 284] on button "4 . Funziona" at bounding box center [473, 296] width 190 height 45
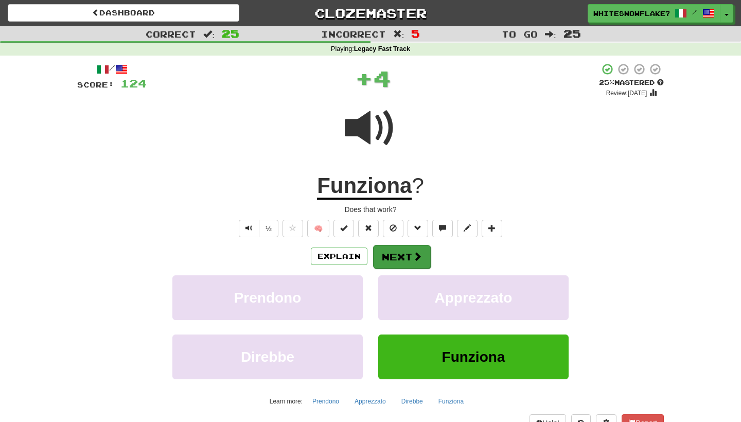
click at [414, 252] on span at bounding box center [417, 256] width 9 height 9
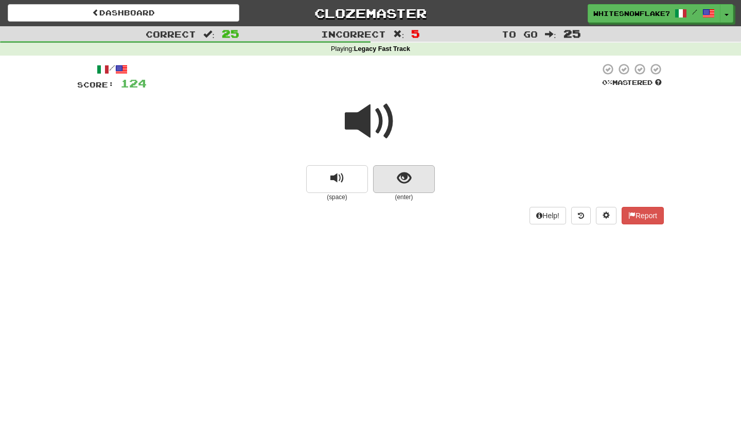
click at [402, 190] on button "show sentence" at bounding box center [404, 179] width 62 height 28
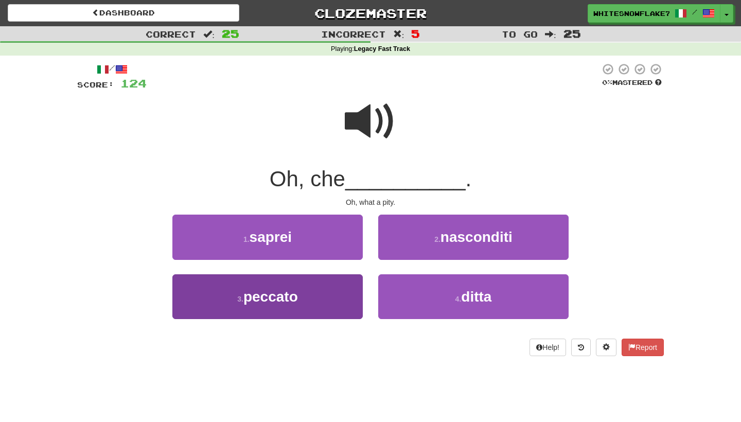
click at [298, 299] on span "peccato" at bounding box center [270, 297] width 55 height 16
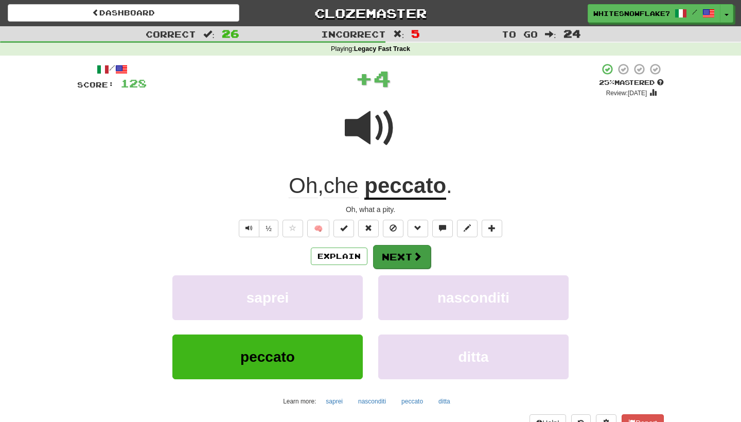
click at [417, 254] on span at bounding box center [417, 256] width 9 height 9
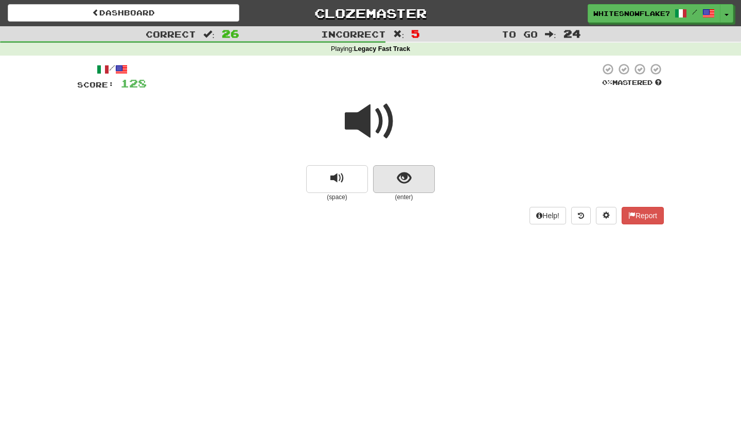
click at [402, 168] on button "show sentence" at bounding box center [404, 179] width 62 height 28
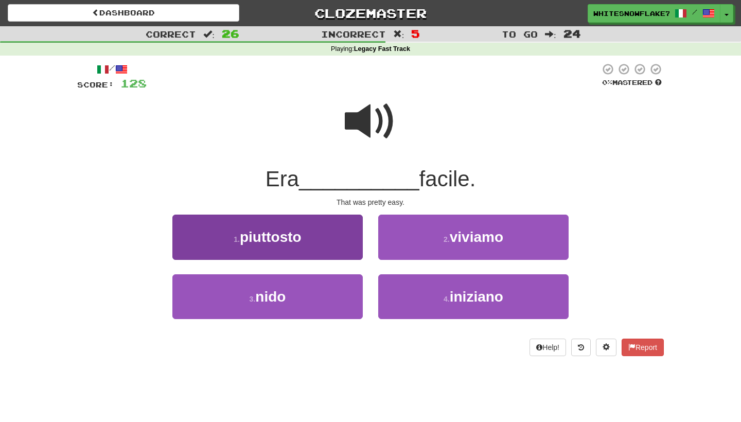
click at [306, 228] on button "1 . piuttosto" at bounding box center [267, 237] width 190 height 45
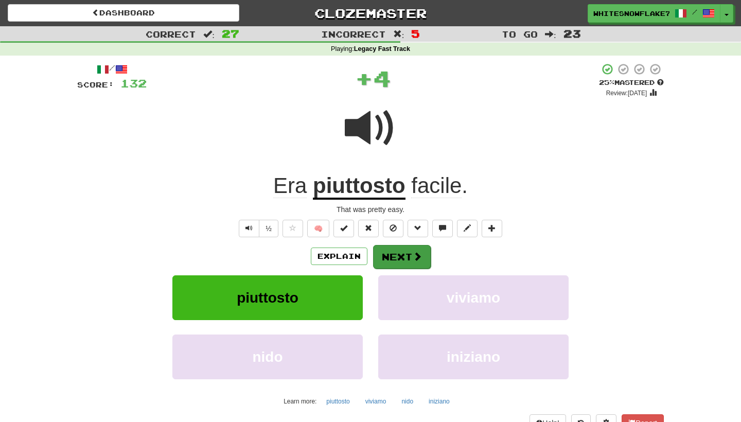
click at [402, 254] on button "Next" at bounding box center [402, 257] width 58 height 24
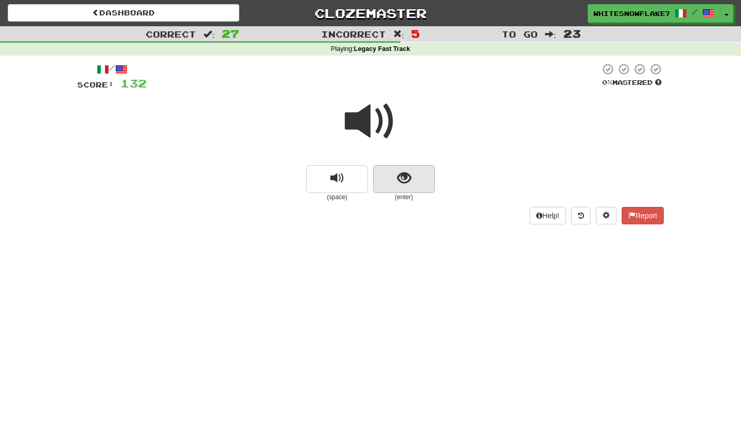
click at [411, 175] on span "show sentence" at bounding box center [404, 178] width 14 height 14
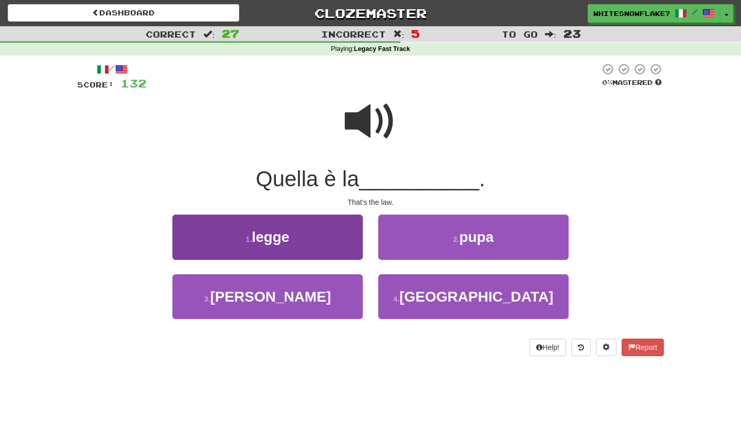
click at [315, 228] on button "1 . legge" at bounding box center [267, 237] width 190 height 45
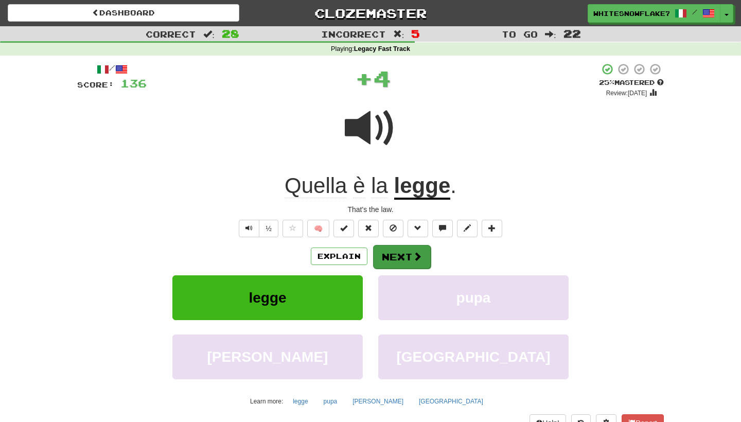
click at [403, 261] on button "Next" at bounding box center [402, 257] width 58 height 24
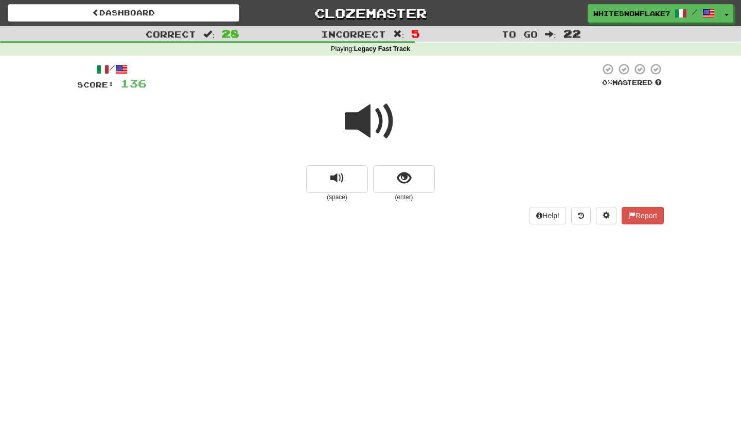
click at [401, 163] on div at bounding box center [370, 129] width 586 height 74
click at [406, 175] on span "show sentence" at bounding box center [404, 178] width 14 height 14
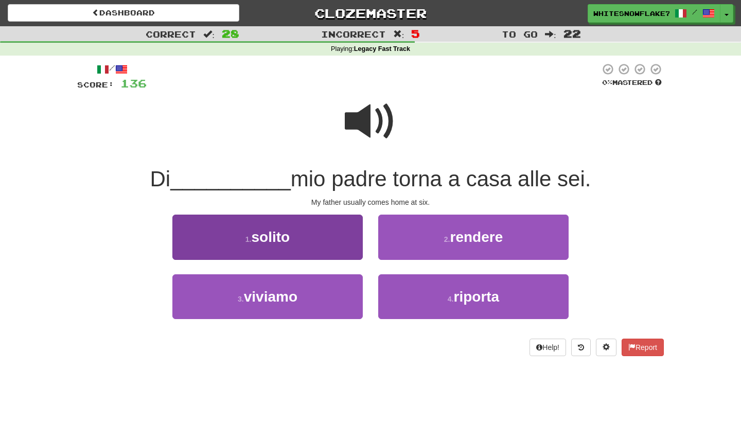
click at [343, 240] on button "1 . solito" at bounding box center [267, 237] width 190 height 45
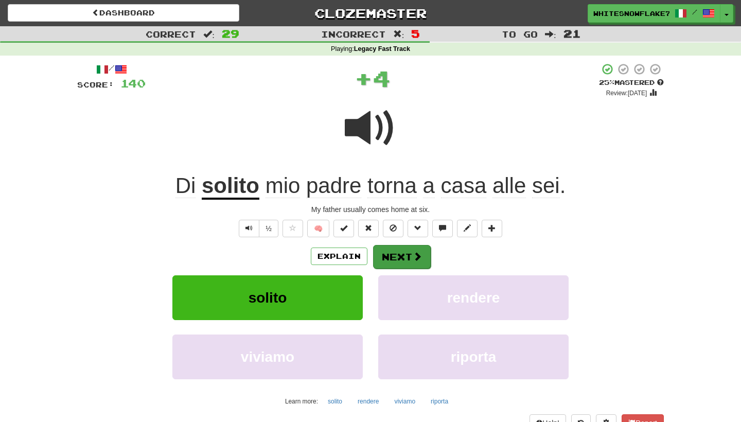
click at [411, 262] on button "Next" at bounding box center [402, 257] width 58 height 24
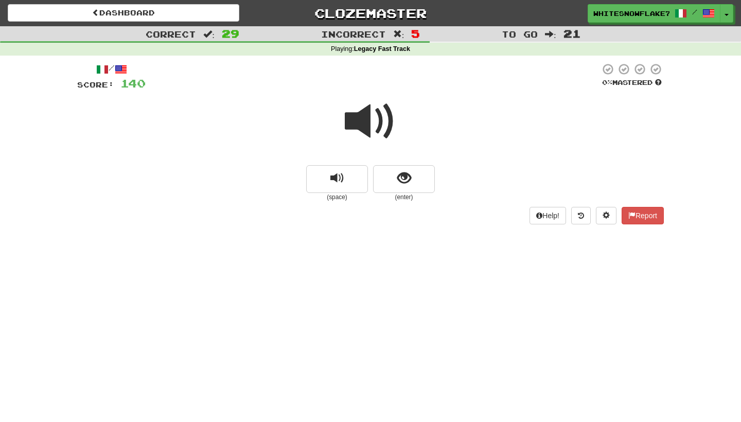
click at [375, 110] on span at bounding box center [370, 121] width 51 height 51
click at [398, 163] on div at bounding box center [370, 129] width 586 height 74
click at [399, 171] on span "show sentence" at bounding box center [404, 178] width 14 height 14
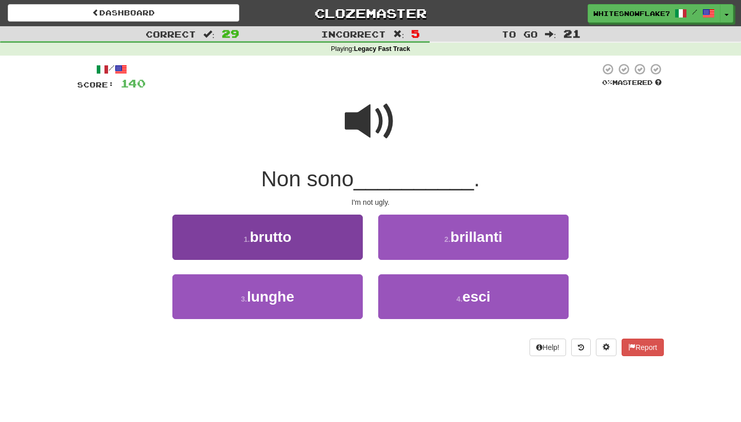
click at [339, 225] on button "1 . brutto" at bounding box center [267, 237] width 190 height 45
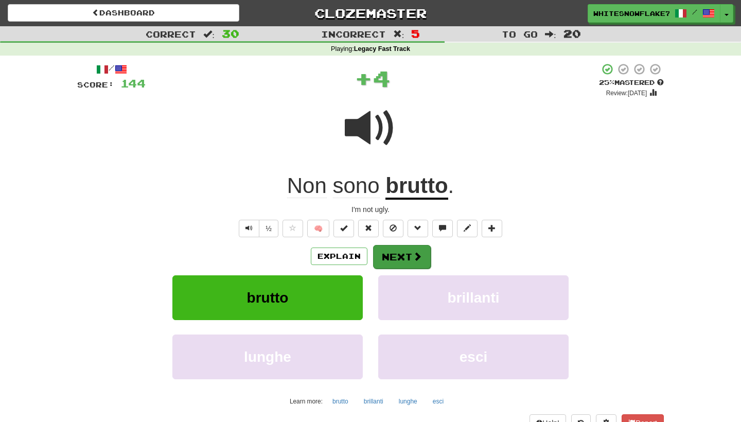
click at [420, 260] on span at bounding box center [417, 256] width 9 height 9
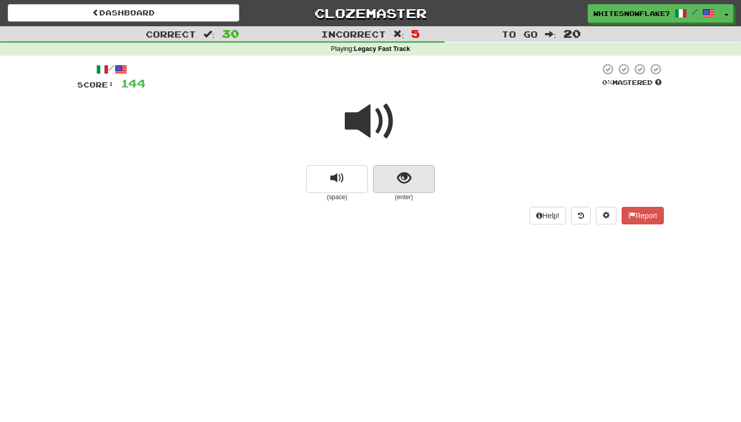
click at [401, 184] on span "show sentence" at bounding box center [404, 178] width 14 height 14
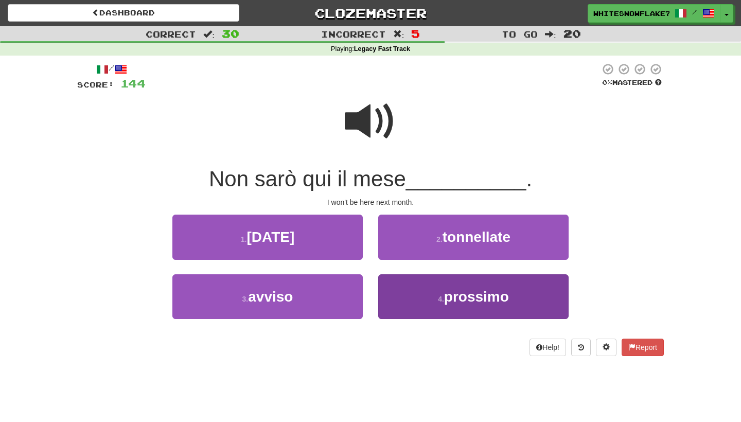
click at [474, 290] on span "prossimo" at bounding box center [476, 297] width 65 height 16
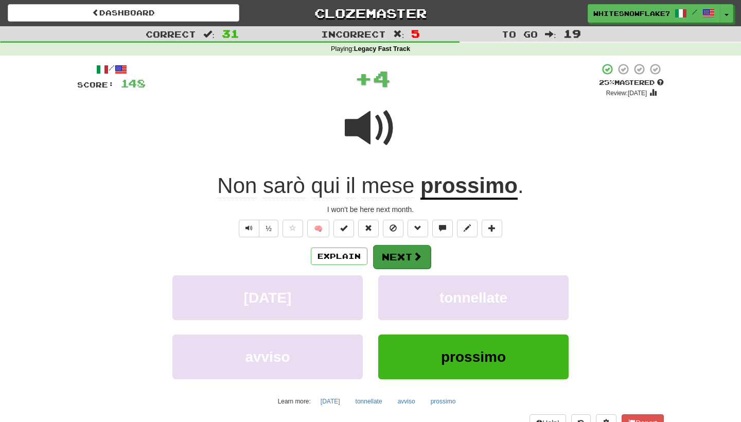
click at [413, 252] on span at bounding box center [417, 256] width 9 height 9
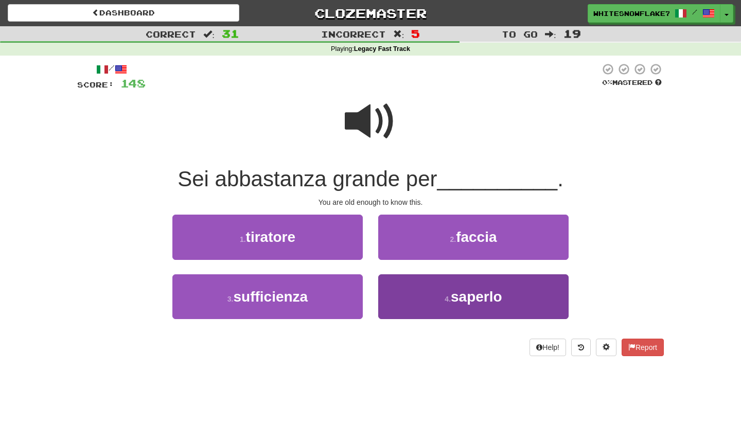
click at [497, 296] on span "saperlo" at bounding box center [476, 297] width 51 height 16
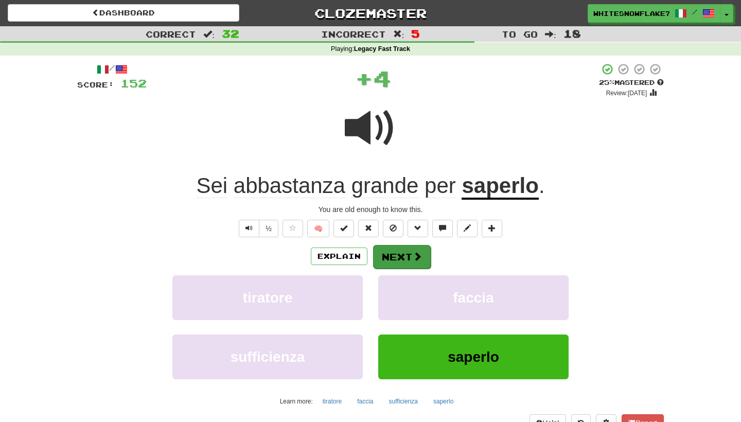
click at [406, 259] on button "Next" at bounding box center [402, 257] width 58 height 24
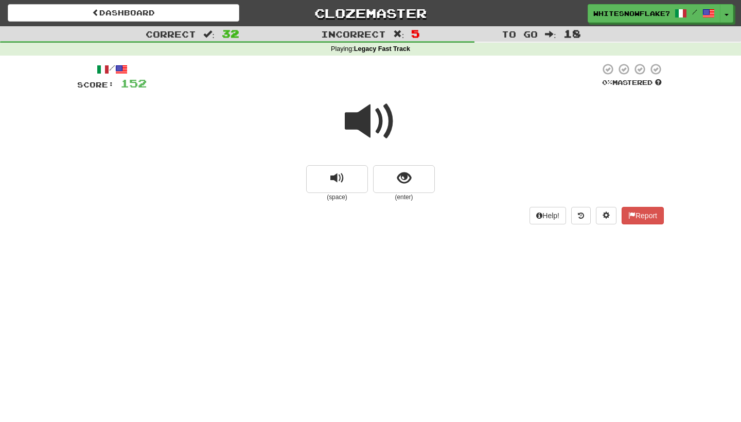
click at [384, 107] on span at bounding box center [370, 121] width 51 height 51
click at [411, 173] on button "show sentence" at bounding box center [404, 179] width 62 height 28
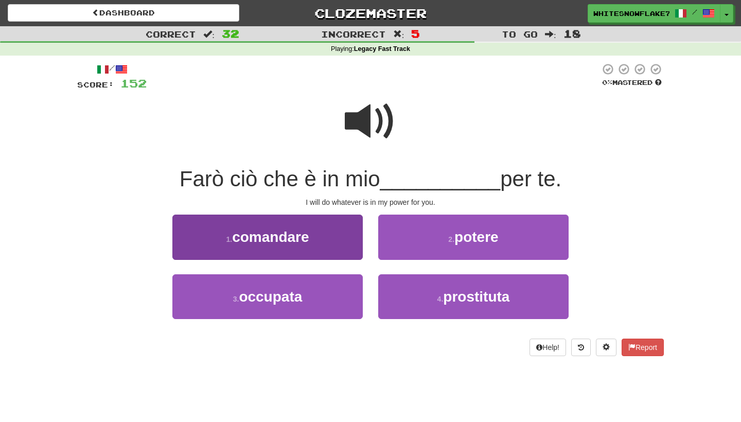
click at [345, 236] on button "1 . comandare" at bounding box center [267, 237] width 190 height 45
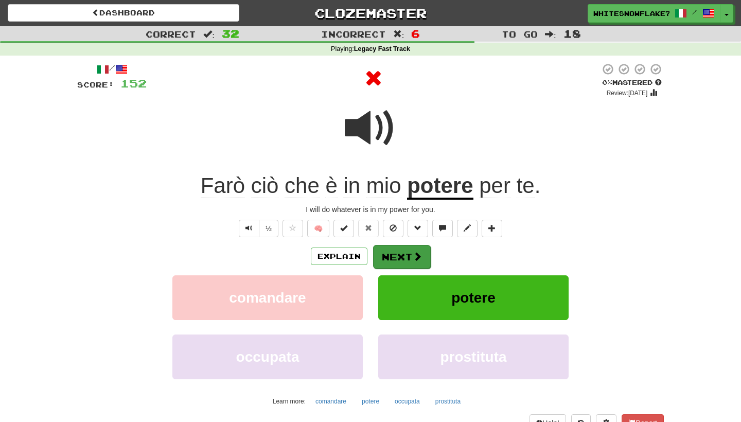
click at [410, 258] on button "Next" at bounding box center [402, 257] width 58 height 24
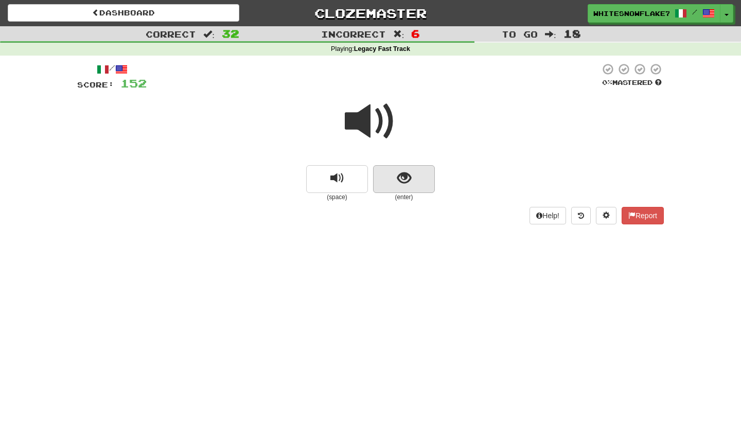
click at [411, 182] on button "show sentence" at bounding box center [404, 179] width 62 height 28
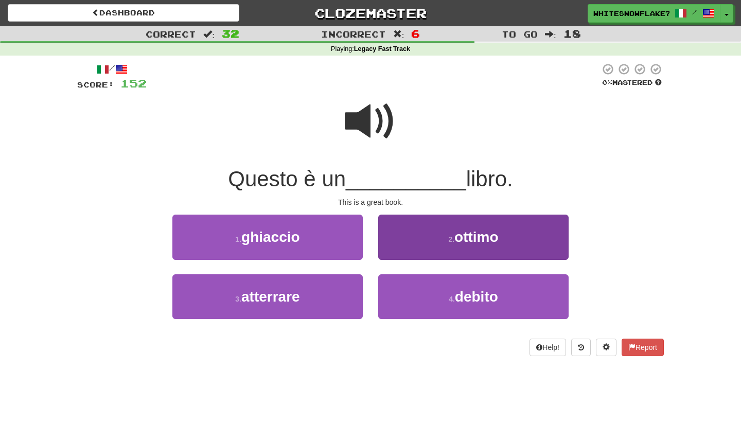
click at [468, 236] on span "ottimo" at bounding box center [476, 237] width 44 height 16
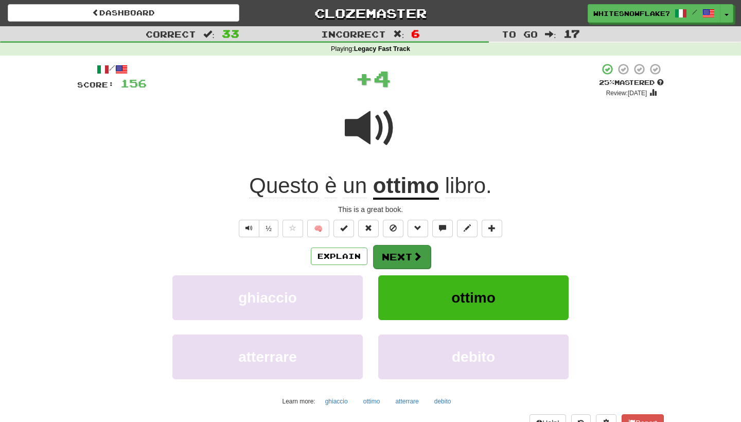
click at [413, 254] on span at bounding box center [417, 256] width 9 height 9
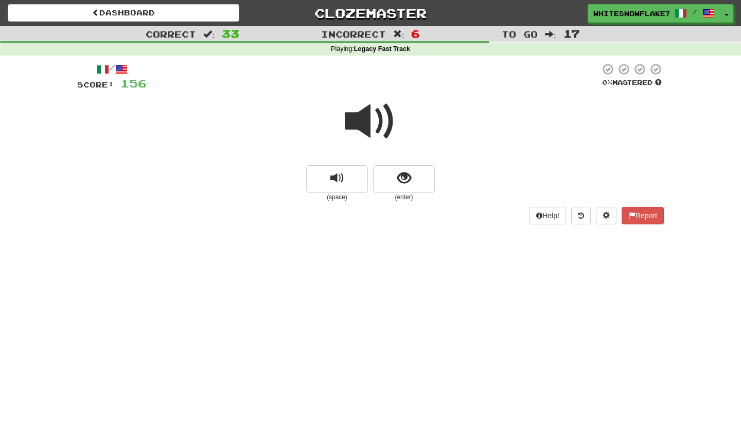
click at [387, 127] on span at bounding box center [370, 121] width 51 height 51
click at [413, 180] on button "show sentence" at bounding box center [404, 179] width 62 height 28
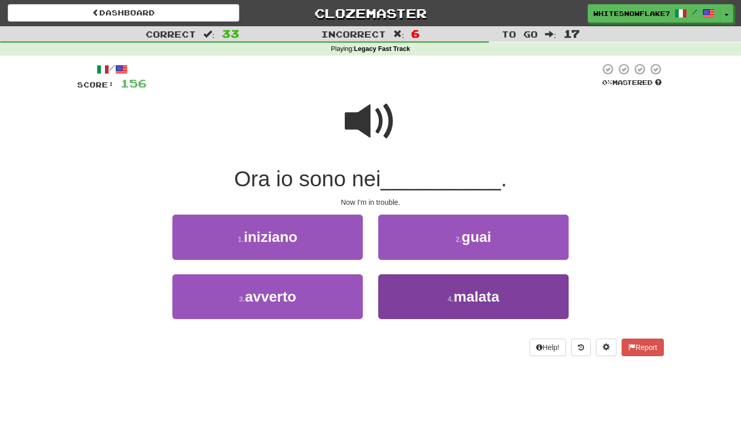
click at [450, 281] on button "4 . malata" at bounding box center [473, 296] width 190 height 45
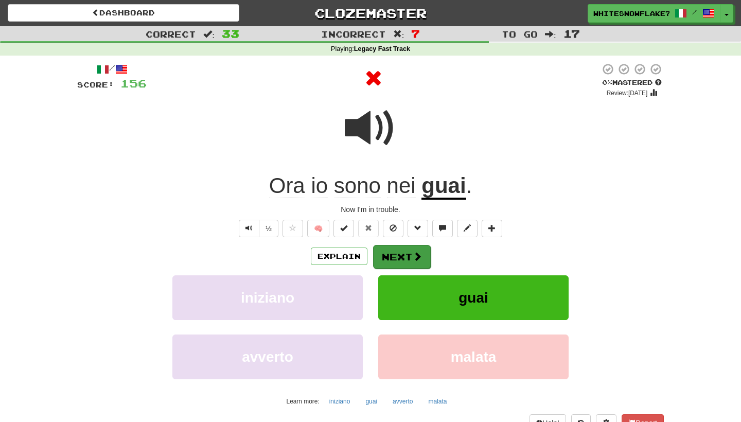
click at [415, 263] on button "Next" at bounding box center [402, 257] width 58 height 24
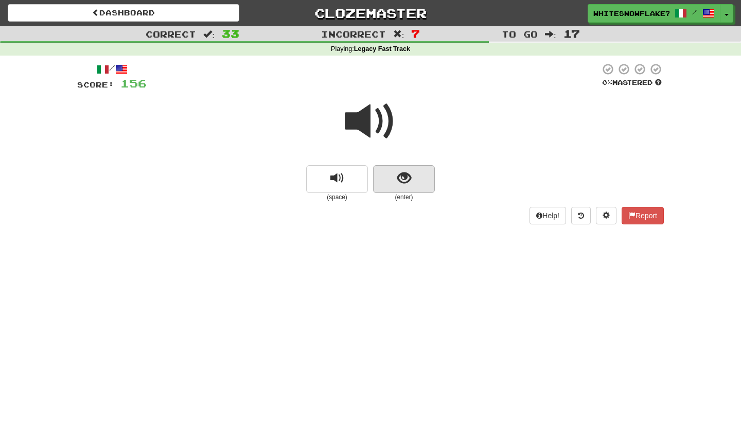
click at [409, 179] on span "show sentence" at bounding box center [404, 178] width 14 height 14
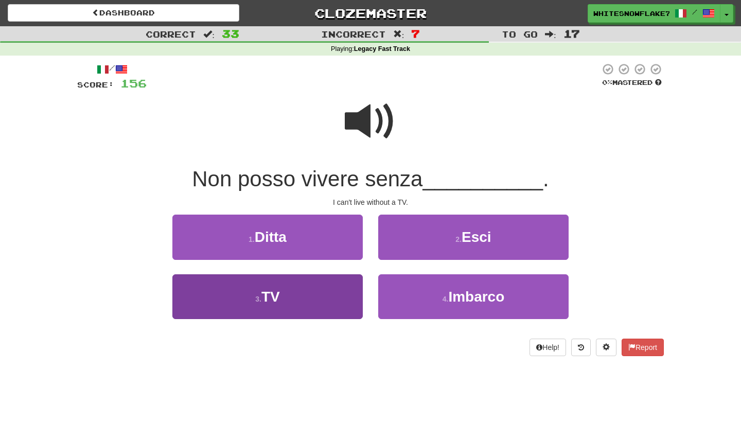
click at [302, 274] on button "3 . TV" at bounding box center [267, 296] width 190 height 45
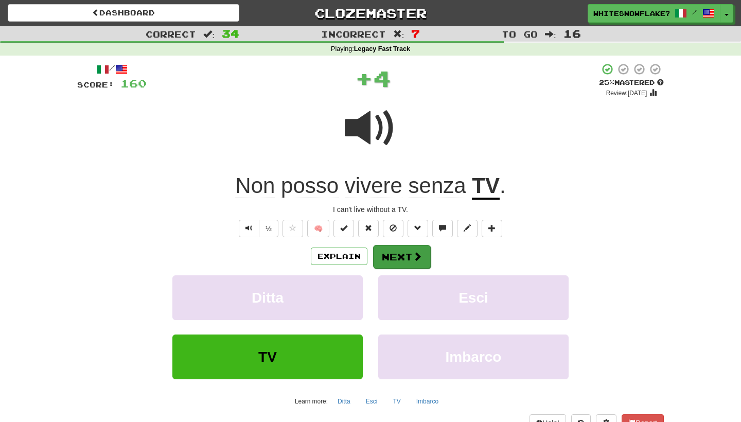
click at [398, 246] on button "Next" at bounding box center [402, 257] width 58 height 24
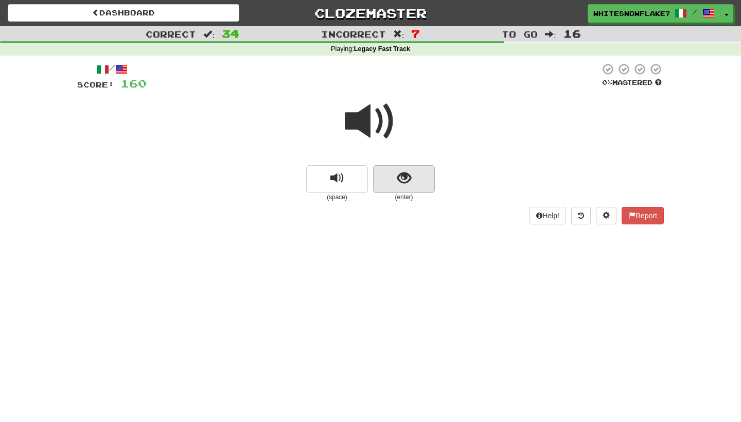
click at [390, 173] on button "show sentence" at bounding box center [404, 179] width 62 height 28
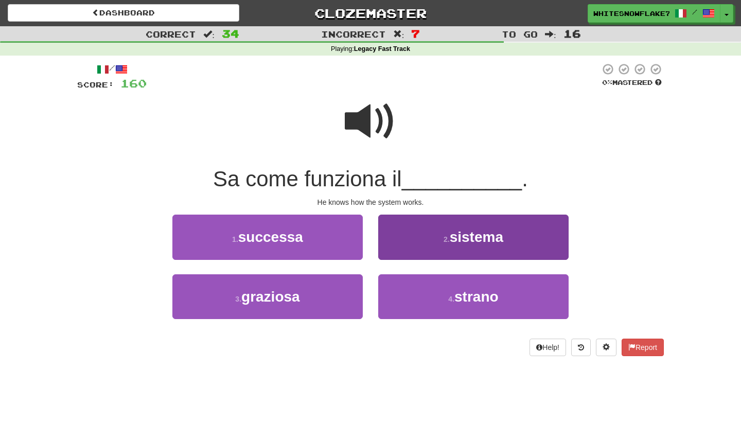
click at [443, 242] on small "2 ." at bounding box center [446, 239] width 6 height 8
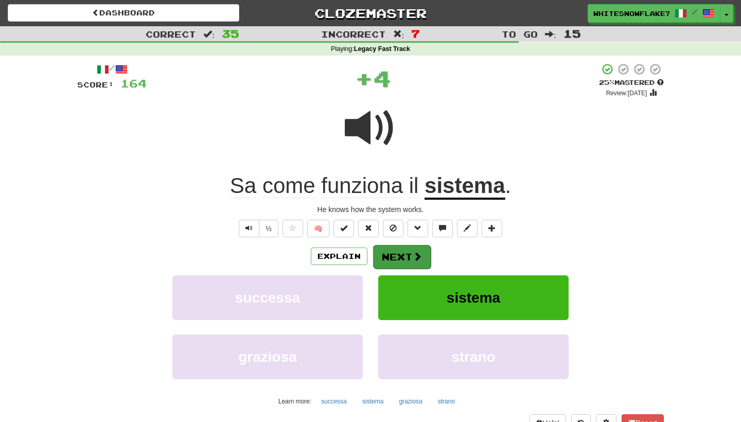
click at [414, 256] on span at bounding box center [417, 256] width 9 height 9
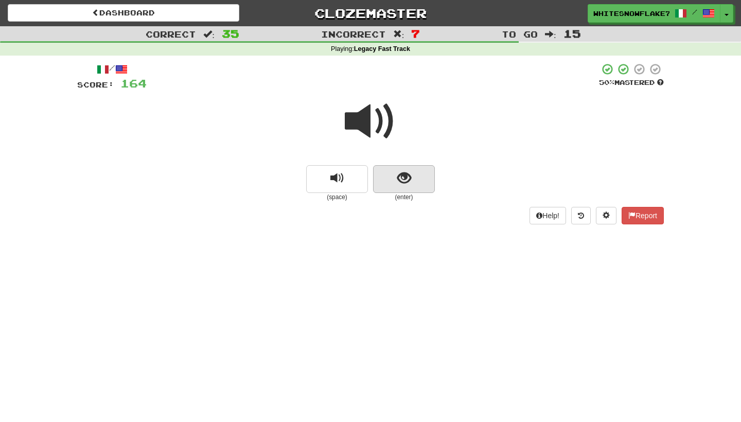
click at [423, 182] on button "show sentence" at bounding box center [404, 179] width 62 height 28
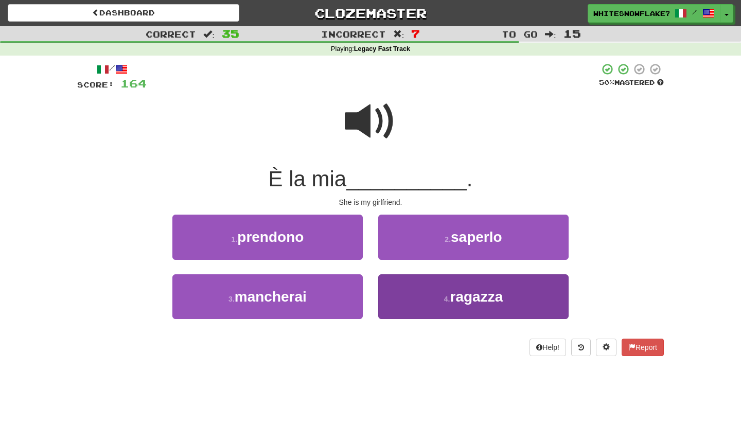
click at [455, 303] on span "ragazza" at bounding box center [476, 297] width 53 height 16
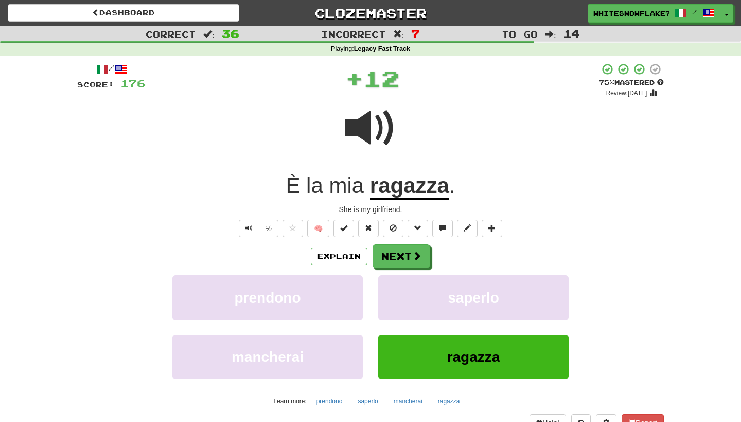
click at [403, 237] on div "/ Score: 176 + 12 75 % Mastered Review: 2025-10-17 È la mia ragazza . She is my…" at bounding box center [370, 255] width 586 height 385
click at [403, 251] on button "Next" at bounding box center [402, 257] width 58 height 24
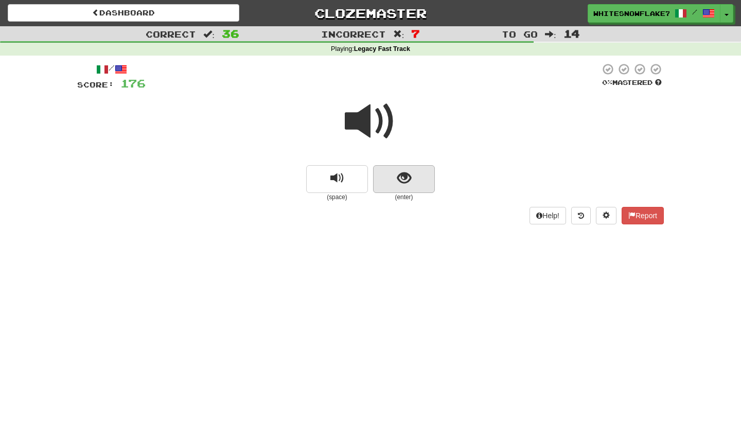
click at [404, 174] on span "show sentence" at bounding box center [404, 178] width 14 height 14
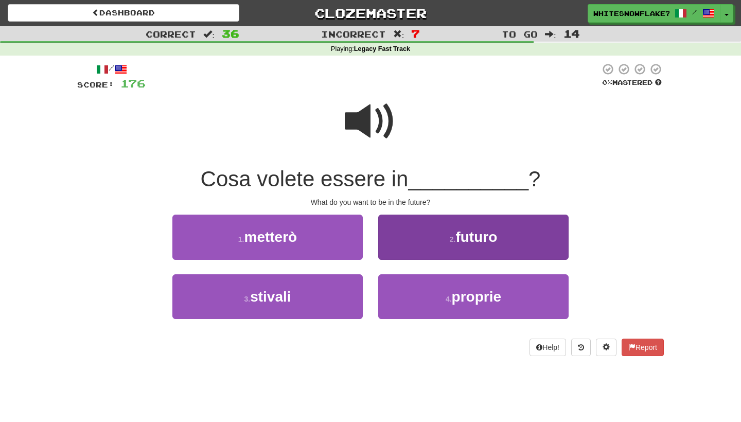
click at [432, 229] on button "2 . futuro" at bounding box center [473, 237] width 190 height 45
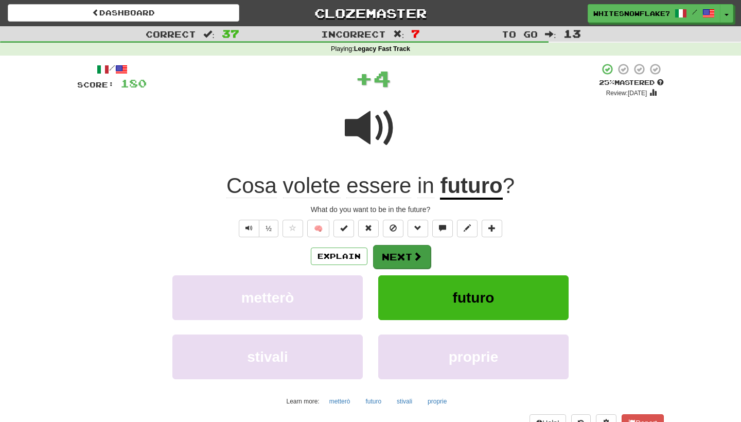
click at [408, 247] on button "Next" at bounding box center [402, 257] width 58 height 24
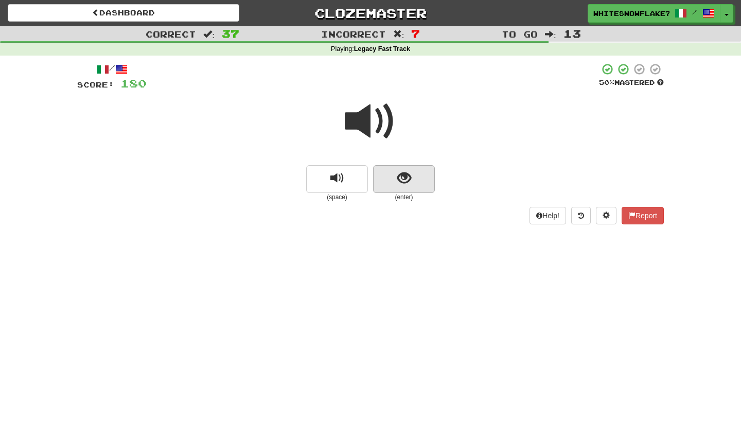
click at [419, 168] on button "show sentence" at bounding box center [404, 179] width 62 height 28
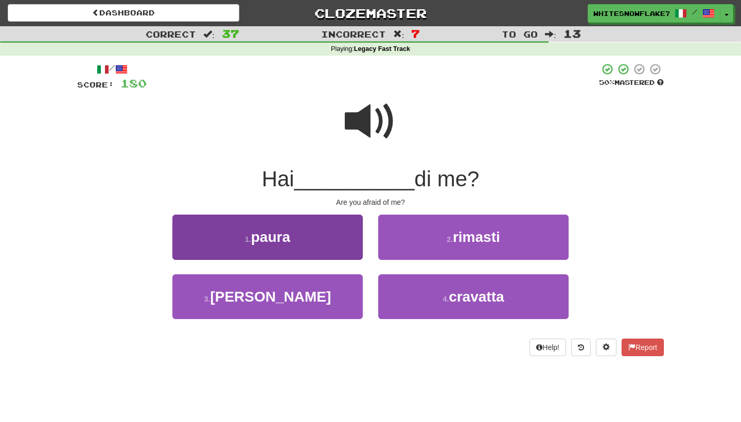
click at [313, 236] on button "1 . paura" at bounding box center [267, 237] width 190 height 45
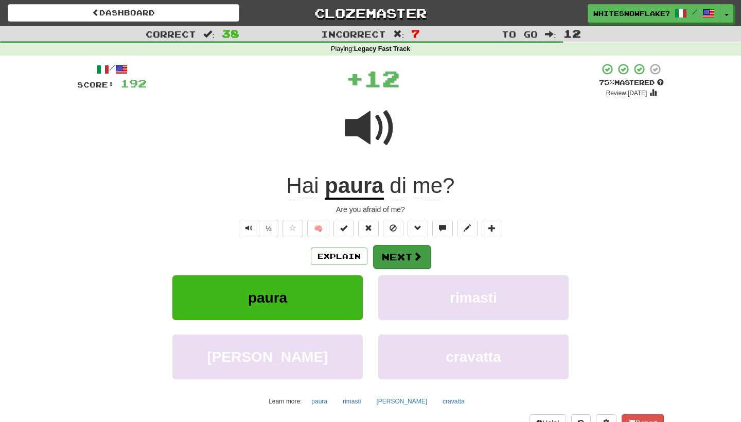
click at [408, 260] on button "Next" at bounding box center [402, 257] width 58 height 24
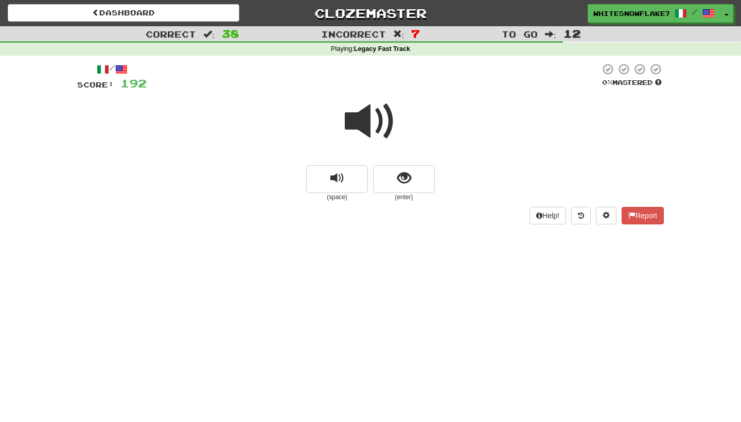
click at [381, 128] on span at bounding box center [370, 121] width 51 height 51
click at [412, 174] on button "show sentence" at bounding box center [404, 179] width 62 height 28
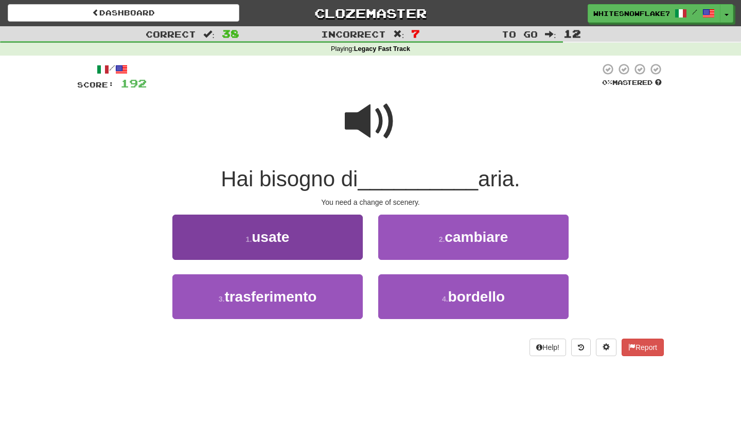
drag, startPoint x: 446, startPoint y: 226, endPoint x: 333, endPoint y: 227, distance: 112.7
click at [333, 227] on div "1 . usate 2 . cambiare" at bounding box center [370, 244] width 617 height 59
click at [333, 227] on button "1 . usate" at bounding box center [267, 237] width 190 height 45
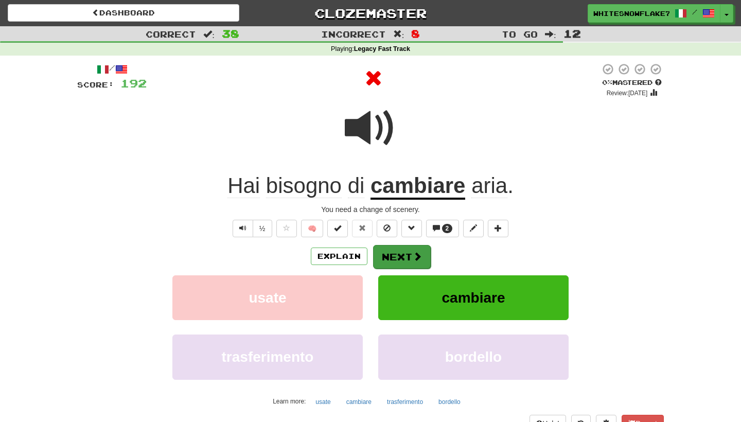
click at [413, 256] on span at bounding box center [417, 256] width 9 height 9
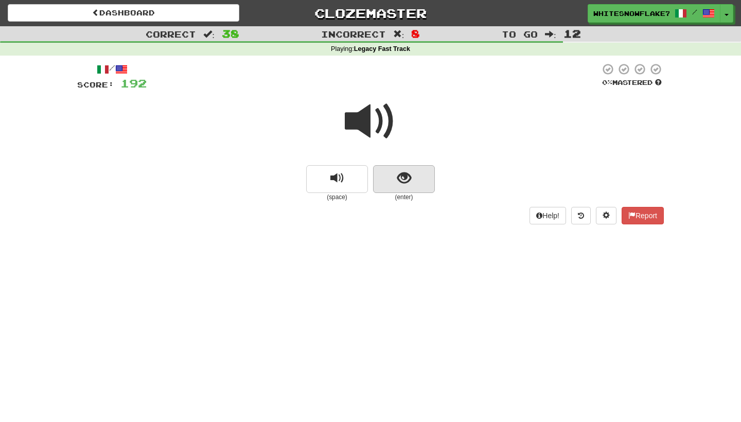
click at [405, 166] on button "show sentence" at bounding box center [404, 179] width 62 height 28
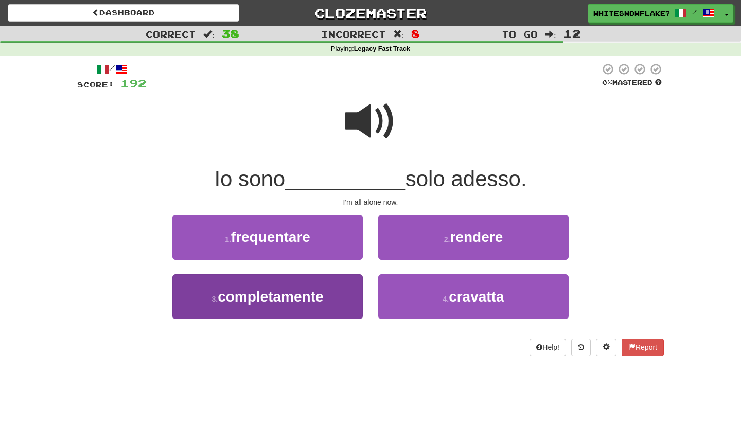
click at [341, 286] on button "3 . completamente" at bounding box center [267, 296] width 190 height 45
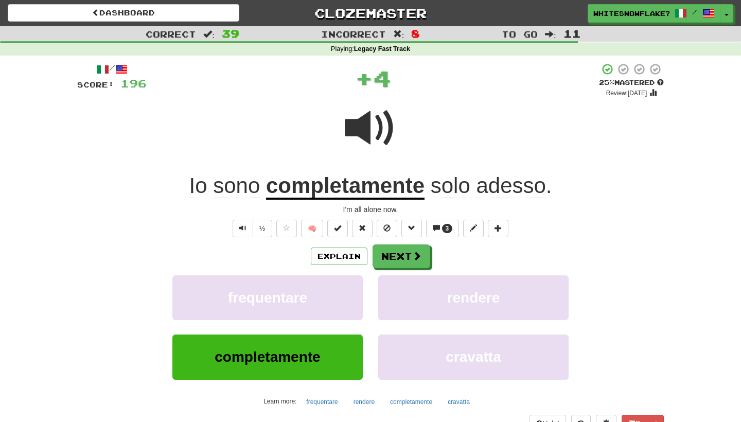
click at [404, 244] on div "Explain Next" at bounding box center [370, 256] width 586 height 24
click at [404, 255] on button "Next" at bounding box center [402, 257] width 58 height 24
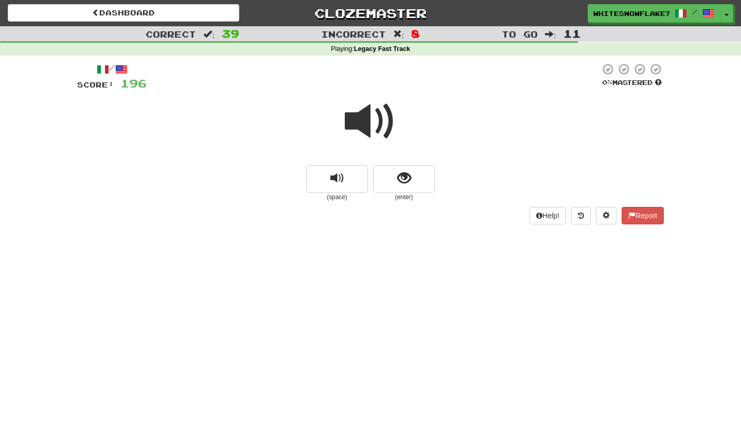
click at [415, 207] on div "Help! Report" at bounding box center [370, 215] width 586 height 17
click at [406, 182] on span "show sentence" at bounding box center [404, 178] width 14 height 14
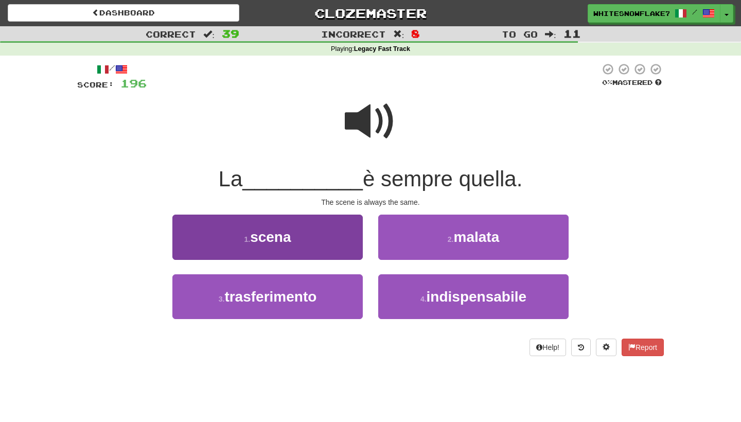
click at [329, 226] on button "1 . scena" at bounding box center [267, 237] width 190 height 45
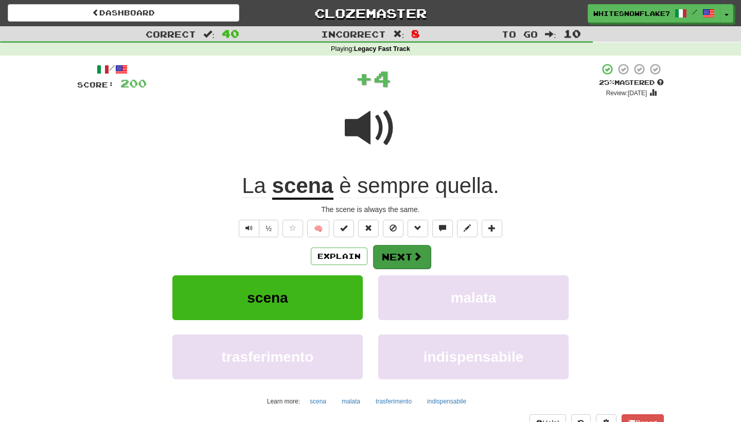
click at [417, 252] on span at bounding box center [417, 256] width 9 height 9
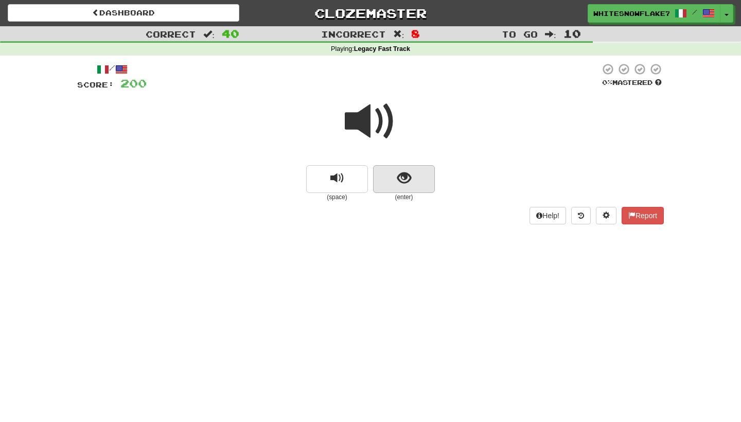
click at [397, 172] on span "show sentence" at bounding box center [404, 178] width 14 height 14
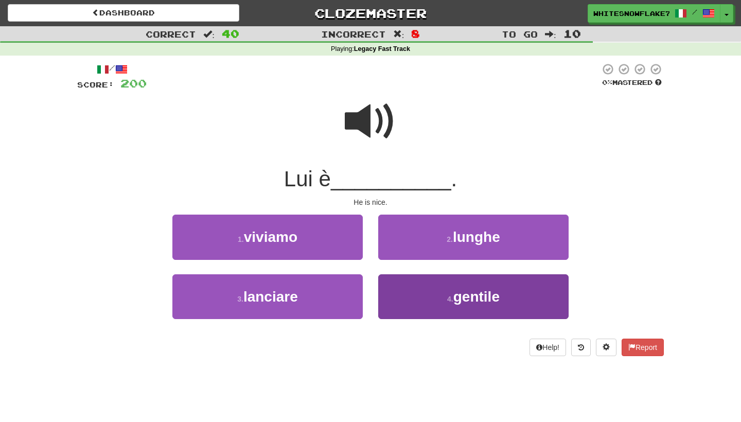
click at [455, 290] on span "gentile" at bounding box center [476, 297] width 46 height 16
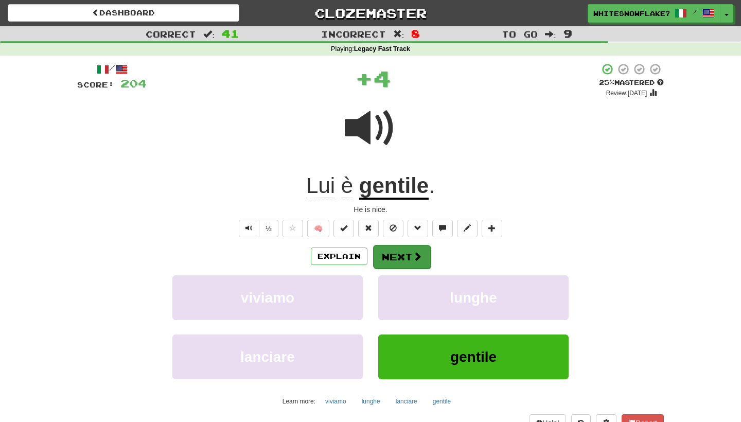
click at [414, 255] on span at bounding box center [417, 256] width 9 height 9
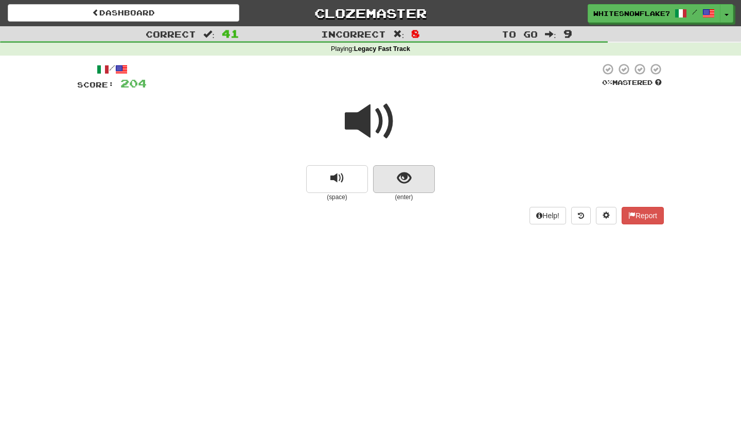
click at [418, 187] on button "show sentence" at bounding box center [404, 179] width 62 height 28
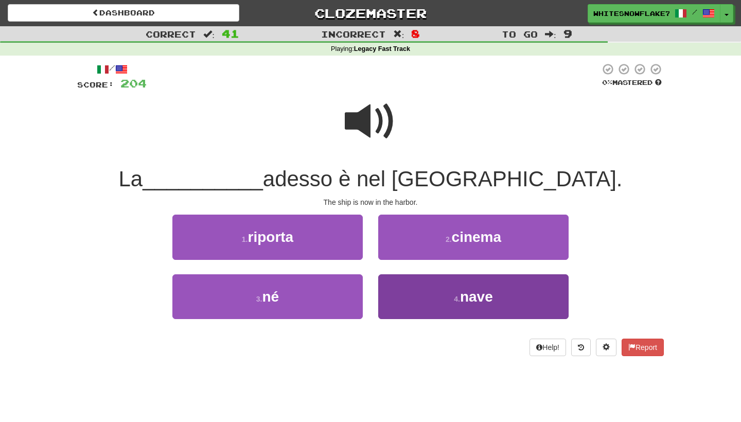
click at [471, 299] on span "nave" at bounding box center [476, 297] width 33 height 16
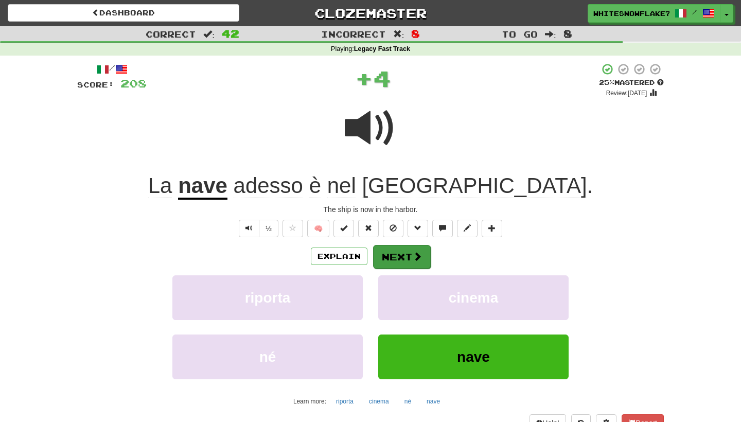
click at [416, 253] on span at bounding box center [417, 256] width 9 height 9
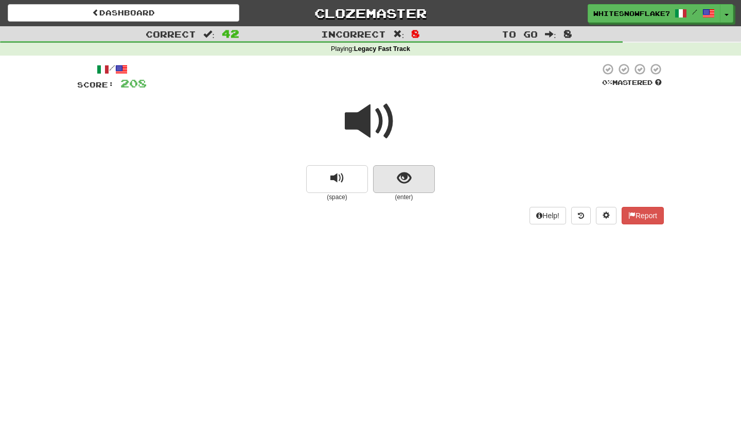
click at [410, 180] on span "show sentence" at bounding box center [404, 178] width 14 height 14
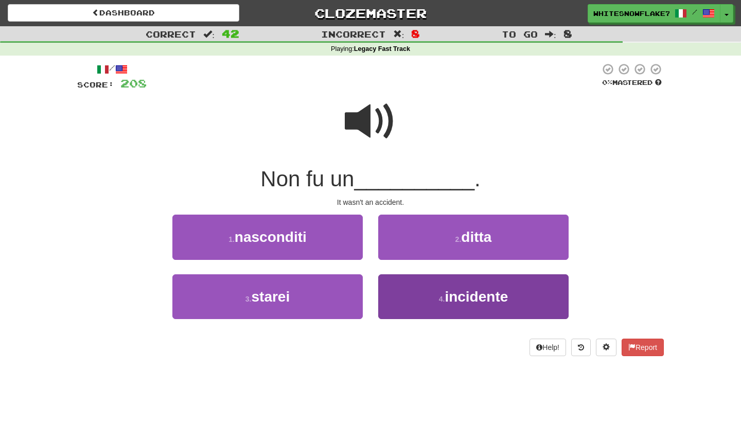
click at [455, 305] on button "4 . incidente" at bounding box center [473, 296] width 190 height 45
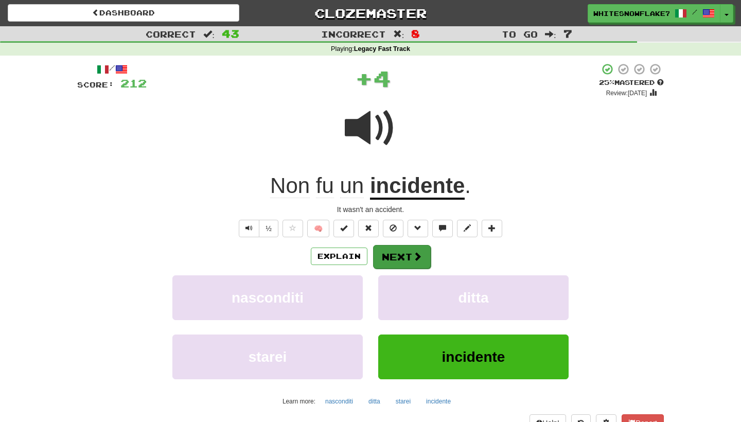
click at [403, 251] on button "Next" at bounding box center [402, 257] width 58 height 24
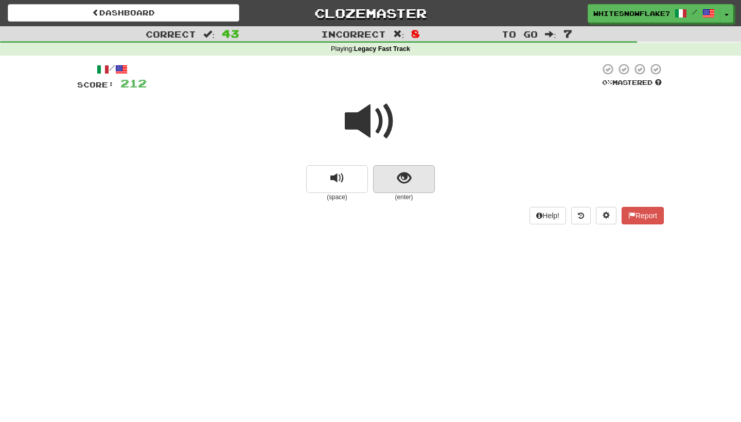
click at [388, 176] on button "show sentence" at bounding box center [404, 179] width 62 height 28
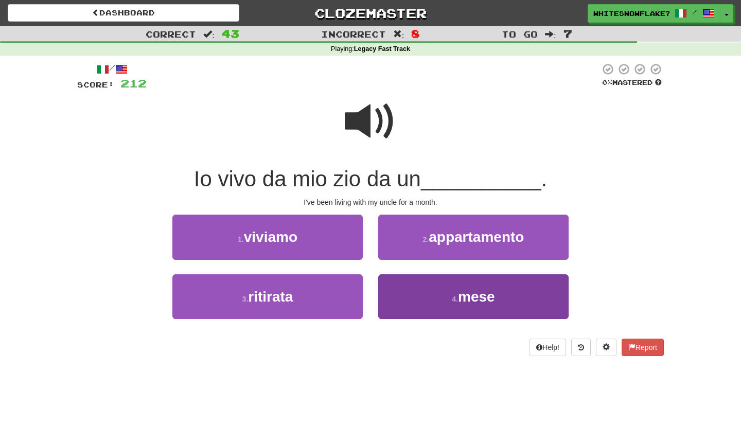
click at [456, 295] on small "4 ." at bounding box center [455, 299] width 6 height 8
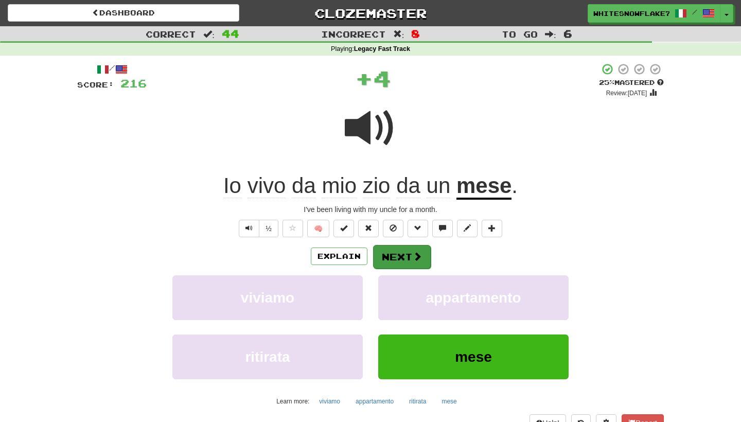
click at [413, 247] on button "Next" at bounding box center [402, 257] width 58 height 24
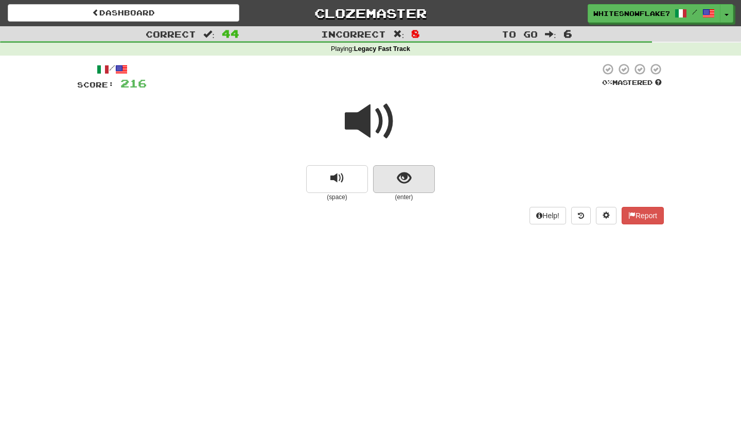
click at [405, 185] on button "show sentence" at bounding box center [404, 179] width 62 height 28
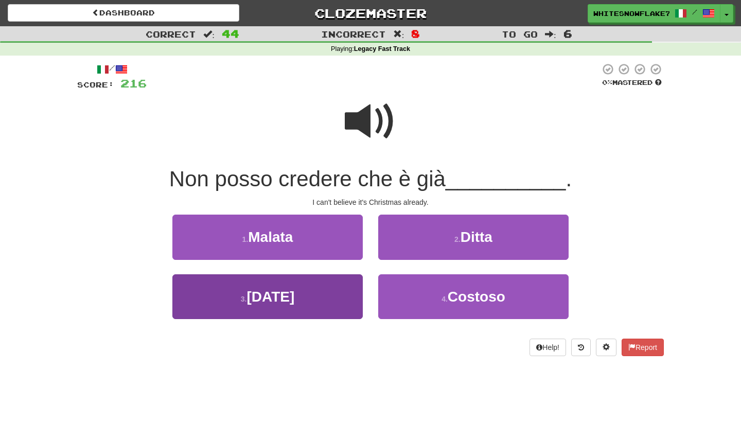
click at [326, 293] on button "3 . Natale" at bounding box center [267, 296] width 190 height 45
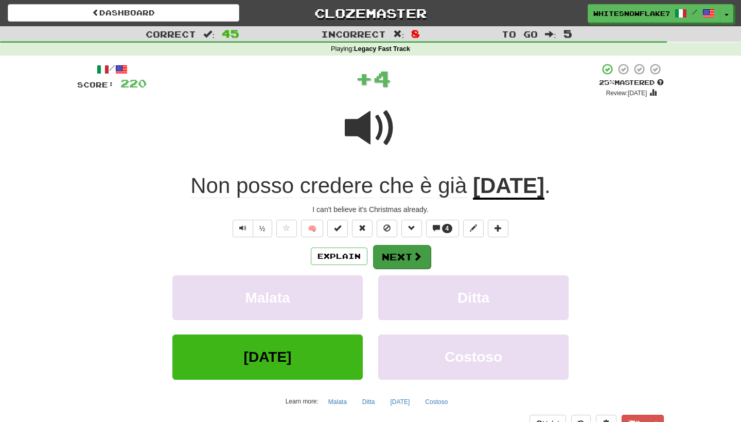
click at [394, 255] on button "Next" at bounding box center [402, 257] width 58 height 24
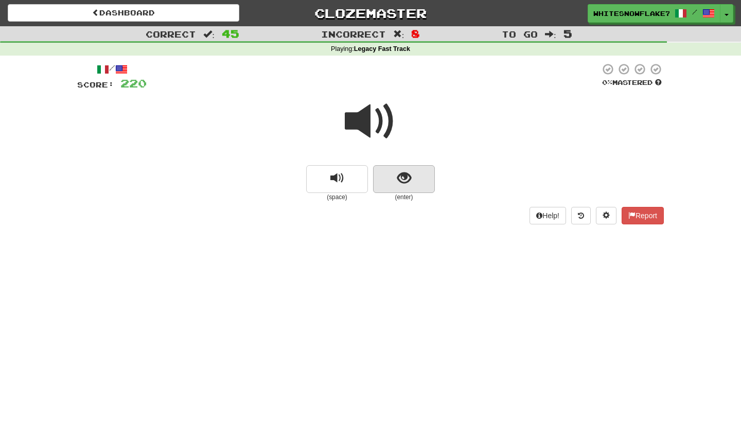
click at [394, 181] on button "show sentence" at bounding box center [404, 179] width 62 height 28
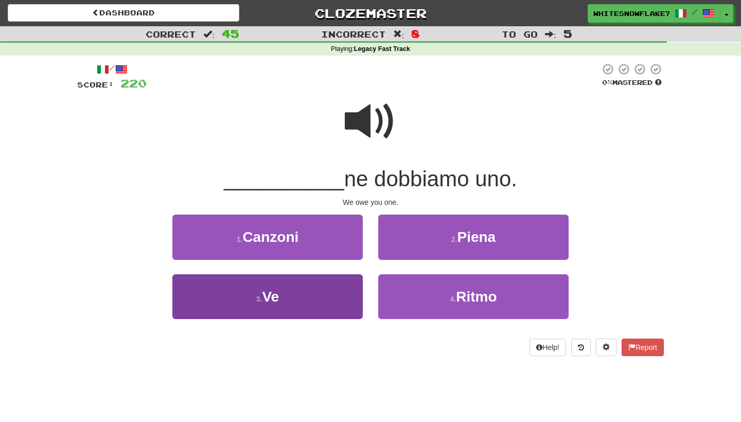
click at [307, 280] on button "3 . Ve" at bounding box center [267, 296] width 190 height 45
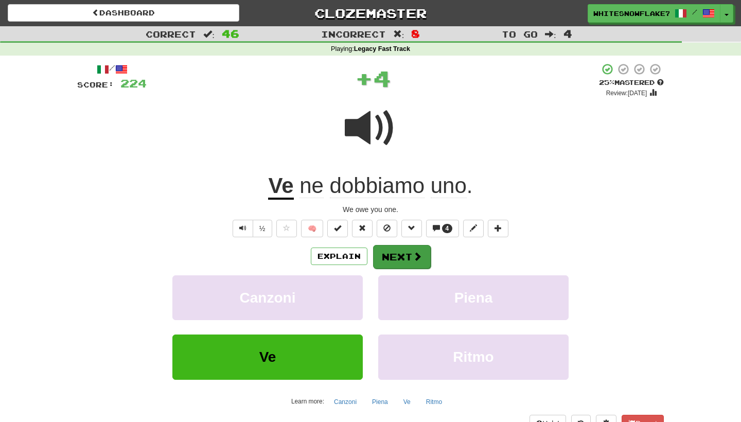
click at [390, 254] on button "Next" at bounding box center [402, 257] width 58 height 24
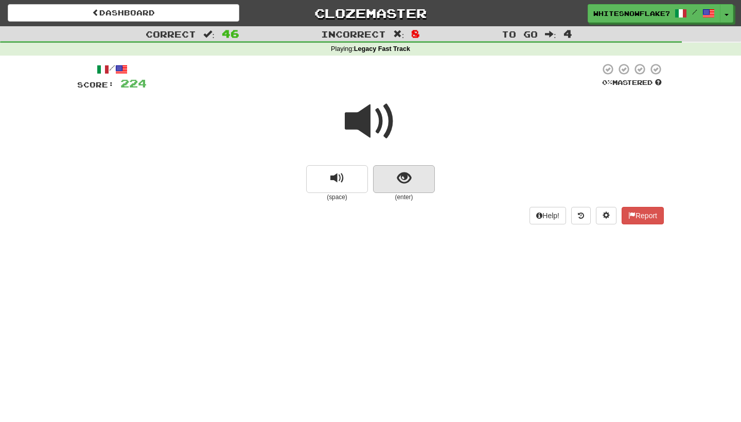
click at [393, 186] on button "show sentence" at bounding box center [404, 179] width 62 height 28
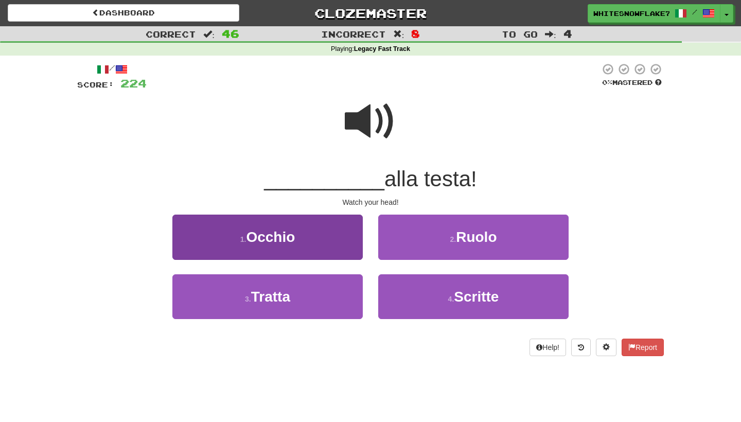
click at [327, 221] on button "1 . Occhio" at bounding box center [267, 237] width 190 height 45
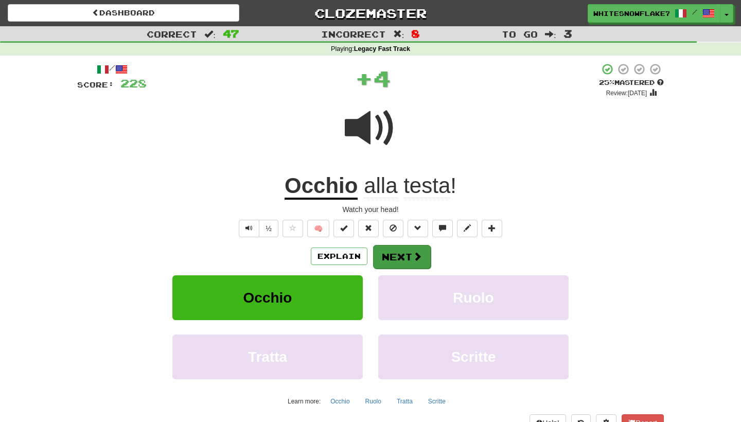
click at [414, 252] on span at bounding box center [417, 256] width 9 height 9
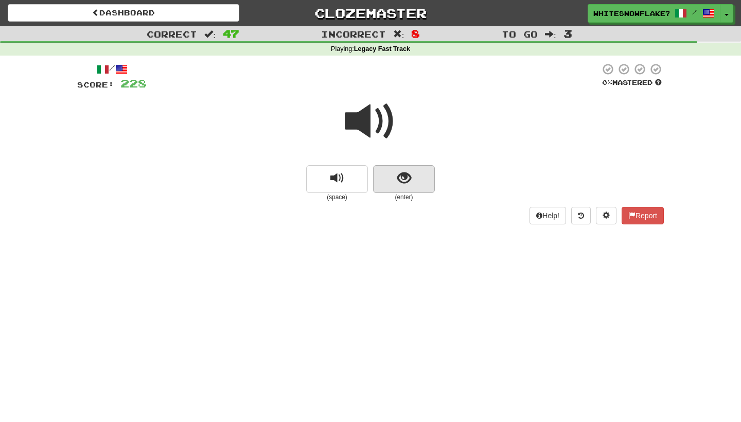
click at [410, 190] on button "show sentence" at bounding box center [404, 179] width 62 height 28
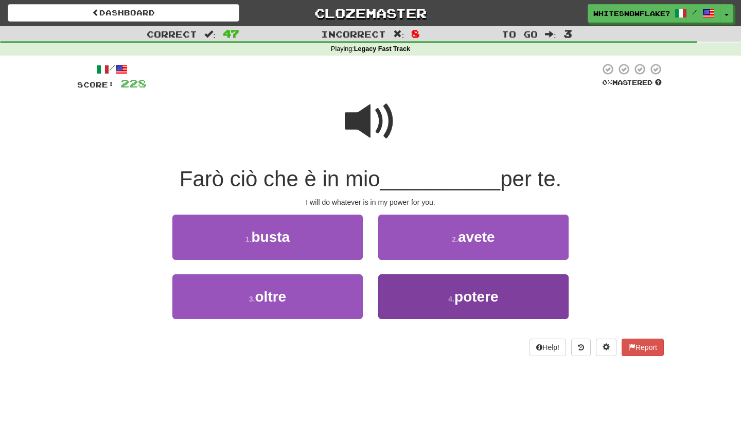
click at [458, 290] on span "potere" at bounding box center [476, 297] width 44 height 16
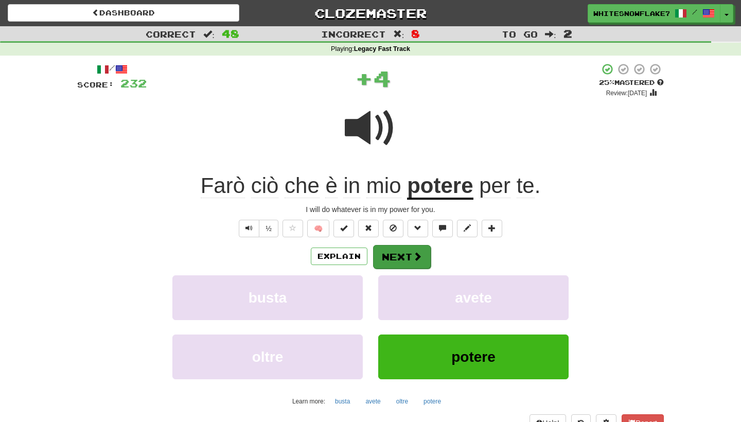
click at [423, 255] on button "Next" at bounding box center [402, 257] width 58 height 24
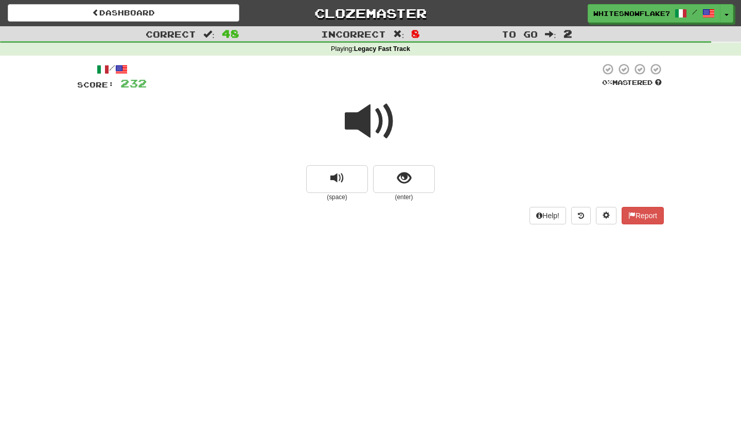
click at [360, 118] on span at bounding box center [370, 121] width 51 height 51
click at [398, 175] on span "show sentence" at bounding box center [404, 178] width 14 height 14
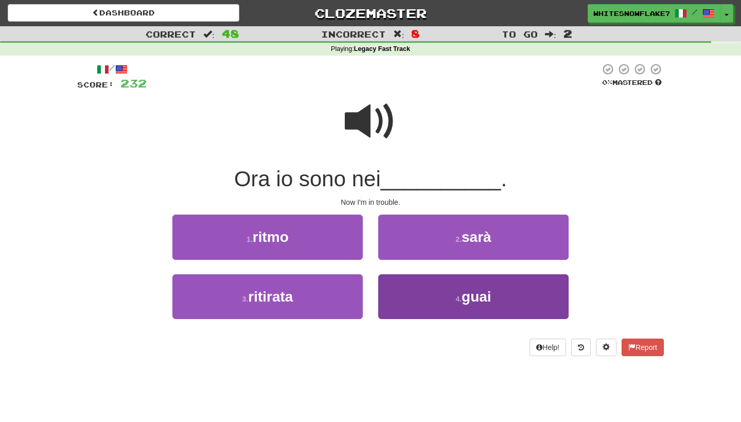
click at [477, 280] on button "4 . guai" at bounding box center [473, 296] width 190 height 45
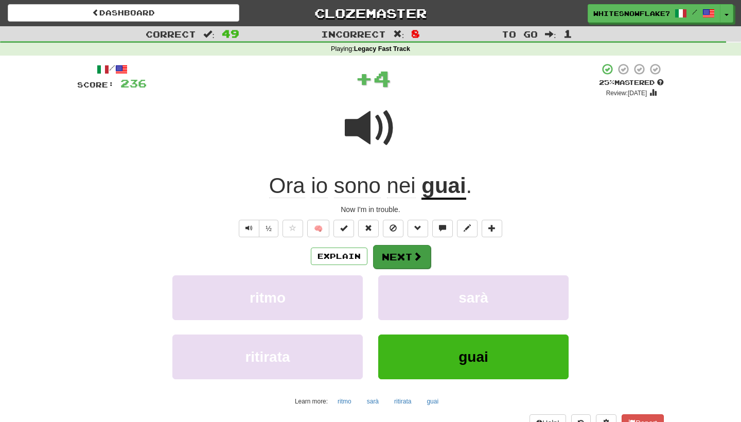
click at [419, 249] on button "Next" at bounding box center [402, 257] width 58 height 24
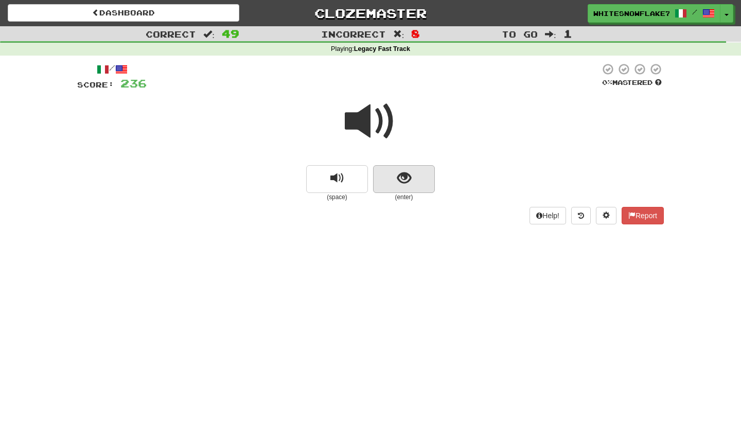
click at [416, 180] on button "show sentence" at bounding box center [404, 179] width 62 height 28
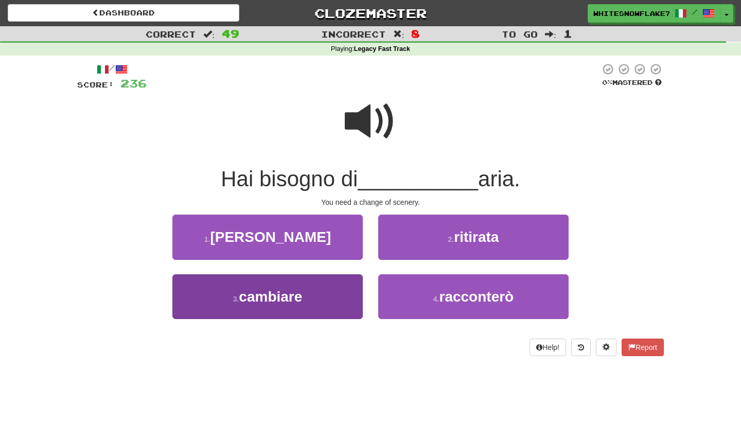
click at [341, 297] on button "3 . cambiare" at bounding box center [267, 296] width 190 height 45
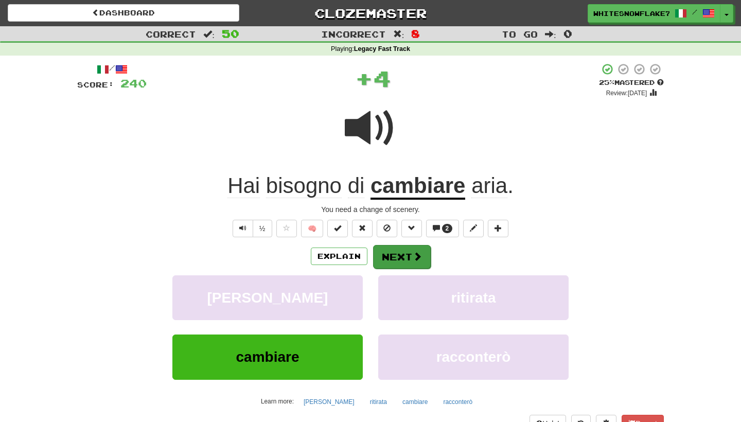
click at [410, 261] on button "Next" at bounding box center [402, 257] width 58 height 24
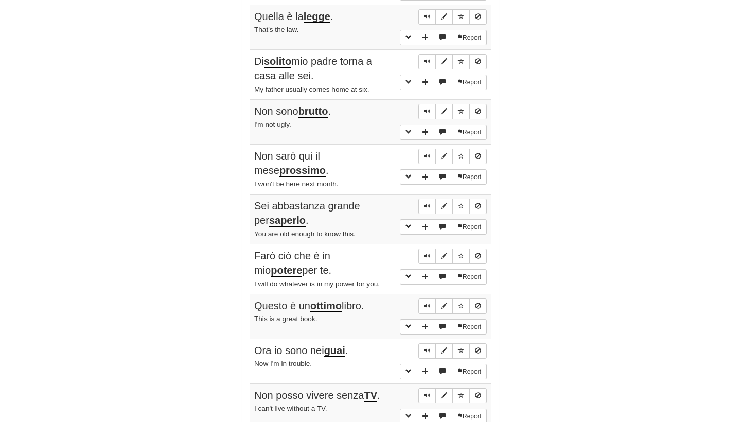
scroll to position [2018, 0]
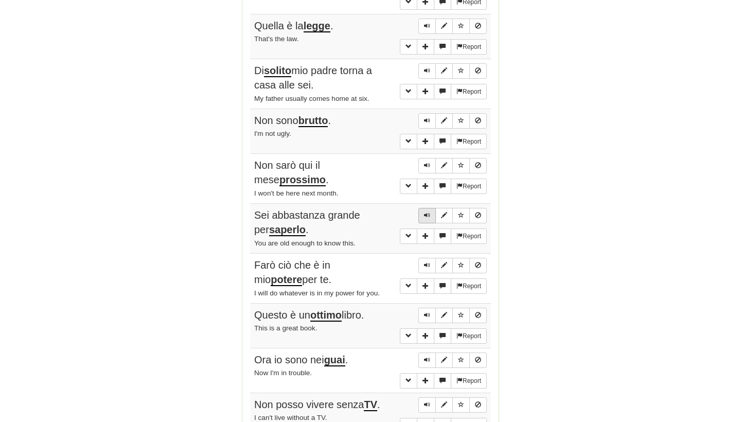
click at [424, 216] on span "Sentence controls" at bounding box center [427, 215] width 6 height 6
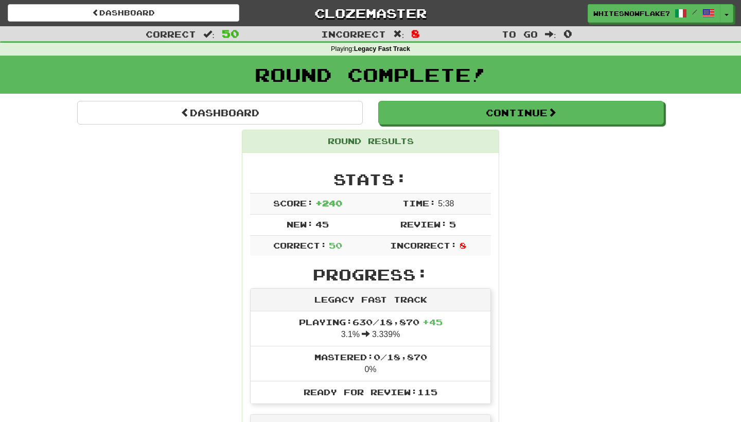
scroll to position [0, 0]
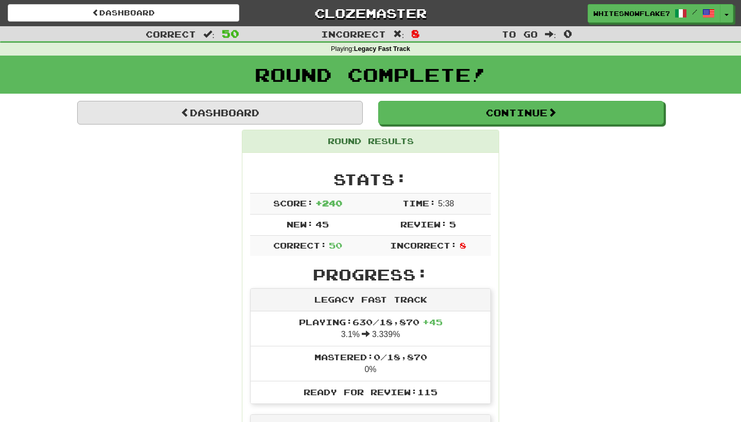
click at [224, 109] on link "Dashboard" at bounding box center [220, 113] width 286 height 24
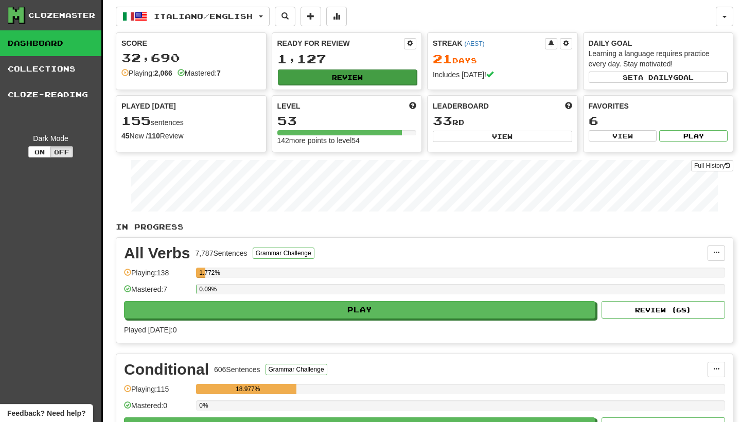
click at [321, 72] on button "Review" at bounding box center [347, 76] width 139 height 15
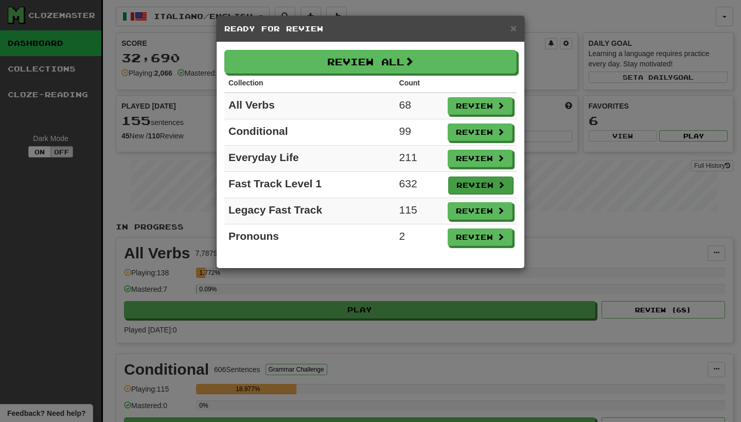
click at [476, 183] on button "Review" at bounding box center [480, 184] width 65 height 17
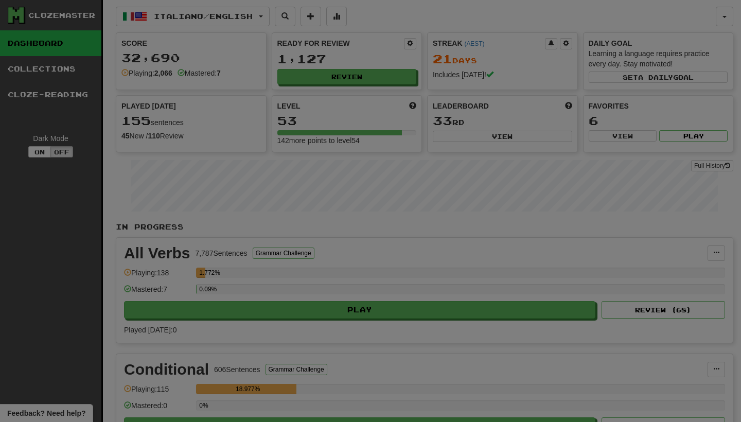
select select "**"
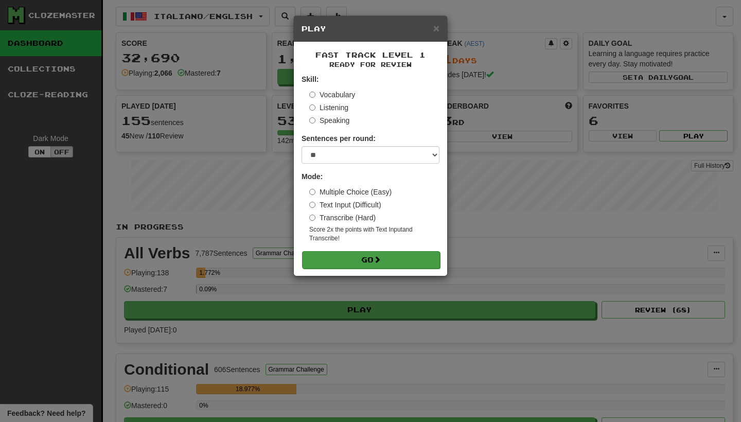
click at [370, 262] on button "Go" at bounding box center [371, 259] width 138 height 17
click at [438, 29] on span "×" at bounding box center [436, 28] width 6 height 12
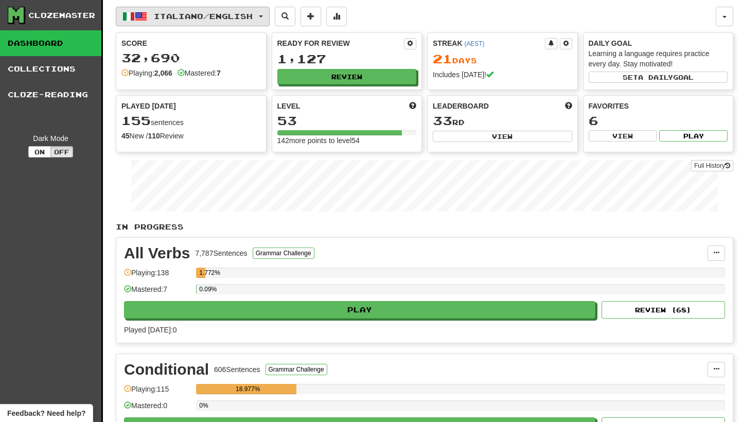
click at [177, 14] on span "Italiano / English" at bounding box center [203, 16] width 99 height 9
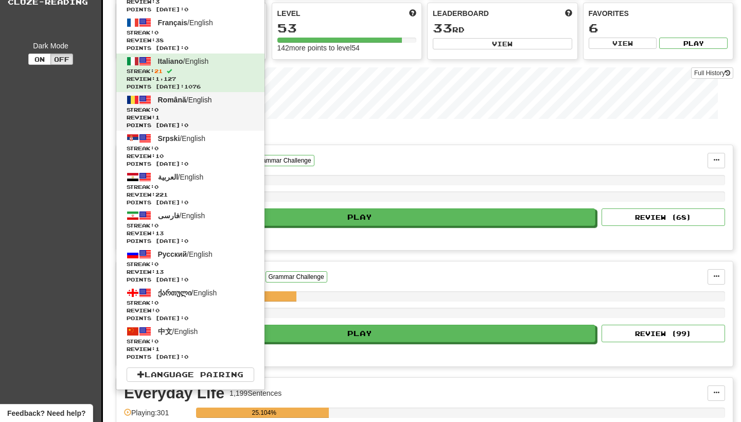
scroll to position [97, 0]
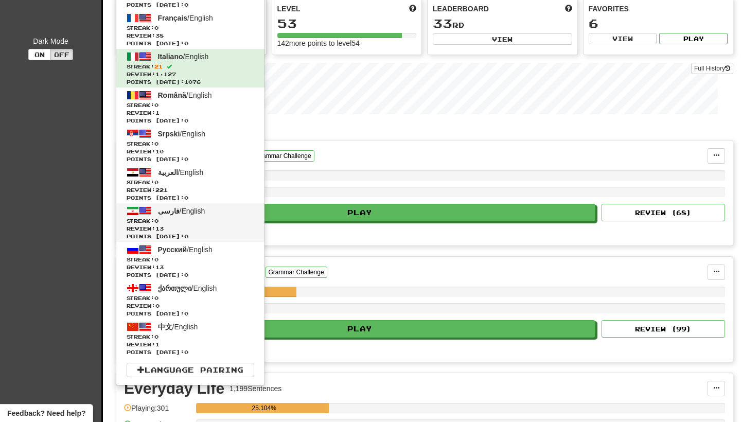
click at [197, 212] on span "فارسی / English" at bounding box center [181, 211] width 47 height 8
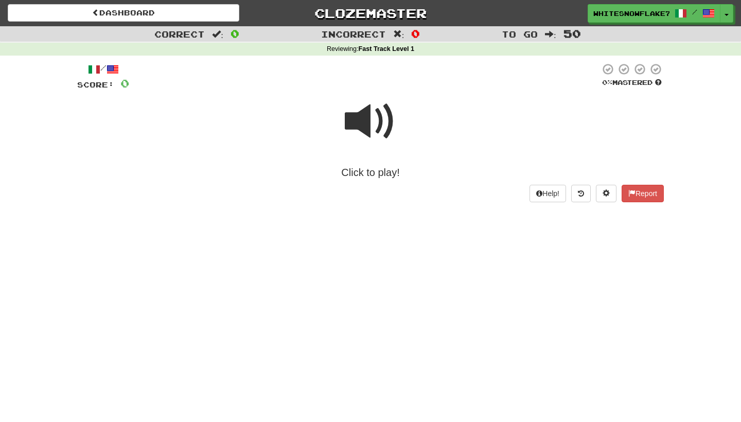
click at [366, 145] on span at bounding box center [370, 121] width 51 height 51
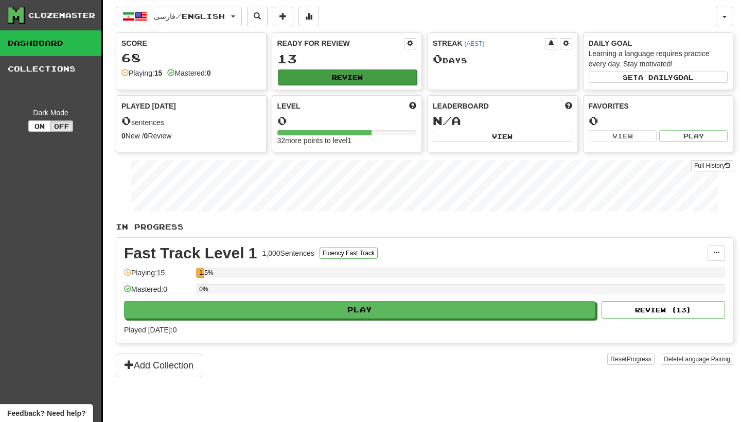
click at [322, 82] on button "Review" at bounding box center [347, 76] width 139 height 15
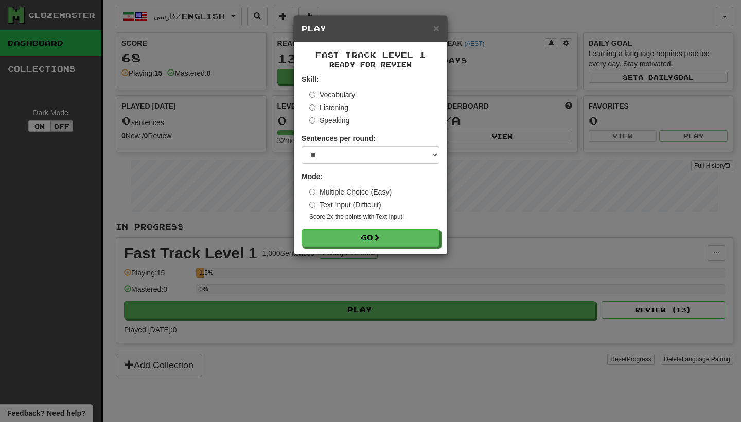
click at [315, 106] on label "Listening" at bounding box center [328, 107] width 39 height 10
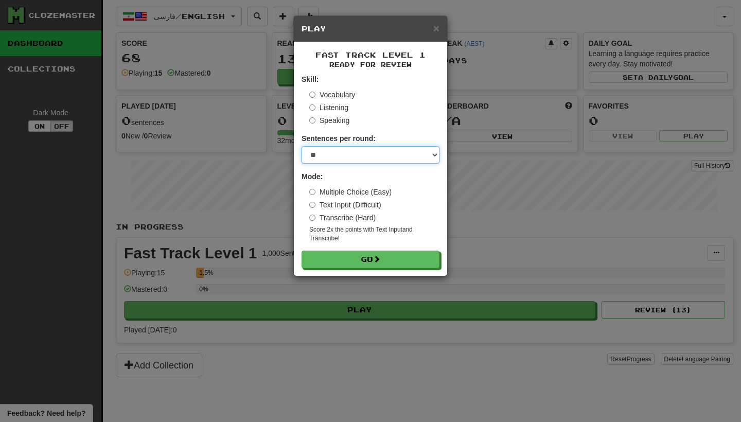
select select "********"
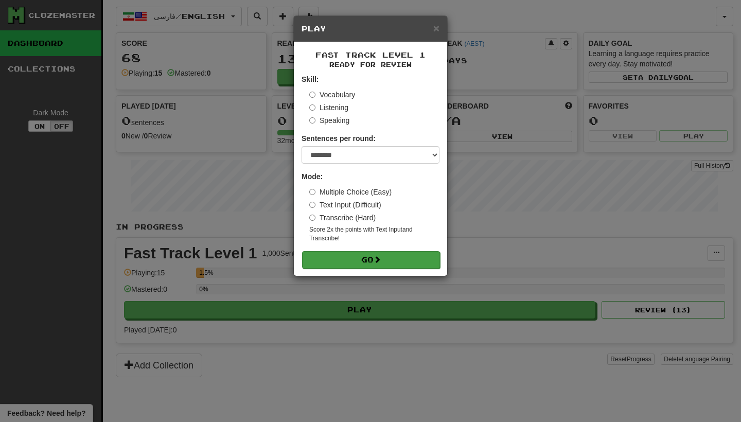
click at [363, 263] on button "Go" at bounding box center [371, 259] width 138 height 17
click at [437, 28] on span "×" at bounding box center [436, 28] width 6 height 12
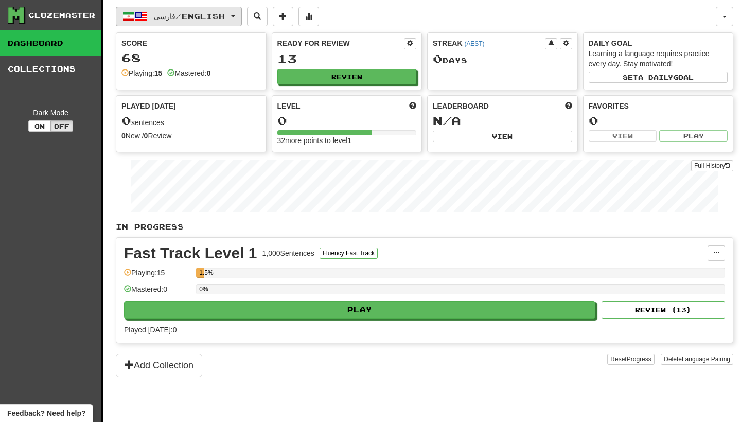
click at [159, 19] on span "فارسی / English" at bounding box center [189, 16] width 71 height 9
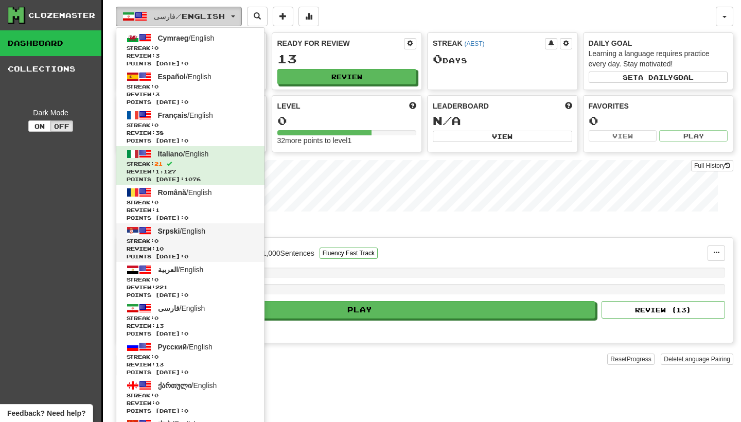
scroll to position [3, 0]
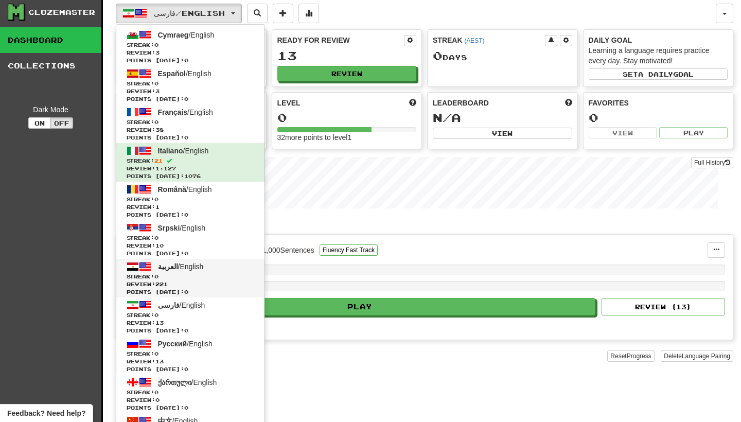
click at [213, 271] on link "العربية / English Streak: 0 Review: 221 Points [DATE]: 0" at bounding box center [190, 278] width 148 height 39
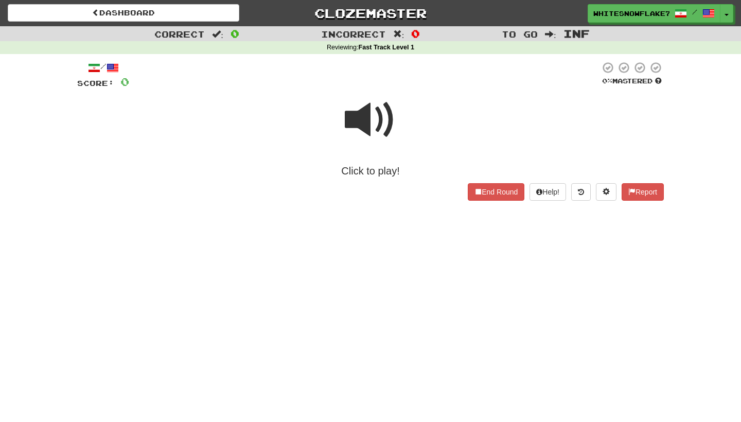
click at [360, 123] on span at bounding box center [370, 119] width 51 height 51
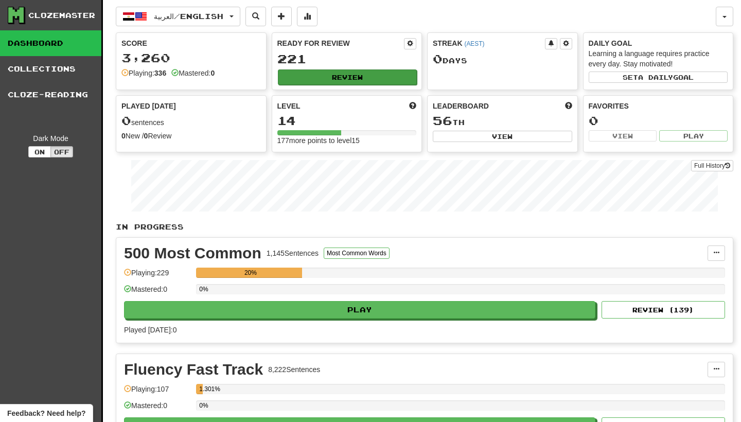
click at [349, 79] on button "Review" at bounding box center [347, 76] width 139 height 15
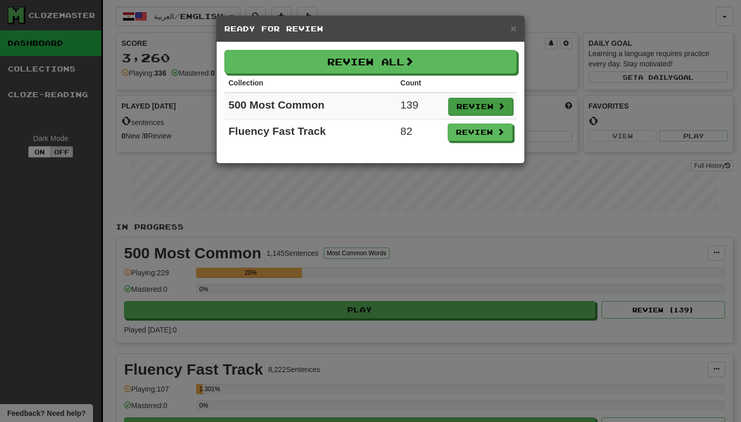
click at [484, 108] on button "Review" at bounding box center [480, 106] width 65 height 17
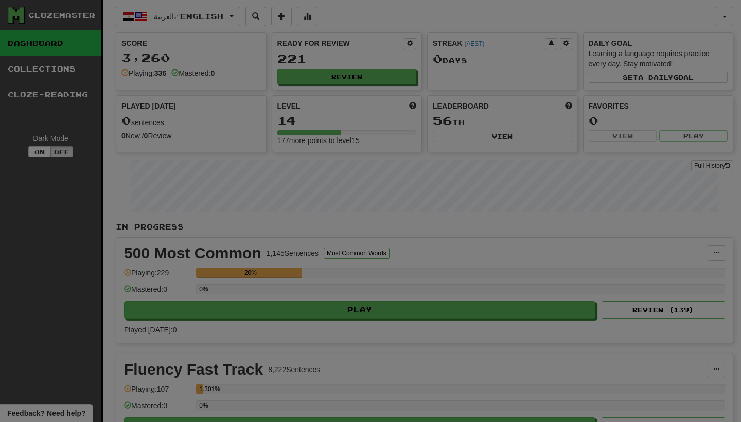
select select "***"
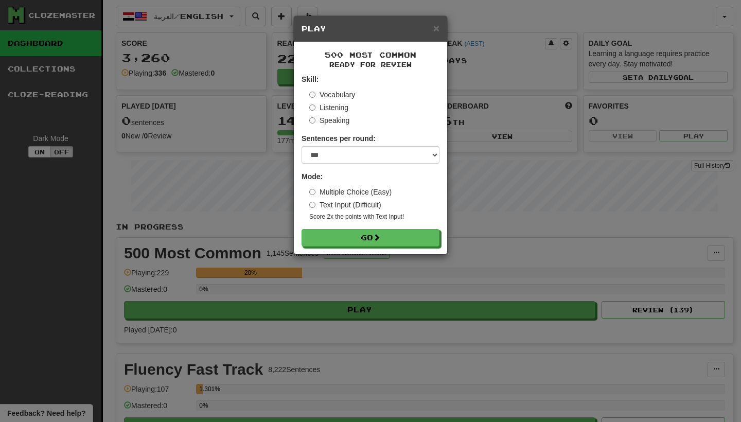
click at [328, 105] on label "Listening" at bounding box center [328, 107] width 39 height 10
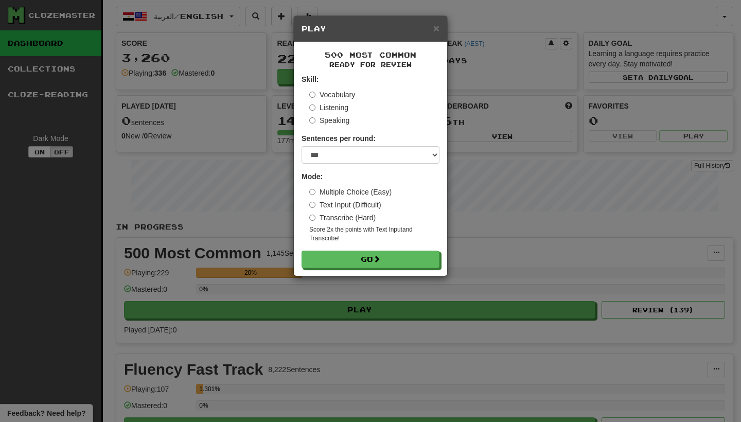
click at [351, 267] on div "500 Most Common Ready for Review Skill: Vocabulary Listening Speaking Sentences…" at bounding box center [370, 159] width 153 height 234
click at [351, 260] on button "Go" at bounding box center [371, 259] width 138 height 17
click at [331, 94] on label "Vocabulary" at bounding box center [332, 95] width 46 height 10
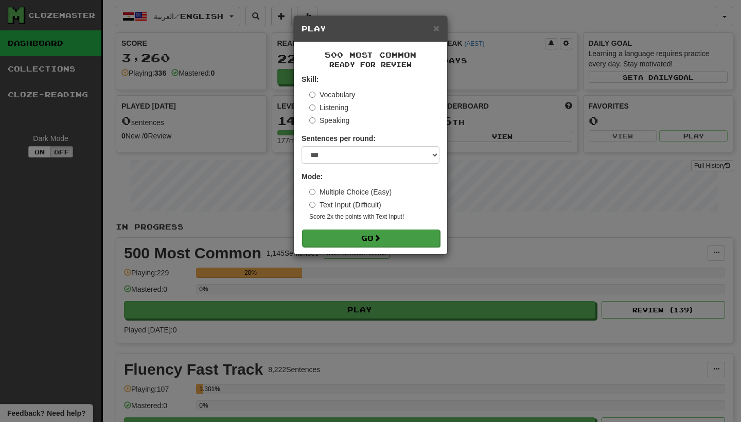
click at [372, 238] on button "Go" at bounding box center [371, 237] width 138 height 17
click at [432, 38] on div "× Play" at bounding box center [370, 29] width 153 height 26
click at [436, 33] on span "×" at bounding box center [436, 28] width 6 height 12
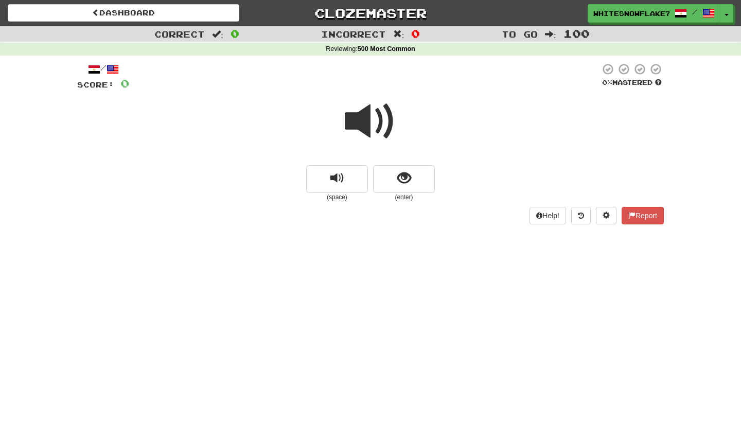
click at [371, 130] on span at bounding box center [370, 121] width 51 height 51
click at [368, 118] on span at bounding box center [370, 121] width 51 height 51
click at [385, 179] on button "show sentence" at bounding box center [404, 179] width 62 height 28
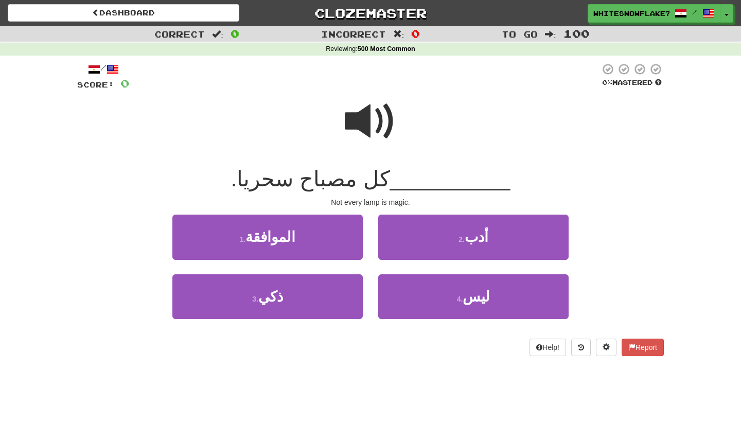
click at [365, 128] on span at bounding box center [370, 121] width 51 height 51
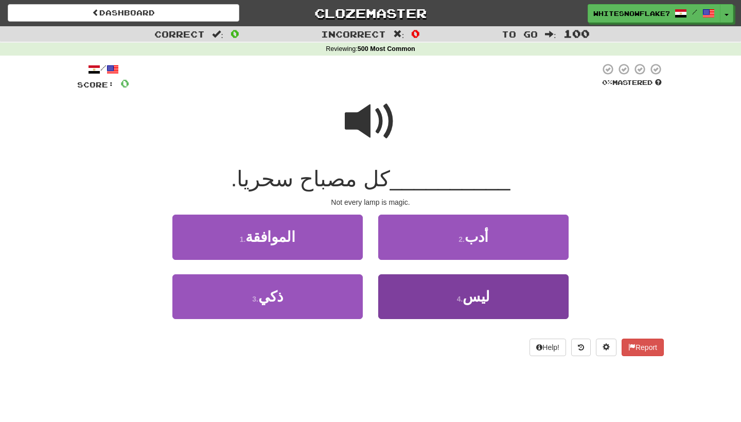
click at [485, 306] on button "4 . ليس" at bounding box center [473, 296] width 190 height 45
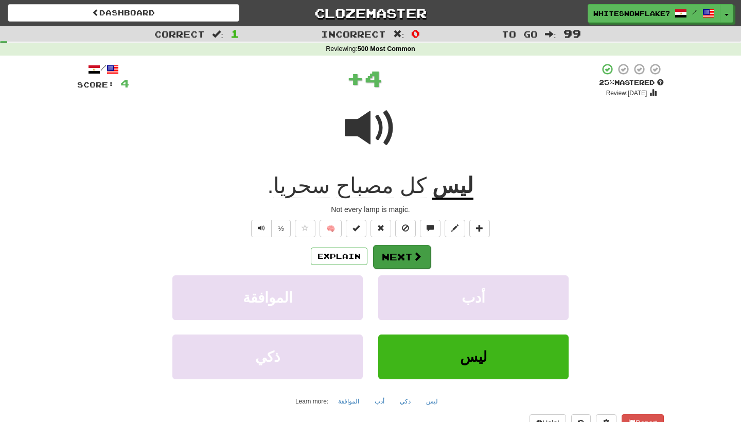
click at [400, 261] on button "Next" at bounding box center [402, 257] width 58 height 24
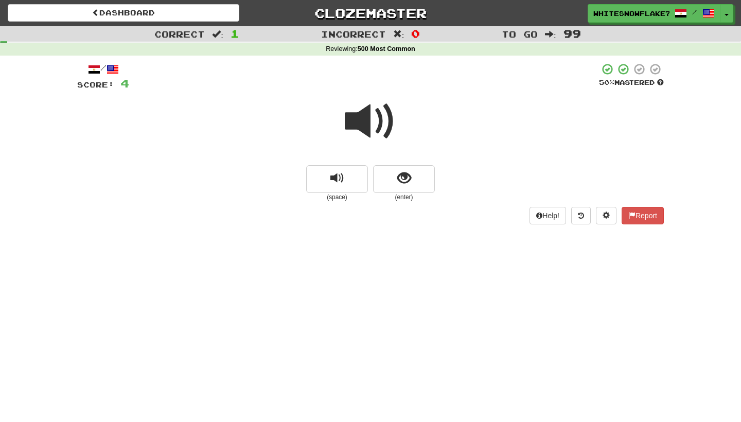
click at [374, 105] on span at bounding box center [370, 121] width 51 height 51
click at [416, 180] on button "show sentence" at bounding box center [404, 179] width 62 height 28
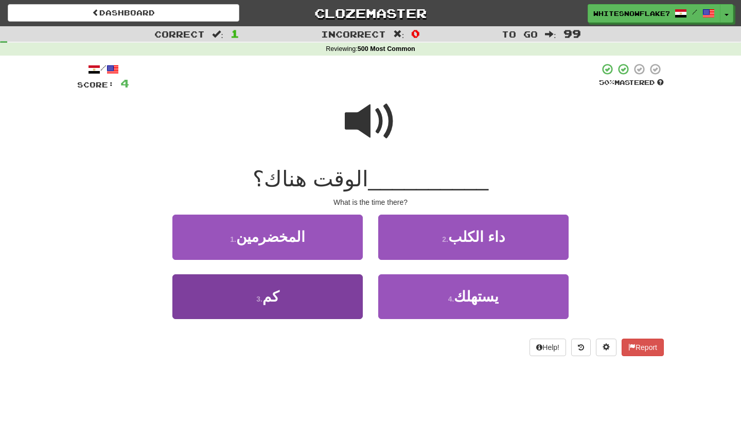
click at [307, 301] on button "3 . كم" at bounding box center [267, 296] width 190 height 45
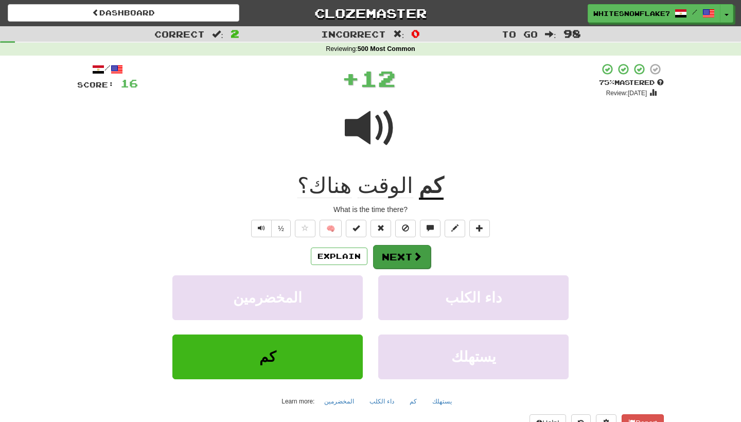
click at [409, 258] on button "Next" at bounding box center [402, 257] width 58 height 24
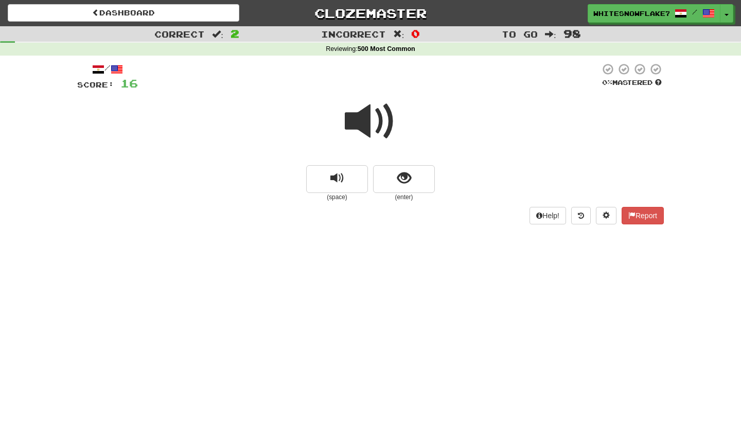
click at [375, 129] on span at bounding box center [370, 121] width 51 height 51
click at [415, 179] on button "show sentence" at bounding box center [404, 179] width 62 height 28
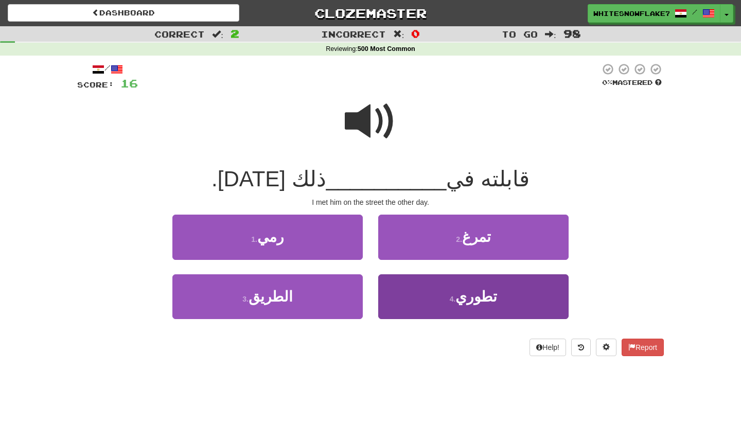
click at [427, 294] on button "4 . تطوري" at bounding box center [473, 296] width 190 height 45
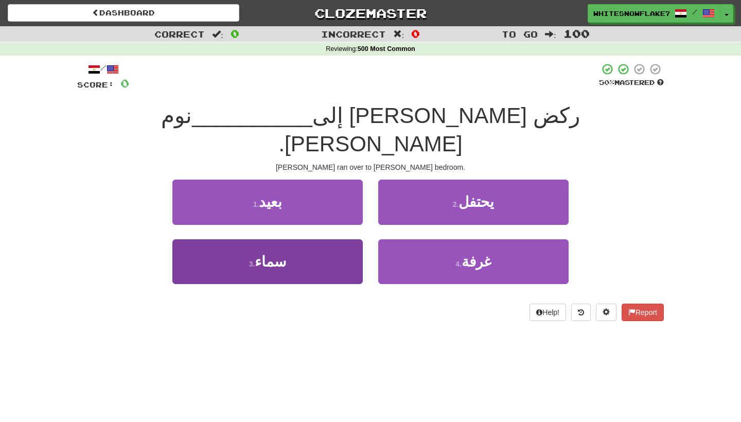
click at [335, 239] on button "3 . سماء" at bounding box center [267, 261] width 190 height 45
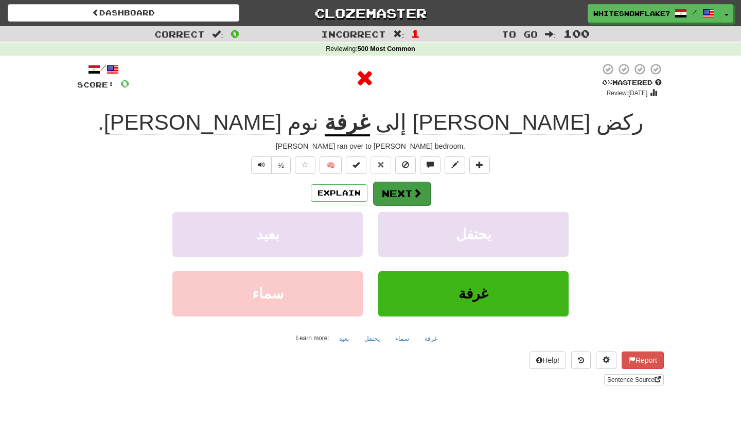
click at [417, 189] on span at bounding box center [417, 192] width 9 height 9
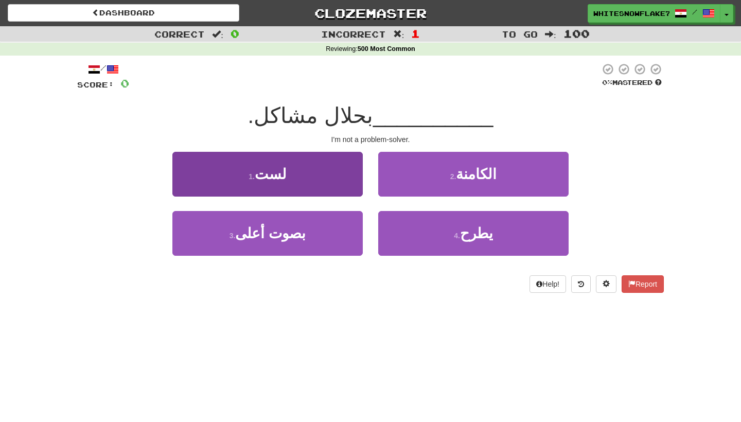
click at [323, 172] on button "1 . لست" at bounding box center [267, 174] width 190 height 45
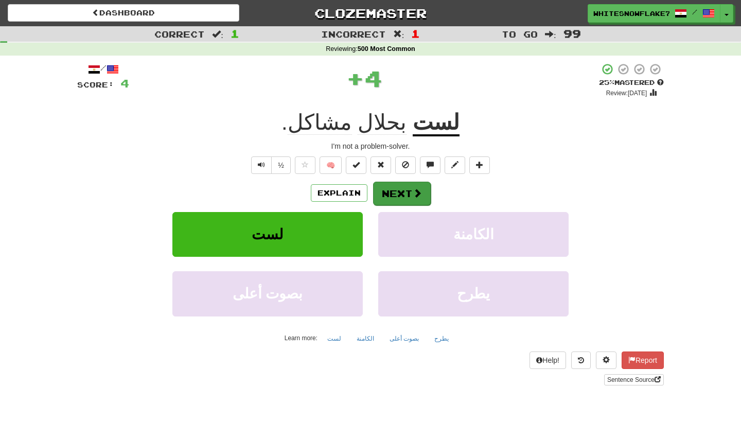
click at [400, 193] on button "Next" at bounding box center [402, 194] width 58 height 24
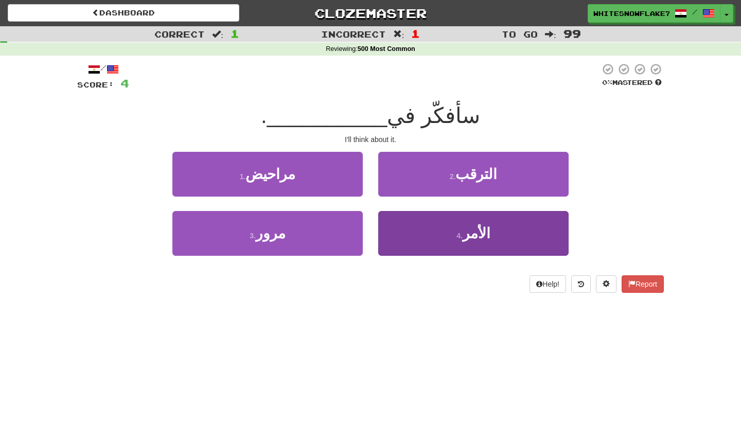
scroll to position [3, 0]
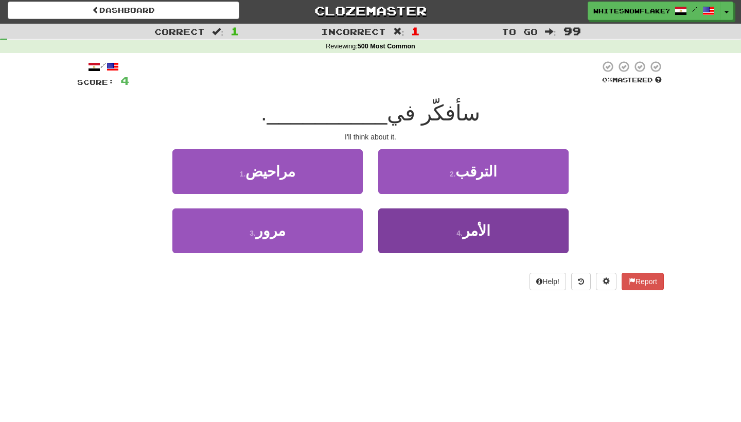
click at [441, 236] on button "4 . الأمر" at bounding box center [473, 230] width 190 height 45
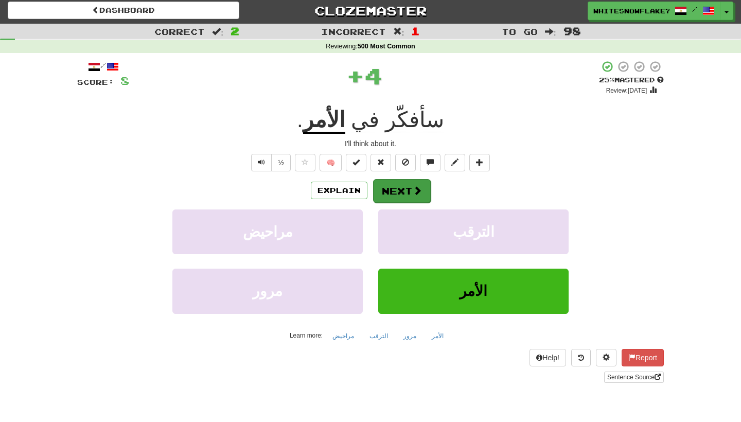
click at [396, 183] on button "Next" at bounding box center [402, 191] width 58 height 24
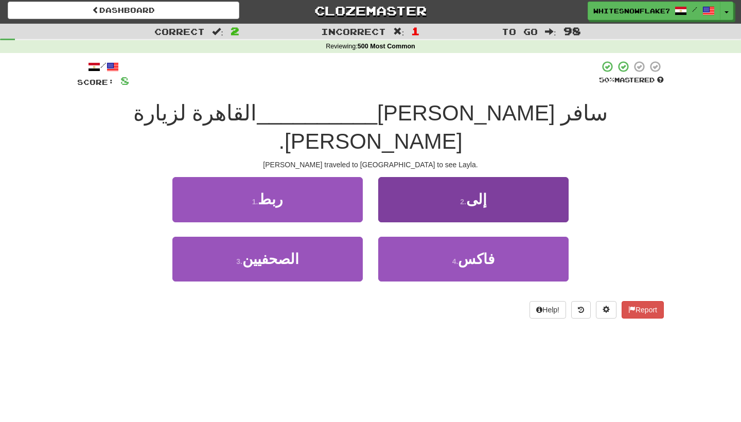
click at [484, 191] on span "إلى" at bounding box center [476, 199] width 21 height 16
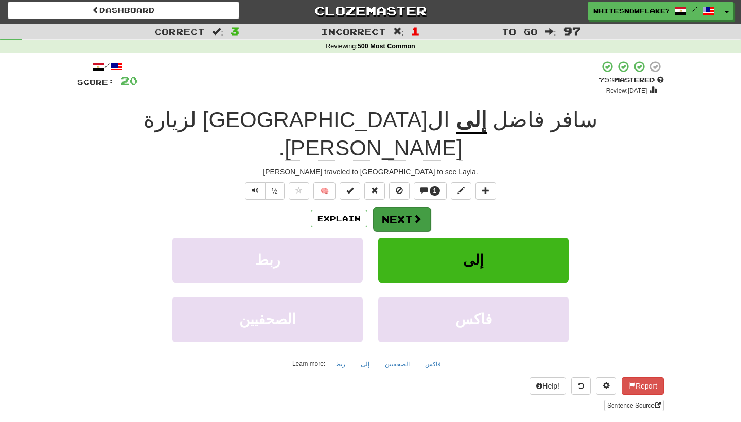
click at [387, 207] on button "Next" at bounding box center [402, 219] width 58 height 24
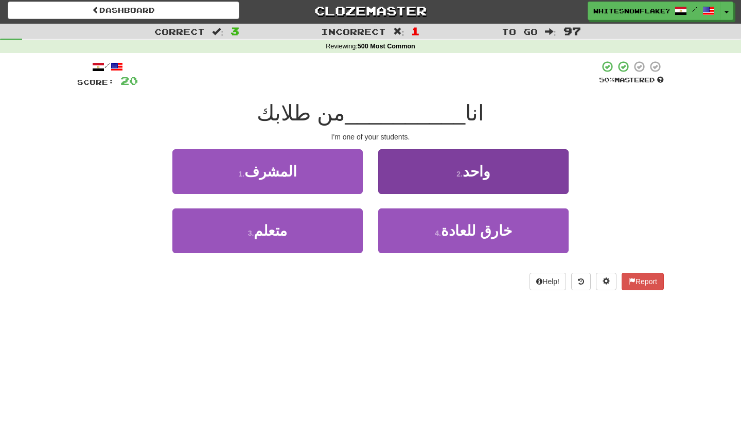
click at [481, 179] on button "2 . واحد" at bounding box center [473, 171] width 190 height 45
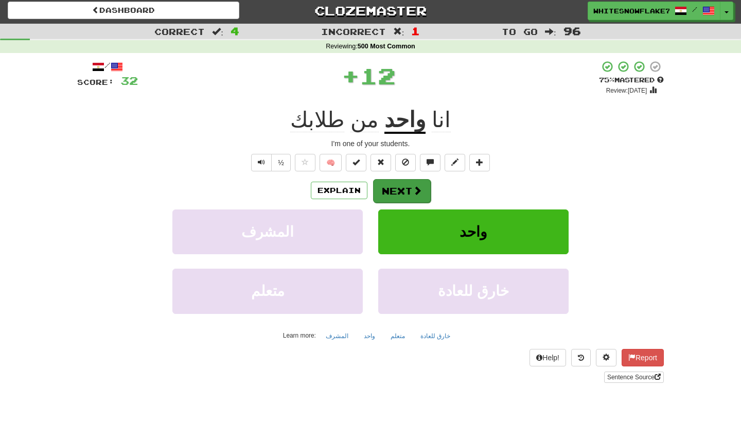
click at [398, 197] on button "Next" at bounding box center [402, 191] width 58 height 24
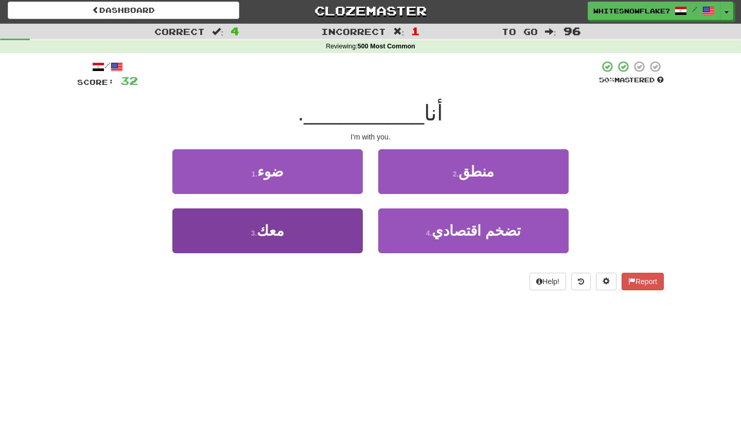
click at [310, 232] on button "3 . معك" at bounding box center [267, 230] width 190 height 45
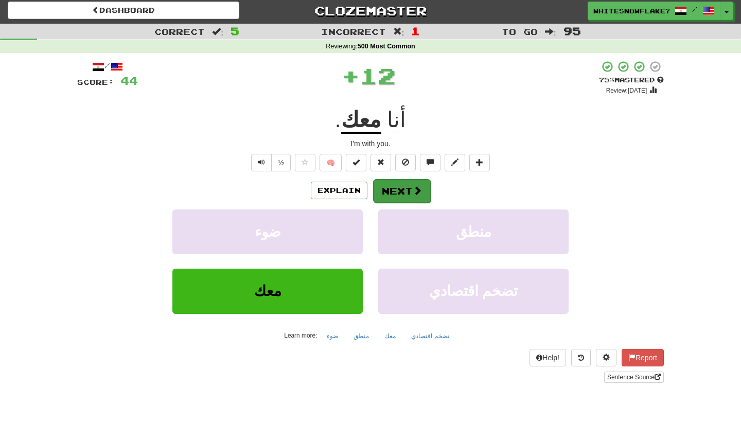
click at [403, 196] on button "Next" at bounding box center [402, 191] width 58 height 24
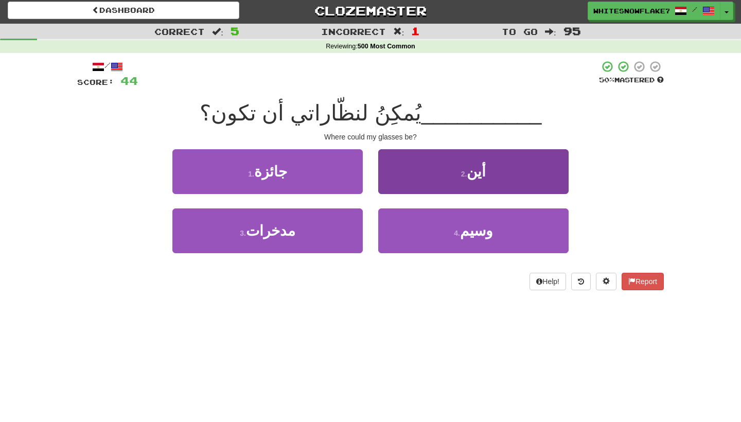
click at [490, 180] on button "2 . أين" at bounding box center [473, 171] width 190 height 45
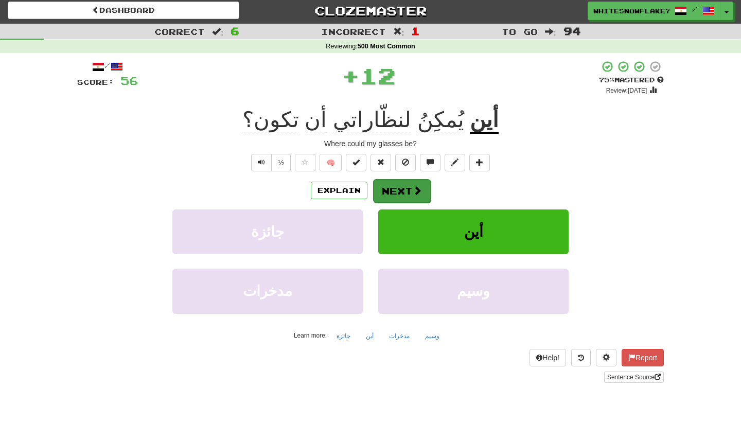
click at [419, 194] on span at bounding box center [417, 190] width 9 height 9
